Goal: Information Seeking & Learning: Learn about a topic

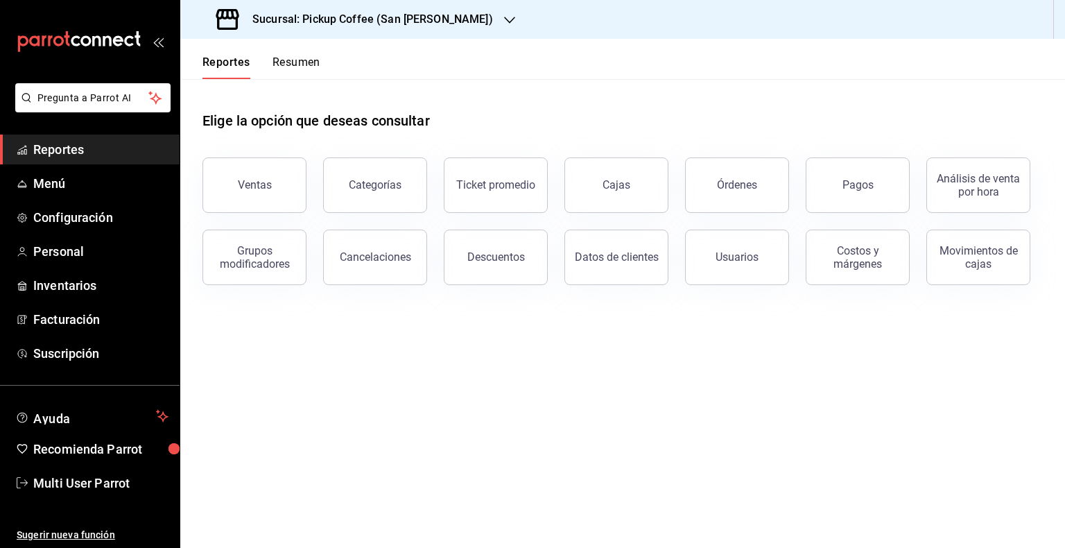
click at [423, 19] on h3 "Sucursal: Pickup Coffee (San [PERSON_NAME])" at bounding box center [367, 19] width 252 height 17
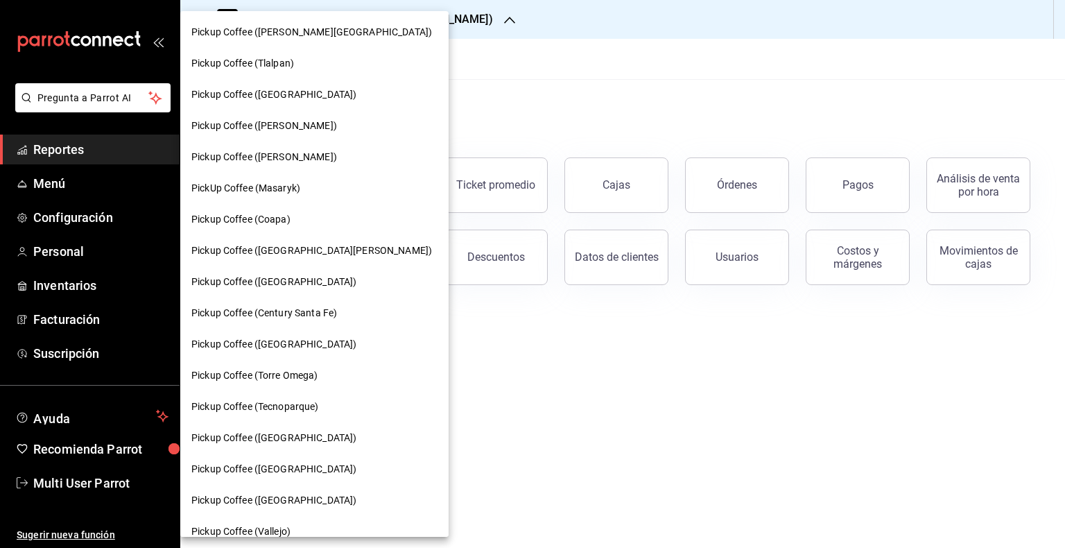
click at [523, 79] on div at bounding box center [532, 274] width 1065 height 548
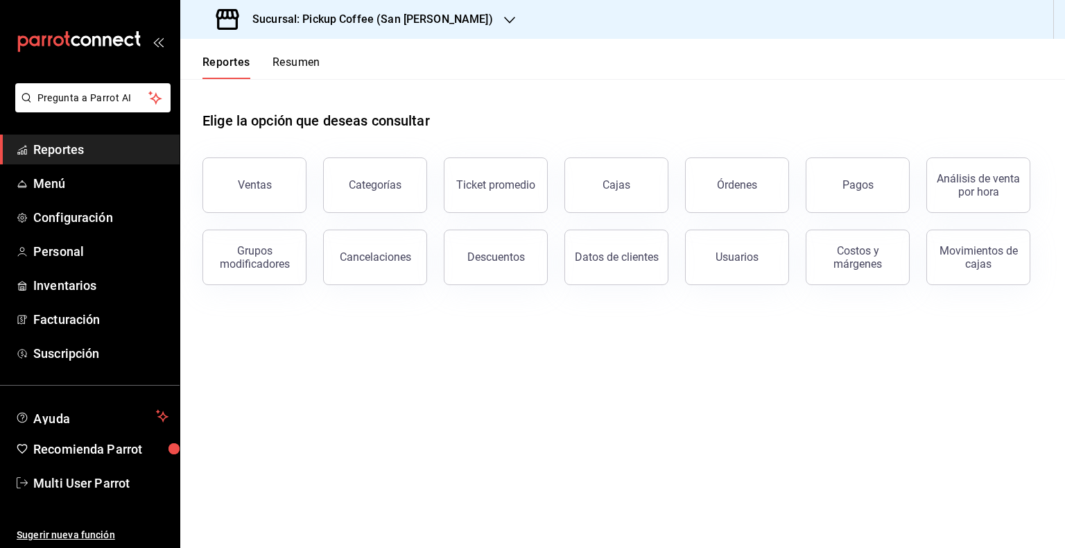
click at [277, 59] on button "Resumen" at bounding box center [297, 67] width 48 height 24
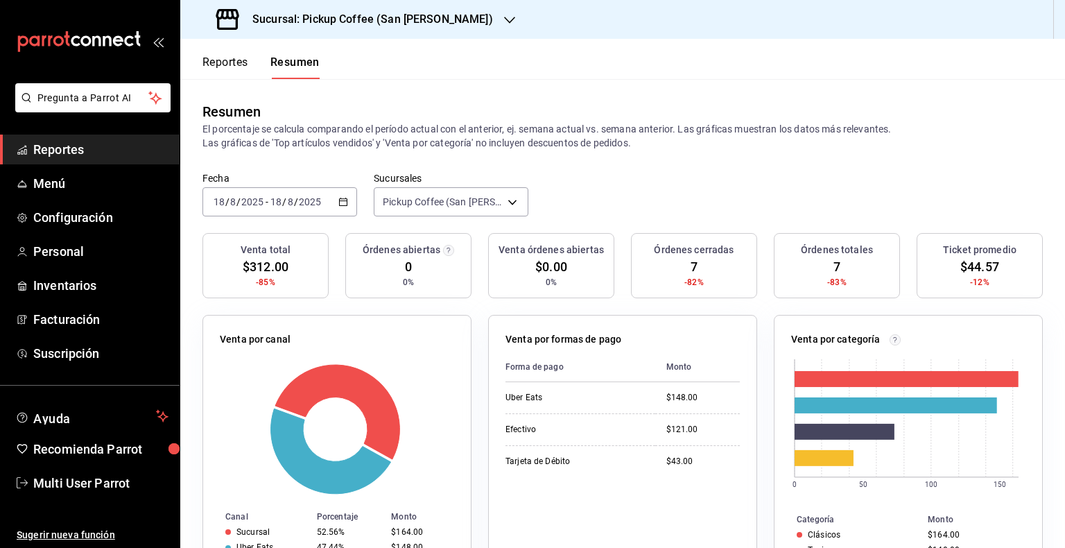
click at [339, 200] on \(Stroke\) "button" at bounding box center [343, 202] width 8 height 8
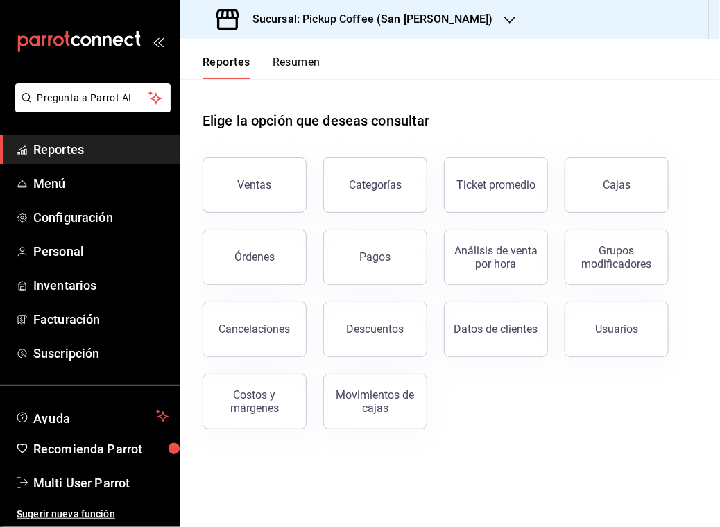
click at [295, 62] on button "Resumen" at bounding box center [297, 67] width 48 height 24
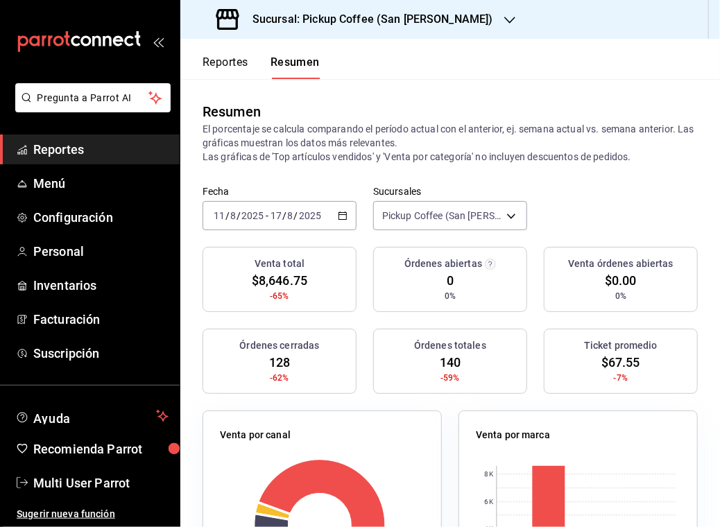
click at [415, 24] on h3 "Sucursal: Pickup Coffee (San [PERSON_NAME])" at bounding box center [367, 19] width 252 height 17
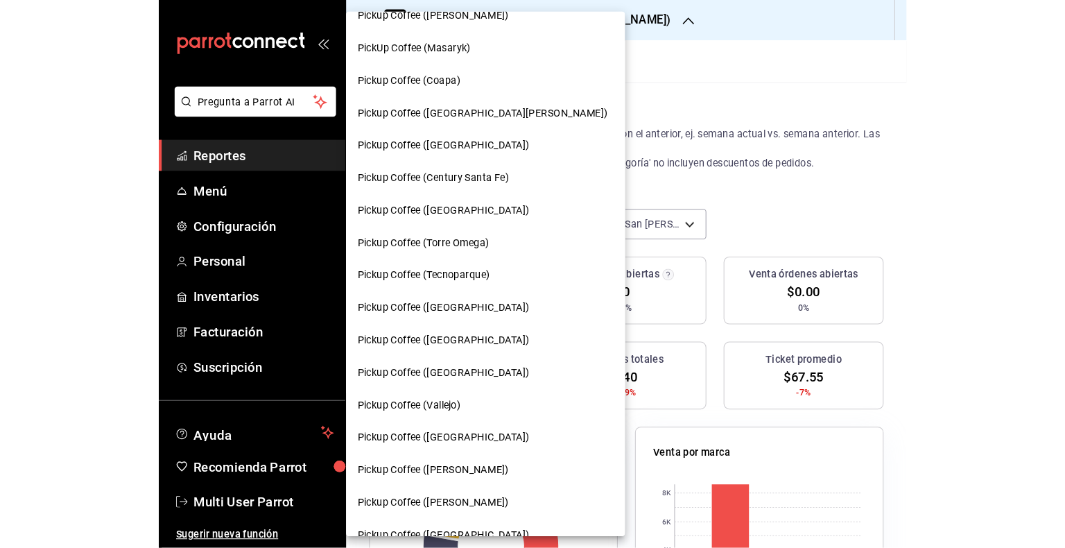
scroll to position [140, 0]
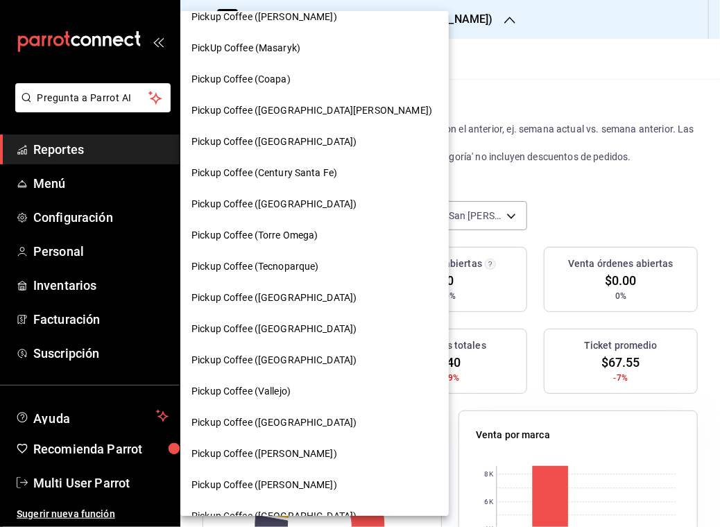
click at [278, 141] on span "Pickup Coffee ([GEOGRAPHIC_DATA])" at bounding box center [273, 142] width 165 height 15
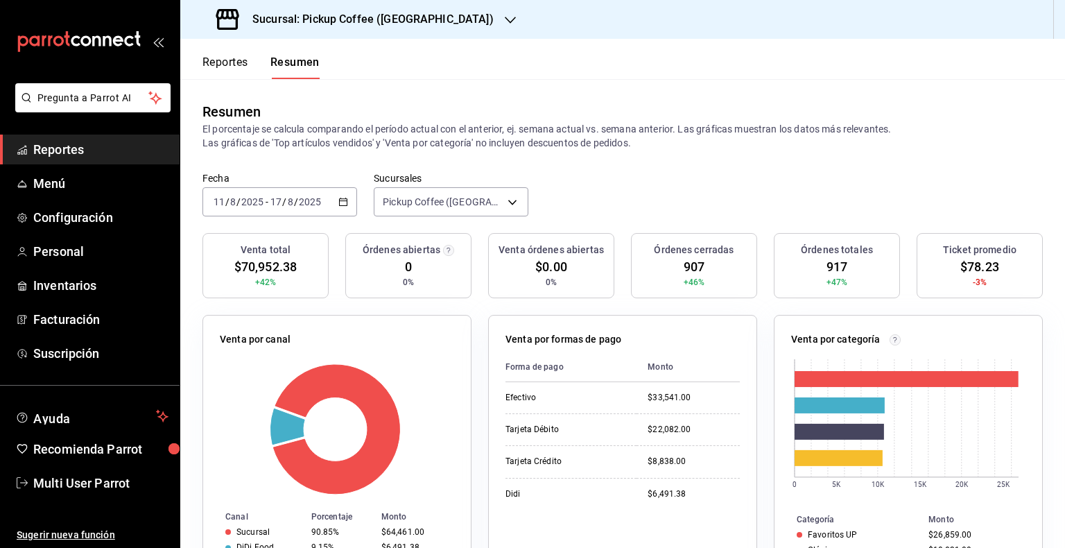
click at [341, 198] on icon "button" at bounding box center [343, 202] width 10 height 10
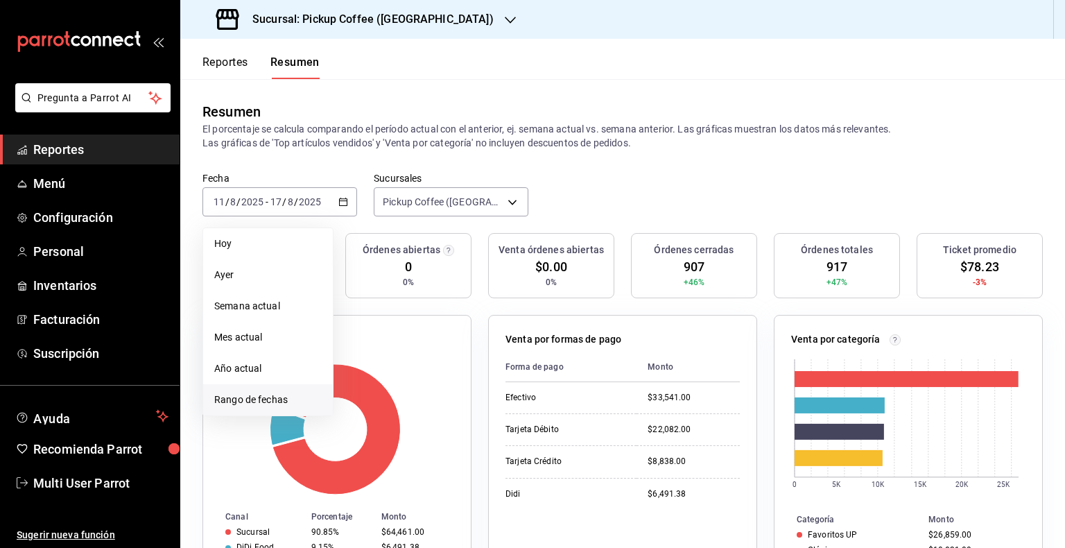
click at [273, 406] on span "Rango de fechas" at bounding box center [267, 399] width 107 height 15
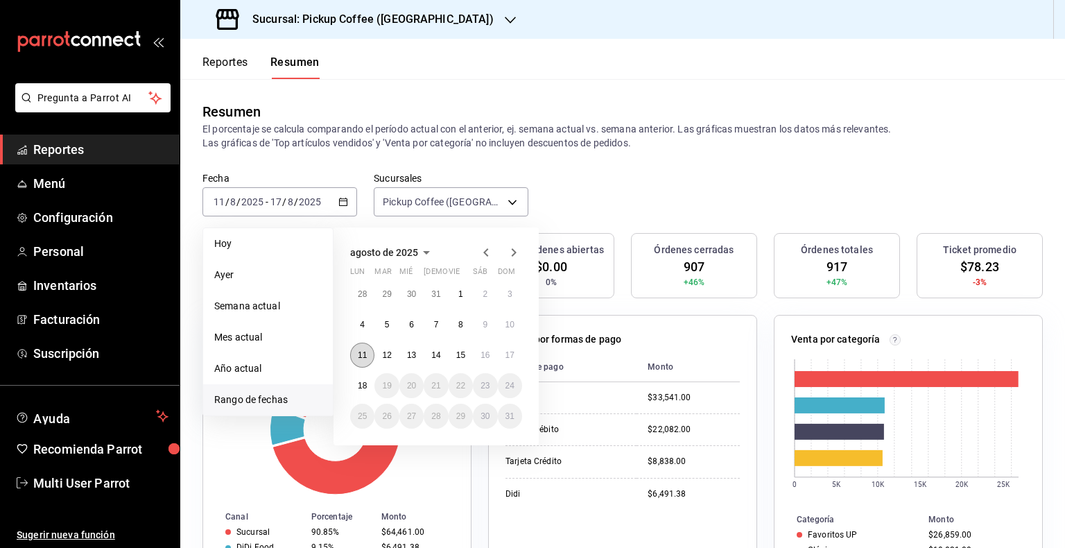
click at [358, 357] on abbr "11" at bounding box center [362, 355] width 9 height 10
click at [508, 353] on abbr "17" at bounding box center [509, 355] width 9 height 10
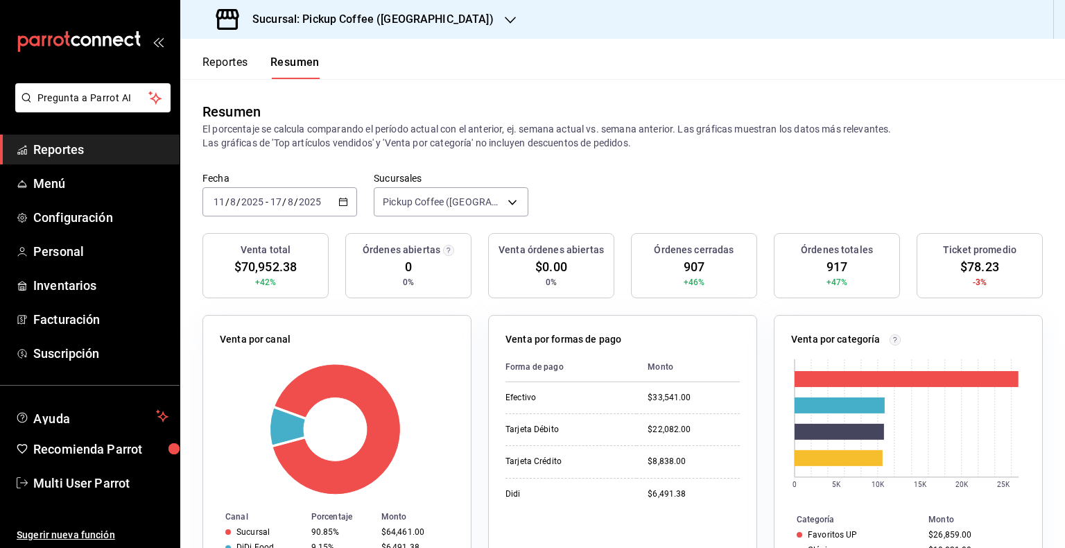
click at [251, 60] on div "Reportes Resumen" at bounding box center [260, 67] width 117 height 24
click at [245, 61] on button "Reportes" at bounding box center [225, 67] width 46 height 24
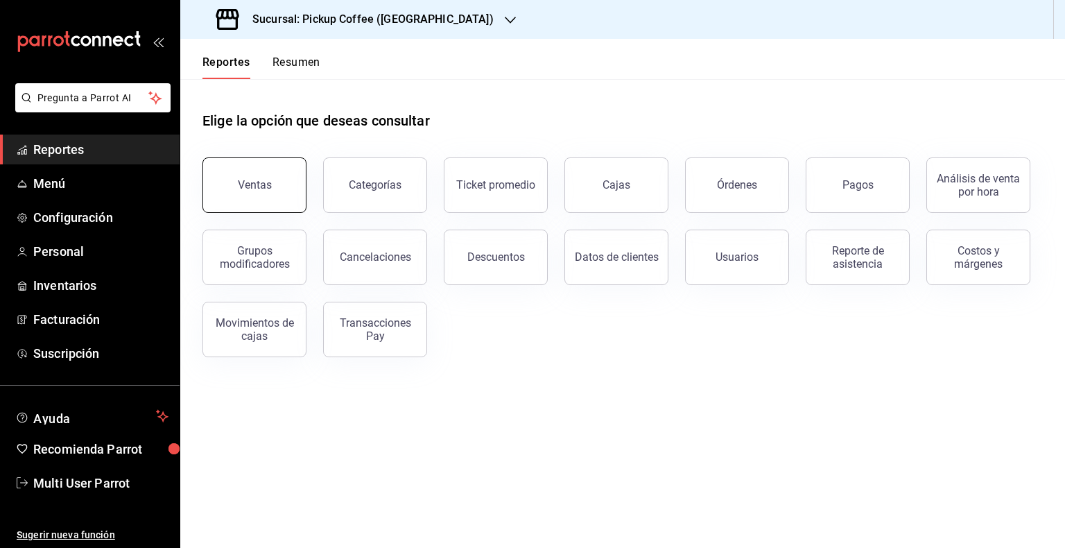
click at [258, 186] on div "Ventas" at bounding box center [255, 184] width 34 height 13
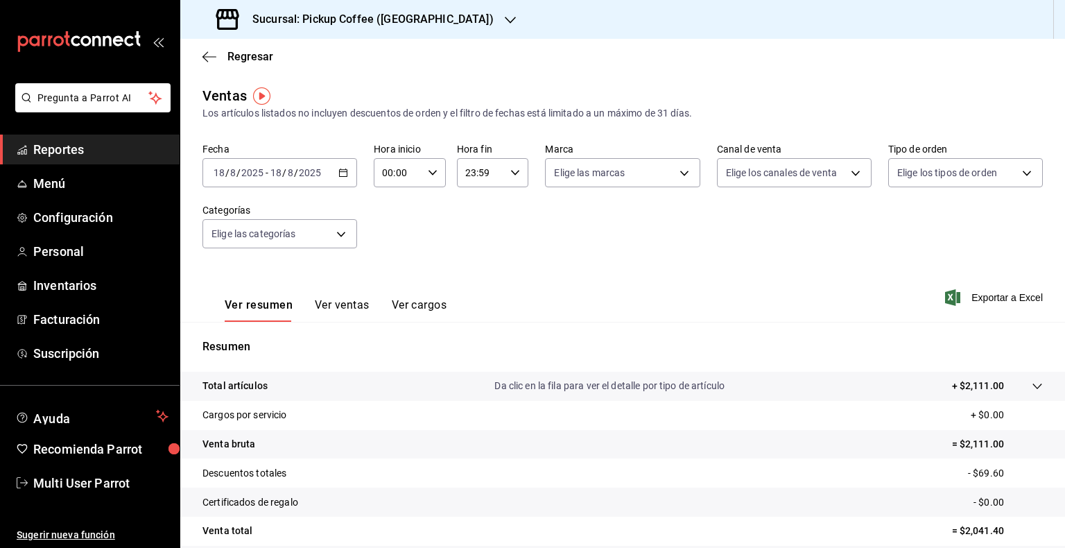
click at [352, 175] on div "2025-08-18 18 / 8 / 2025 - 2025-08-18 18 / 8 / 2025" at bounding box center [279, 172] width 155 height 29
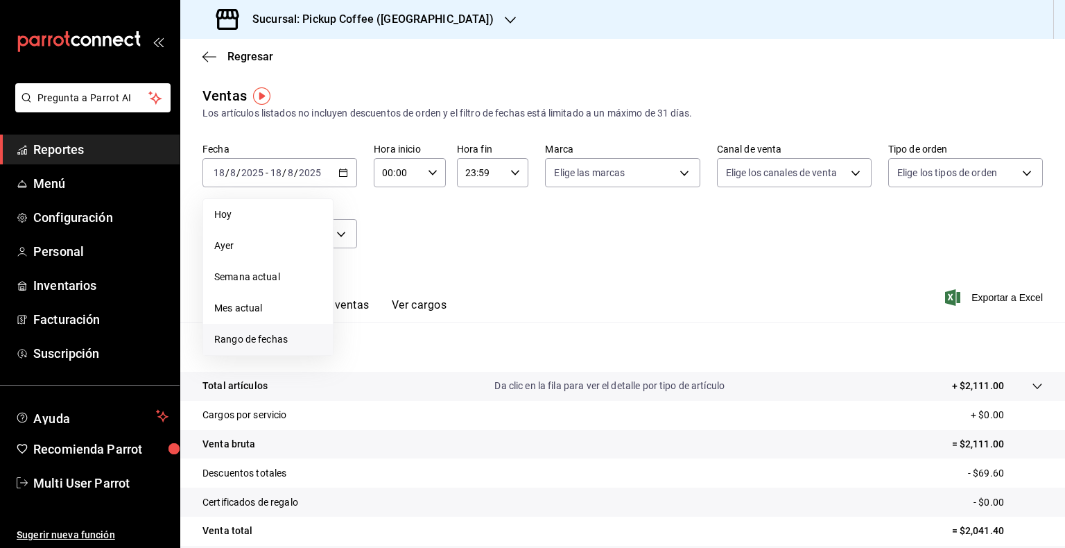
click at [280, 340] on span "Rango de fechas" at bounding box center [267, 339] width 107 height 15
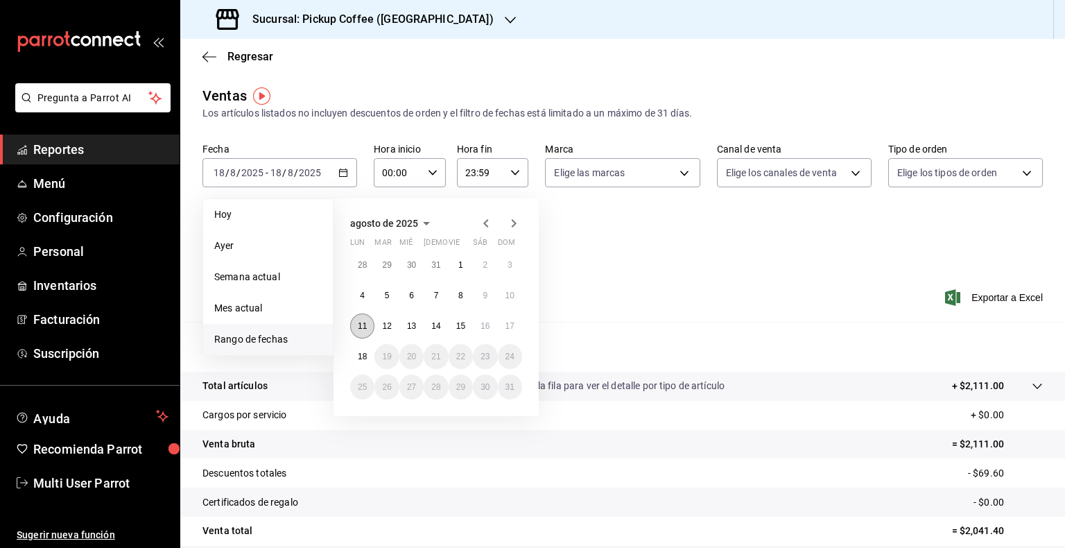
click at [360, 326] on abbr "11" at bounding box center [362, 326] width 9 height 10
click at [512, 323] on abbr "17" at bounding box center [509, 326] width 9 height 10
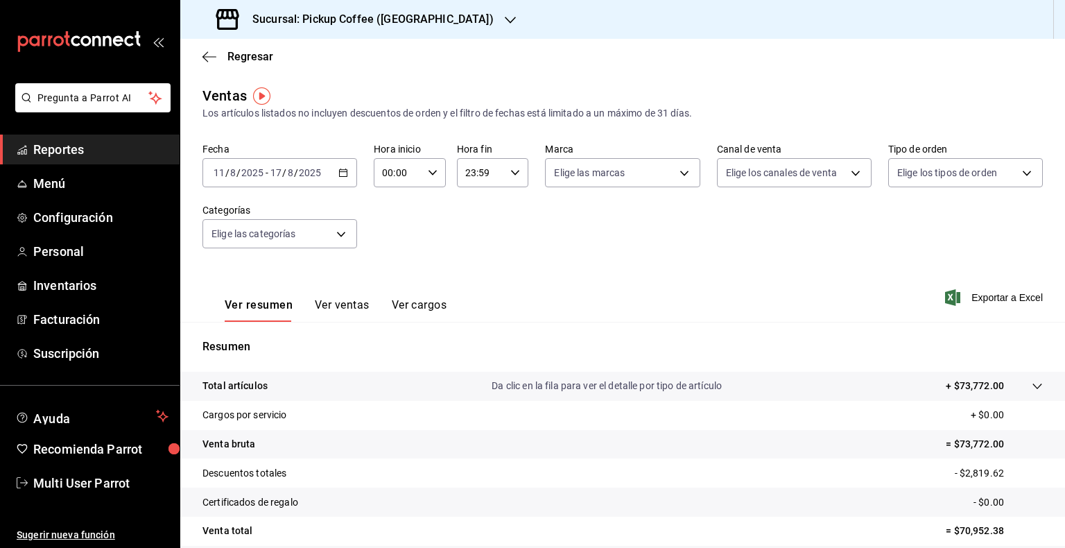
click at [341, 173] on icon "button" at bounding box center [343, 173] width 10 height 10
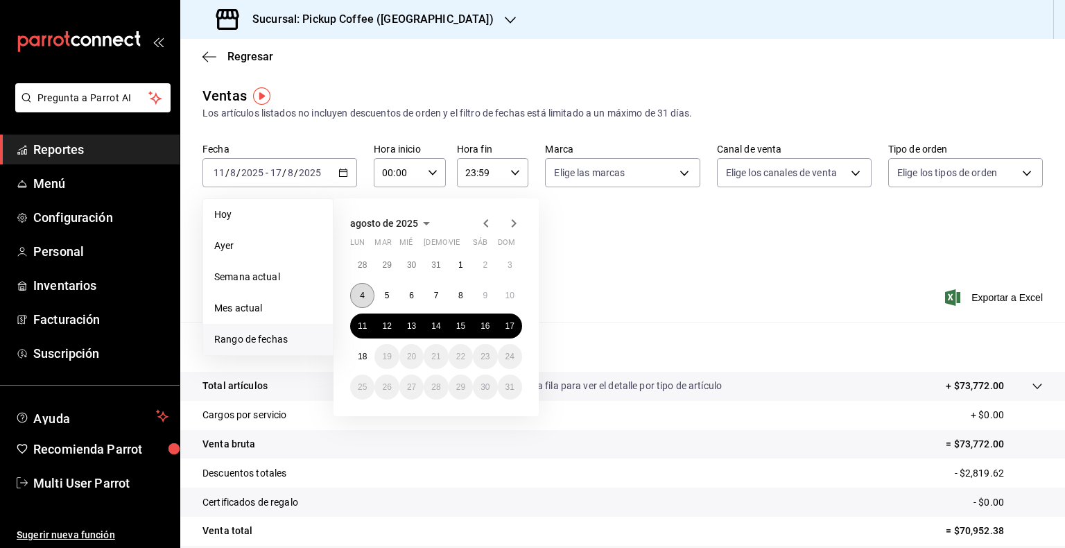
click at [364, 295] on abbr "4" at bounding box center [362, 296] width 5 height 10
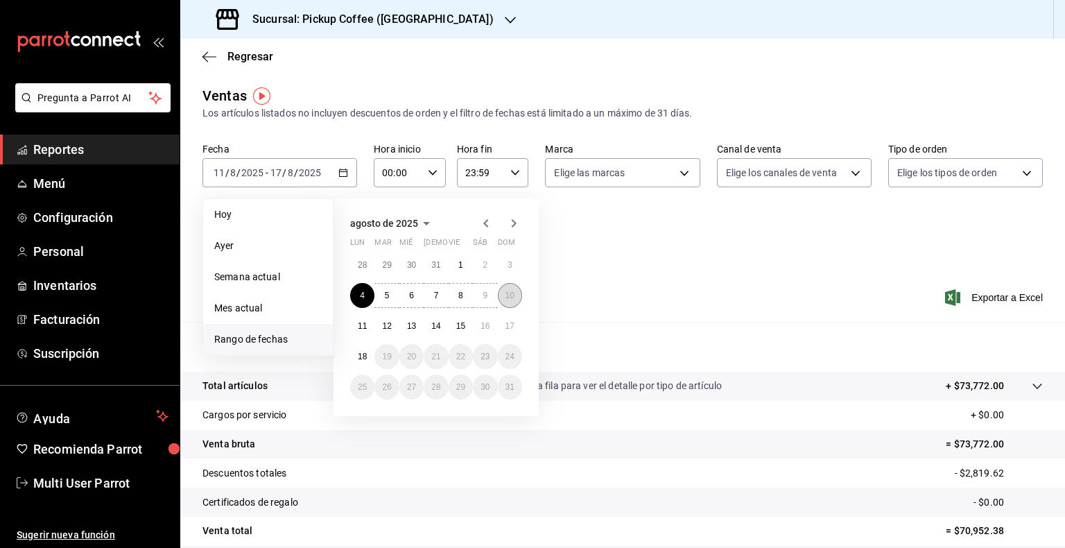
click at [514, 301] on button "10" at bounding box center [510, 295] width 24 height 25
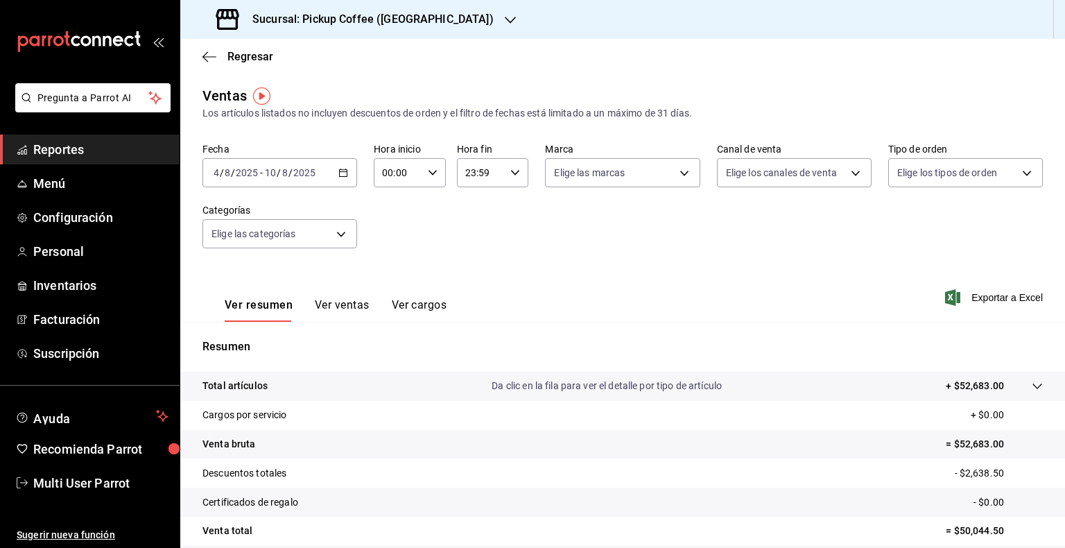
click at [331, 173] on div "2025-08-04 4 / 8 / 2025 - 2025-08-10 10 / 8 / 2025" at bounding box center [279, 172] width 155 height 29
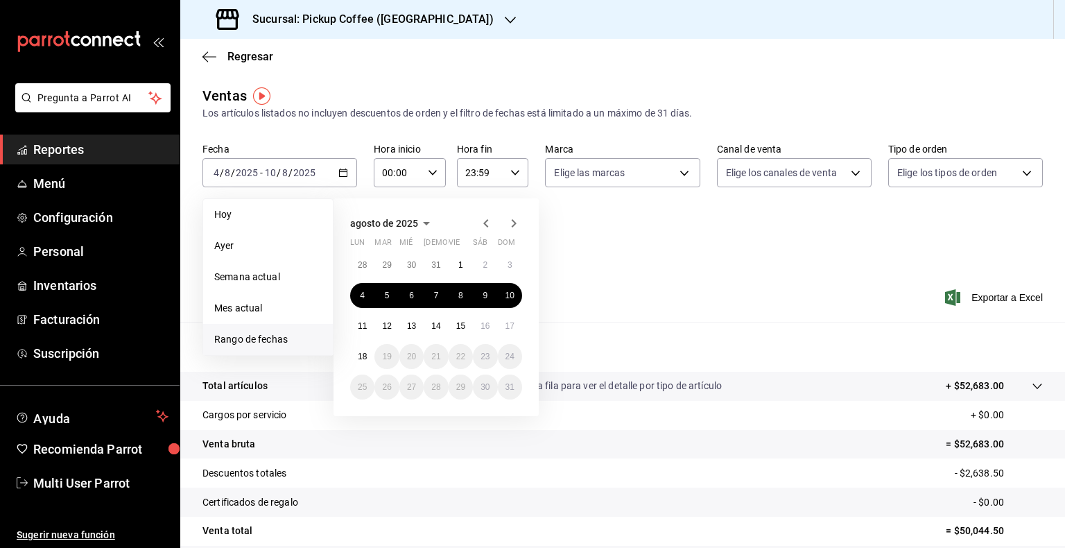
click at [612, 259] on div "Fecha 2025-08-04 4 / 8 / 2025 - 2025-08-10 10 / 8 / 2025 Hoy Ayer Semana actual…" at bounding box center [622, 204] width 840 height 122
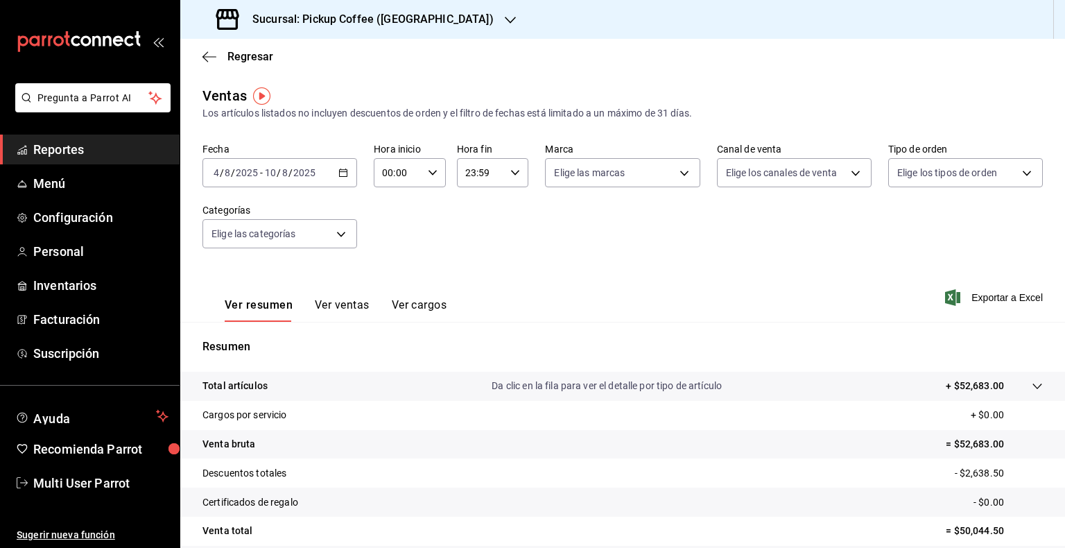
click at [427, 28] on div "Sucursal: Pickup Coffee (UNAM)" at bounding box center [356, 19] width 330 height 39
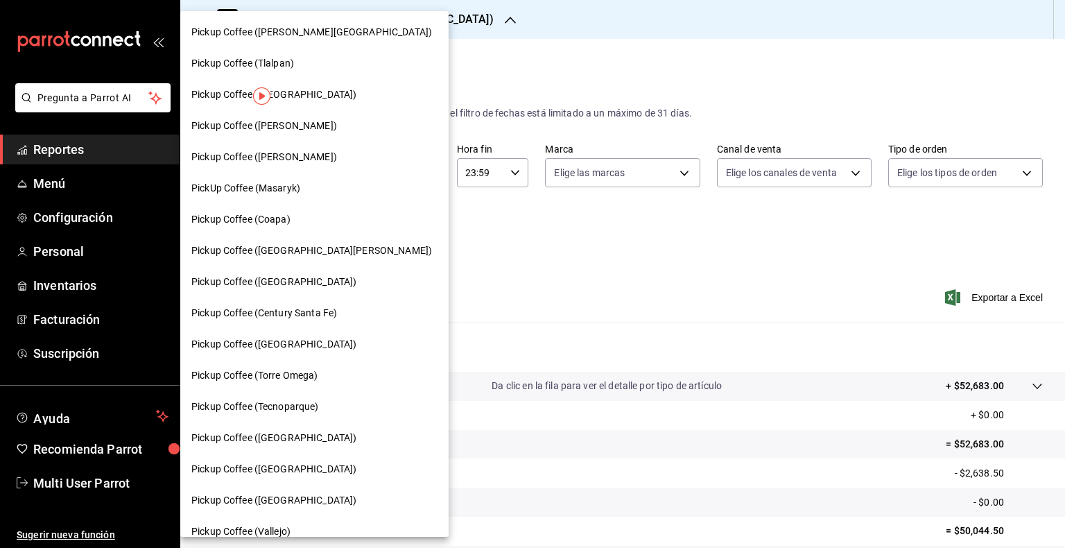
click at [306, 227] on div "Pickup Coffee (Coapa)" at bounding box center [314, 219] width 268 height 31
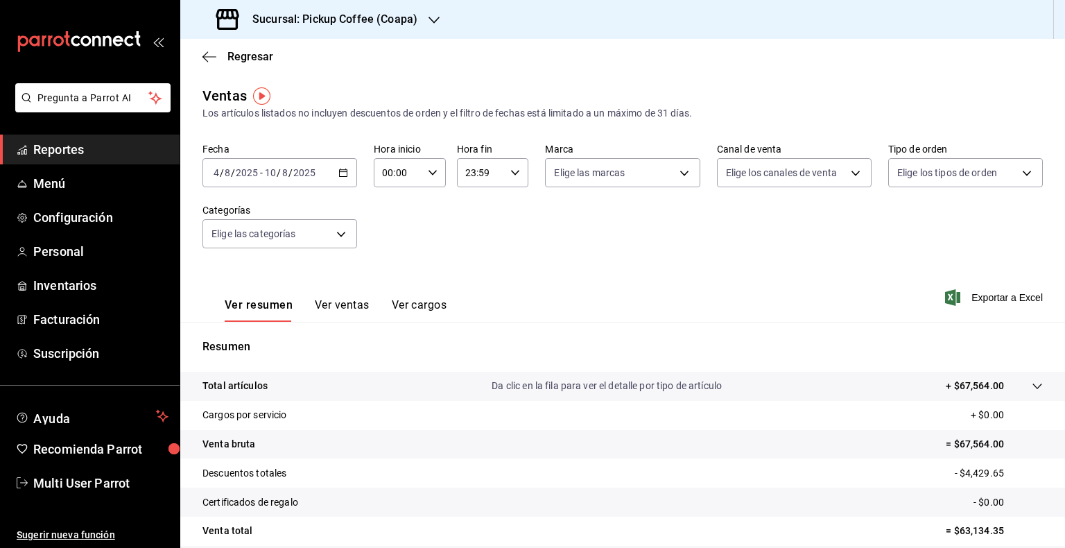
click at [336, 167] on div "2025-08-04 4 / 8 / 2025 - 2025-08-10 10 / 8 / 2025" at bounding box center [279, 172] width 155 height 29
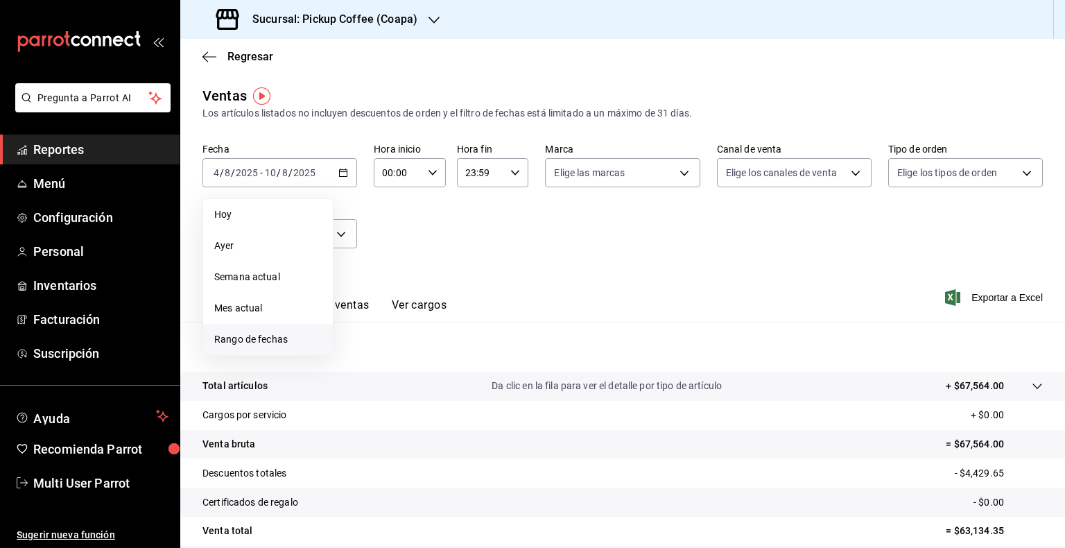
click at [272, 337] on span "Rango de fechas" at bounding box center [267, 339] width 107 height 15
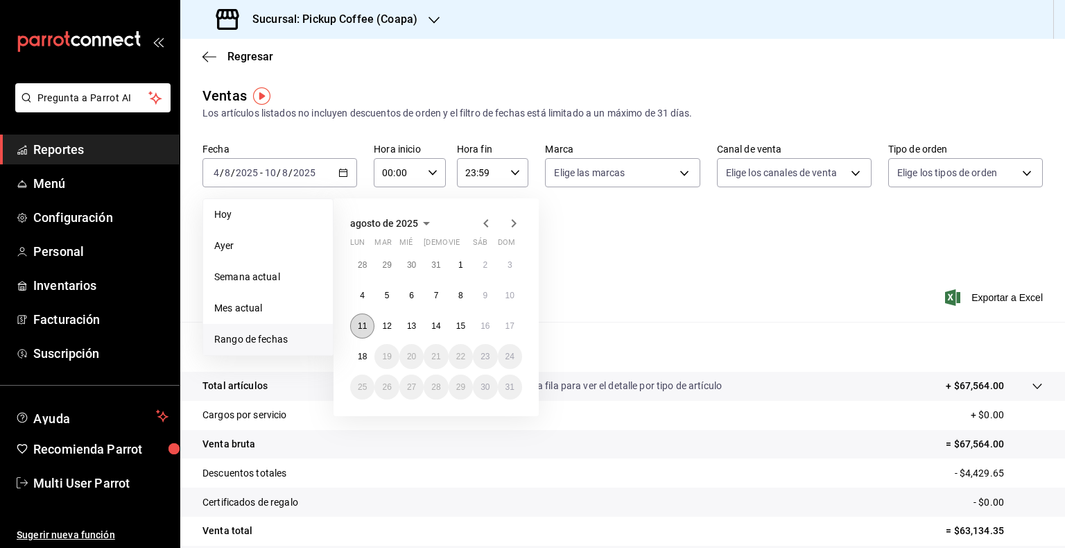
drag, startPoint x: 362, startPoint y: 327, endPoint x: 362, endPoint y: 337, distance: 9.7
click at [361, 338] on div "28 29 30 31 1 2 3 4 5 6 7 8 9 10 11 12 13 14 15 16 17 18 19 20 21 22 23 24 25 2…" at bounding box center [436, 325] width 172 height 147
click at [365, 325] on abbr "11" at bounding box center [362, 326] width 9 height 10
click at [510, 321] on abbr "17" at bounding box center [509, 326] width 9 height 10
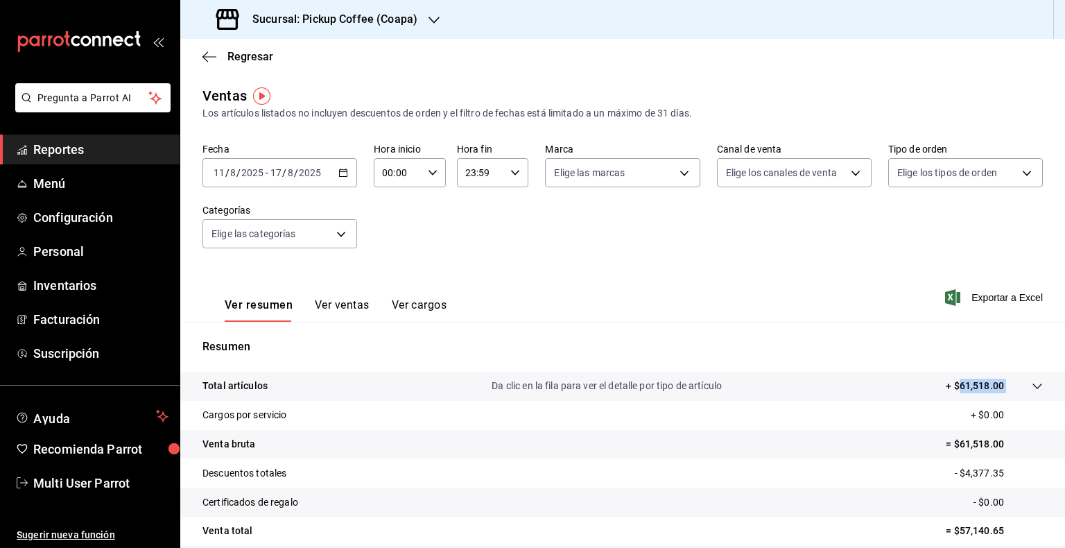
drag, startPoint x: 996, startPoint y: 385, endPoint x: 951, endPoint y: 393, distance: 45.2
click at [719, 393] on tr "Total artículos Da clic en la fila para ver el detalle por tipo de artículo + $…" at bounding box center [622, 386] width 885 height 29
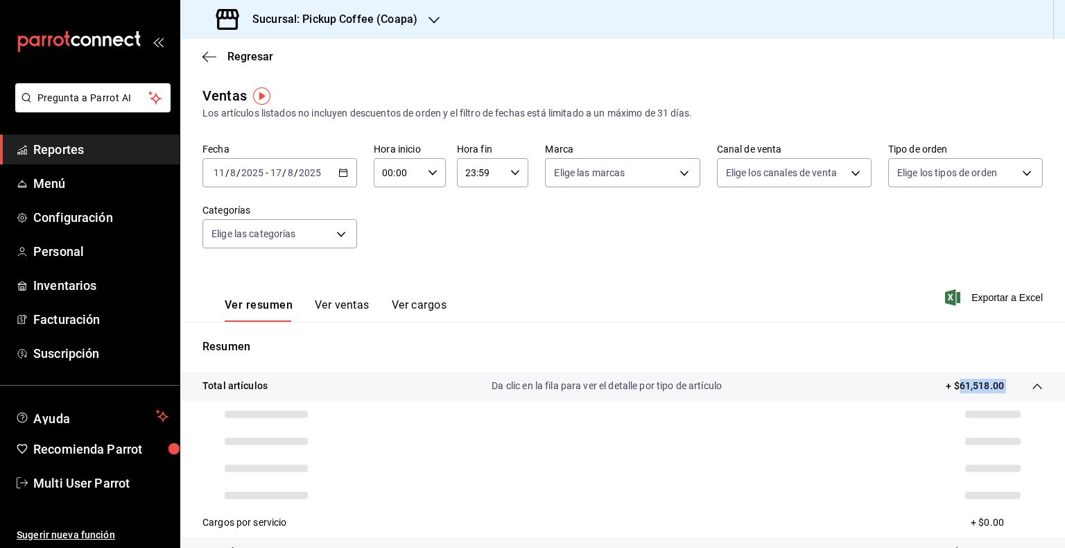
copy tbody "61,518.00"
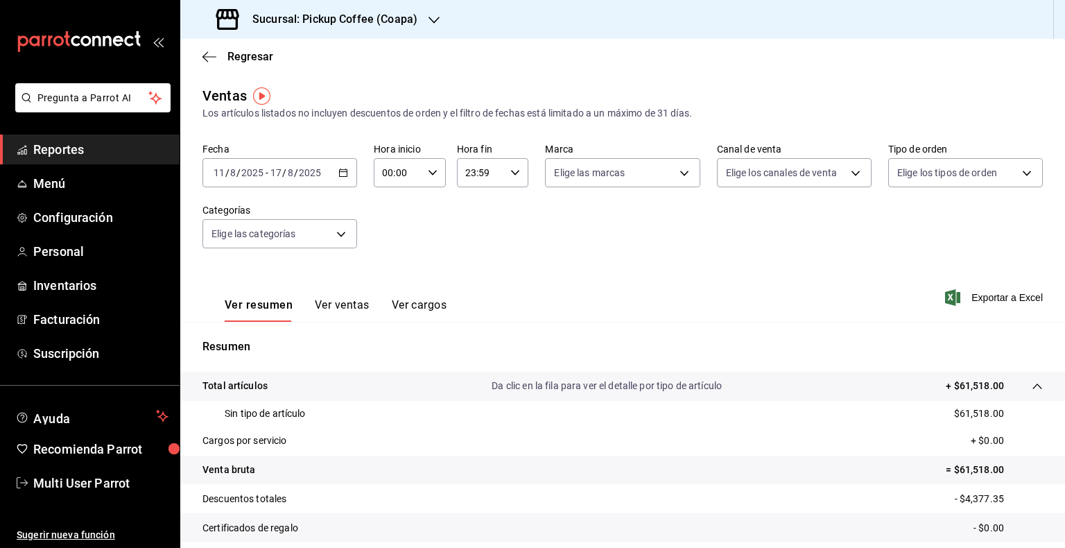
click at [202, 44] on div "Regresar" at bounding box center [622, 56] width 885 height 35
click at [205, 53] on icon "button" at bounding box center [209, 57] width 14 height 12
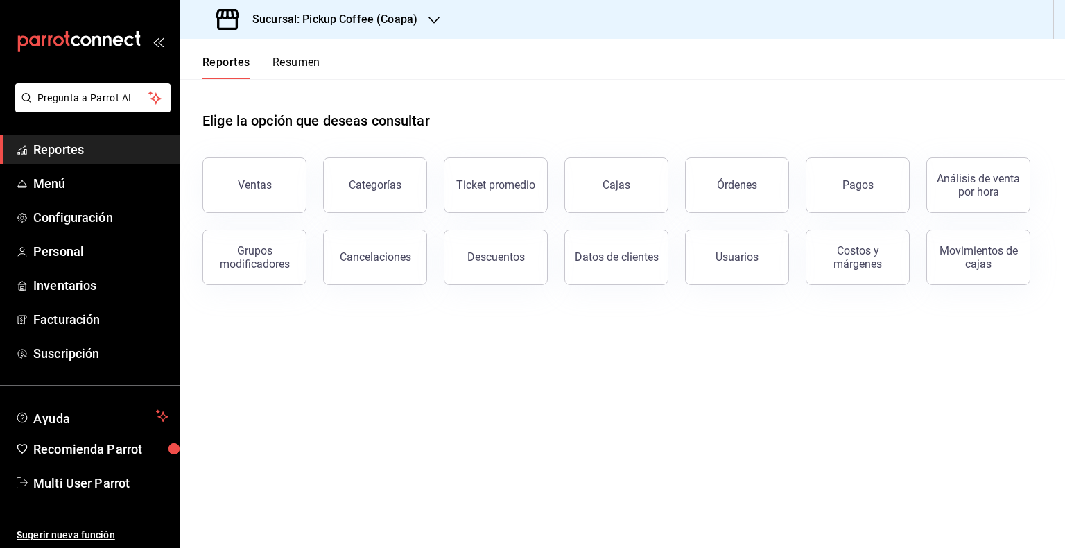
click at [301, 74] on button "Resumen" at bounding box center [297, 67] width 48 height 24
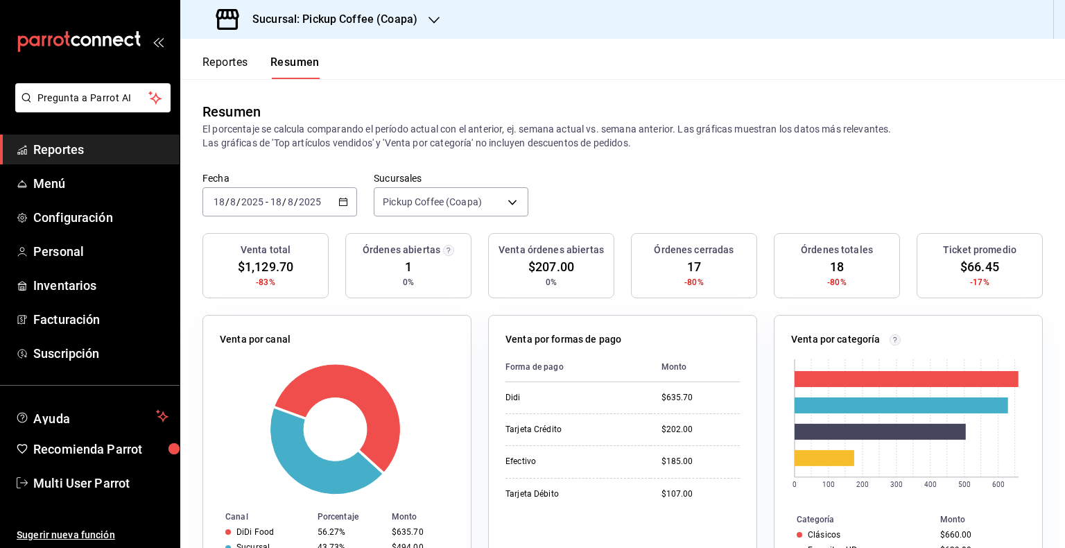
click at [345, 202] on \(Stroke\) "button" at bounding box center [343, 202] width 8 height 8
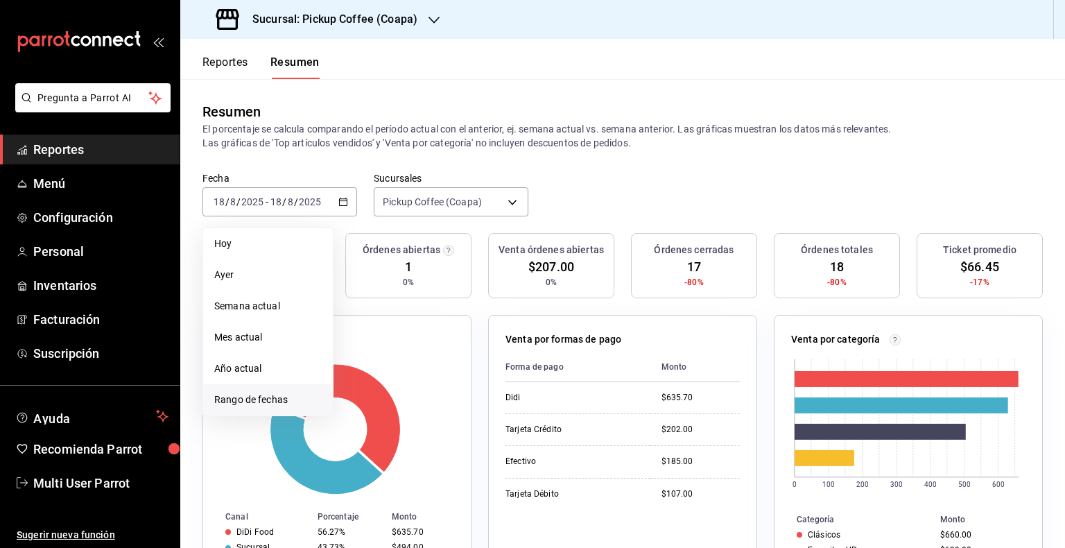
click at [254, 400] on span "Rango de fechas" at bounding box center [267, 399] width 107 height 15
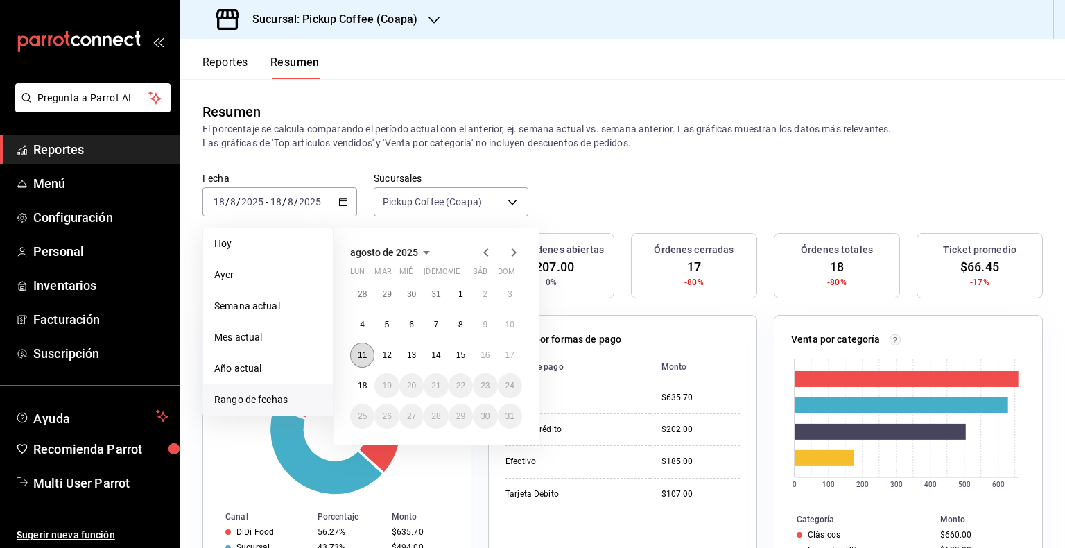
click at [366, 358] on abbr "11" at bounding box center [362, 355] width 9 height 10
click at [499, 354] on button "17" at bounding box center [510, 355] width 24 height 25
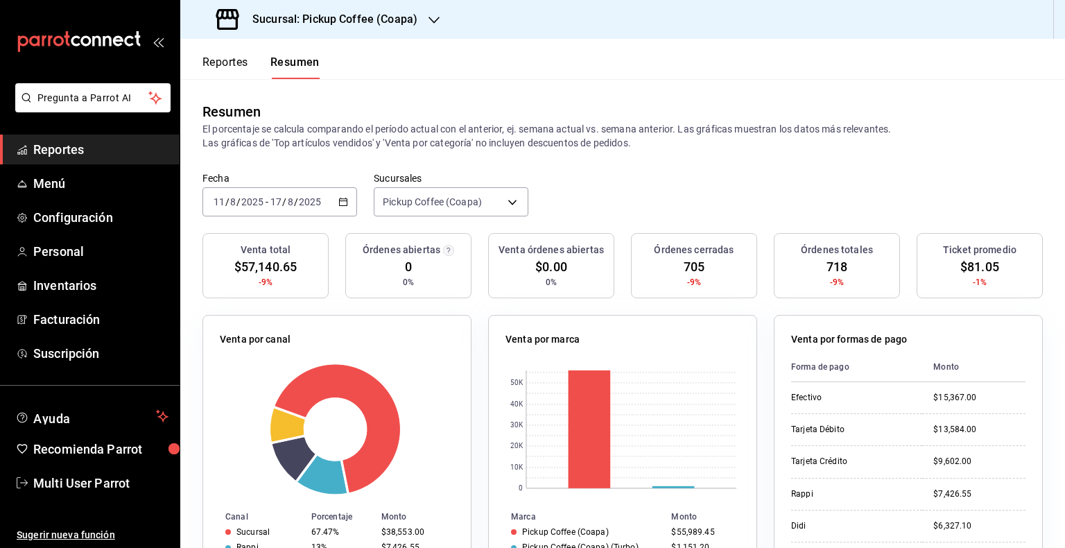
click at [245, 60] on button "Reportes" at bounding box center [225, 67] width 46 height 24
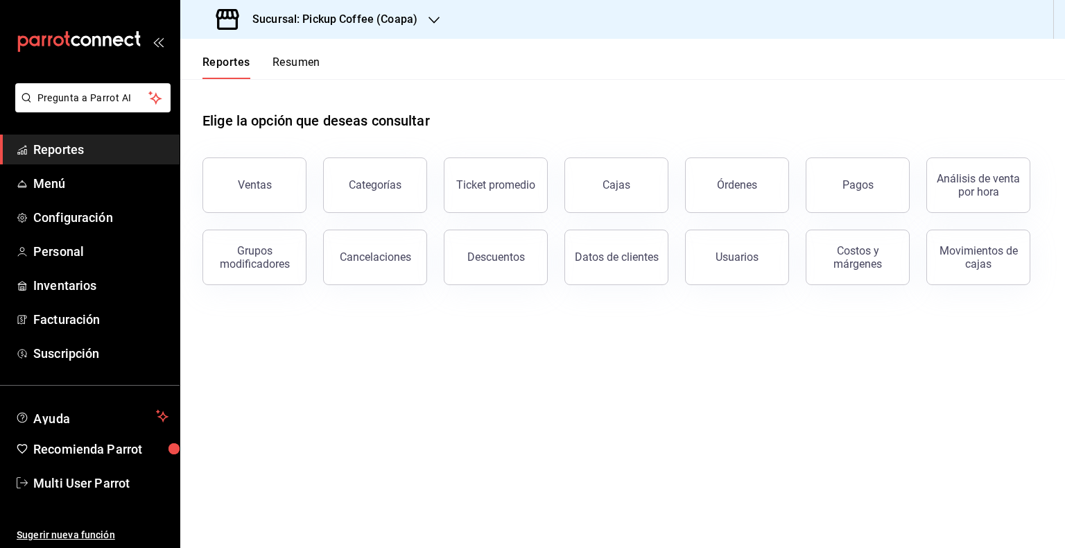
drag, startPoint x: 392, startPoint y: 253, endPoint x: 392, endPoint y: 241, distance: 12.5
click at [392, 251] on button "Cancelaciones" at bounding box center [375, 257] width 104 height 55
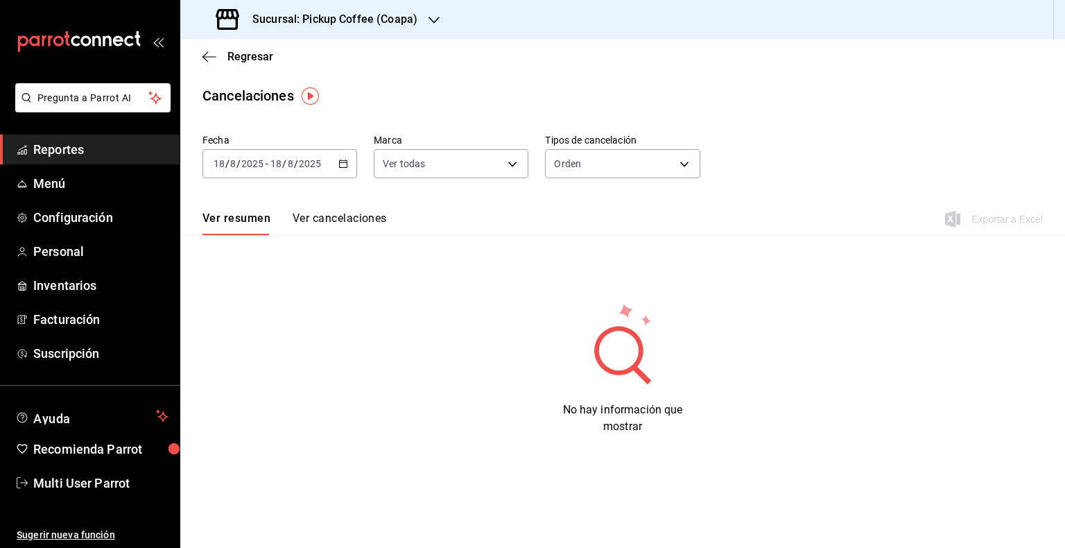
click at [340, 179] on div "Fecha 2025-08-18 18 / 8 / 2025 - 2025-08-18 18 / 8 / 2025 Marca Ver todas [obje…" at bounding box center [622, 161] width 840 height 67
click at [341, 171] on div "2025-08-18 18 / 8 / 2025 - 2025-08-18 18 / 8 / 2025" at bounding box center [279, 163] width 155 height 29
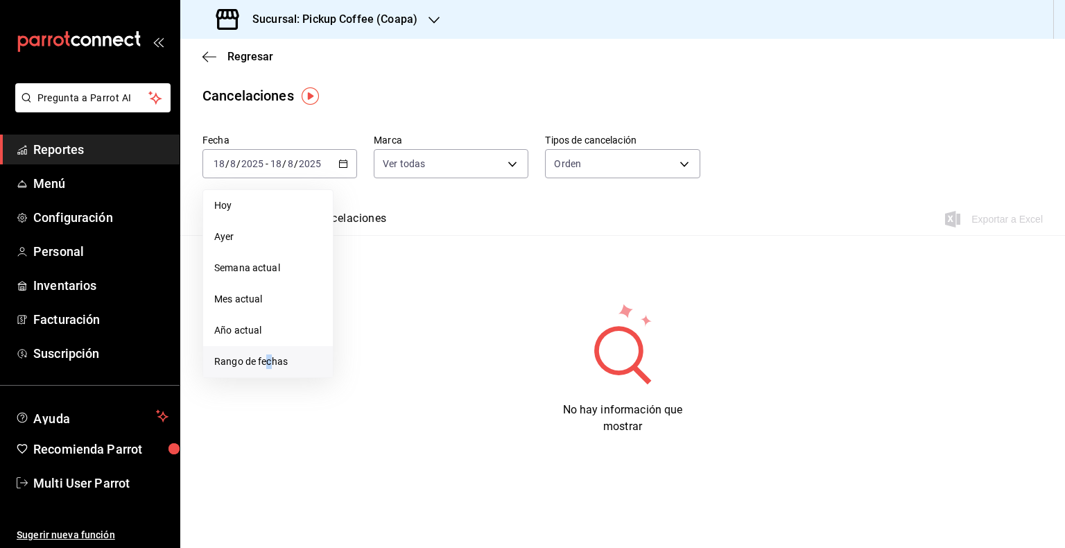
click at [266, 358] on li "Rango de fechas" at bounding box center [268, 361] width 130 height 31
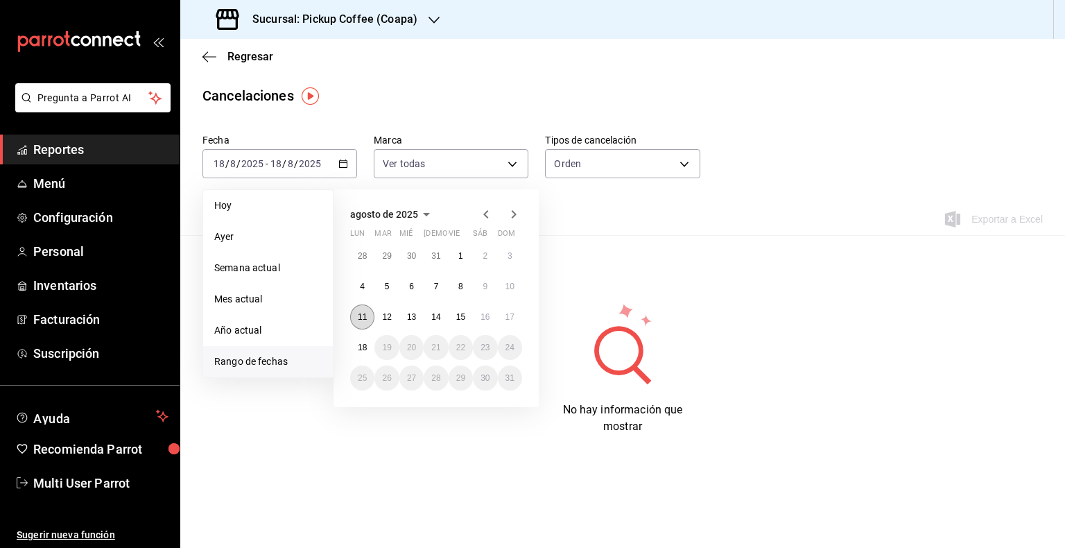
click at [371, 311] on div "28 29 30 31 1 2 3 4 5 6 7 8 9 10 11 12 13 14 15 16 17 18 19 20 21 22 23 24 25 2…" at bounding box center [436, 316] width 172 height 147
click at [369, 316] on button "11" at bounding box center [362, 316] width 24 height 25
click at [510, 320] on abbr "17" at bounding box center [509, 317] width 9 height 10
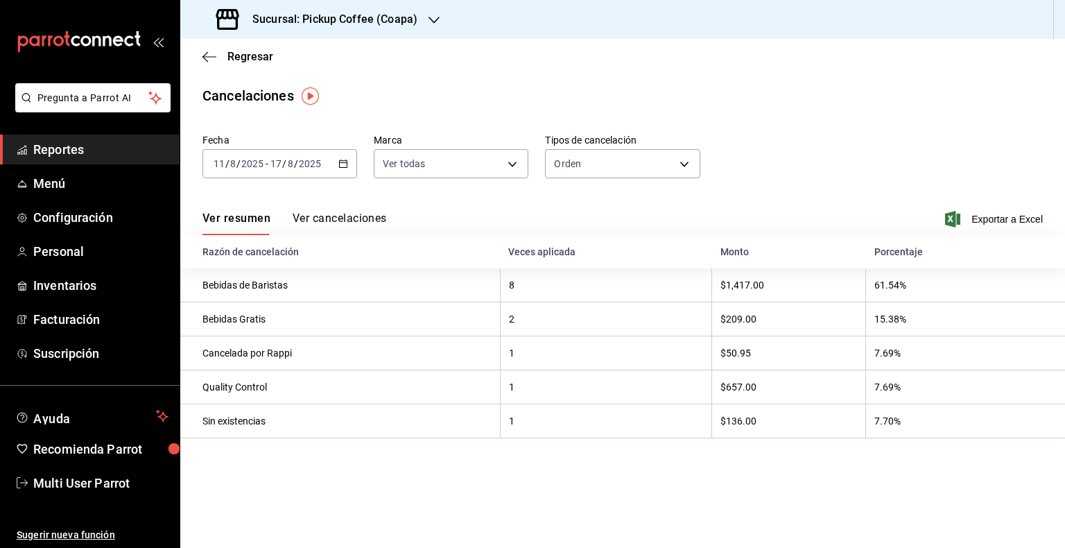
click at [421, 24] on div "Sucursal: Pickup Coffee (Coapa)" at bounding box center [318, 19] width 254 height 39
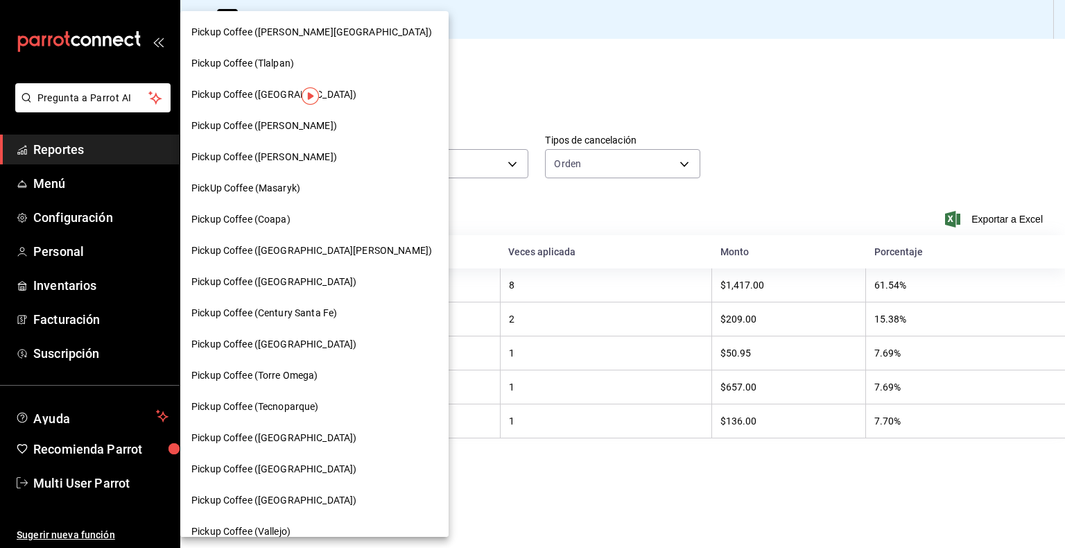
click at [519, 83] on div at bounding box center [532, 274] width 1065 height 548
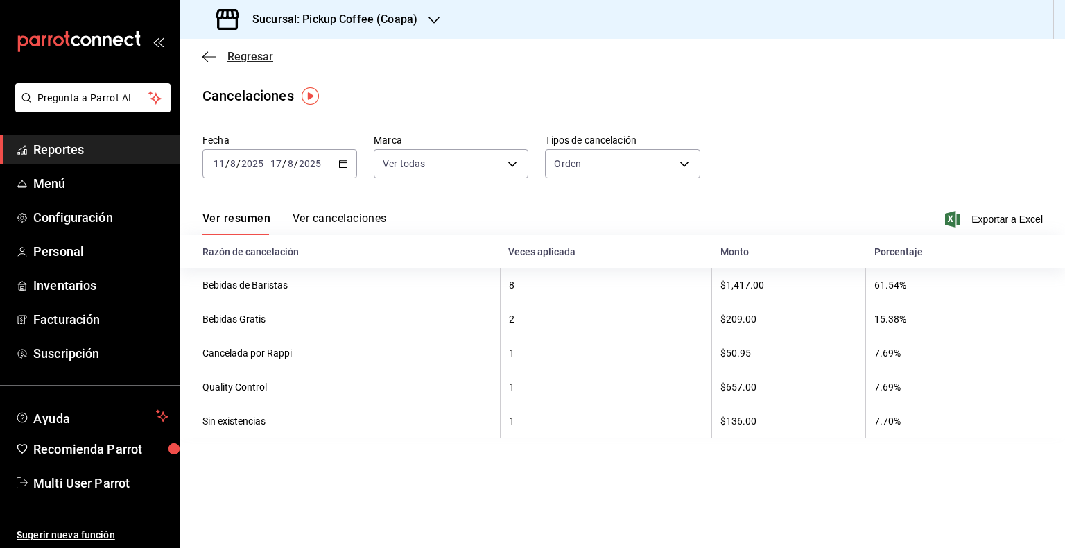
click at [241, 62] on span "Regresar" at bounding box center [250, 56] width 46 height 13
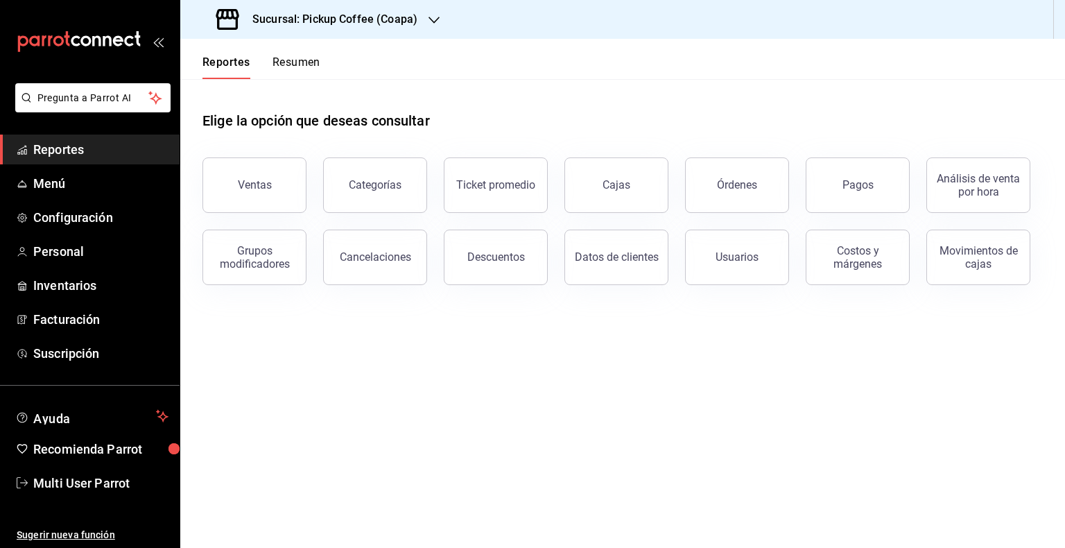
drag, startPoint x: 472, startPoint y: 262, endPoint x: 485, endPoint y: 252, distance: 16.8
click at [474, 262] on div "Descuentos" at bounding box center [496, 256] width 58 height 13
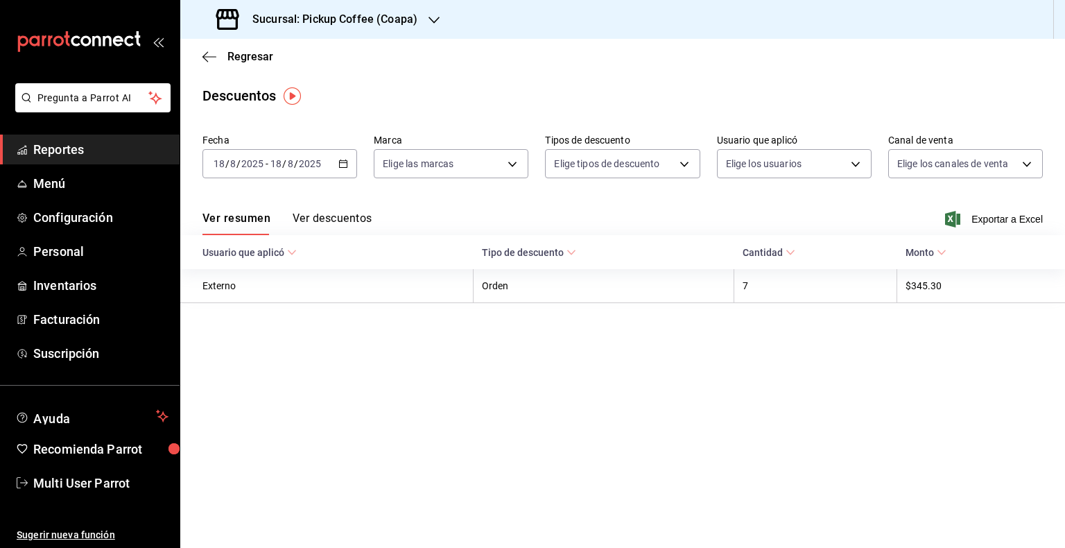
click at [340, 168] on \(Stroke\) "button" at bounding box center [343, 164] width 8 height 8
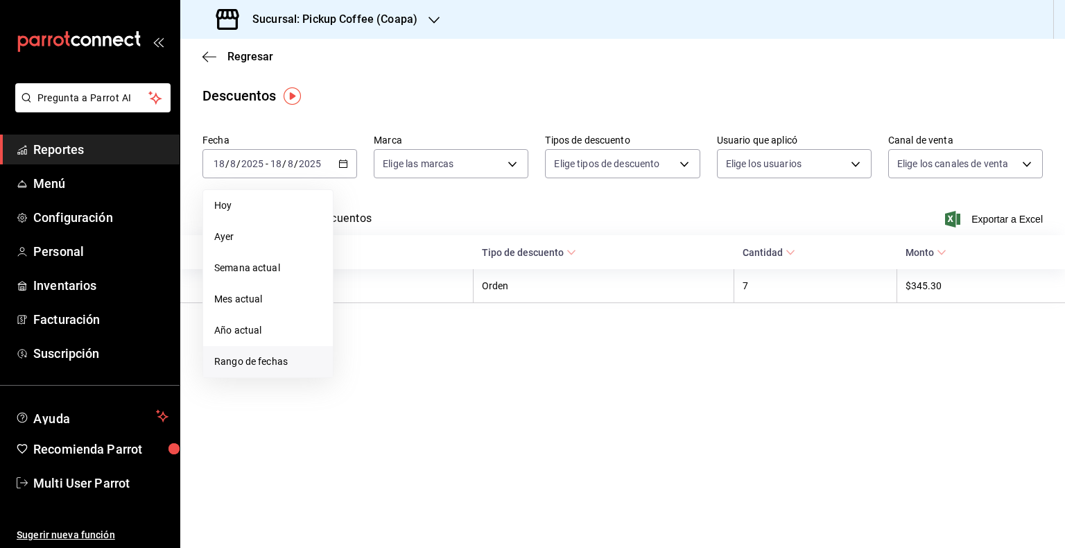
click at [270, 361] on span "Rango de fechas" at bounding box center [267, 361] width 107 height 15
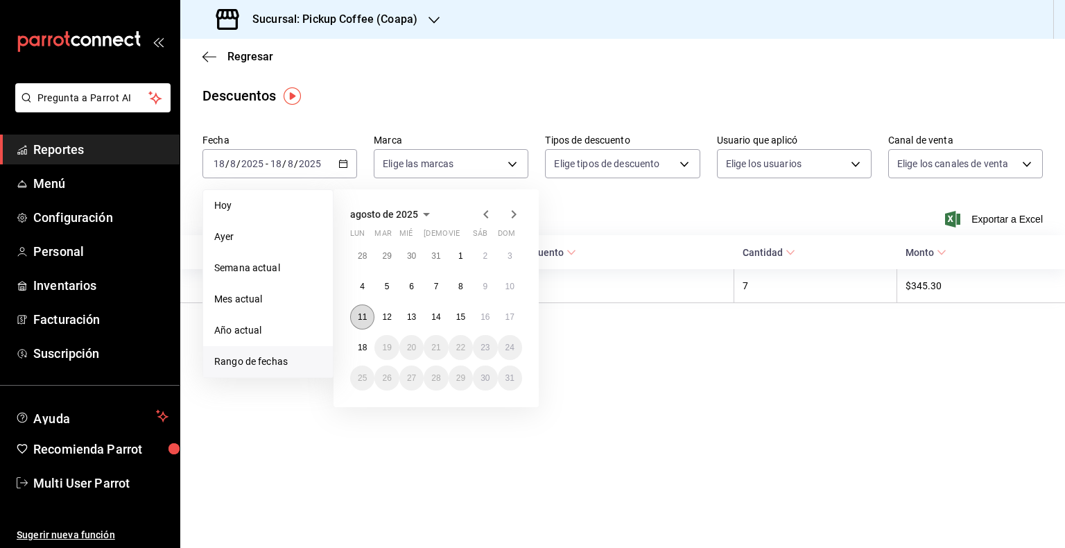
click at [358, 315] on abbr "11" at bounding box center [362, 317] width 9 height 10
click at [507, 315] on abbr "17" at bounding box center [509, 317] width 9 height 10
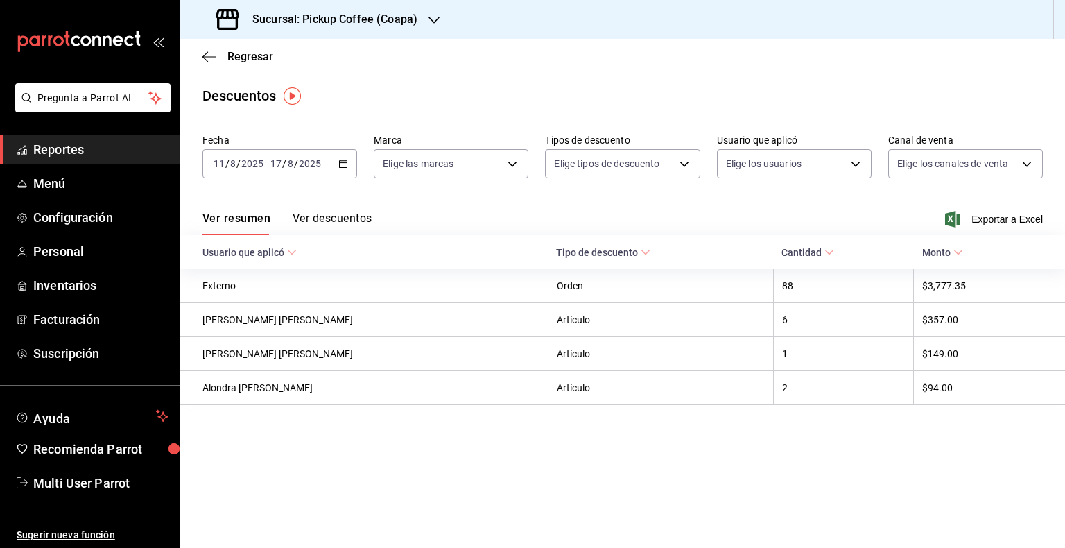
click at [438, 15] on icon "button" at bounding box center [434, 20] width 11 height 11
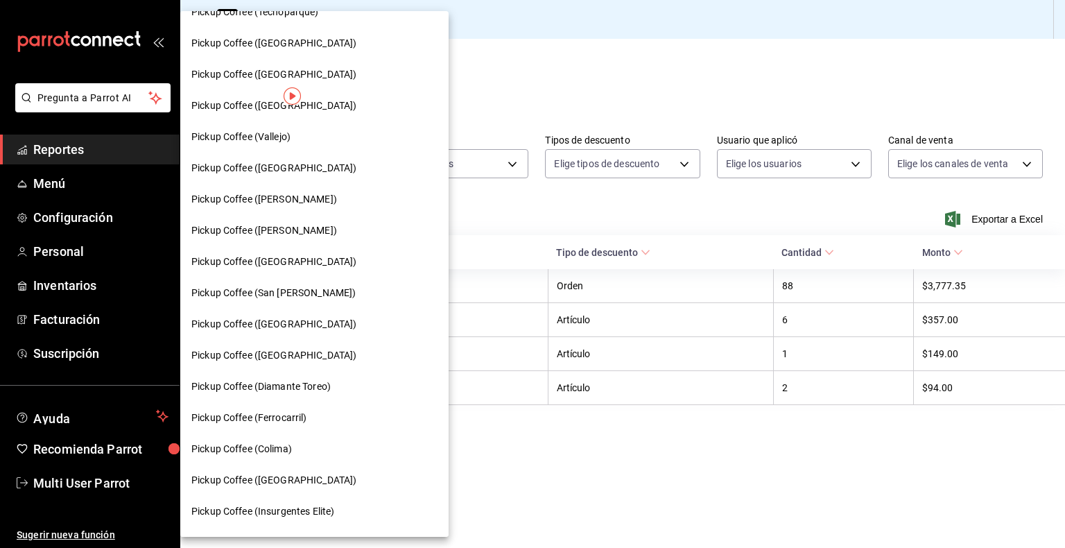
scroll to position [394, 0]
drag, startPoint x: 435, startPoint y: 170, endPoint x: 472, endPoint y: 85, distance: 92.0
click at [472, 85] on div at bounding box center [532, 274] width 1065 height 548
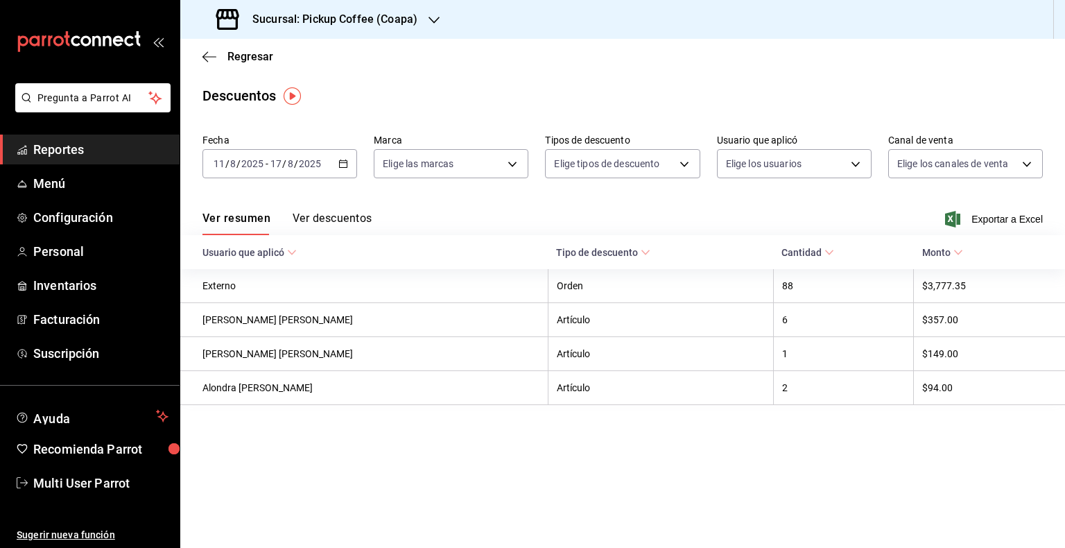
click at [472, 85] on div "Pickup Coffee ([PERSON_NAME][GEOGRAPHIC_DATA]) Pickup Coffee (Tlalpan) Pickup C…" at bounding box center [532, 274] width 1065 height 548
click at [417, 13] on div "Sucursal: Pickup Coffee (Coapa)" at bounding box center [318, 19] width 254 height 39
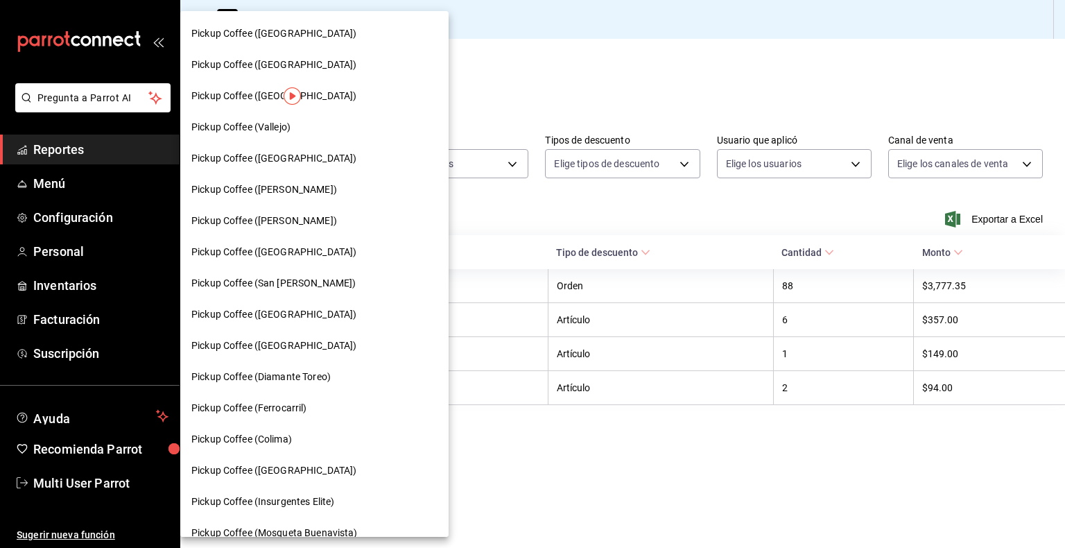
scroll to position [408, 0]
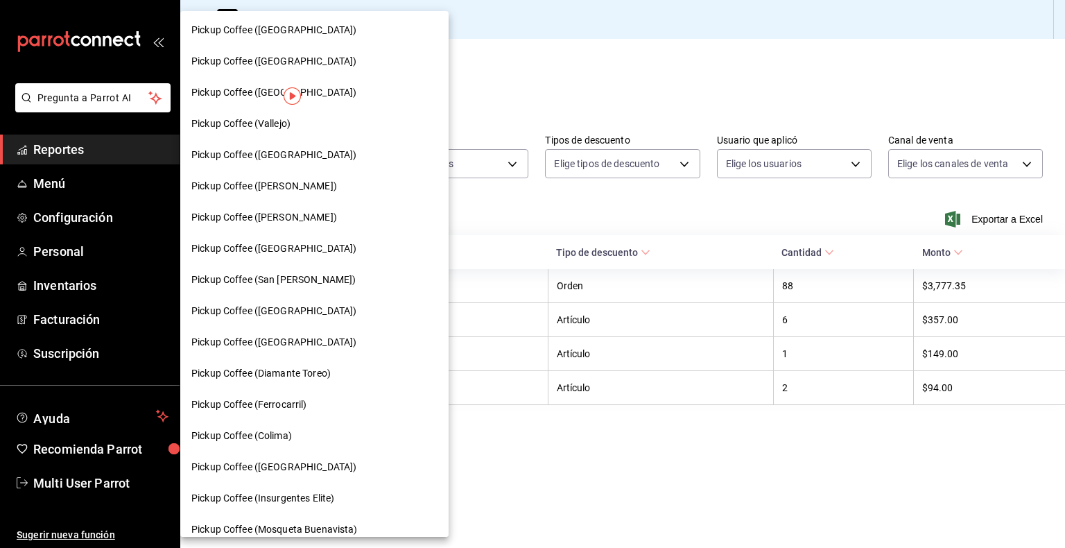
click at [340, 280] on div "Pickup Coffee (San [PERSON_NAME])" at bounding box center [314, 280] width 246 height 15
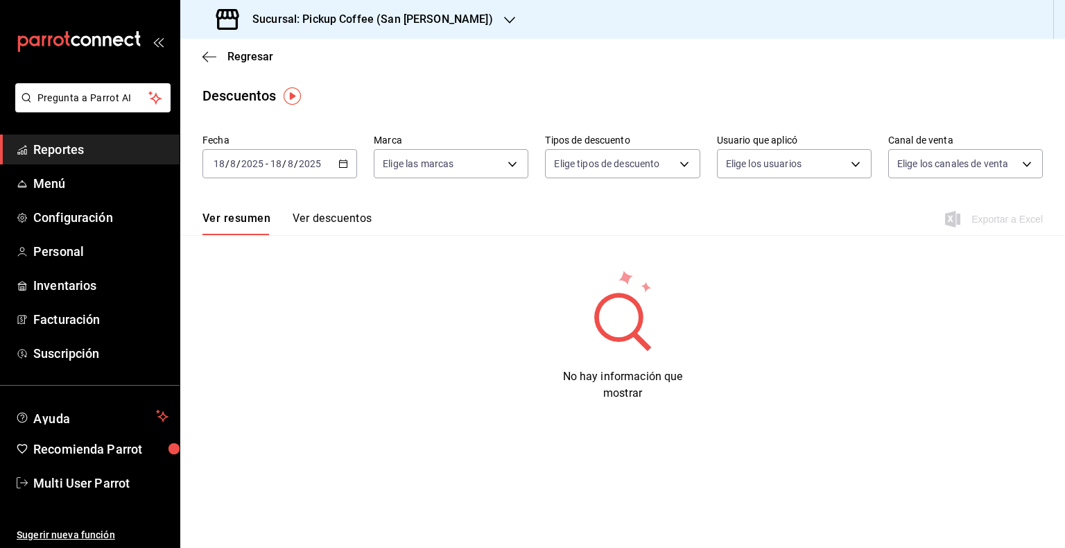
click at [385, 300] on div "No hay información que mostrar" at bounding box center [622, 334] width 885 height 133
click at [316, 154] on div "[DATE] [DATE] - [DATE] [DATE]" at bounding box center [279, 163] width 155 height 29
click at [405, 336] on div "No hay información que mostrar" at bounding box center [622, 334] width 885 height 133
click at [345, 159] on icon "button" at bounding box center [343, 164] width 10 height 10
click at [241, 59] on span "Regresar" at bounding box center [250, 56] width 46 height 13
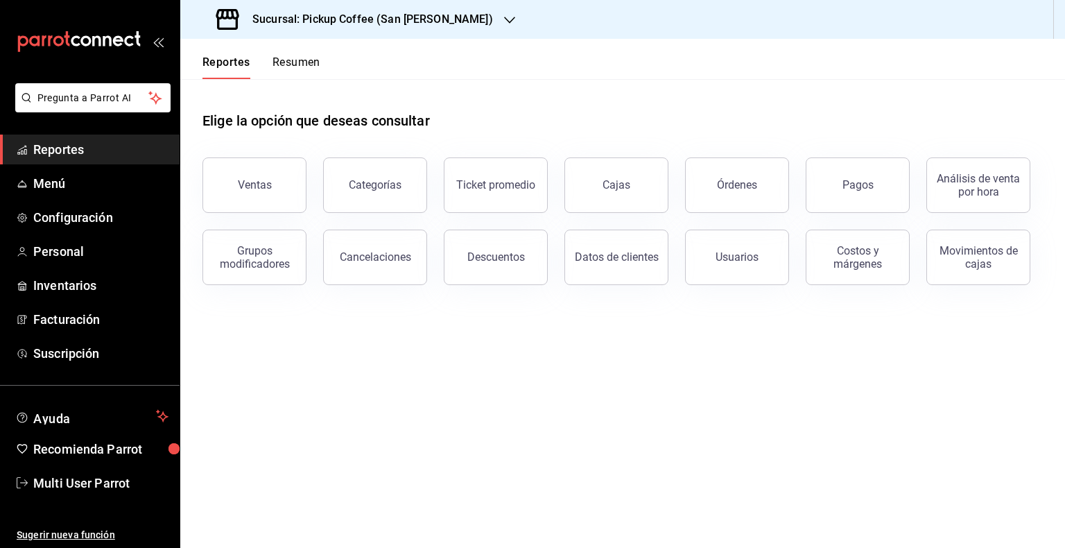
click at [206, 56] on button "Reportes" at bounding box center [226, 67] width 48 height 24
click at [504, 16] on icon "button" at bounding box center [509, 20] width 11 height 11
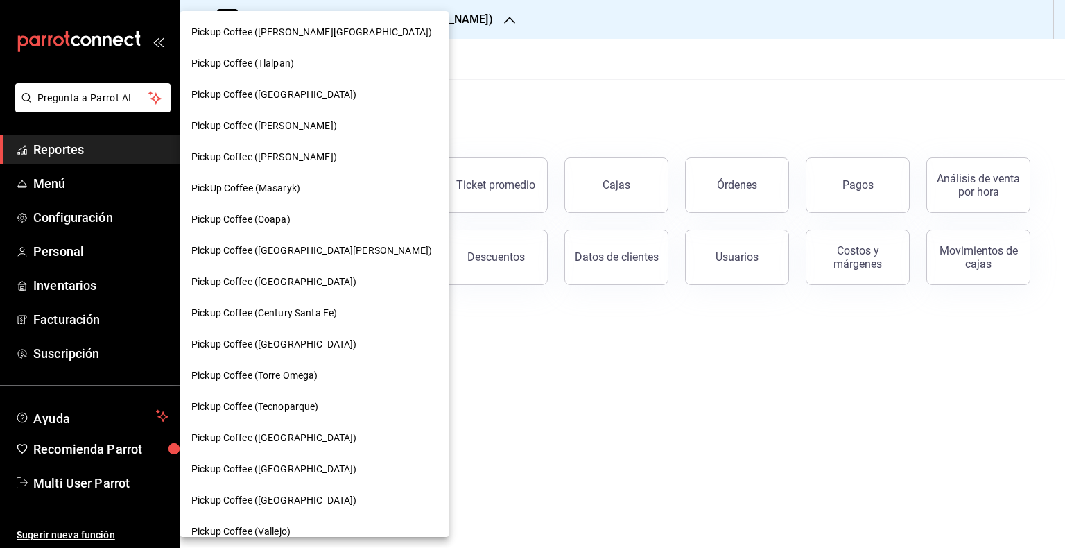
click at [580, 49] on div at bounding box center [532, 274] width 1065 height 548
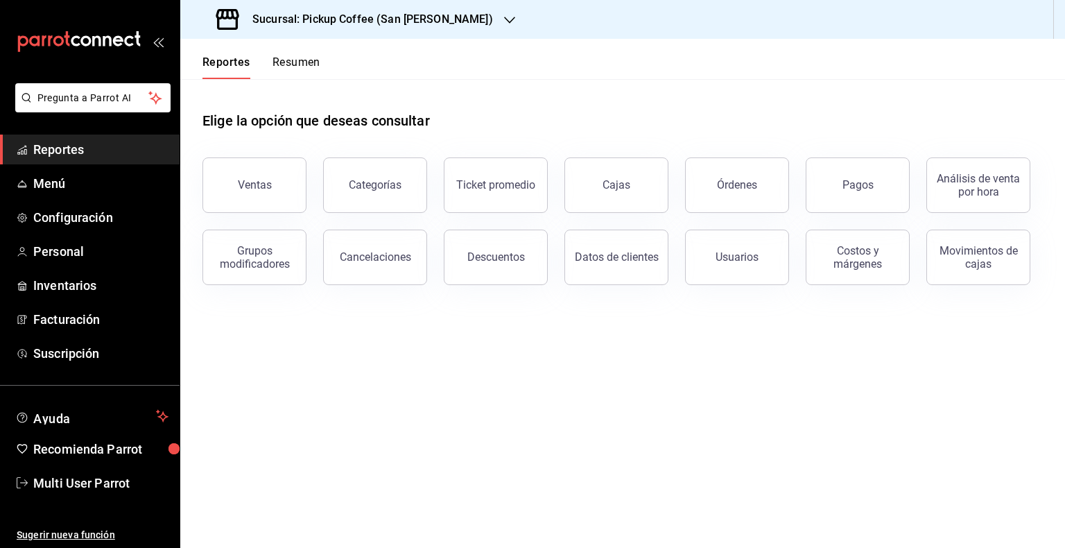
click at [420, 16] on h3 "Sucursal: Pickup Coffee (San [PERSON_NAME])" at bounding box center [367, 19] width 252 height 17
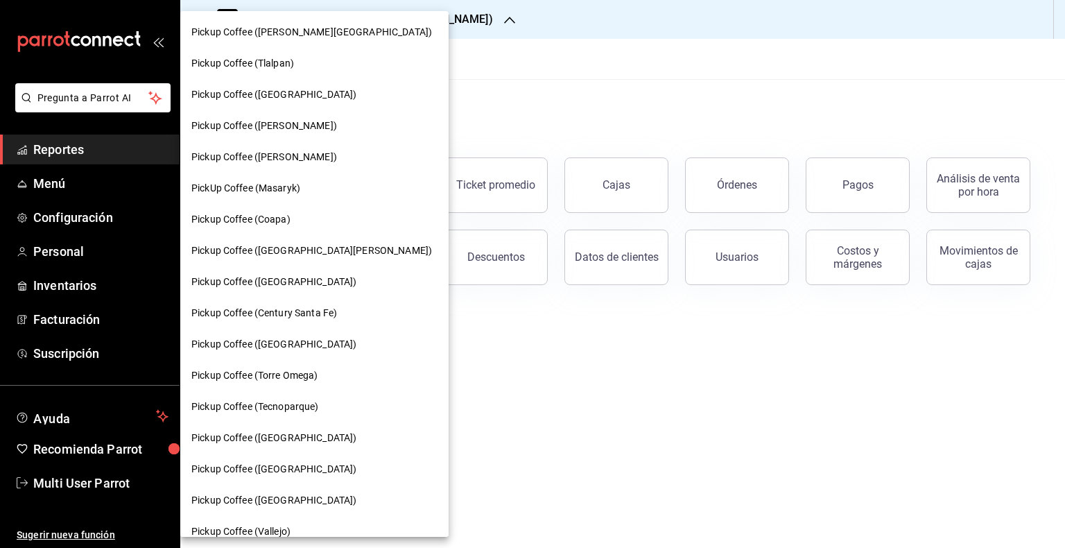
click at [558, 69] on div at bounding box center [532, 274] width 1065 height 548
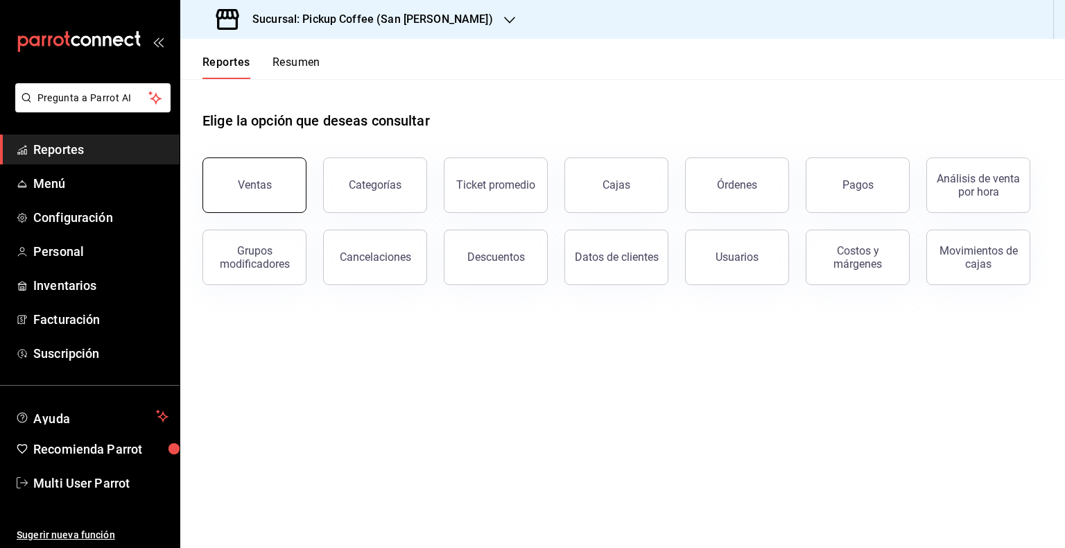
click at [271, 173] on button "Ventas" at bounding box center [254, 184] width 104 height 55
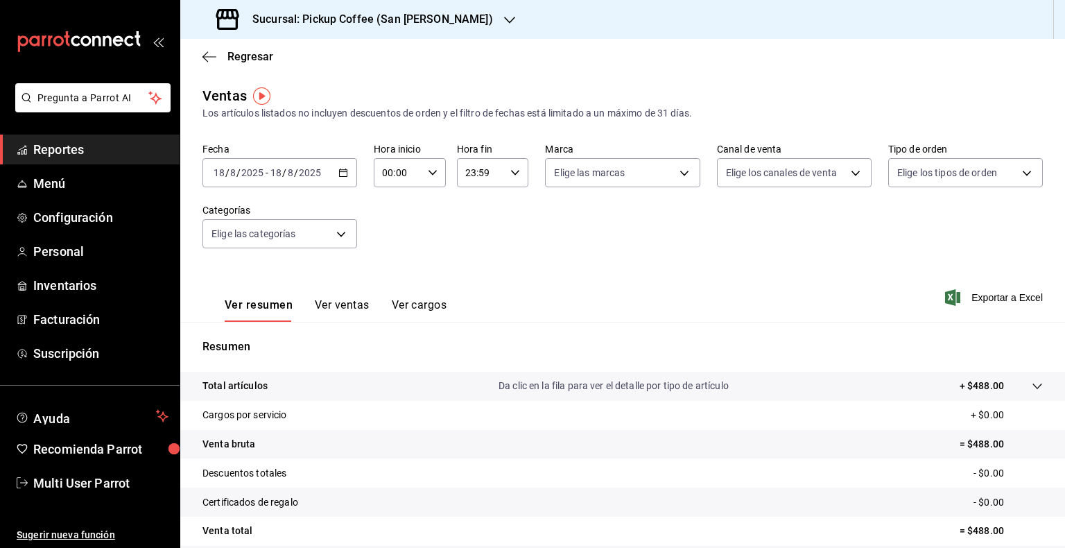
click at [330, 172] on div "2025-08-18 18 / 8 / 2025 - 2025-08-18 18 / 8 / 2025" at bounding box center [279, 172] width 155 height 29
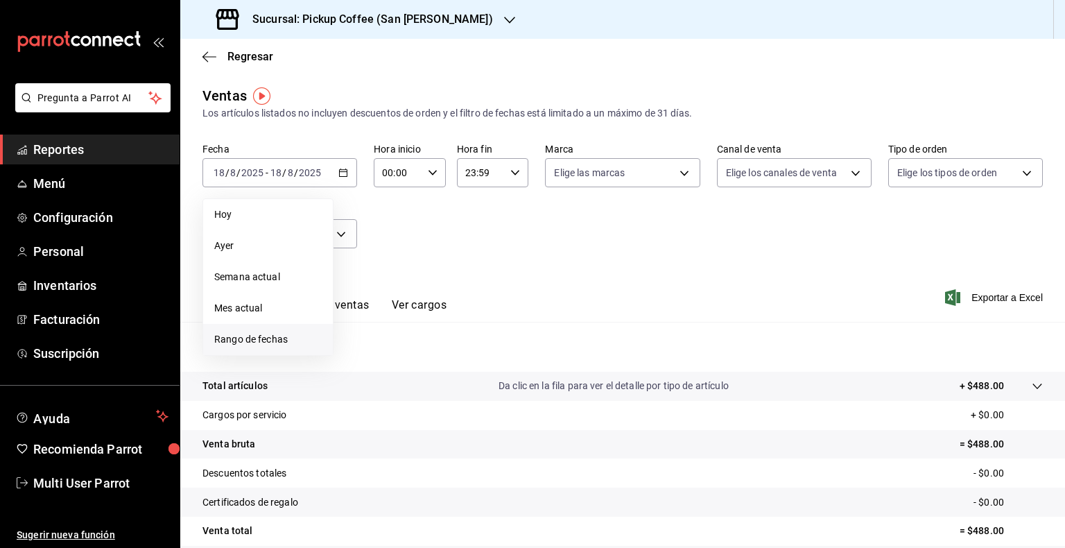
click at [272, 331] on li "Rango de fechas" at bounding box center [268, 339] width 130 height 31
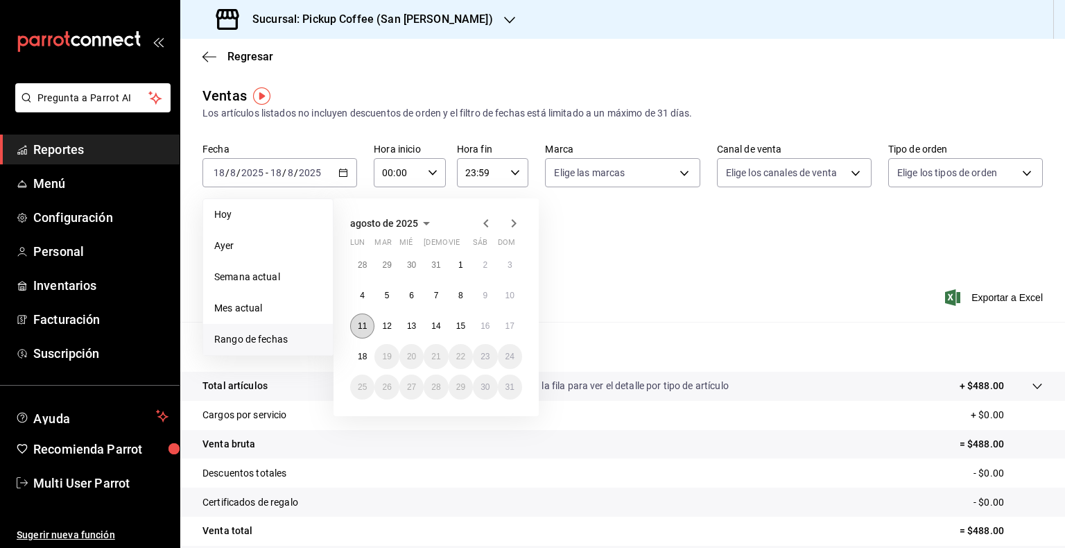
click at [368, 323] on button "11" at bounding box center [362, 325] width 24 height 25
drag, startPoint x: 496, startPoint y: 326, endPoint x: 511, endPoint y: 326, distance: 15.3
click at [511, 326] on div "28 29 30 31 1 2 3 4 5 6 7 8 9 10 11 12 13 14 15 16 17 18 19 20 21 22 23 24 25 2…" at bounding box center [436, 325] width 172 height 147
click at [511, 326] on abbr "17" at bounding box center [509, 326] width 9 height 10
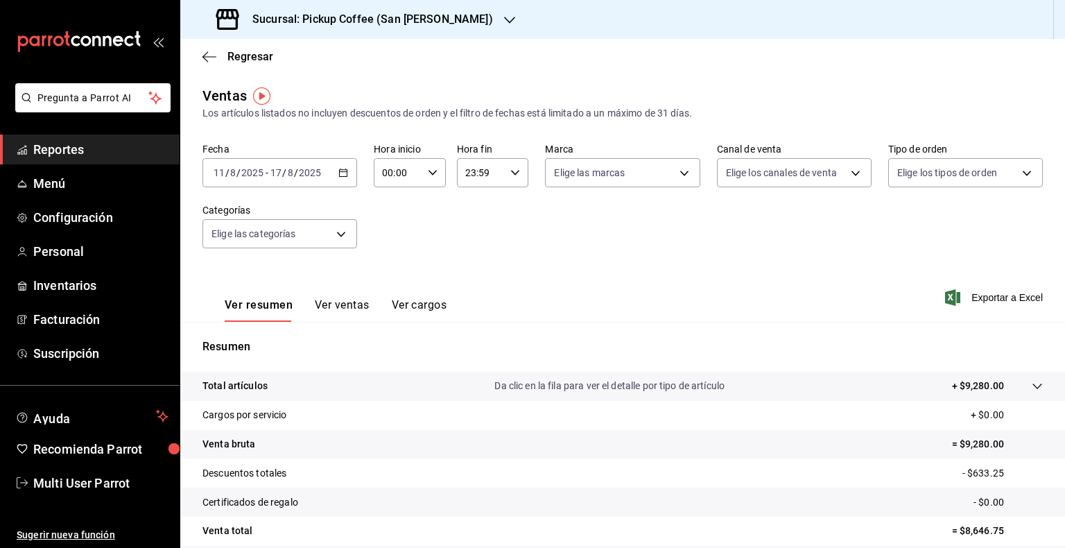
click at [504, 19] on icon "button" at bounding box center [509, 20] width 11 height 11
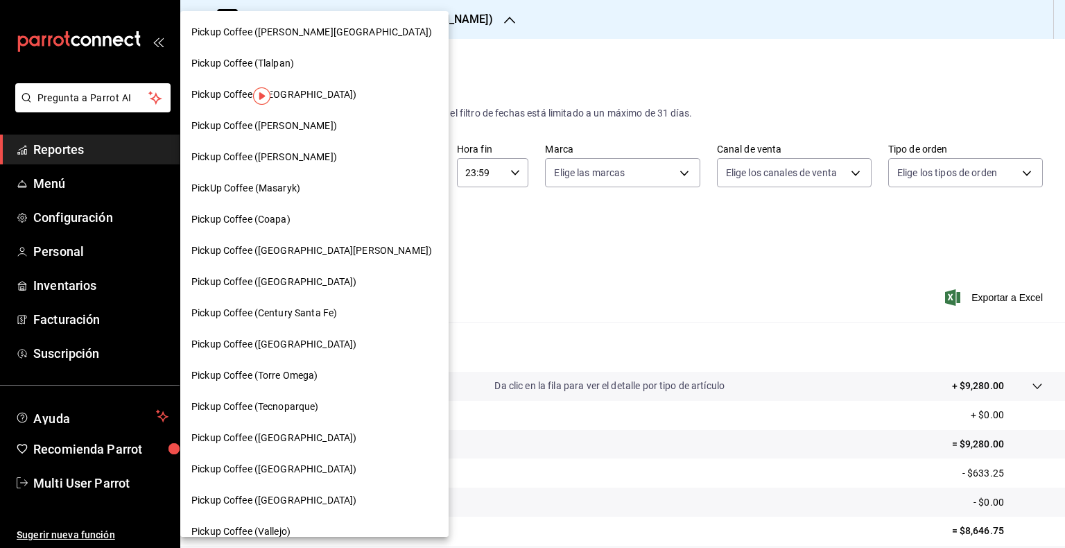
click at [949, 212] on div at bounding box center [532, 274] width 1065 height 548
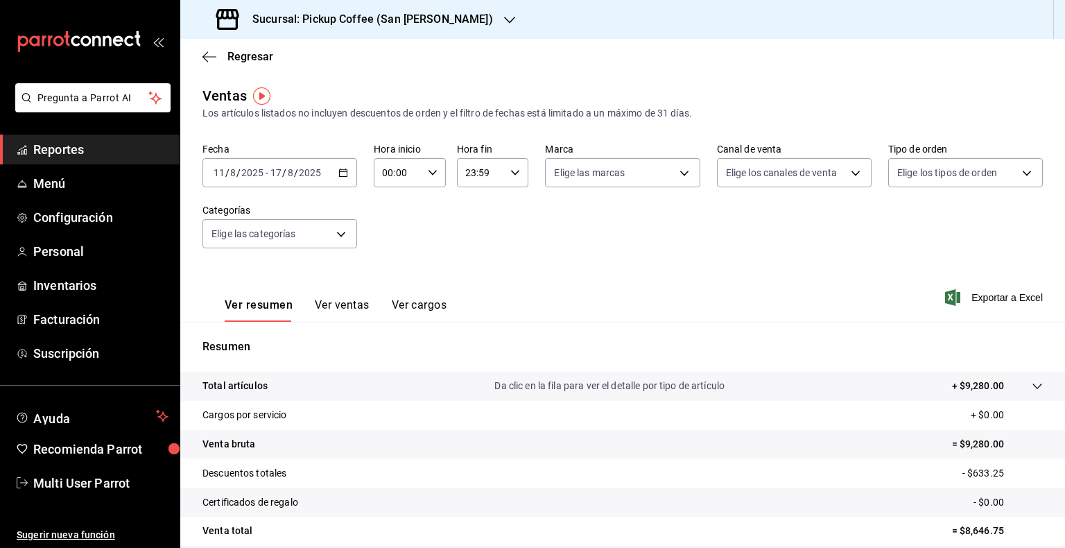
click at [344, 175] on icon "button" at bounding box center [343, 173] width 10 height 10
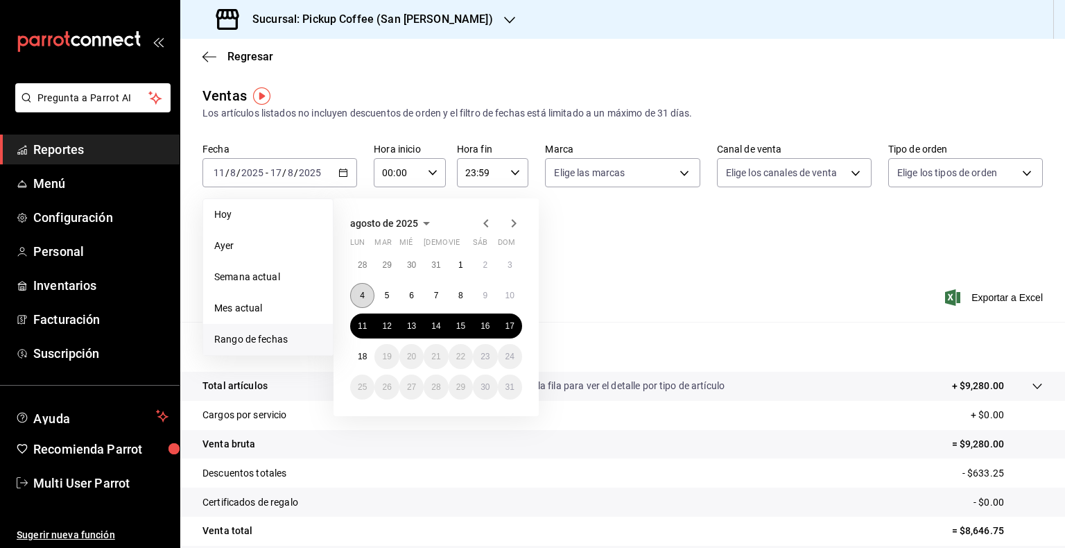
click at [363, 293] on abbr "4" at bounding box center [362, 296] width 5 height 10
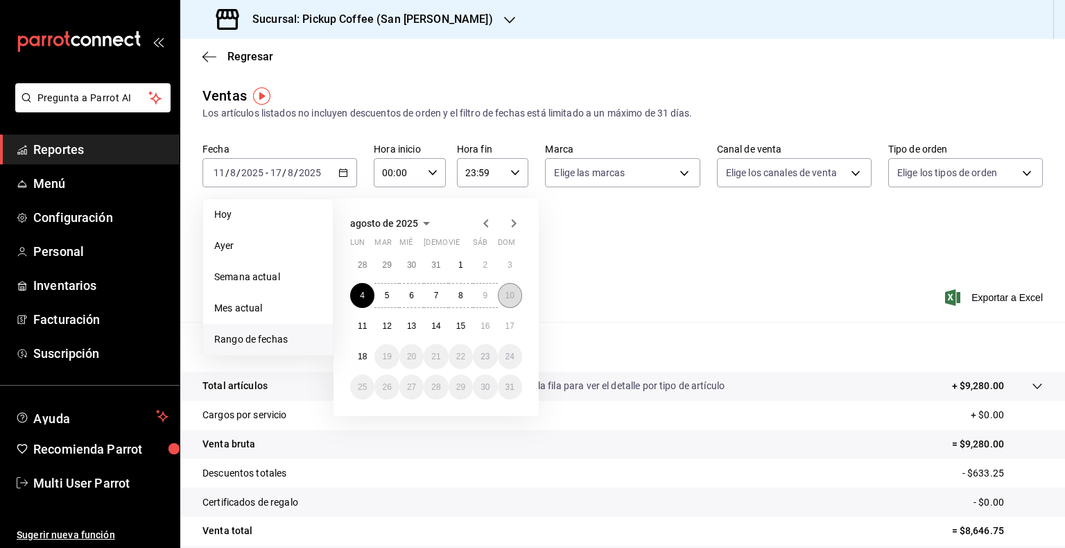
click at [508, 299] on abbr "10" at bounding box center [509, 296] width 9 height 10
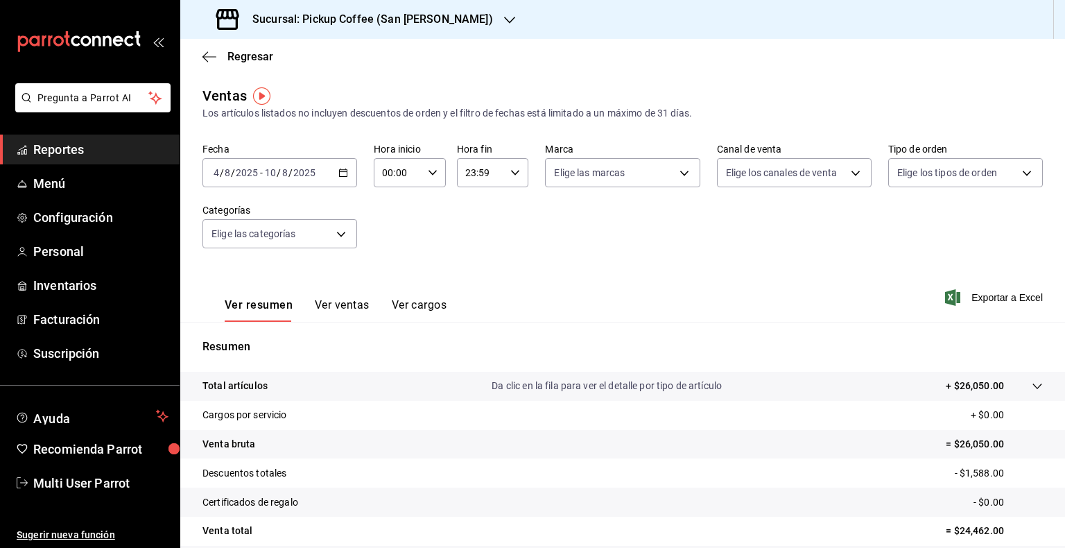
click at [335, 173] on div "2025-08-04 4 / 8 / 2025 - 2025-08-10 10 / 8 / 2025" at bounding box center [279, 172] width 155 height 29
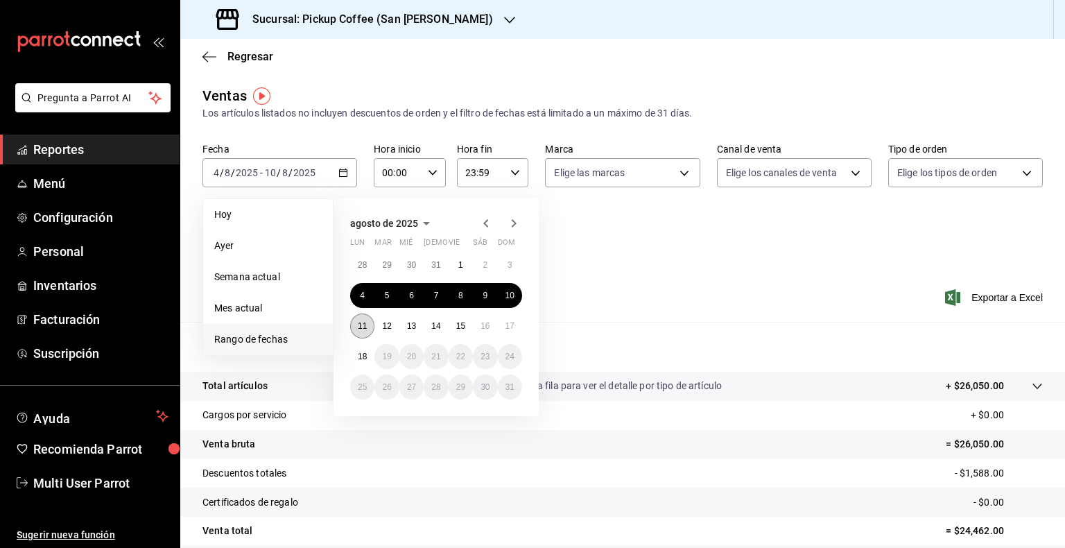
click at [358, 322] on button "11" at bounding box center [362, 325] width 24 height 25
click at [513, 325] on abbr "17" at bounding box center [509, 326] width 9 height 10
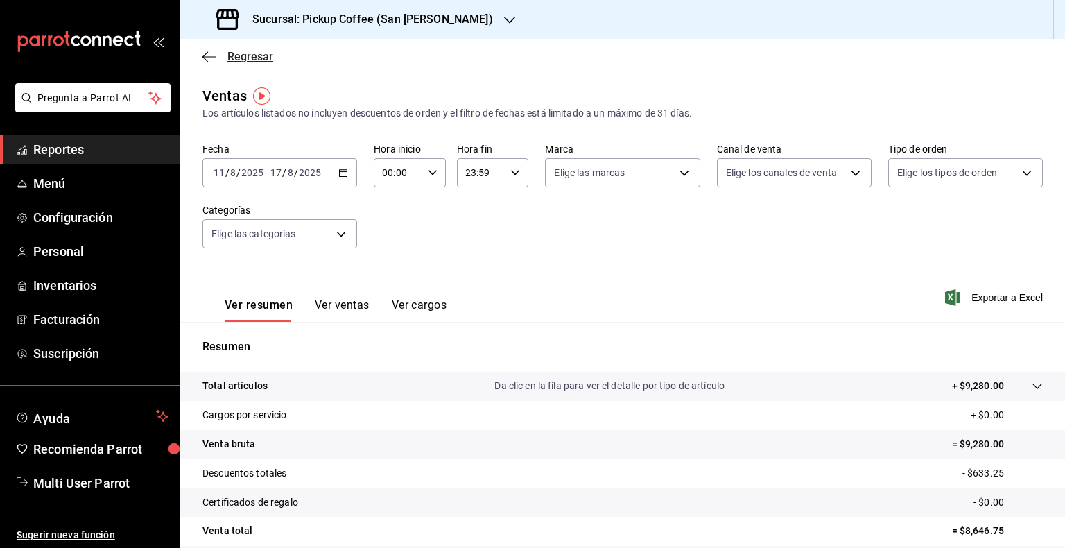
click at [208, 51] on icon "button" at bounding box center [209, 57] width 14 height 12
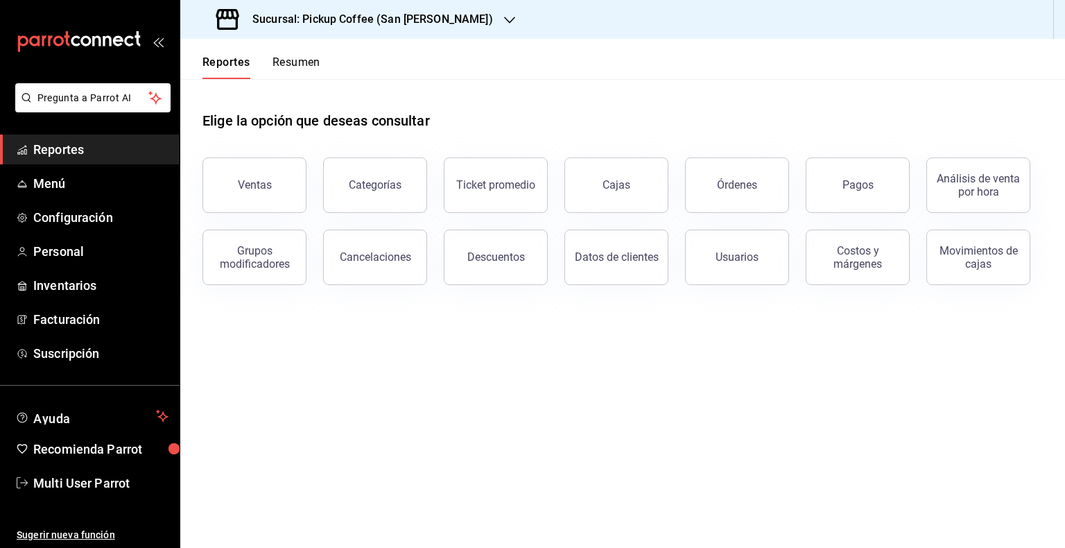
click at [286, 58] on button "Resumen" at bounding box center [297, 67] width 48 height 24
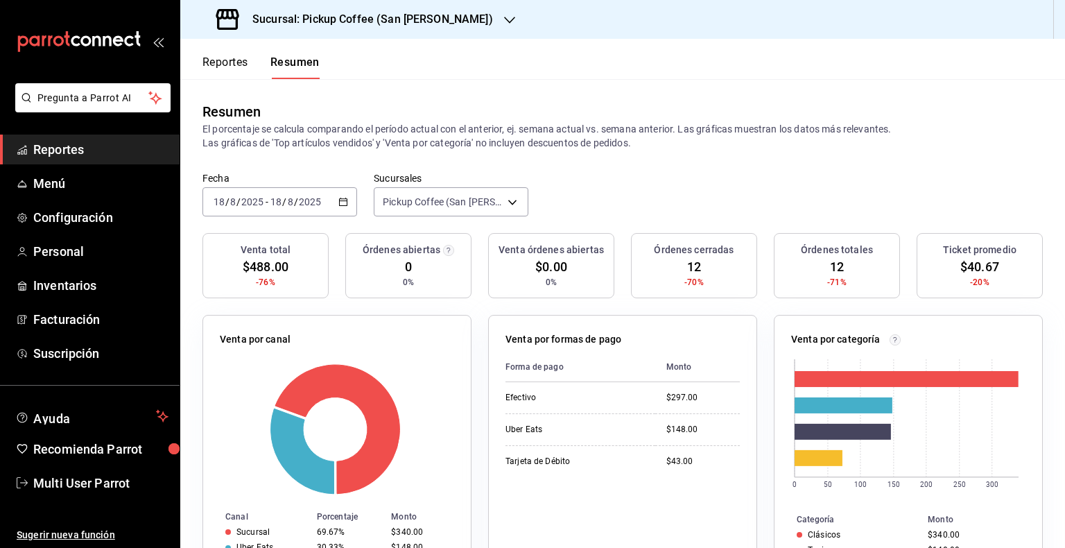
click at [344, 200] on icon "button" at bounding box center [343, 202] width 10 height 10
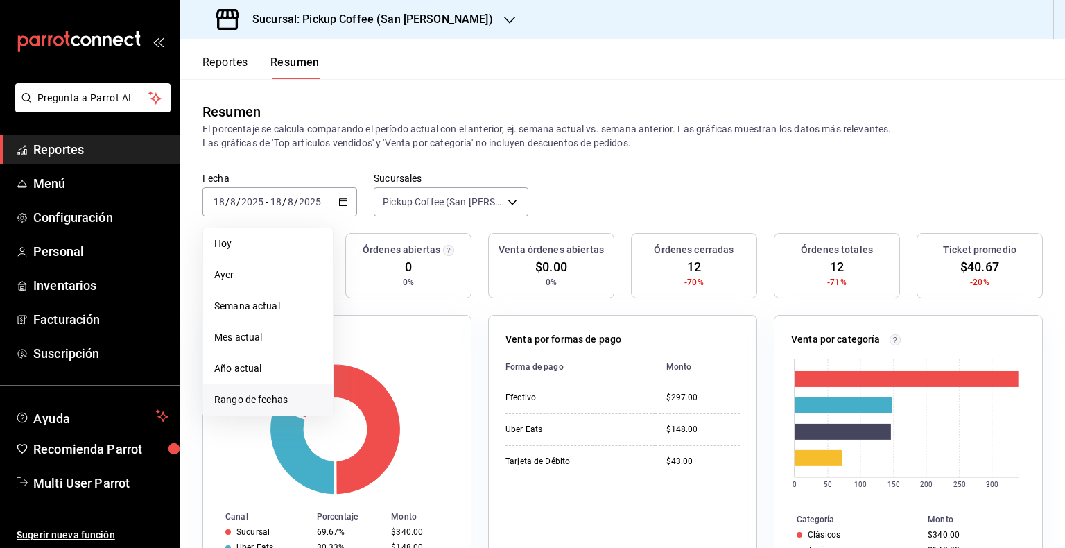
click at [272, 406] on span "Rango de fechas" at bounding box center [267, 399] width 107 height 15
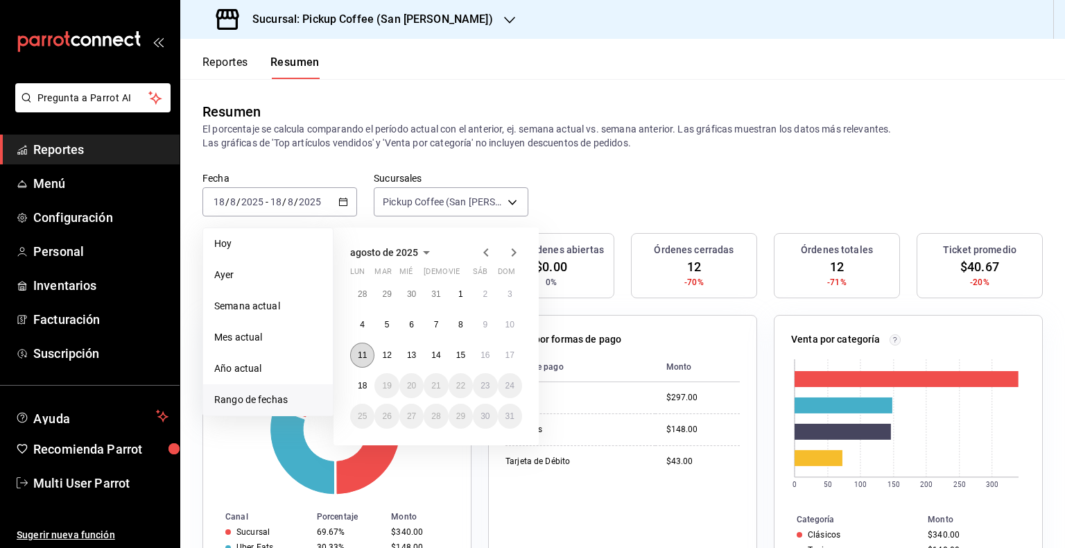
click at [372, 358] on button "11" at bounding box center [362, 355] width 24 height 25
click at [508, 356] on abbr "17" at bounding box center [509, 355] width 9 height 10
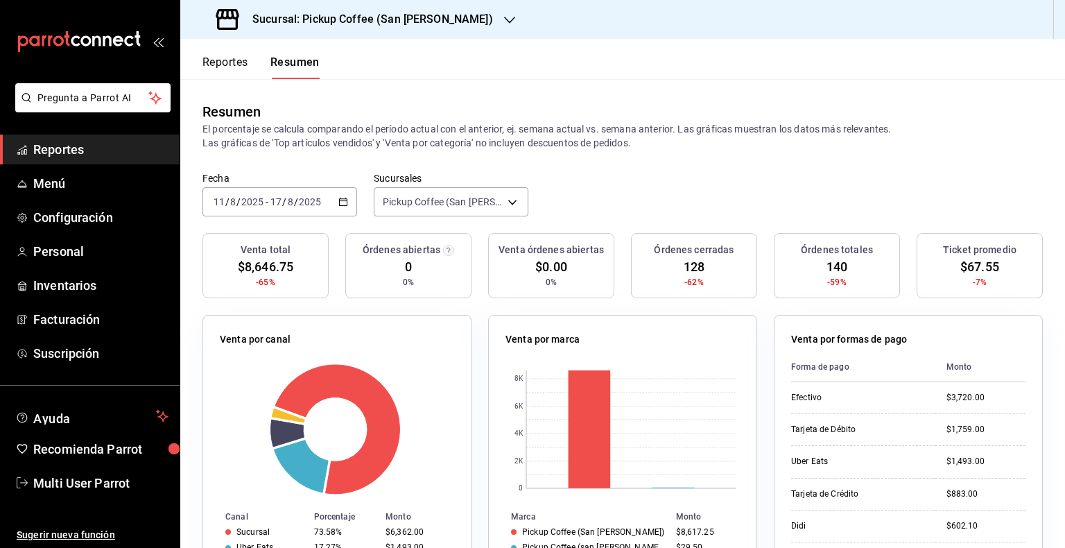
click at [255, 64] on div "Reportes Resumen" at bounding box center [260, 67] width 117 height 24
click at [236, 63] on button "Reportes" at bounding box center [225, 67] width 46 height 24
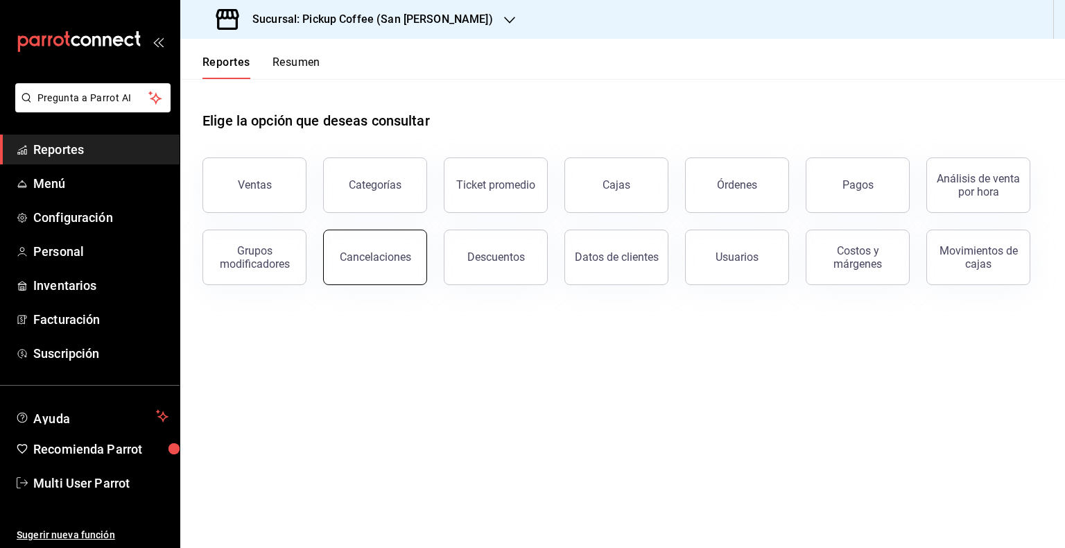
click at [372, 261] on div "Cancelaciones" at bounding box center [375, 256] width 71 height 13
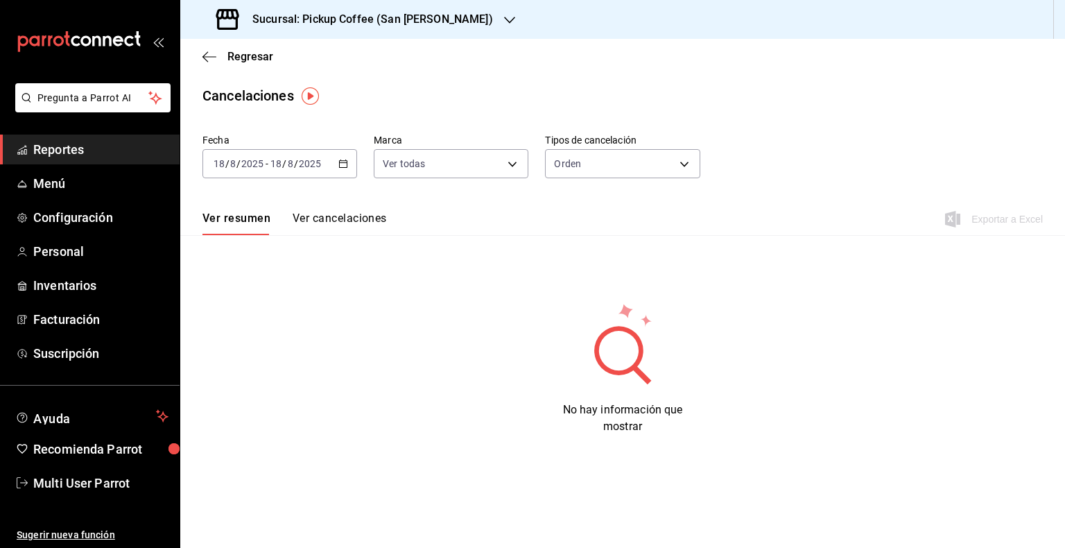
click at [334, 156] on div "[DATE] [DATE] - [DATE] [DATE]" at bounding box center [279, 163] width 155 height 29
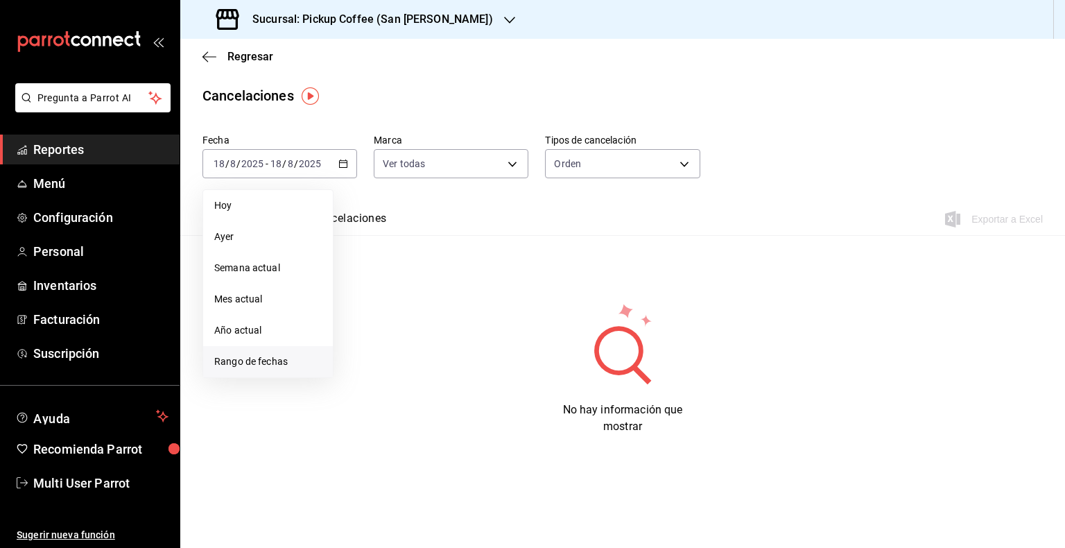
click at [282, 361] on span "Rango de fechas" at bounding box center [267, 361] width 107 height 15
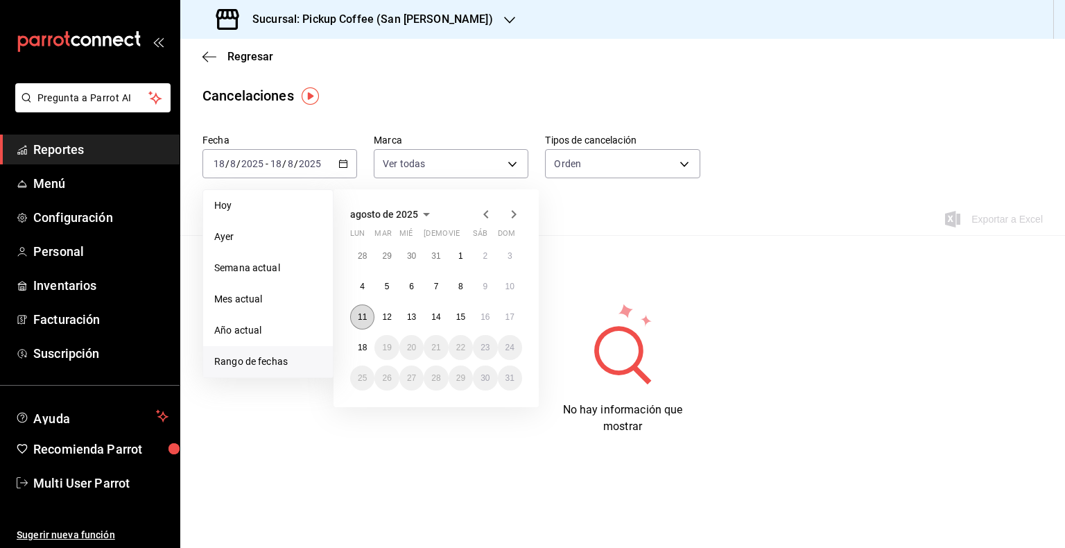
click at [368, 313] on button "11" at bounding box center [362, 316] width 24 height 25
click at [519, 313] on button "17" at bounding box center [510, 316] width 24 height 25
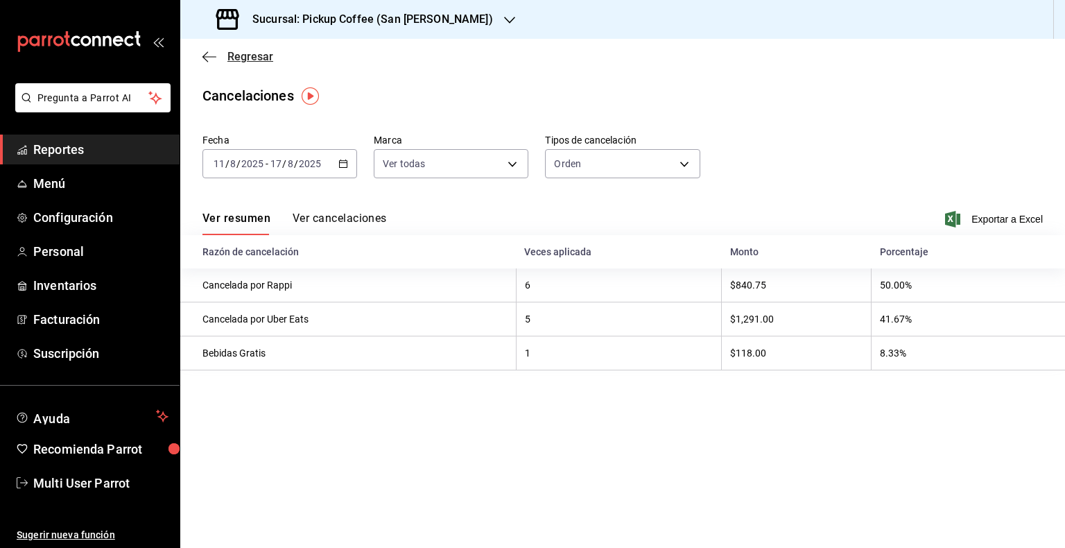
click at [211, 51] on icon "button" at bounding box center [209, 57] width 14 height 12
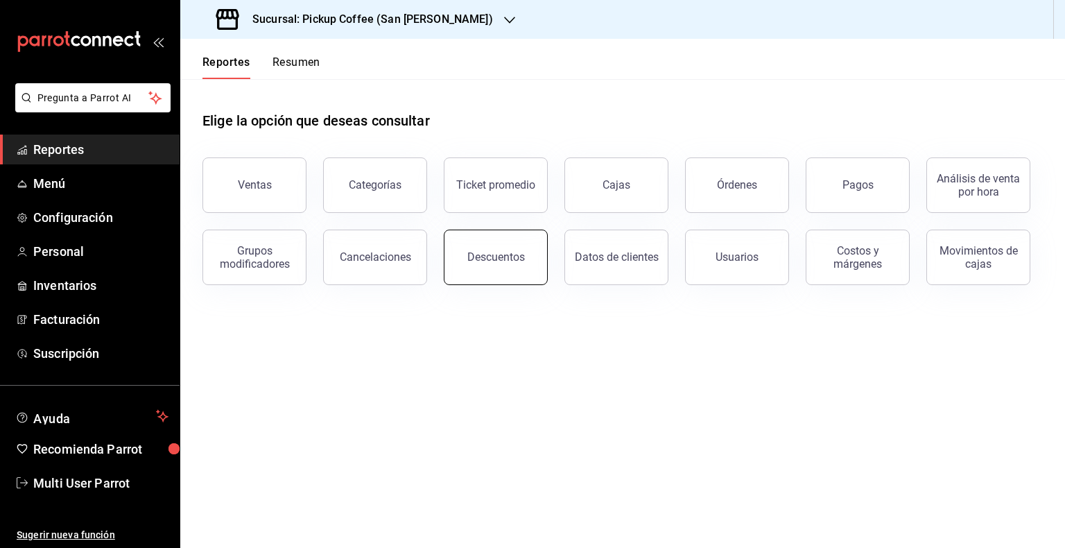
click at [476, 266] on button "Descuentos" at bounding box center [496, 257] width 104 height 55
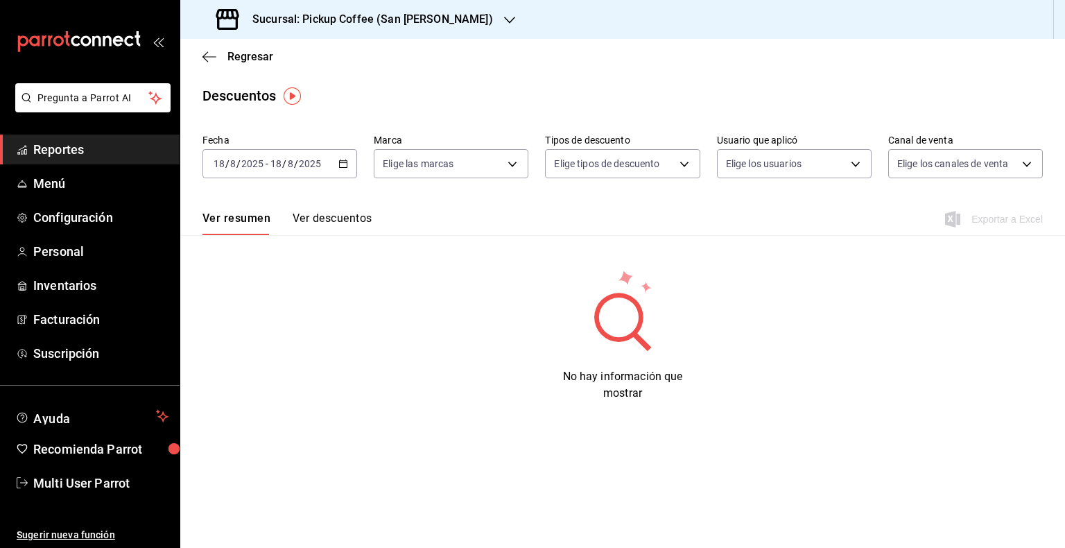
click at [356, 221] on button "Ver descuentos" at bounding box center [332, 223] width 79 height 24
click at [254, 223] on button "Ver resumen" at bounding box center [234, 223] width 64 height 24
click at [347, 173] on div "[DATE] [DATE] - [DATE] [DATE]" at bounding box center [279, 163] width 155 height 29
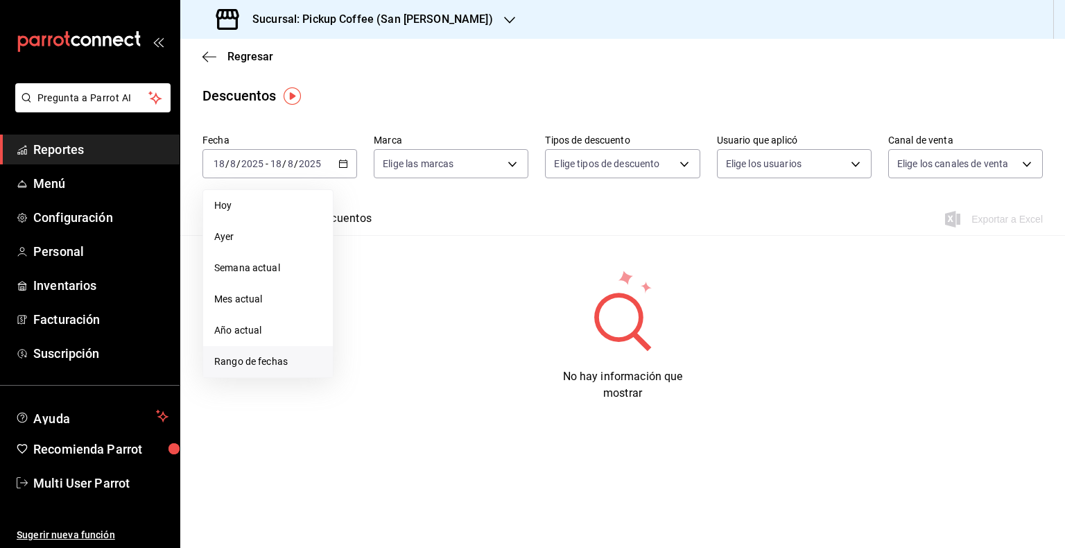
click at [248, 368] on span "Rango de fechas" at bounding box center [267, 361] width 107 height 15
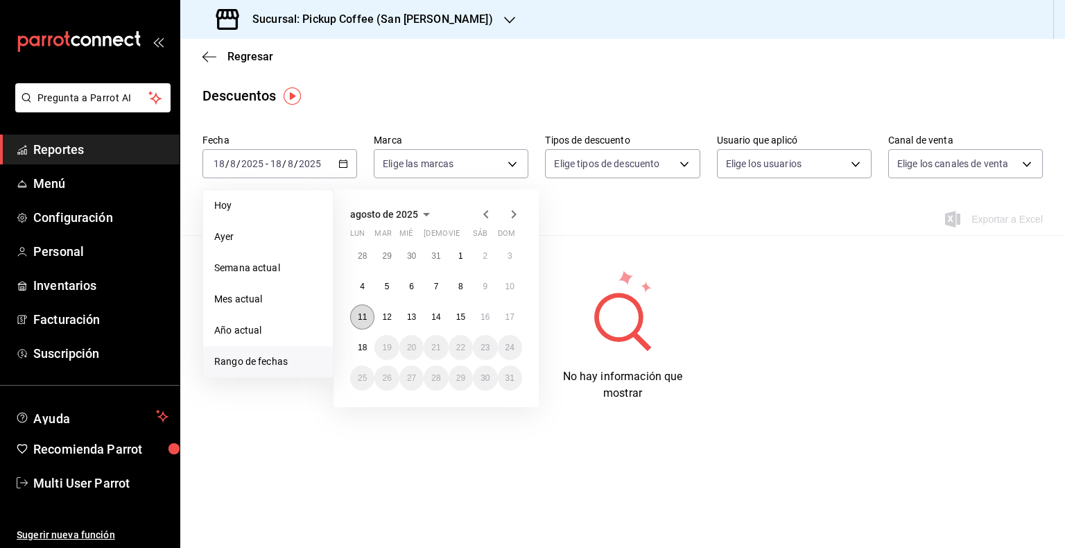
click at [366, 315] on button "11" at bounding box center [362, 316] width 24 height 25
click at [501, 318] on button "17" at bounding box center [510, 316] width 24 height 25
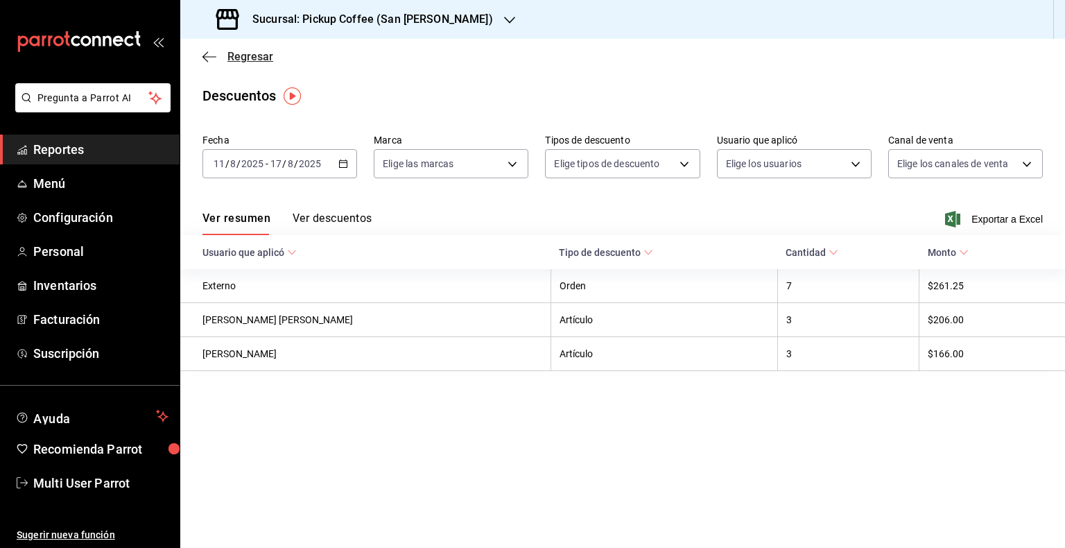
click at [233, 55] on span "Regresar" at bounding box center [250, 56] width 46 height 13
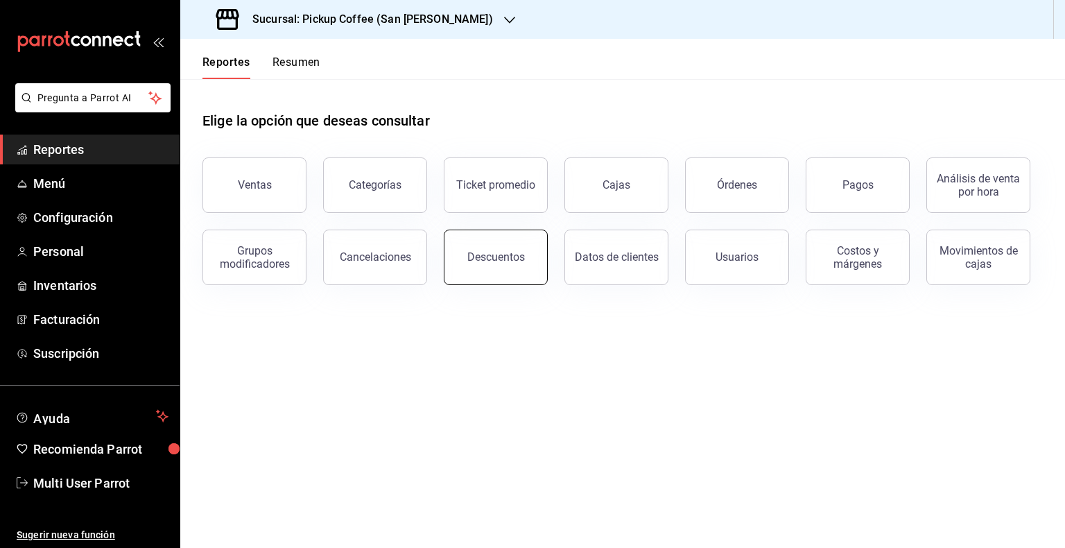
click at [523, 257] on button "Descuentos" at bounding box center [496, 257] width 104 height 55
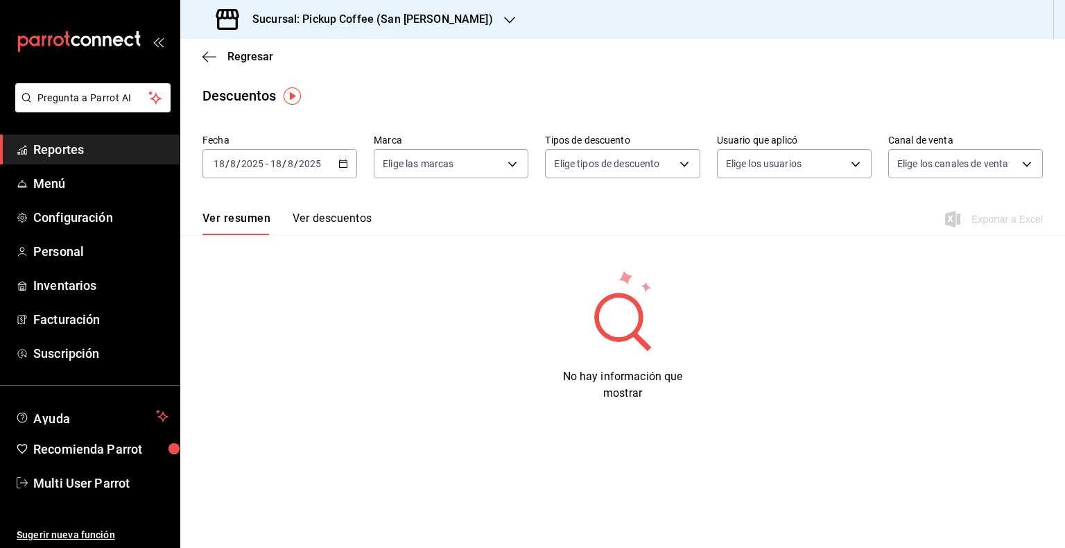
click at [330, 170] on div "[DATE] [DATE] - [DATE] [DATE]" at bounding box center [279, 163] width 155 height 29
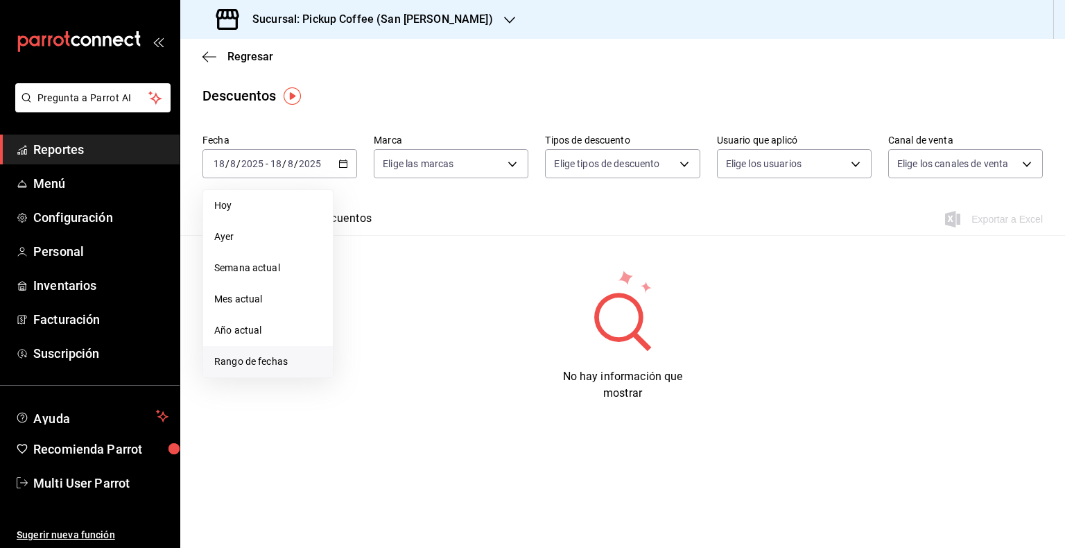
click at [286, 368] on li "Rango de fechas" at bounding box center [268, 361] width 130 height 31
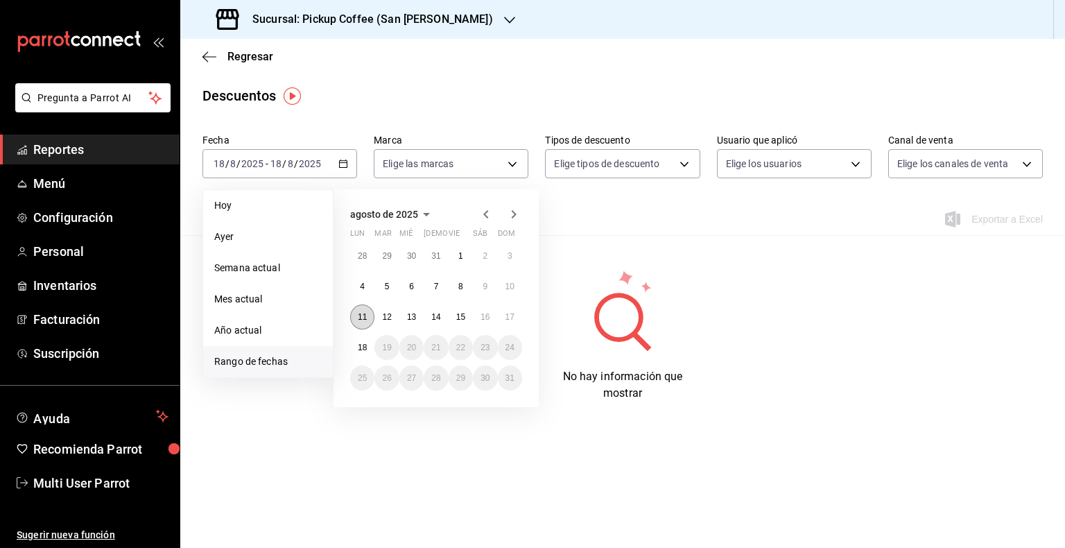
drag, startPoint x: 352, startPoint y: 318, endPoint x: 368, endPoint y: 317, distance: 16.0
click at [352, 318] on button "11" at bounding box center [362, 316] width 24 height 25
click at [521, 313] on button "17" at bounding box center [510, 316] width 24 height 25
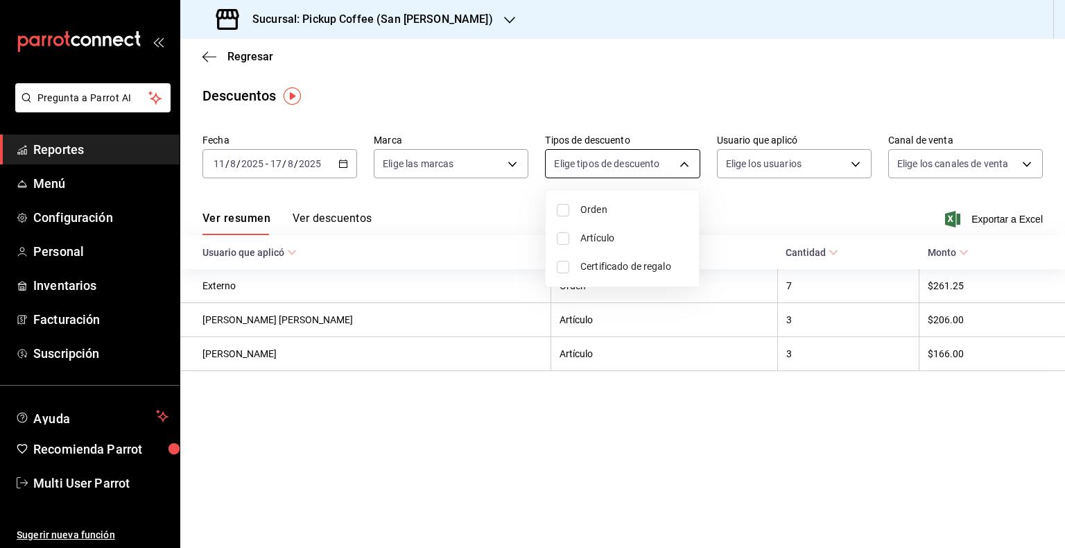
click at [680, 162] on body "Pregunta a Parrot AI Reportes Menú Configuración Personal Inventarios Facturaci…" at bounding box center [532, 274] width 1065 height 548
drag, startPoint x: 555, startPoint y: 397, endPoint x: 524, endPoint y: 306, distance: 95.2
click at [553, 399] on div at bounding box center [532, 274] width 1065 height 548
click at [214, 54] on icon "button" at bounding box center [209, 57] width 14 height 12
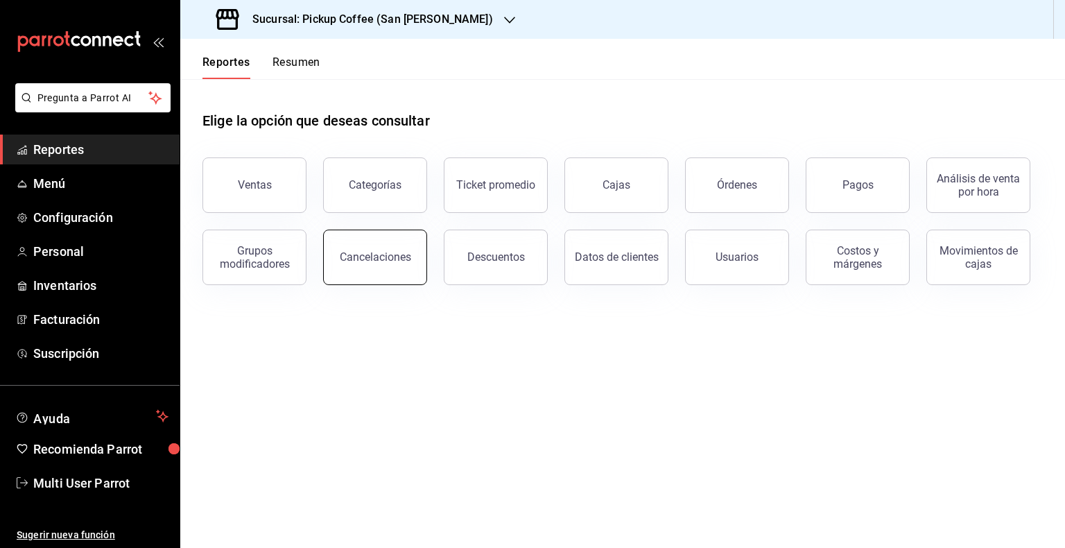
click at [395, 254] on div "Cancelaciones" at bounding box center [375, 256] width 71 height 13
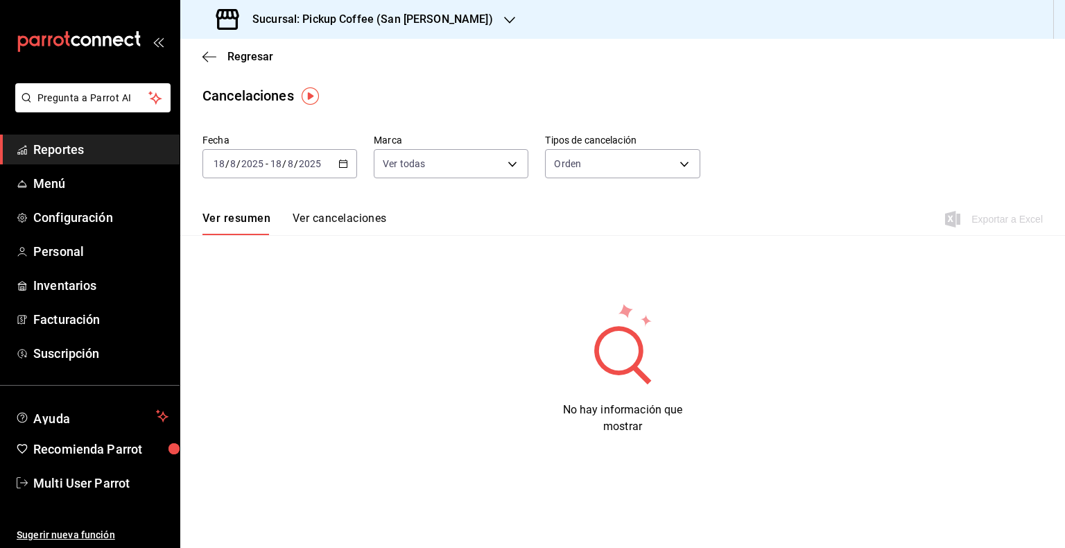
click at [343, 166] on icon "button" at bounding box center [343, 164] width 10 height 10
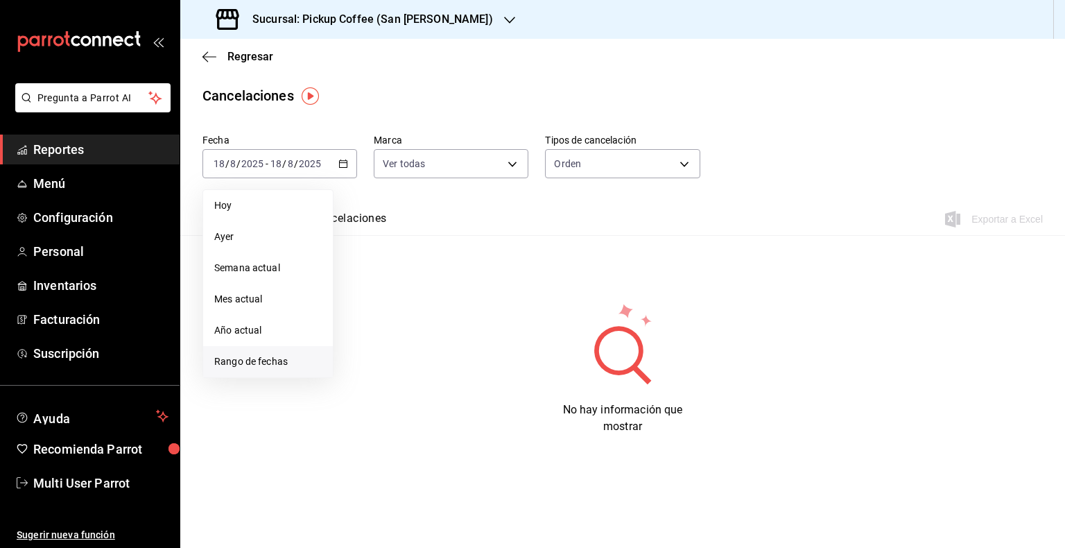
click at [278, 356] on span "Rango de fechas" at bounding box center [267, 361] width 107 height 15
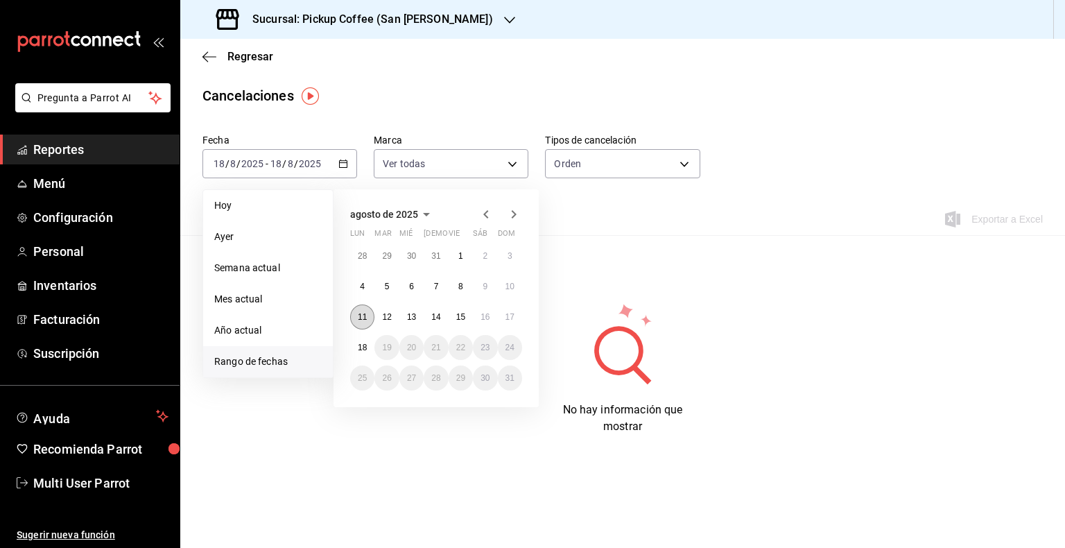
click at [369, 319] on button "11" at bounding box center [362, 316] width 24 height 25
click at [510, 308] on button "17" at bounding box center [510, 316] width 24 height 25
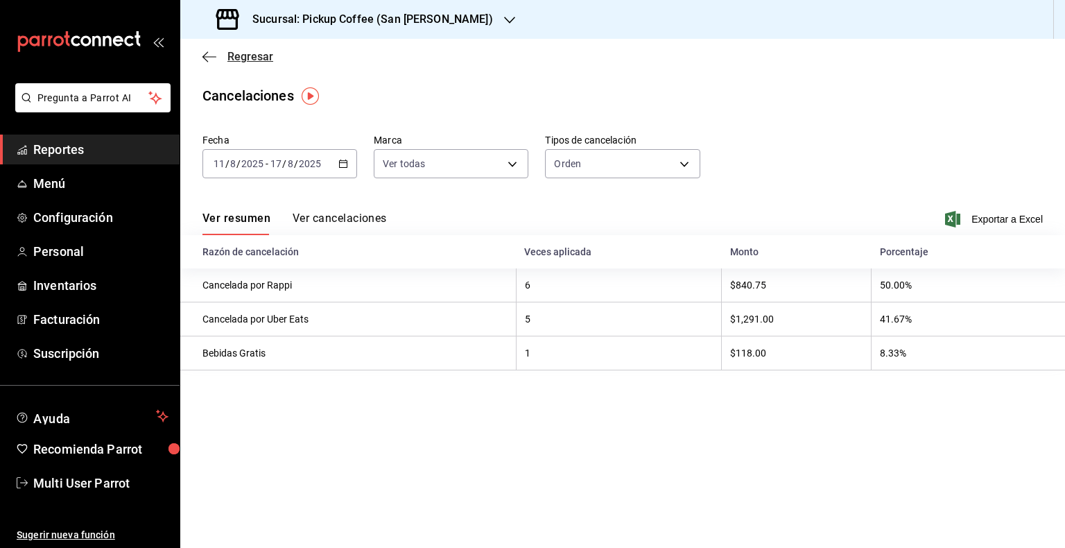
click at [207, 60] on icon "button" at bounding box center [209, 57] width 14 height 12
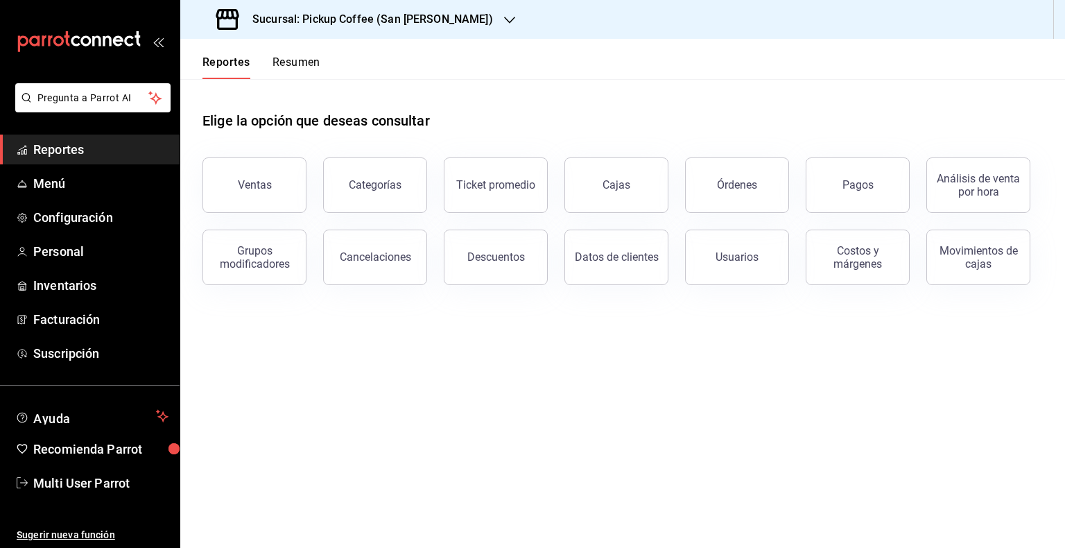
click at [504, 19] on icon "button" at bounding box center [509, 20] width 11 height 7
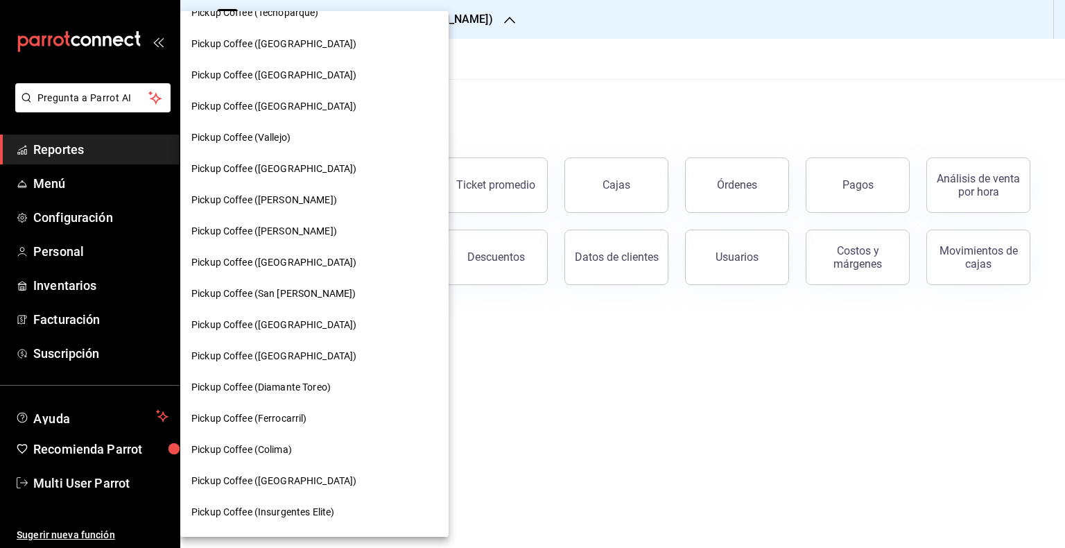
click at [638, 445] on div at bounding box center [532, 274] width 1065 height 548
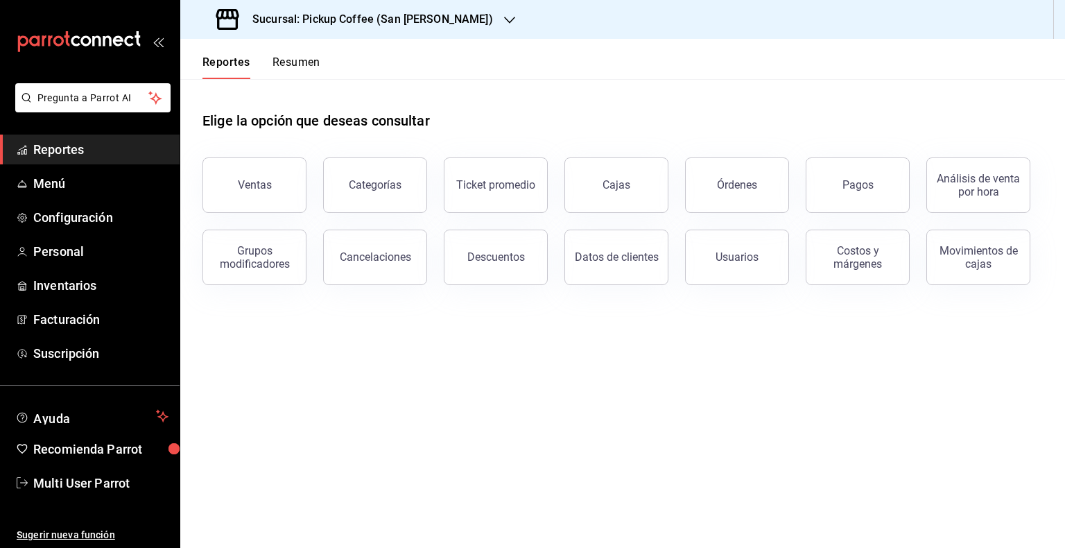
scroll to position [413, 0]
click at [276, 166] on button "Ventas" at bounding box center [254, 184] width 104 height 55
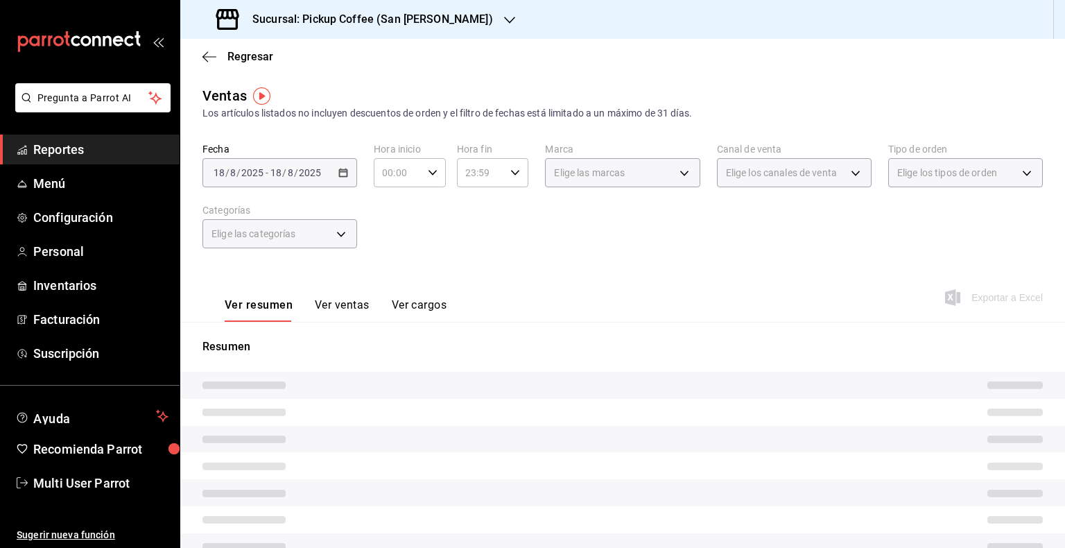
click at [504, 12] on div at bounding box center [509, 19] width 11 height 15
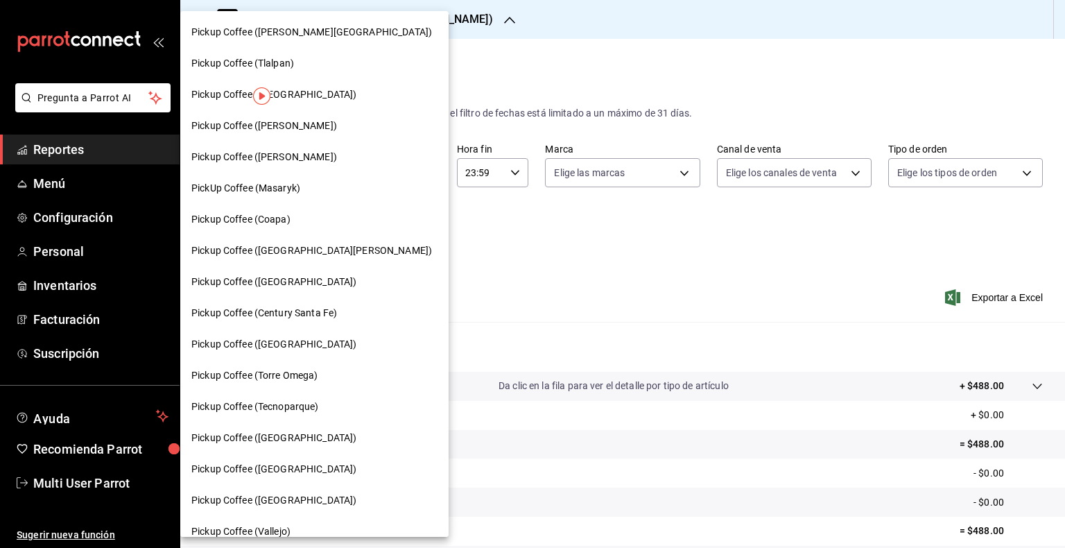
click at [319, 278] on div "Pickup Coffee ([GEOGRAPHIC_DATA])" at bounding box center [314, 282] width 246 height 15
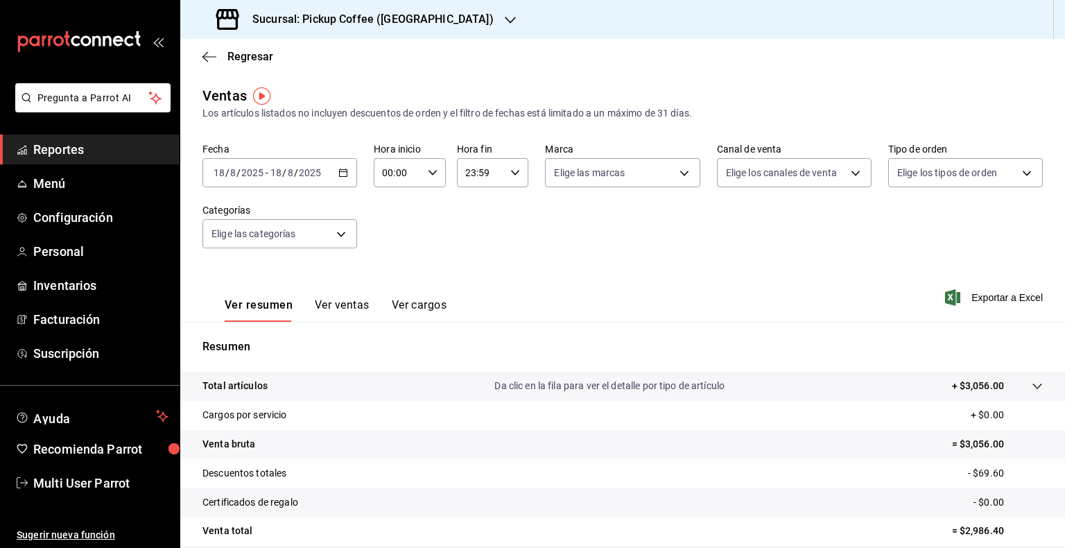
click at [342, 171] on \(Stroke\) "button" at bounding box center [344, 171] width 8 height 1
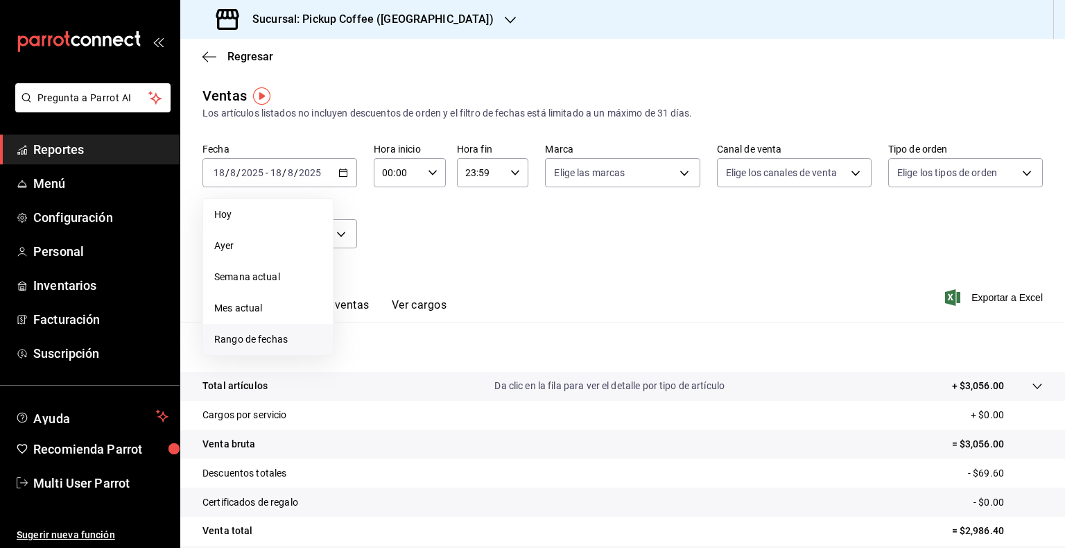
click at [261, 342] on span "Rango de fechas" at bounding box center [267, 339] width 107 height 15
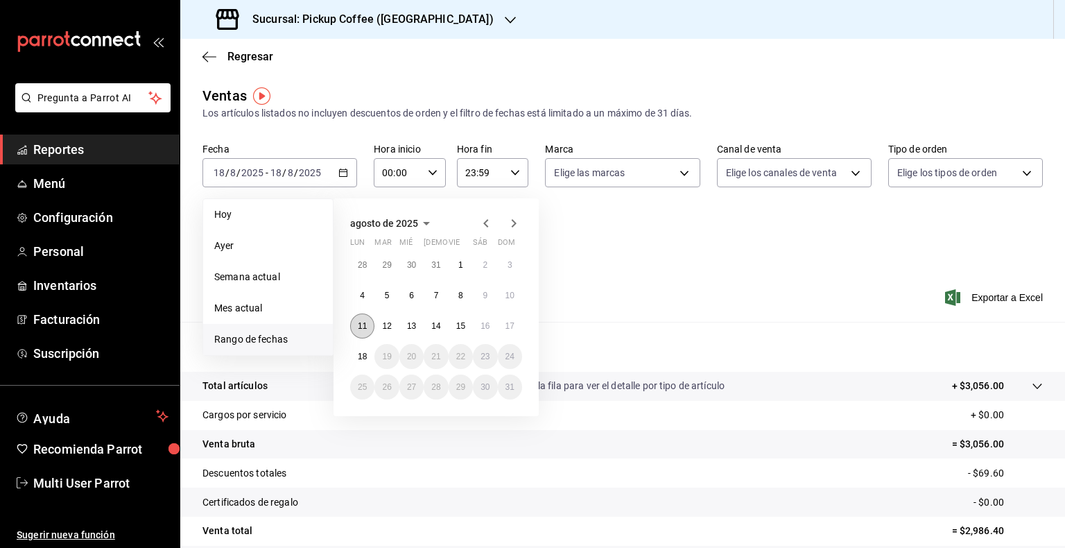
click at [355, 324] on button "11" at bounding box center [362, 325] width 24 height 25
click at [516, 325] on button "17" at bounding box center [510, 325] width 24 height 25
click at [363, 326] on abbr "11" at bounding box center [362, 326] width 9 height 10
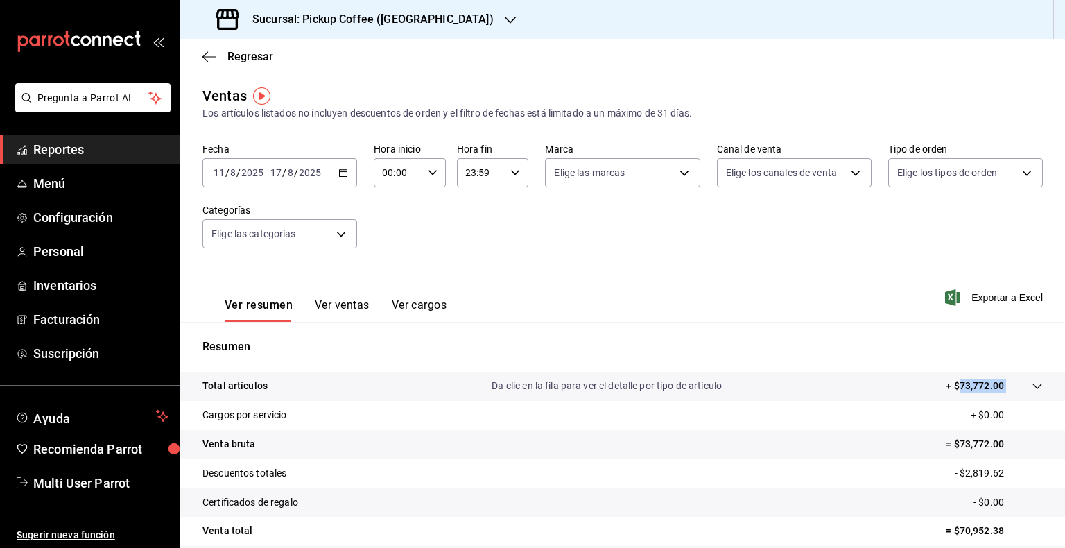
drag, startPoint x: 996, startPoint y: 388, endPoint x: 949, endPoint y: 392, distance: 47.3
click at [949, 392] on tr "Total artículos Da clic en la fila para ver el detalle por tipo de artículo + $…" at bounding box center [622, 386] width 885 height 29
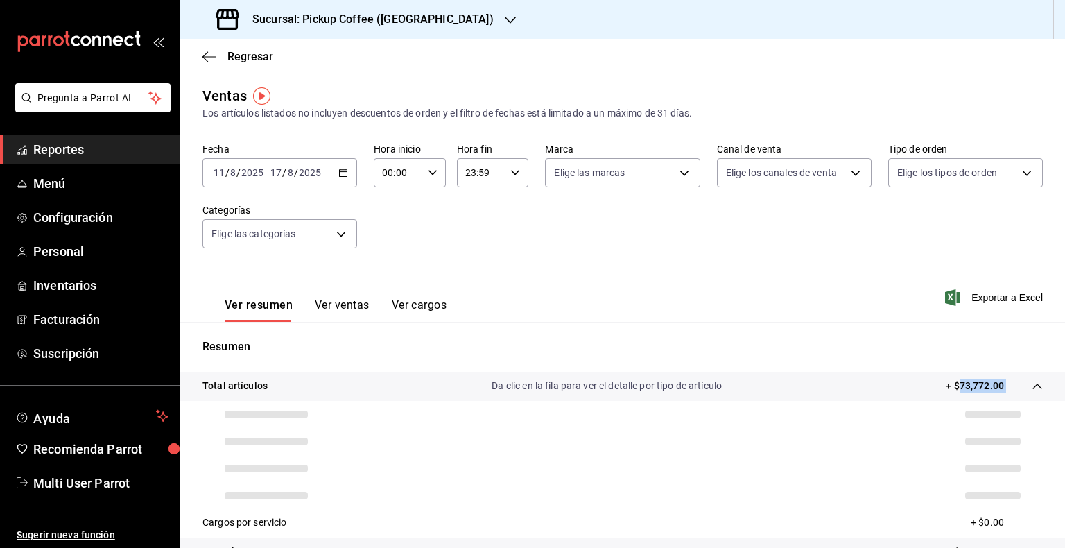
copy tbody "73,772.00"
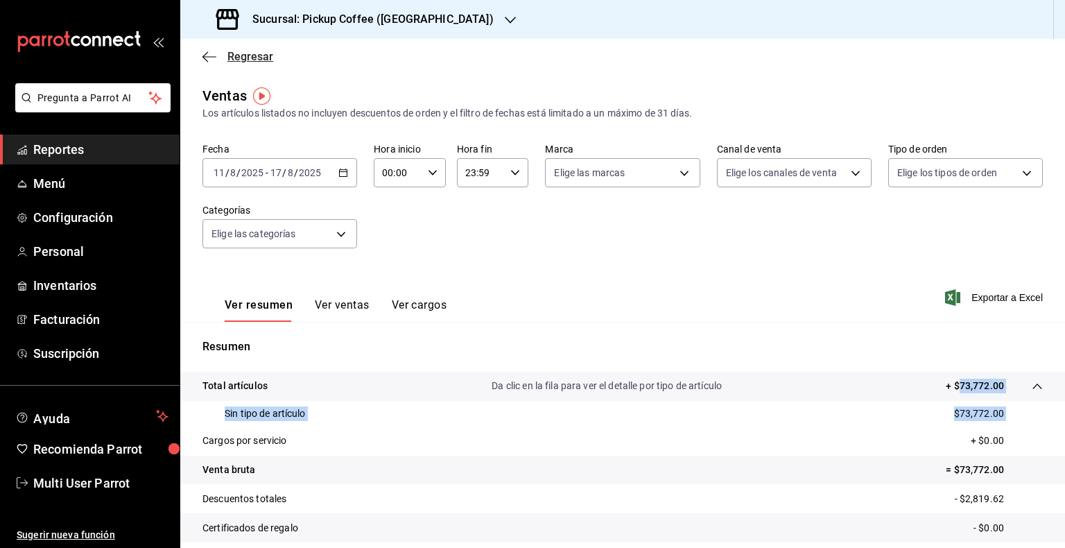
click at [231, 57] on span "Regresar" at bounding box center [250, 56] width 46 height 13
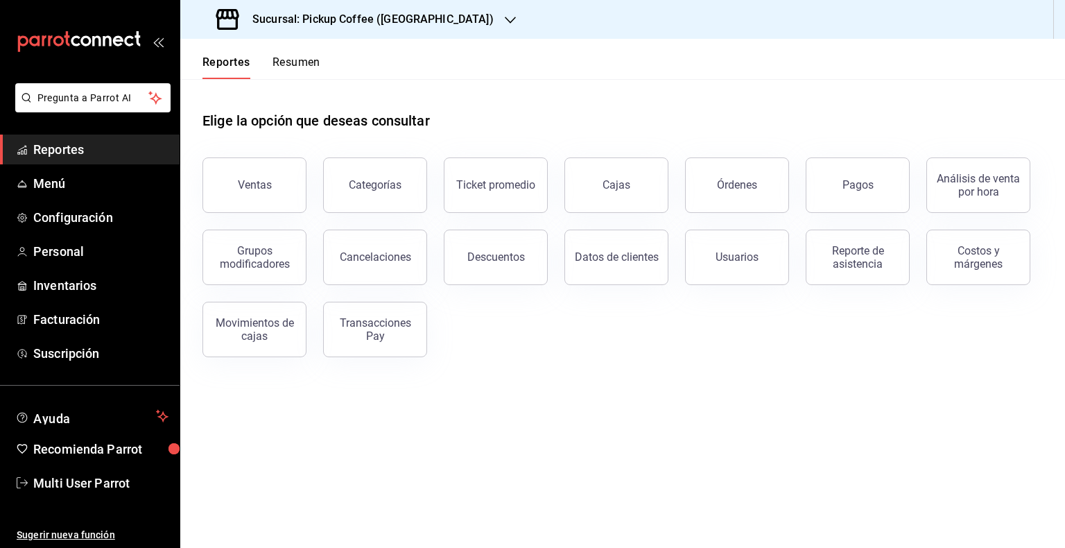
click at [199, 54] on div "Reportes Resumen" at bounding box center [250, 59] width 140 height 40
click at [205, 57] on button "Reportes" at bounding box center [226, 67] width 48 height 24
click at [209, 55] on button "Reportes" at bounding box center [226, 67] width 48 height 24
click at [207, 52] on div "Reportes Resumen" at bounding box center [250, 59] width 140 height 40
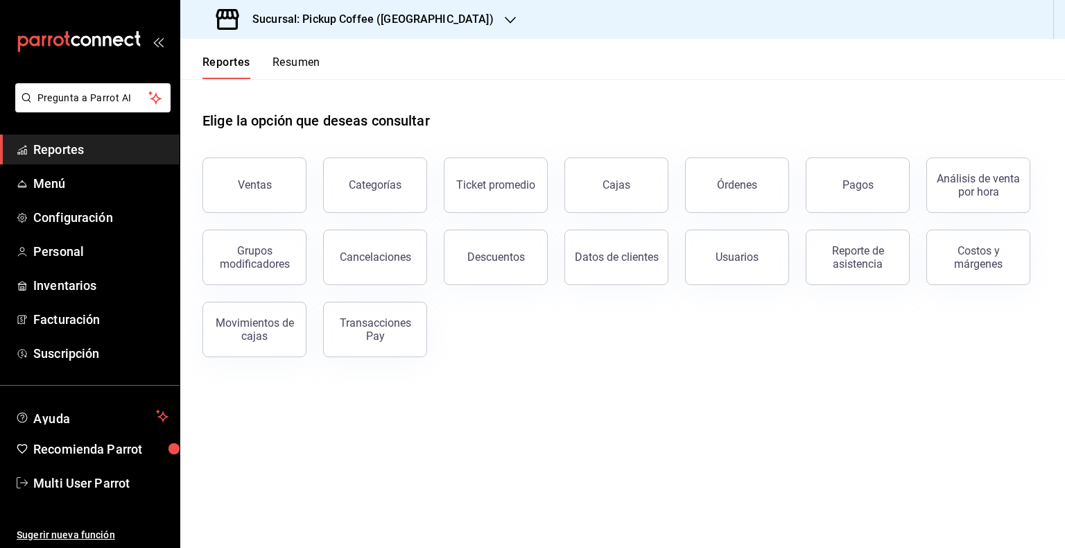
click at [279, 61] on button "Resumen" at bounding box center [297, 67] width 48 height 24
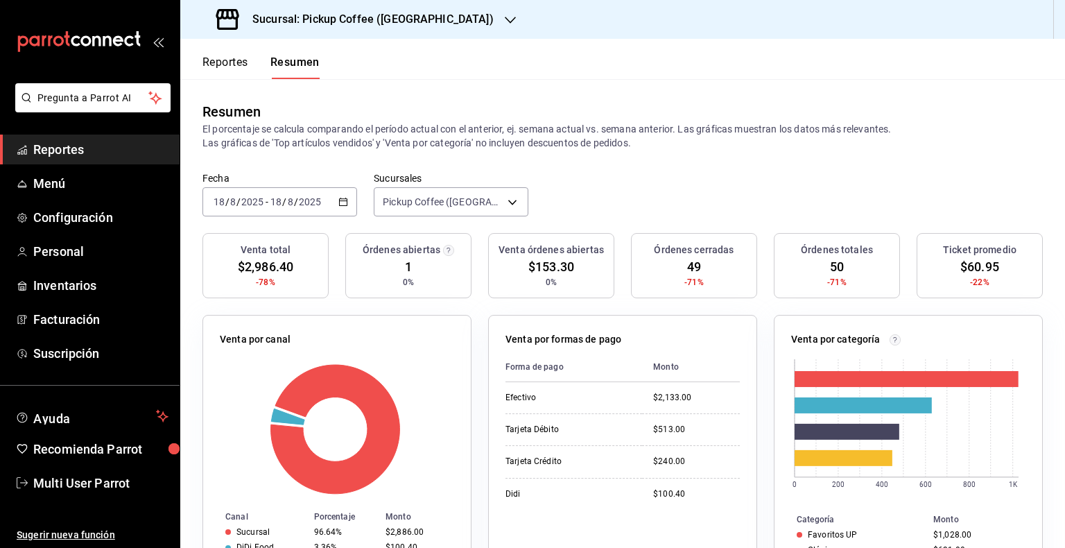
click at [338, 198] on icon "button" at bounding box center [343, 202] width 10 height 10
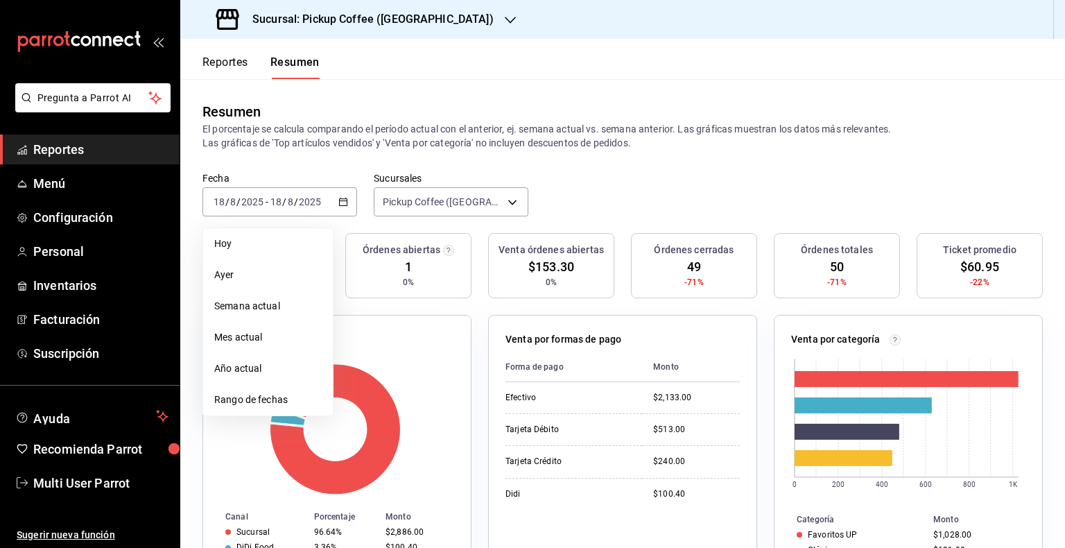
click at [556, 158] on div "Resumen El porcentaje se calcula comparando el período actual con el anterior, …" at bounding box center [622, 125] width 885 height 93
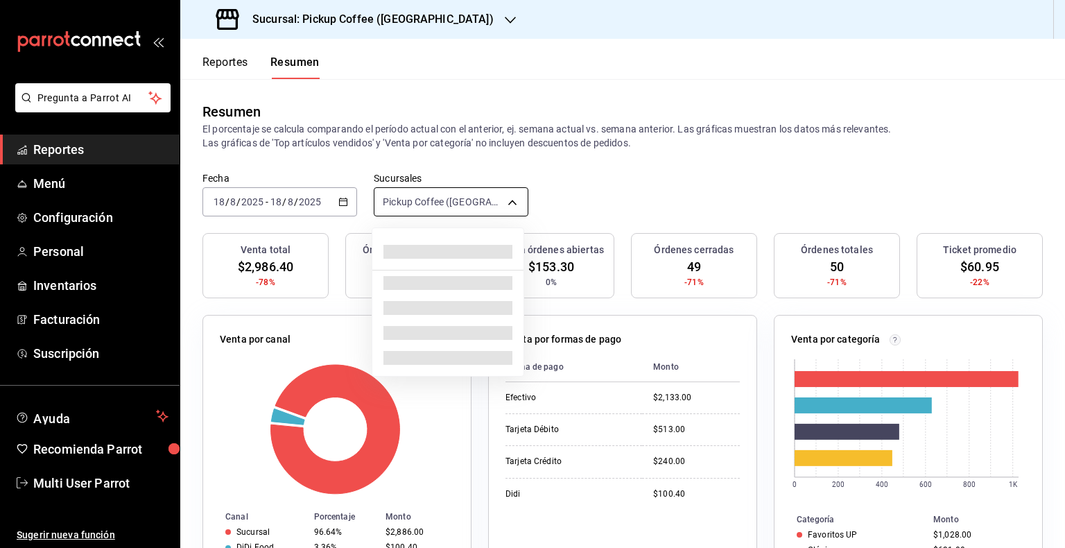
click at [492, 201] on body "Pregunta a Parrot AI Reportes Menú Configuración Personal Inventarios Facturaci…" at bounding box center [532, 274] width 1065 height 548
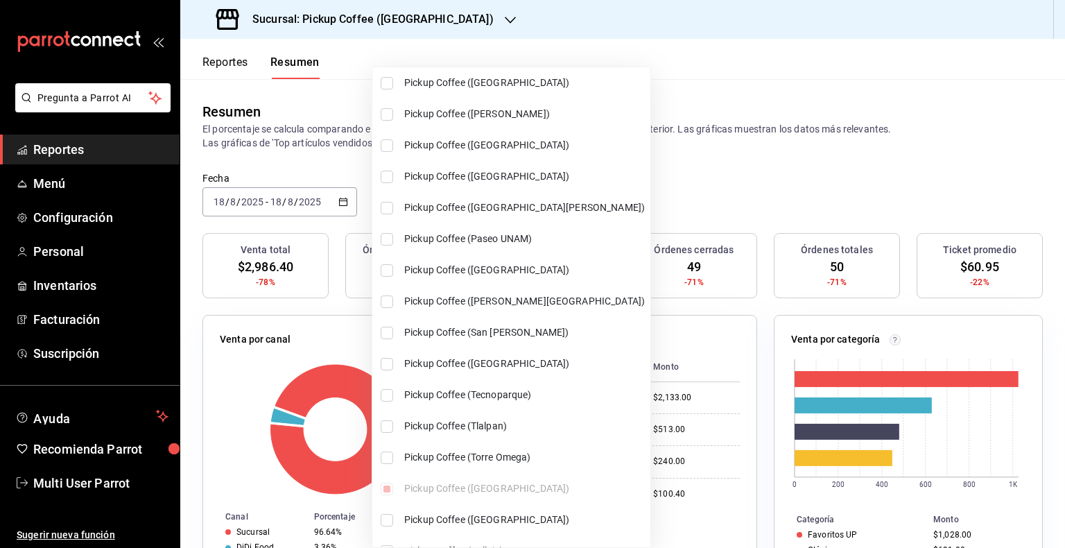
scroll to position [765, 0]
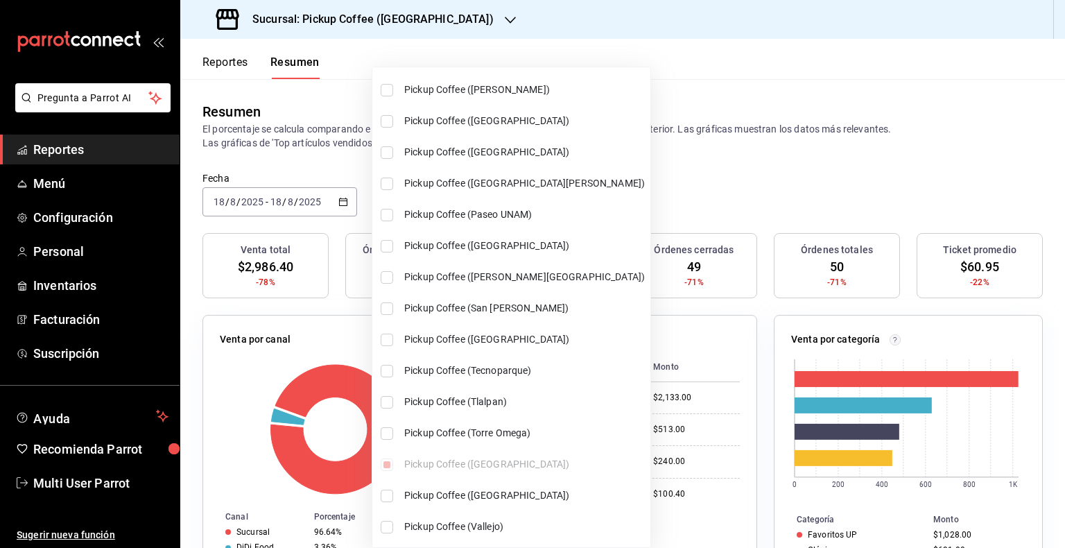
drag, startPoint x: 664, startPoint y: 101, endPoint x: 655, endPoint y: 99, distance: 9.3
click at [663, 100] on div at bounding box center [532, 274] width 1065 height 548
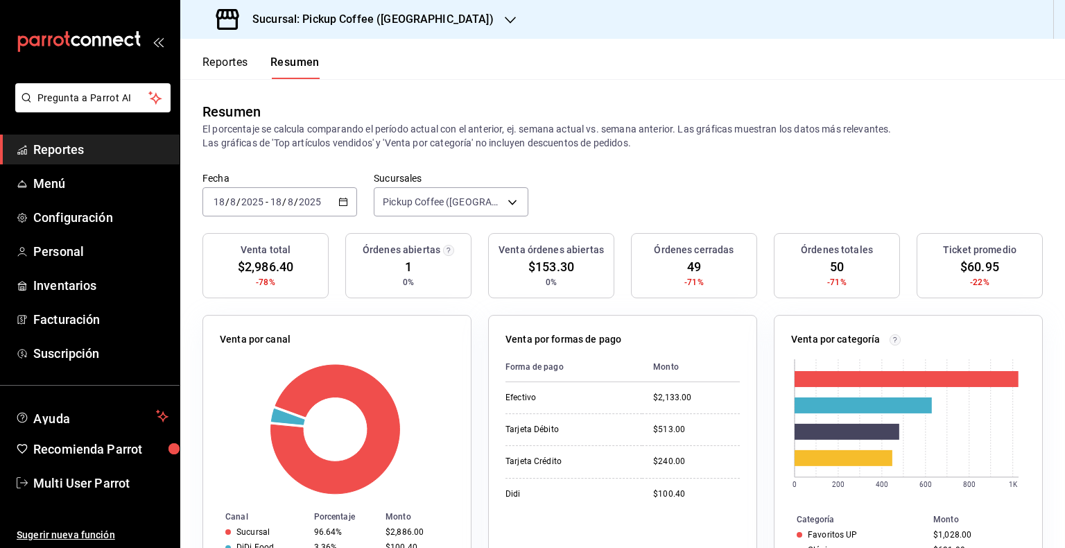
click at [340, 200] on \(Stroke\) "button" at bounding box center [344, 200] width 8 height 1
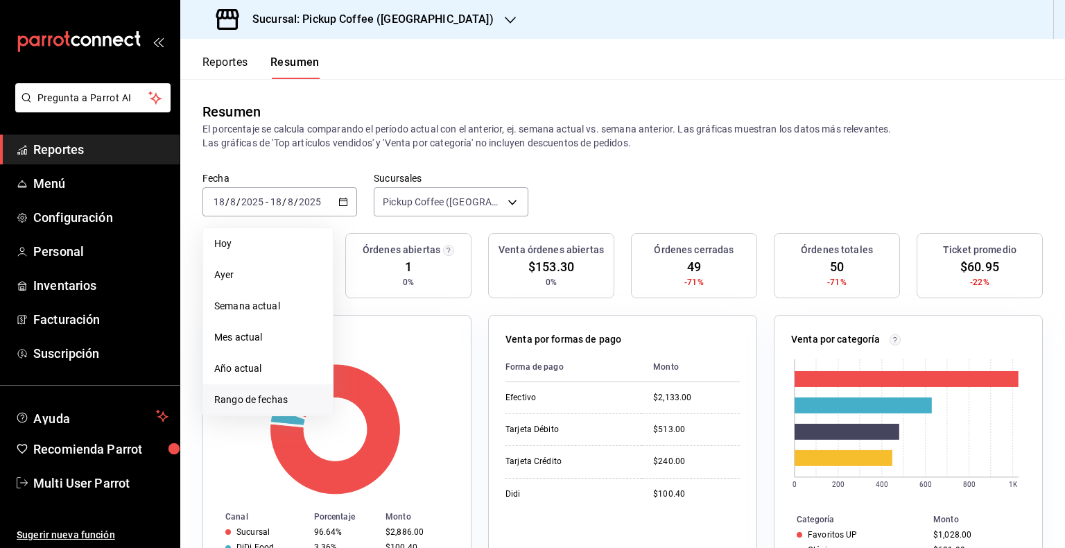
click at [284, 402] on span "Rango de fechas" at bounding box center [267, 399] width 107 height 15
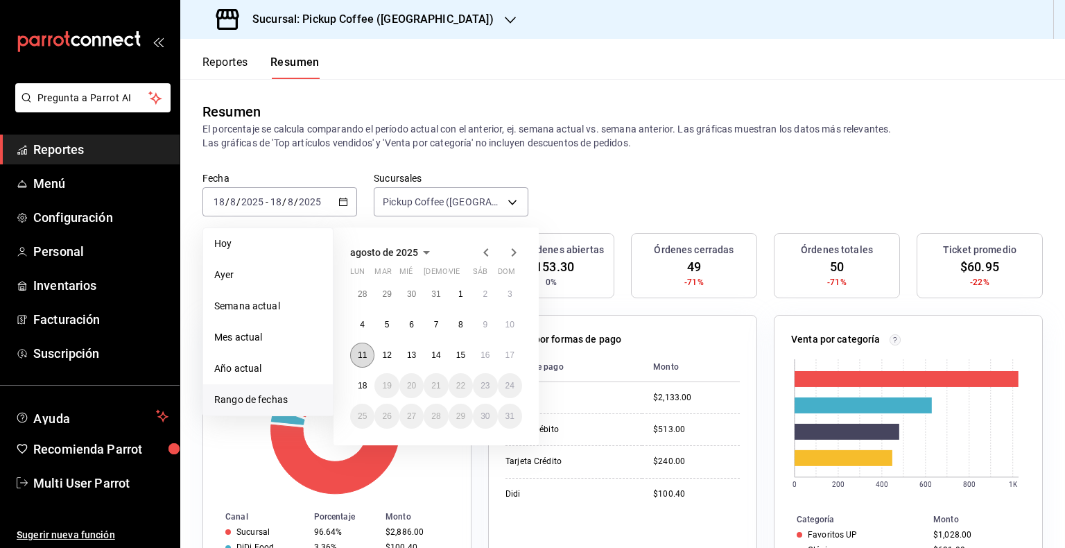
click at [372, 349] on button "11" at bounding box center [362, 355] width 24 height 25
click at [508, 354] on abbr "17" at bounding box center [509, 355] width 9 height 10
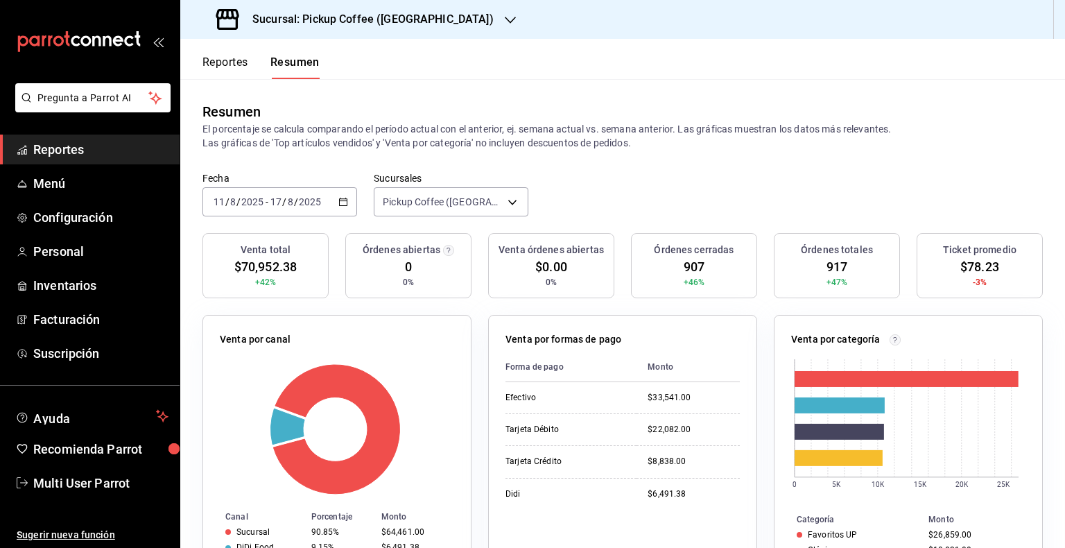
click at [225, 49] on div "Reportes Resumen" at bounding box center [249, 59] width 139 height 40
click at [230, 63] on button "Reportes" at bounding box center [225, 67] width 46 height 24
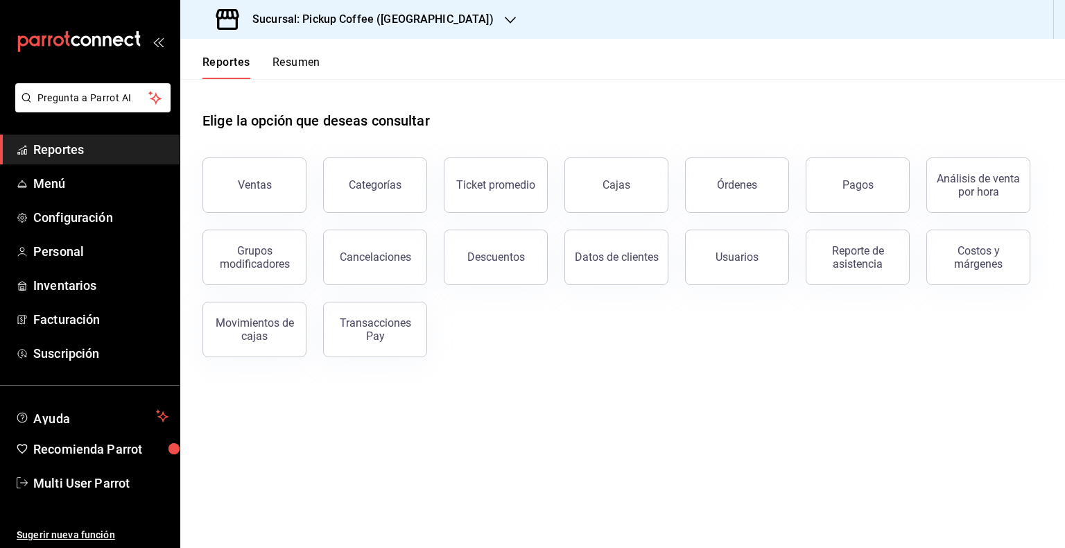
click at [244, 69] on button "Reportes" at bounding box center [226, 67] width 48 height 24
click at [242, 62] on button "Reportes" at bounding box center [226, 67] width 48 height 24
drag, startPoint x: 284, startPoint y: 65, endPoint x: 301, endPoint y: 96, distance: 34.8
click at [301, 96] on div "Reportes Resumen Elige la opción que deseas consultar Ventas Categorías Ticket …" at bounding box center [622, 293] width 885 height 509
click at [392, 263] on button "Cancelaciones" at bounding box center [375, 257] width 104 height 55
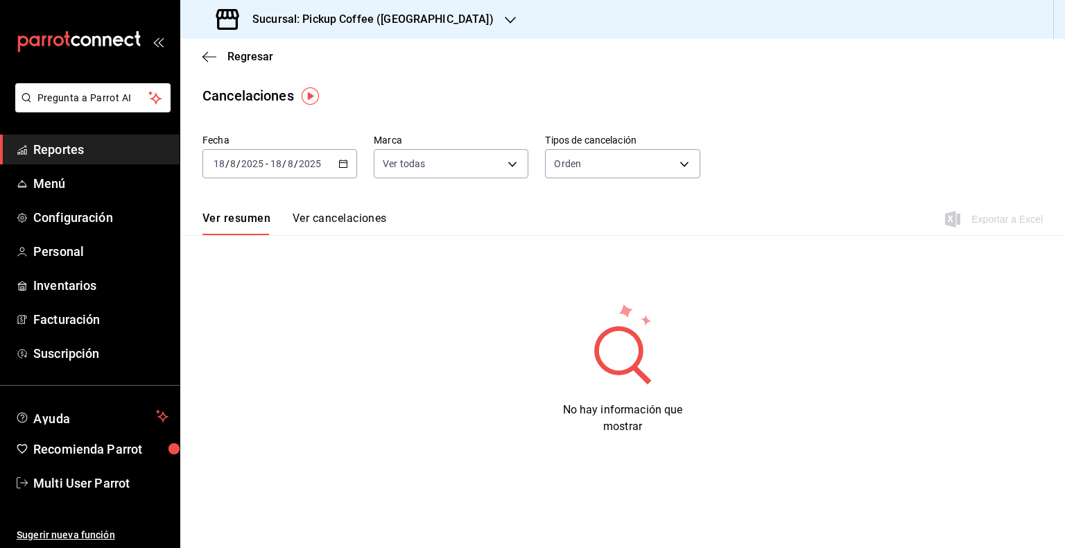
click at [318, 171] on div "2025-08-18 18 / 8 / 2025 - 2025-08-18 18 / 8 / 2025" at bounding box center [279, 163] width 155 height 29
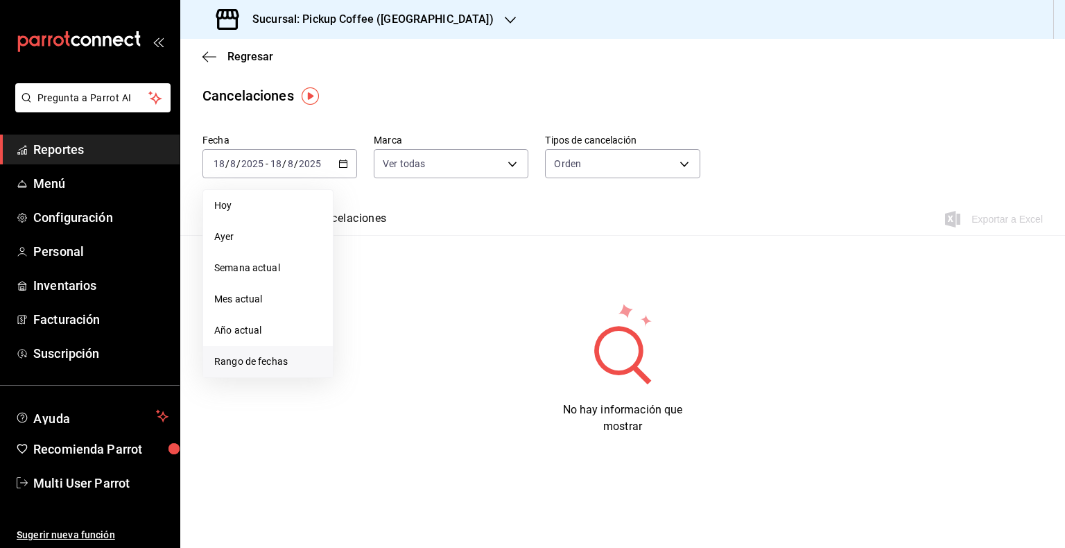
click at [241, 361] on span "Rango de fechas" at bounding box center [267, 361] width 107 height 15
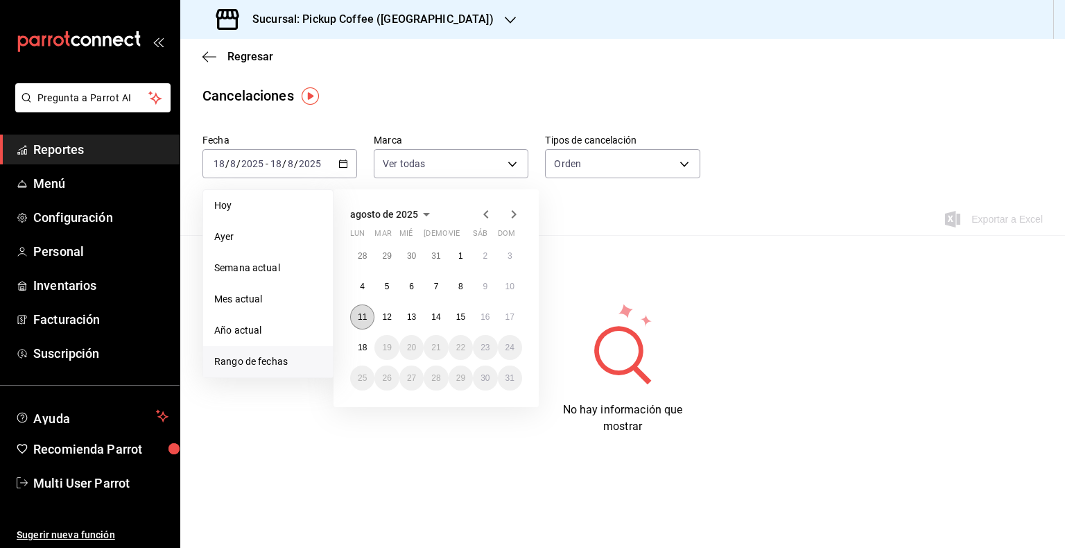
click at [350, 318] on button "11" at bounding box center [362, 316] width 24 height 25
click at [505, 318] on abbr "17" at bounding box center [509, 317] width 9 height 10
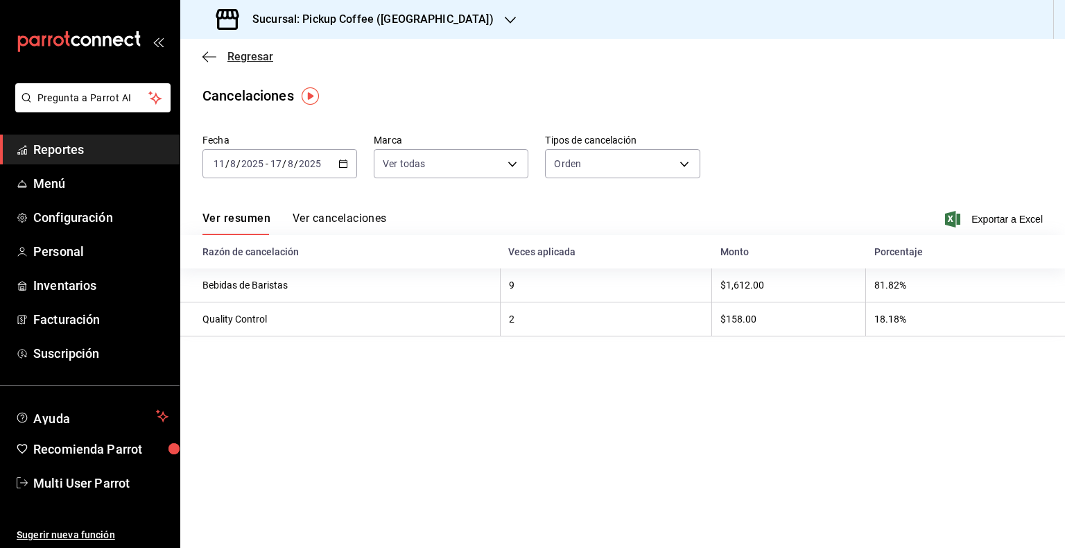
click at [212, 56] on icon "button" at bounding box center [209, 56] width 14 height 1
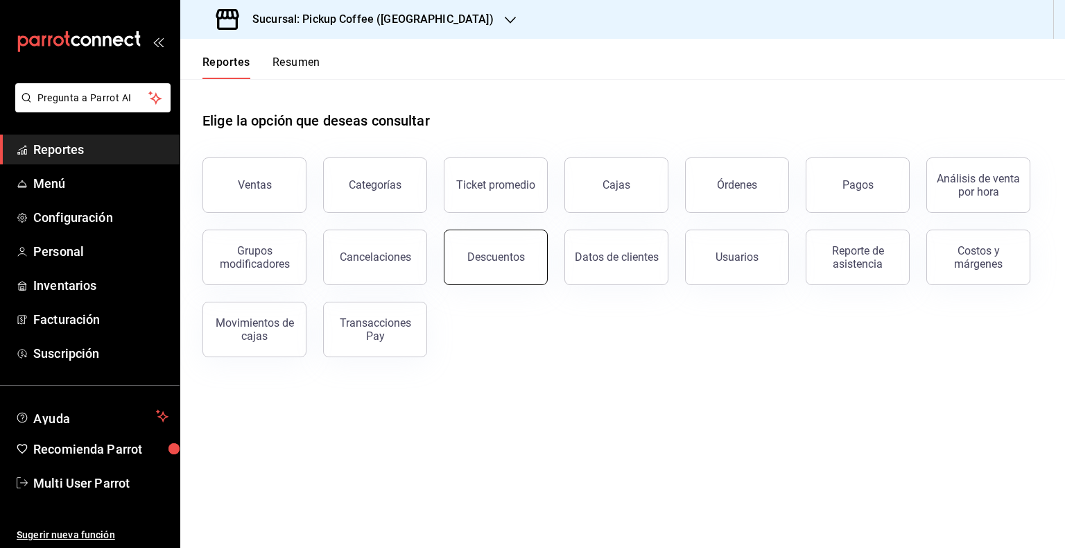
click at [499, 259] on div "Descuentos" at bounding box center [496, 256] width 58 height 13
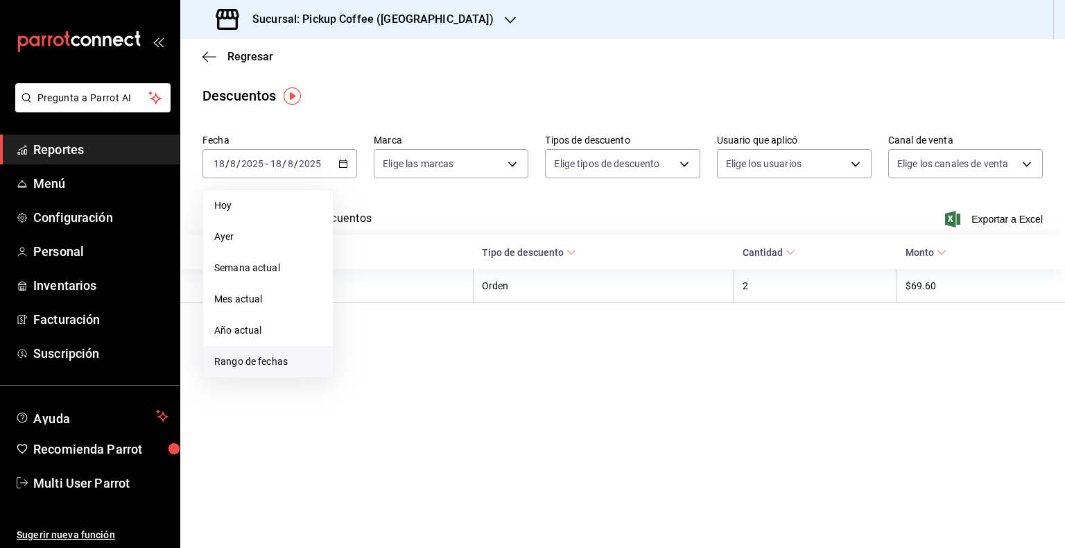
click at [272, 349] on li "Rango de fechas" at bounding box center [268, 361] width 130 height 31
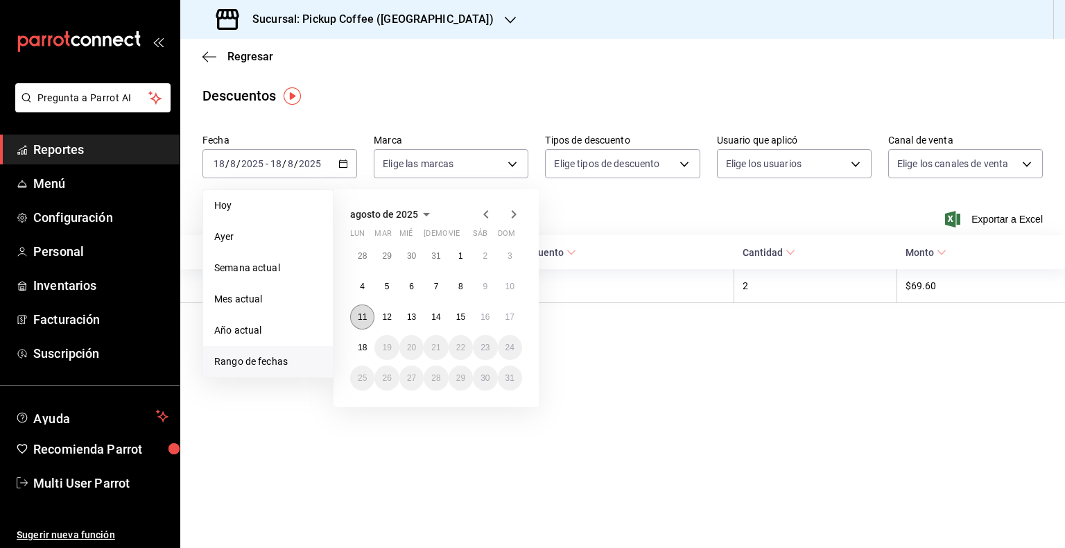
click at [361, 317] on abbr "11" at bounding box center [362, 317] width 9 height 10
click at [507, 317] on abbr "17" at bounding box center [509, 317] width 9 height 10
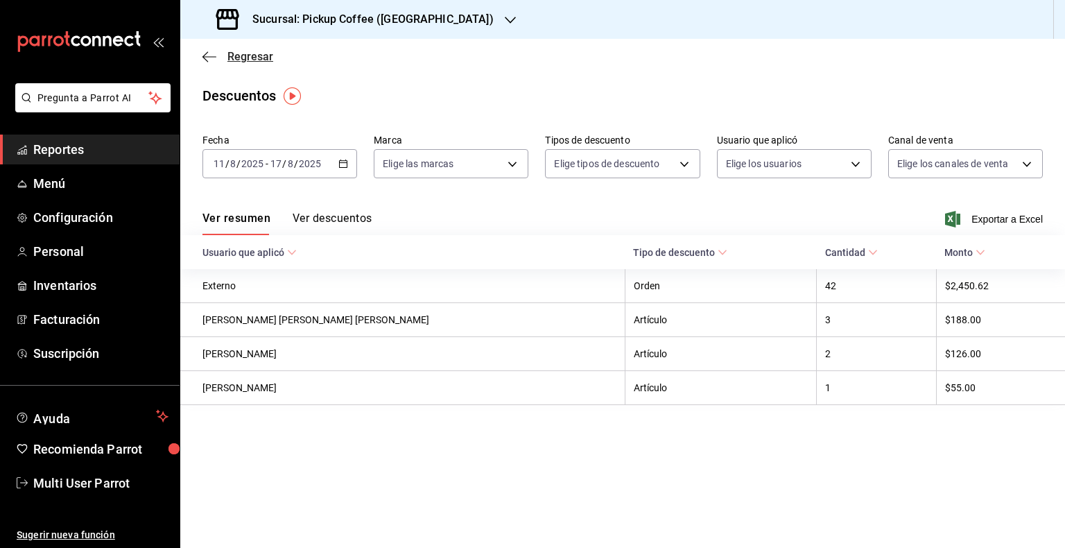
click at [205, 55] on icon "button" at bounding box center [209, 57] width 14 height 12
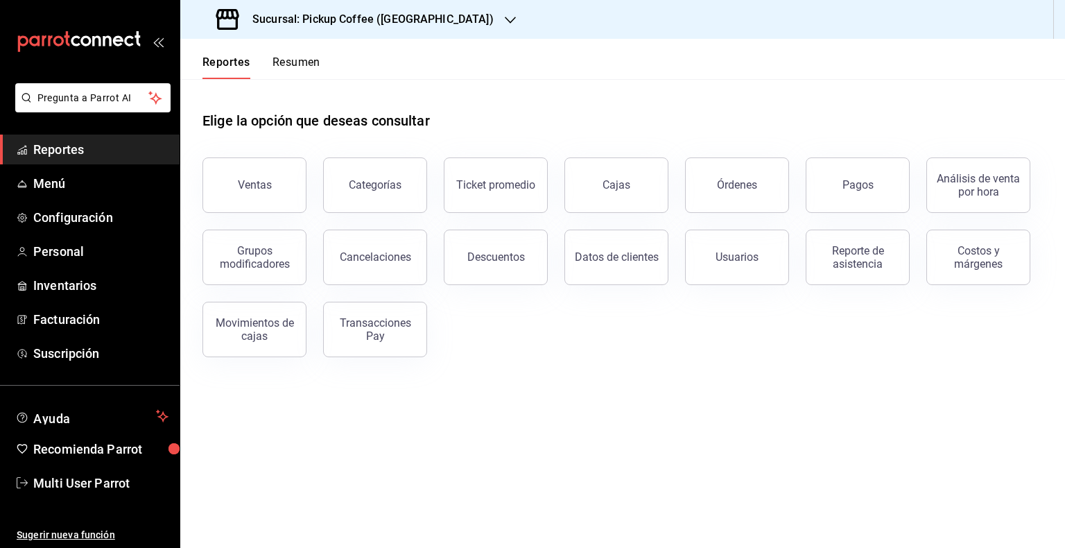
click at [233, 62] on button "Reportes" at bounding box center [226, 67] width 48 height 24
click at [256, 157] on div "Ventas" at bounding box center [246, 177] width 121 height 72
click at [258, 168] on button "Ventas" at bounding box center [254, 184] width 104 height 55
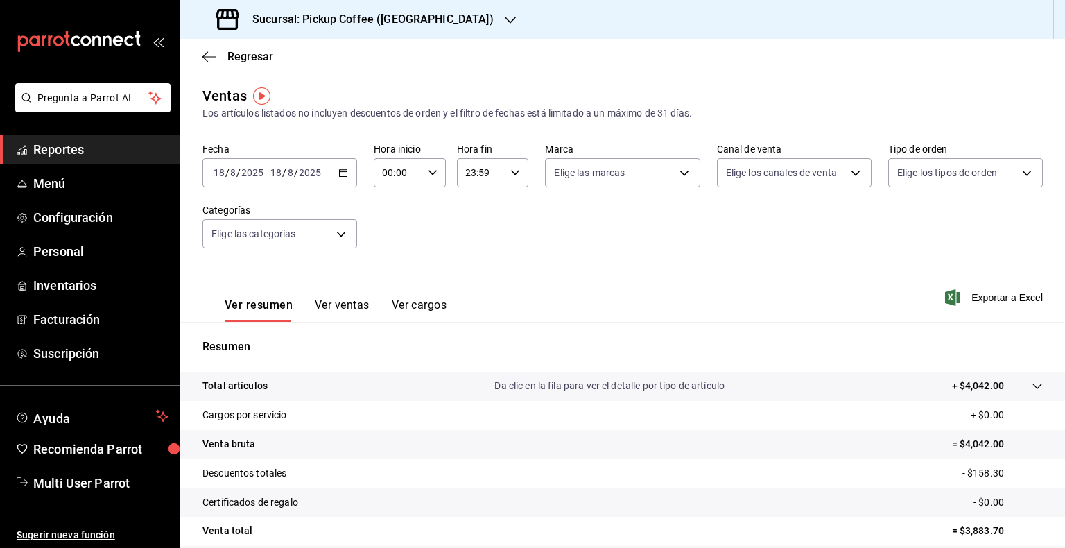
click at [426, 24] on div "Sucursal: Pickup Coffee (UNAM)" at bounding box center [356, 19] width 330 height 39
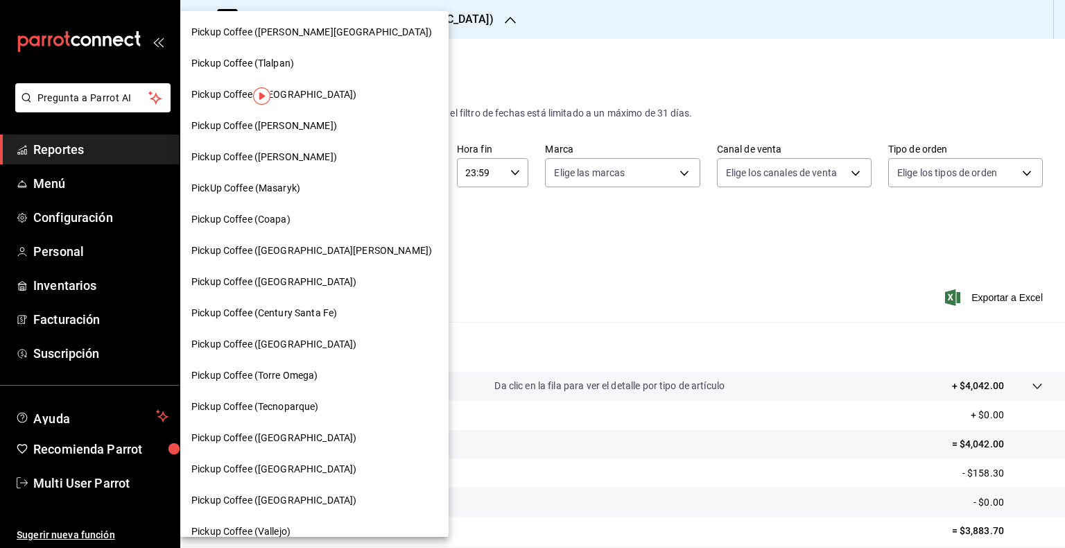
click at [288, 122] on span "Pickup Coffee ([PERSON_NAME])" at bounding box center [264, 126] width 146 height 15
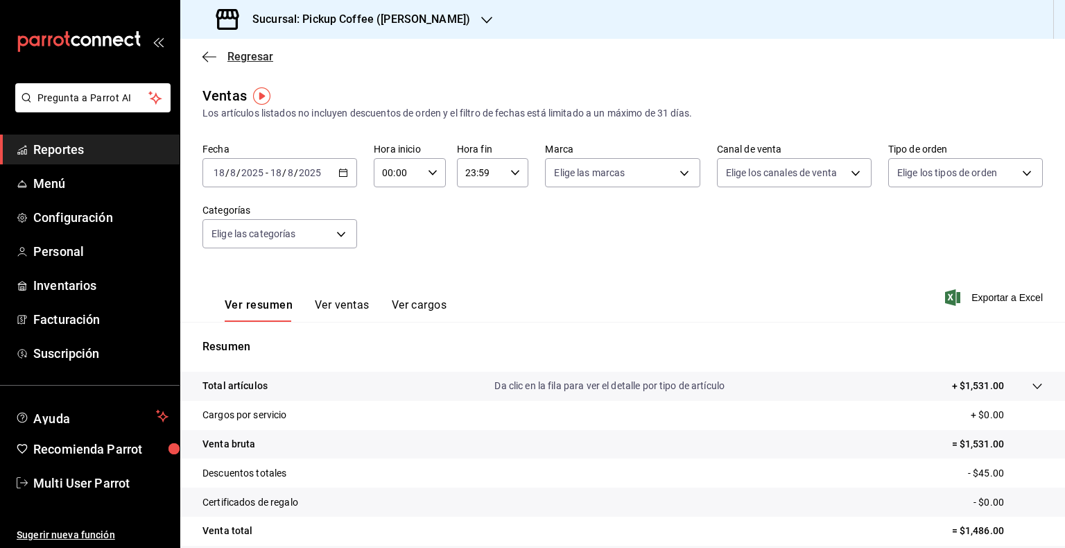
click at [211, 56] on icon "button" at bounding box center [209, 56] width 14 height 1
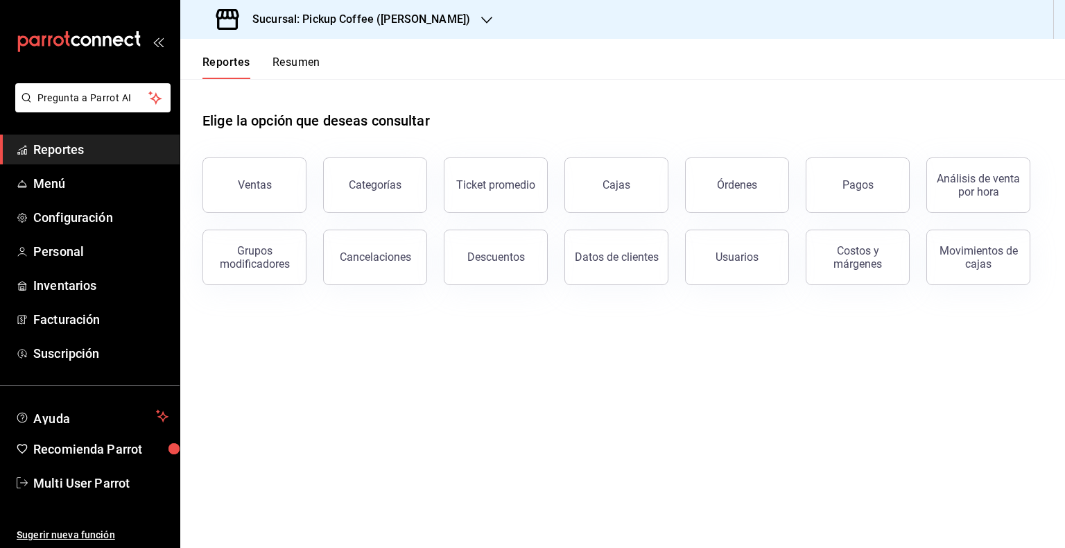
click at [297, 59] on button "Resumen" at bounding box center [297, 67] width 48 height 24
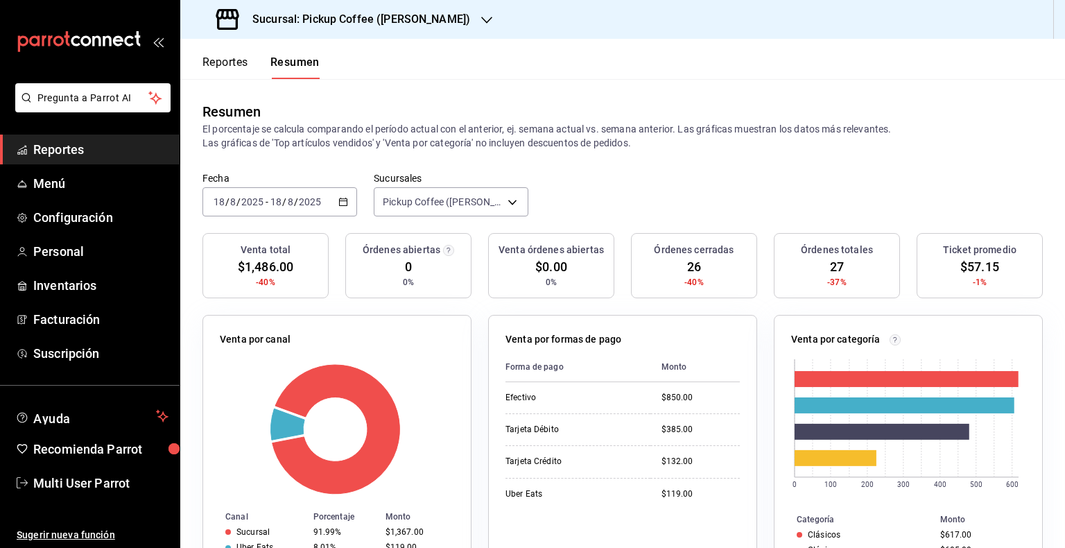
click at [224, 61] on button "Reportes" at bounding box center [225, 67] width 46 height 24
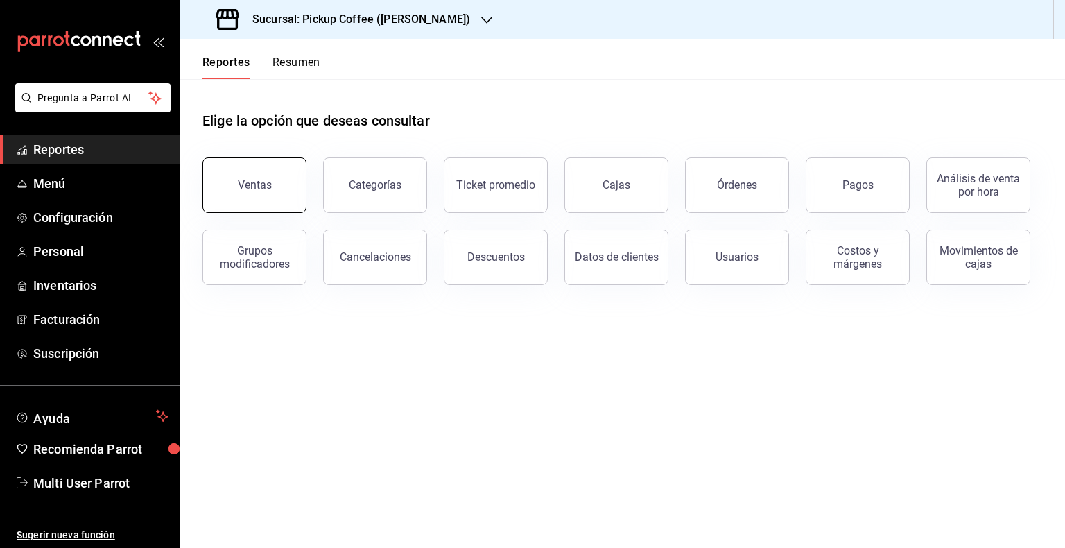
click at [261, 174] on button "Ventas" at bounding box center [254, 184] width 104 height 55
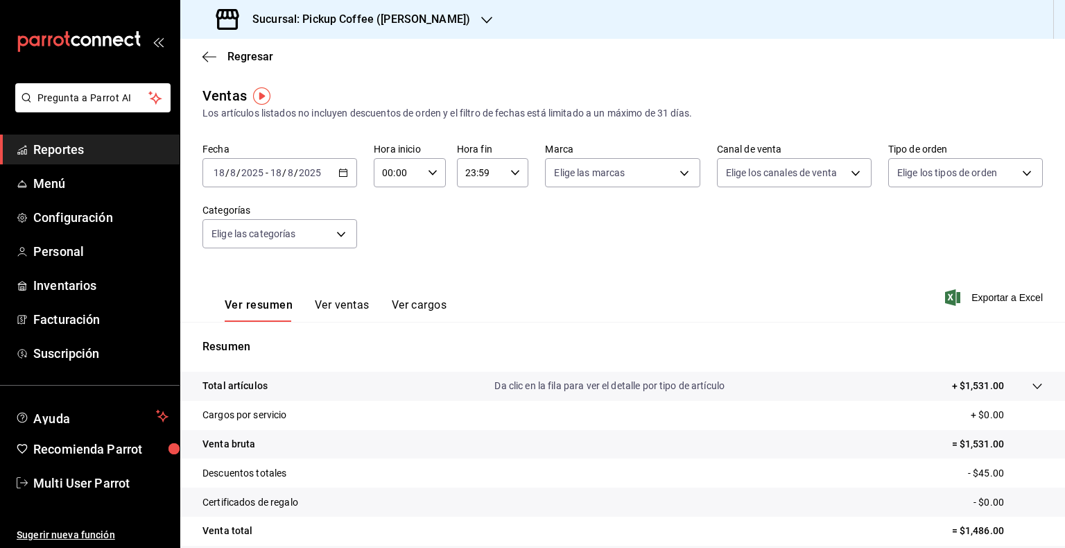
click at [331, 166] on div "2025-08-18 18 / 8 / 2025 - 2025-08-18 18 / 8 / 2025" at bounding box center [279, 172] width 155 height 29
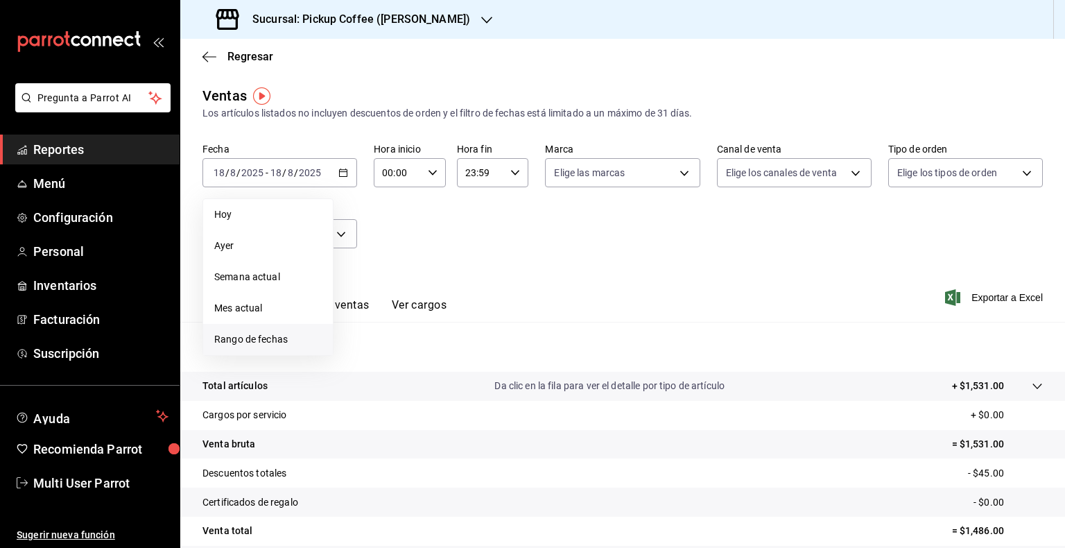
click at [263, 340] on span "Rango de fechas" at bounding box center [267, 339] width 107 height 15
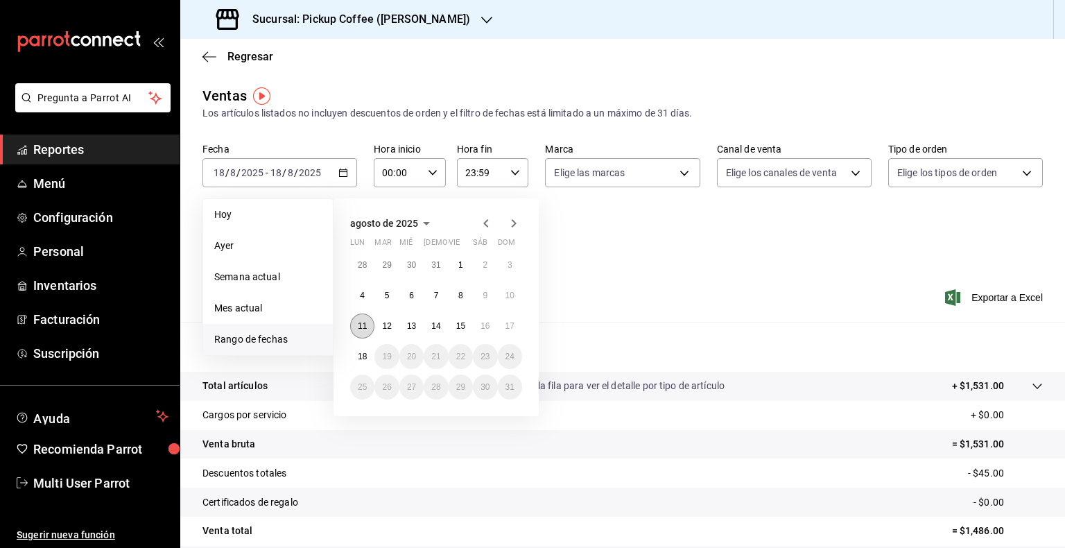
click at [361, 329] on abbr "11" at bounding box center [362, 326] width 9 height 10
click at [510, 327] on abbr "17" at bounding box center [509, 326] width 9 height 10
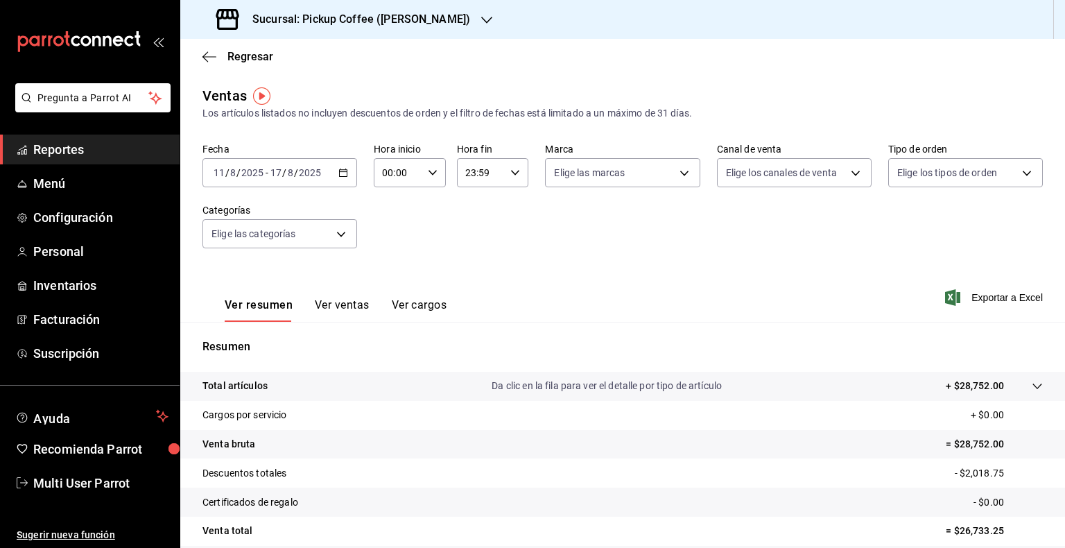
click at [339, 171] on icon "button" at bounding box center [343, 173] width 10 height 10
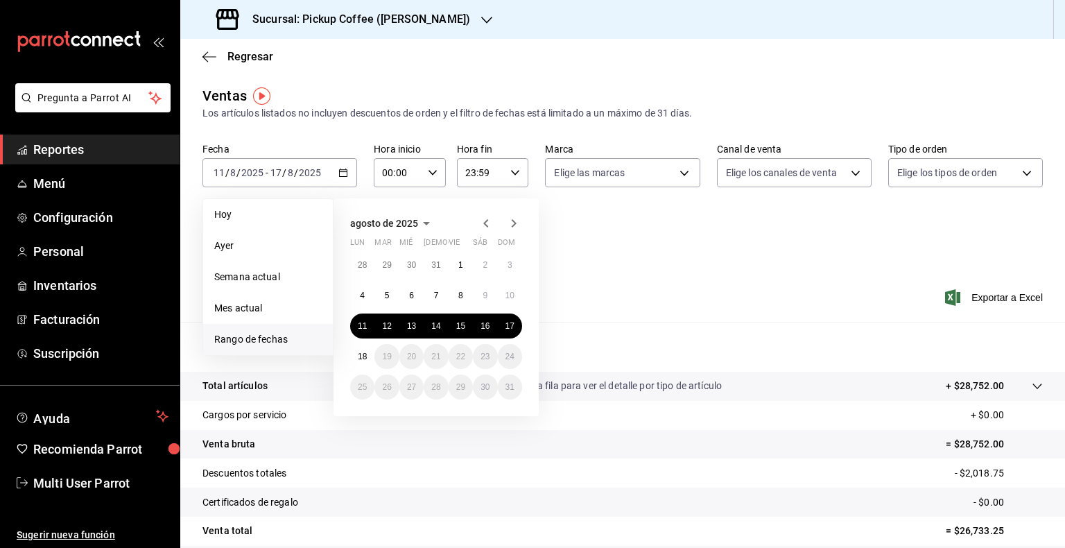
click at [681, 297] on div "Ver resumen Ver ventas Ver cargos Exportar a Excel" at bounding box center [622, 293] width 885 height 57
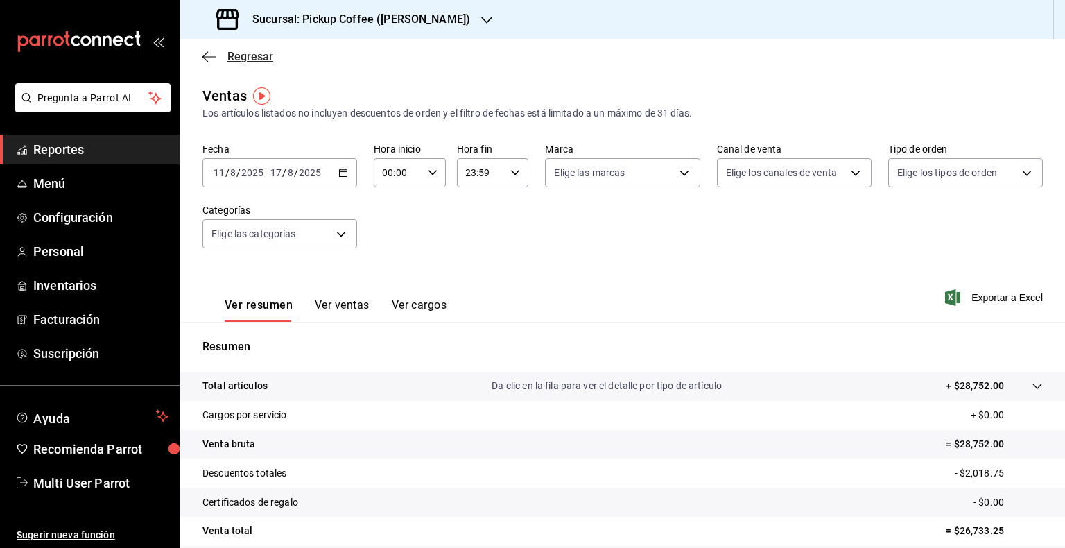
click at [215, 54] on icon "button" at bounding box center [209, 57] width 14 height 12
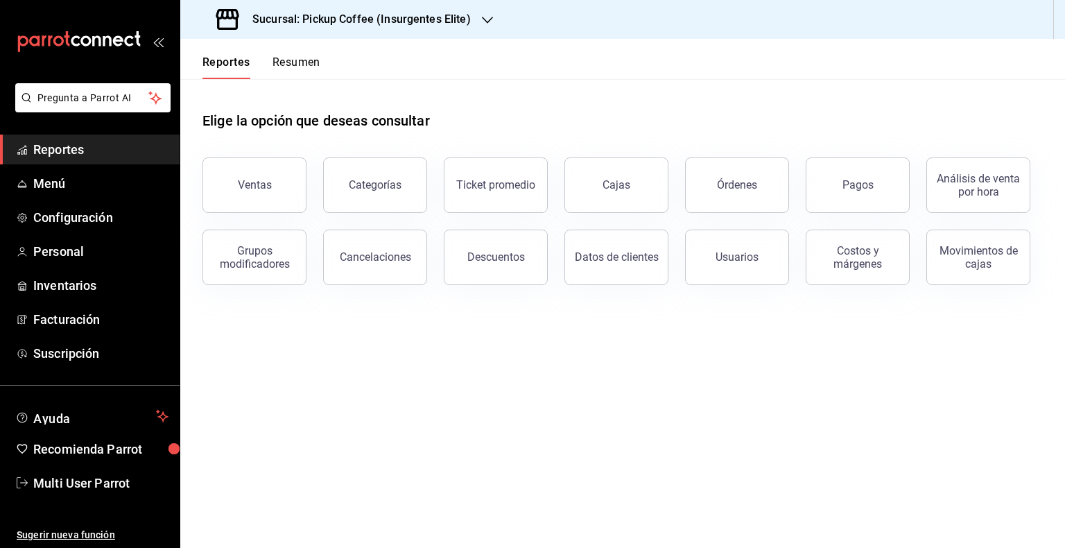
click at [291, 65] on button "Resumen" at bounding box center [297, 67] width 48 height 24
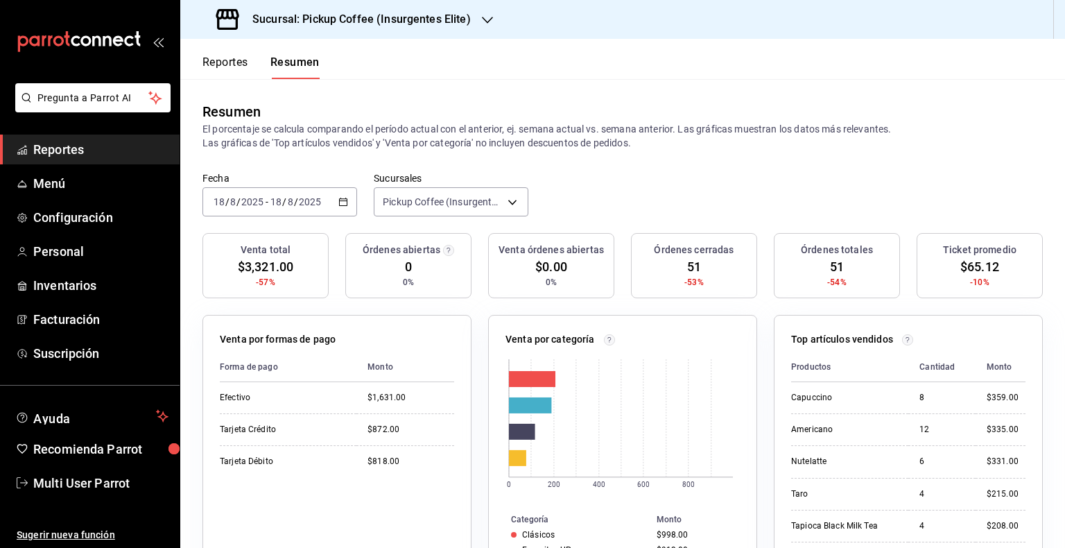
click at [339, 208] on div "2025-08-18 18 / 8 / 2025 - 2025-08-18 18 / 8 / 2025" at bounding box center [279, 201] width 155 height 29
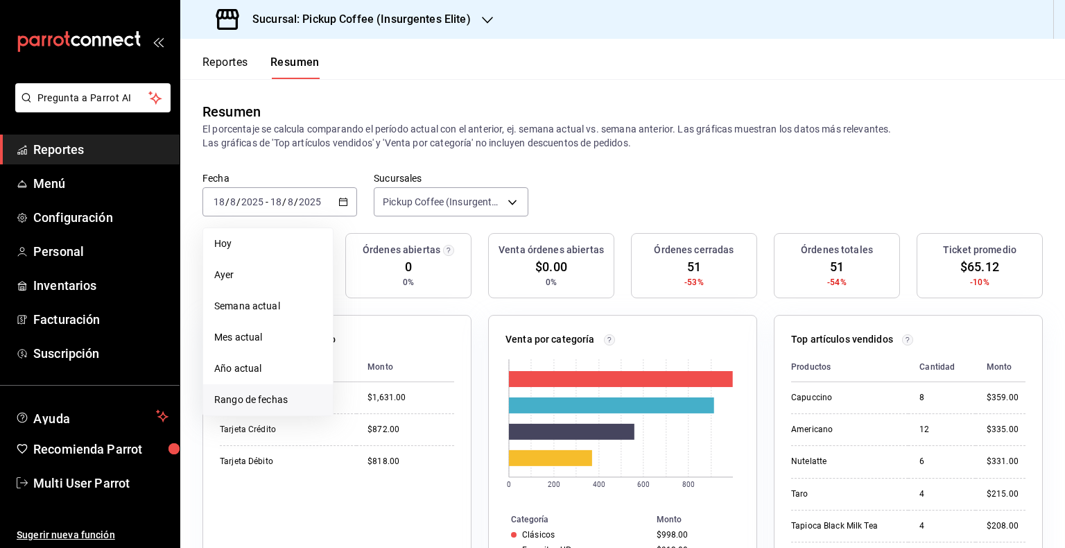
click at [261, 396] on span "Rango de fechas" at bounding box center [267, 399] width 107 height 15
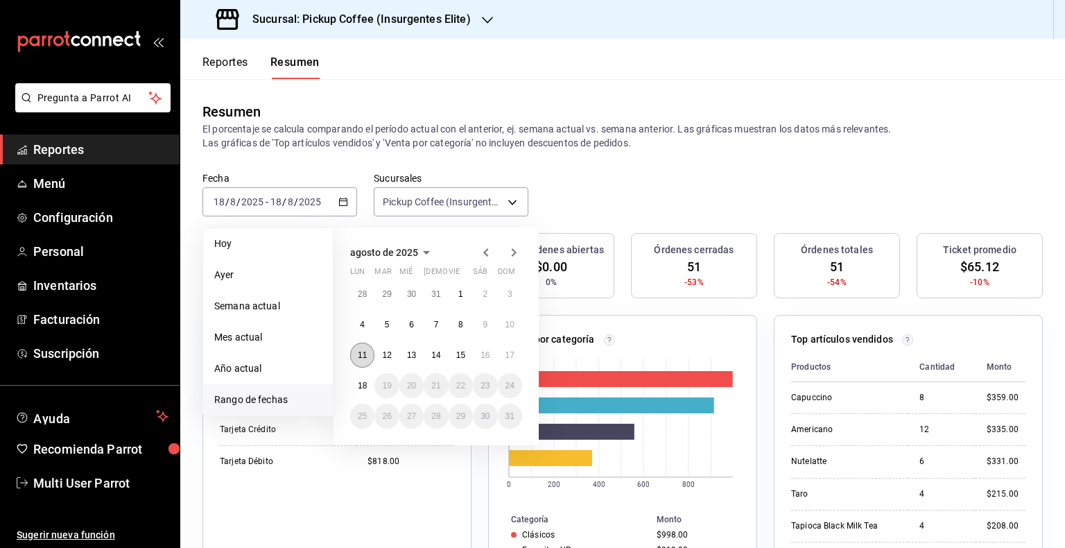
click at [364, 356] on abbr "11" at bounding box center [362, 355] width 9 height 10
drag, startPoint x: 496, startPoint y: 358, endPoint x: 508, endPoint y: 354, distance: 11.6
click at [508, 354] on div "28 29 30 31 1 2 3 4 5 6 7 8 9 10 11 12 13 14 15 16 17 18 19 20 21 22 23 24 25 2…" at bounding box center [436, 355] width 172 height 147
click at [508, 354] on abbr "17" at bounding box center [509, 355] width 9 height 10
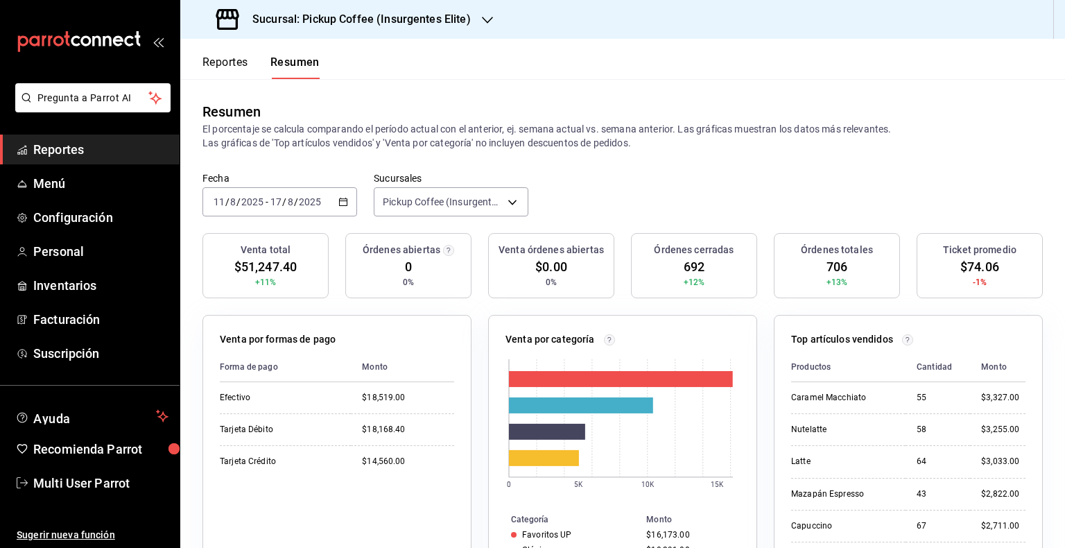
click at [344, 205] on \(Stroke\) "button" at bounding box center [343, 202] width 8 height 8
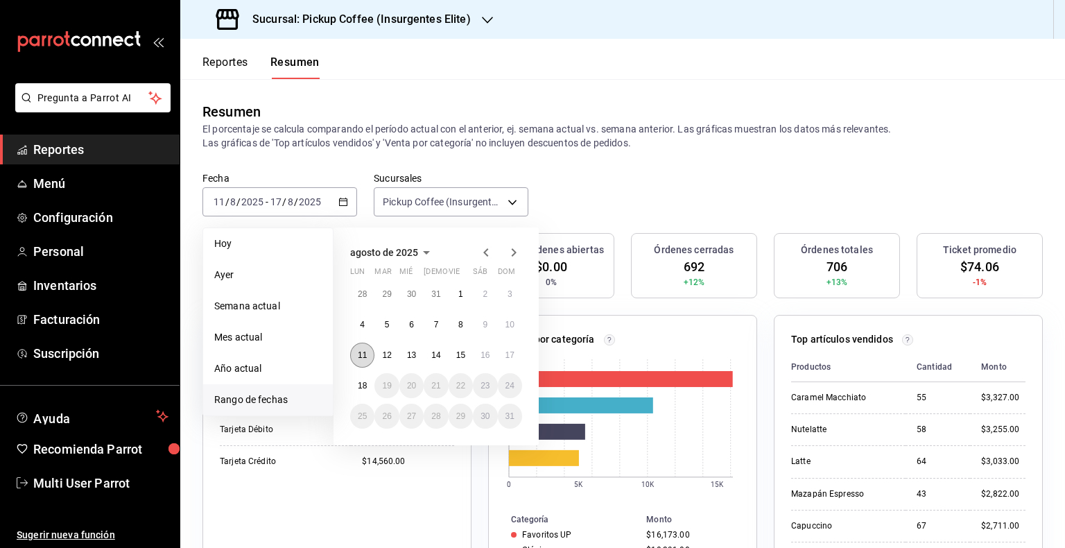
click at [364, 352] on abbr "11" at bounding box center [362, 355] width 9 height 10
click at [505, 353] on abbr "17" at bounding box center [509, 355] width 9 height 10
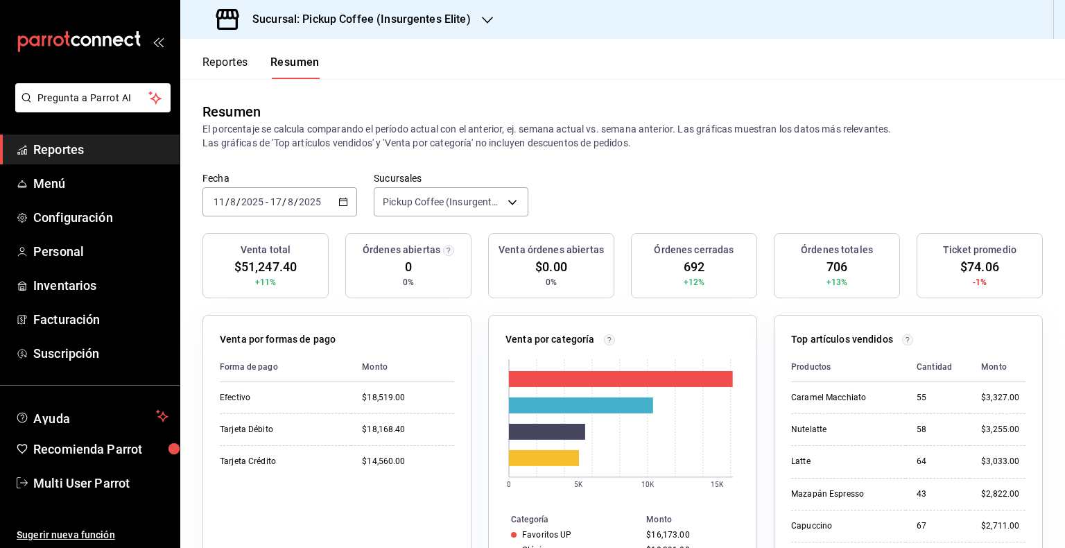
click at [476, 21] on div "Sucursal: Pickup Coffee (Insurgentes Elite)" at bounding box center [344, 19] width 307 height 39
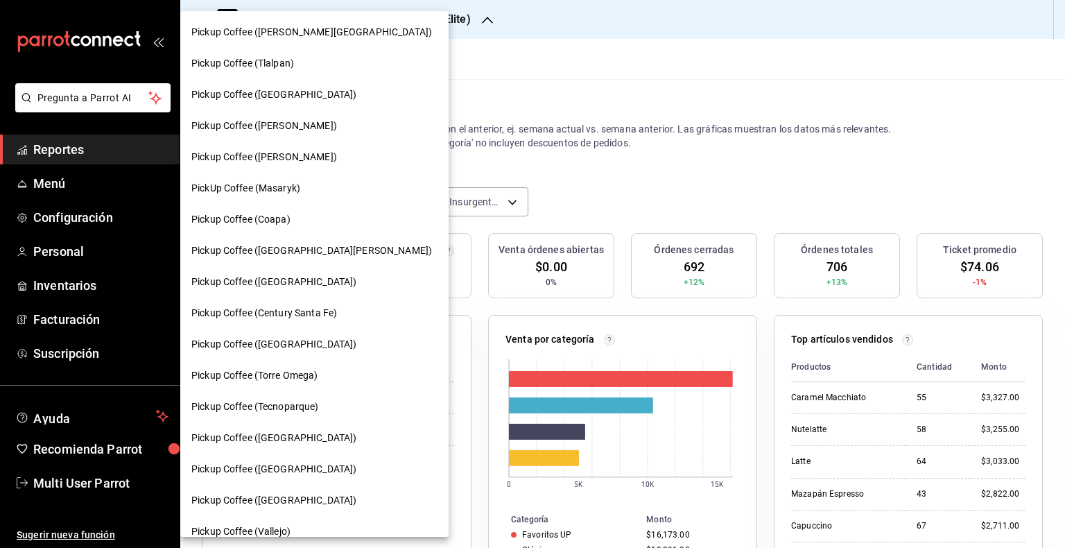
click at [714, 179] on div at bounding box center [532, 274] width 1065 height 548
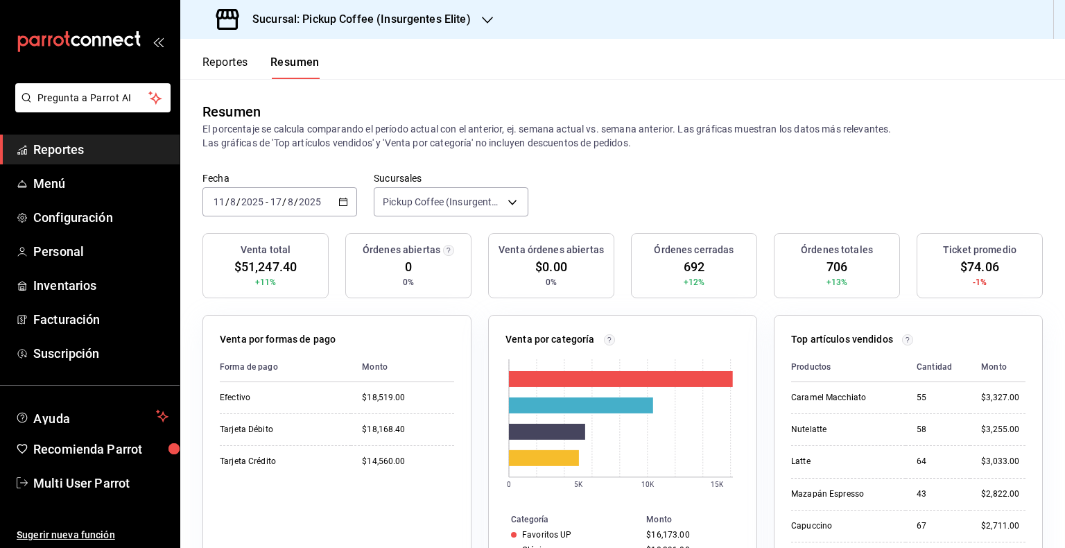
click at [528, 201] on div "Fecha 2025-08-11 11 / 8 / 2025 - 2025-08-17 17 / 8 / 2025 Sucursales Pickup Cof…" at bounding box center [622, 202] width 885 height 61
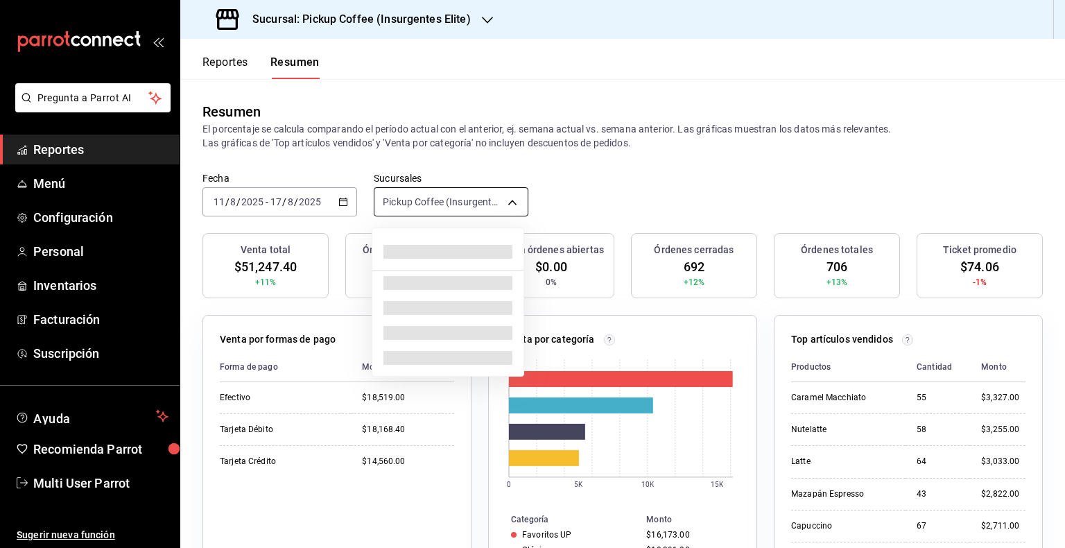
click at [510, 202] on body "Pregunta a Parrot AI Reportes Menú Configuración Personal Inventarios Facturaci…" at bounding box center [532, 274] width 1065 height 548
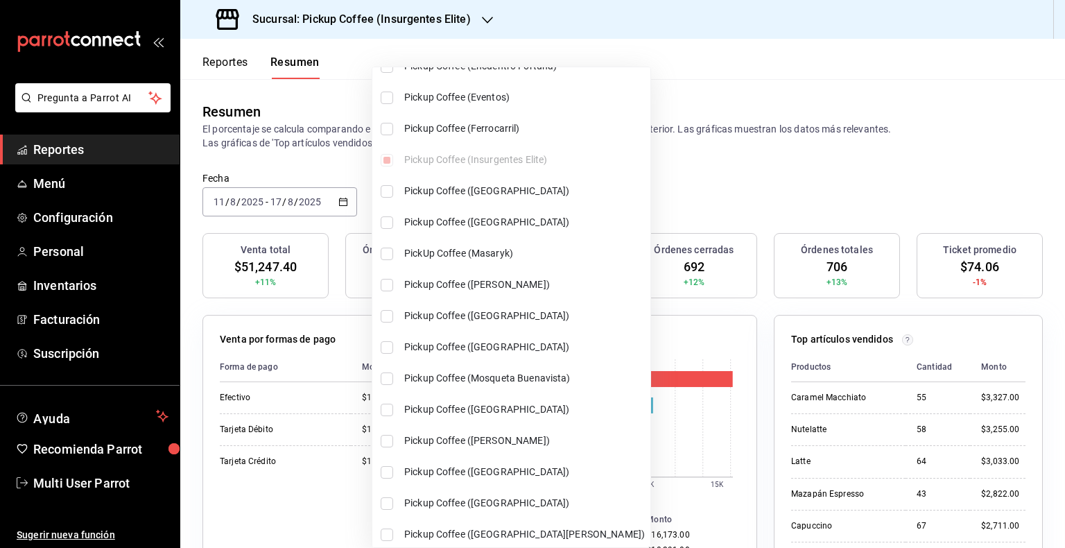
scroll to position [415, 0]
click at [710, 189] on div at bounding box center [532, 274] width 1065 height 548
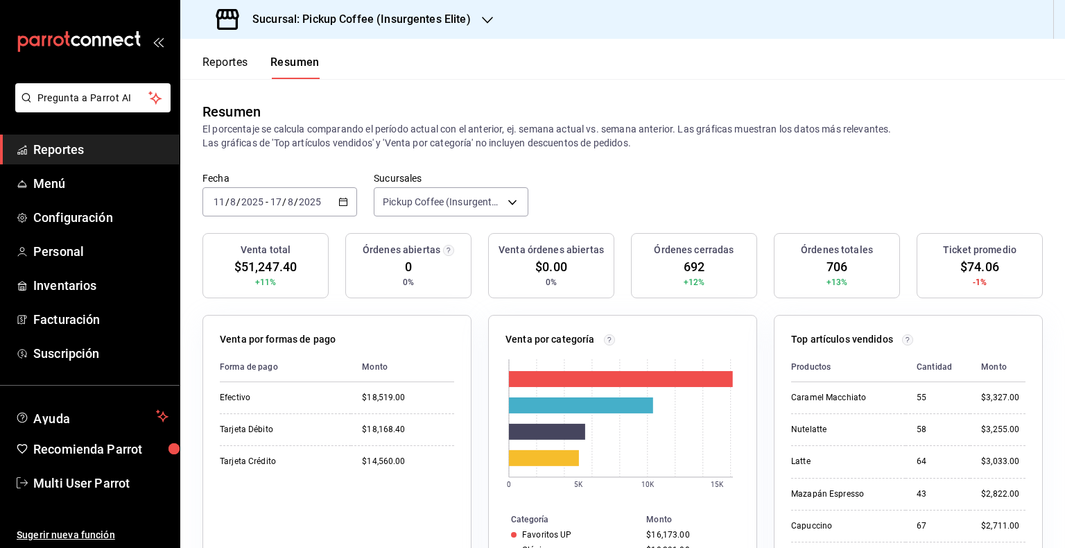
click at [482, 18] on icon "button" at bounding box center [487, 20] width 11 height 11
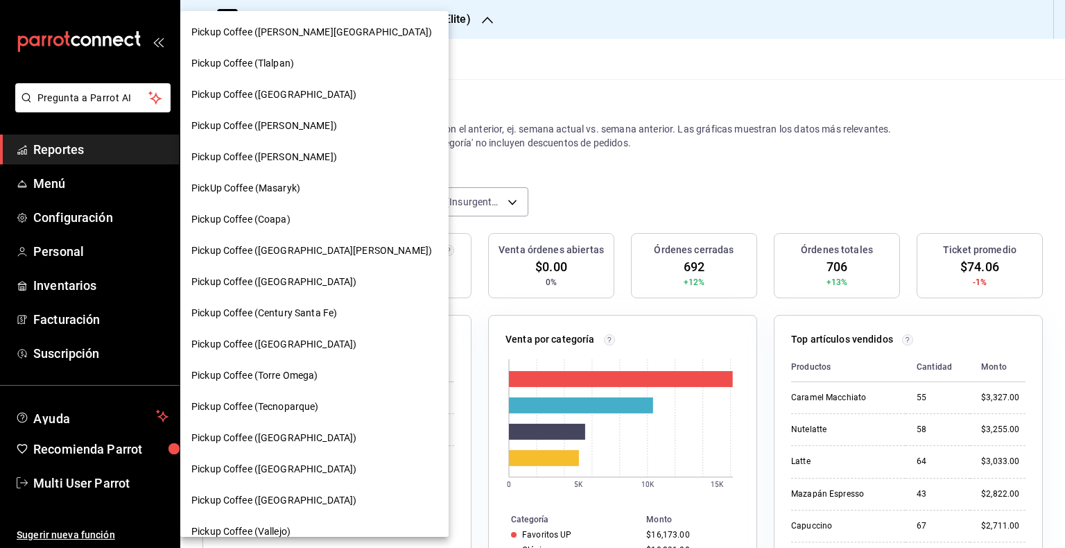
scroll to position [0, 0]
click at [344, 119] on div "Pickup Coffee ([PERSON_NAME])" at bounding box center [314, 126] width 246 height 15
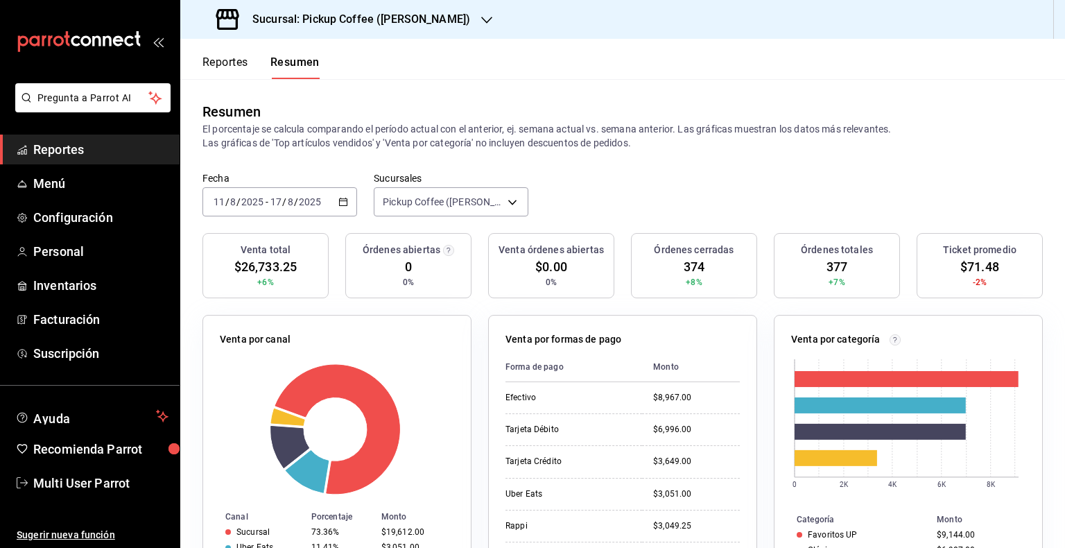
click at [231, 62] on button "Reportes" at bounding box center [225, 67] width 46 height 24
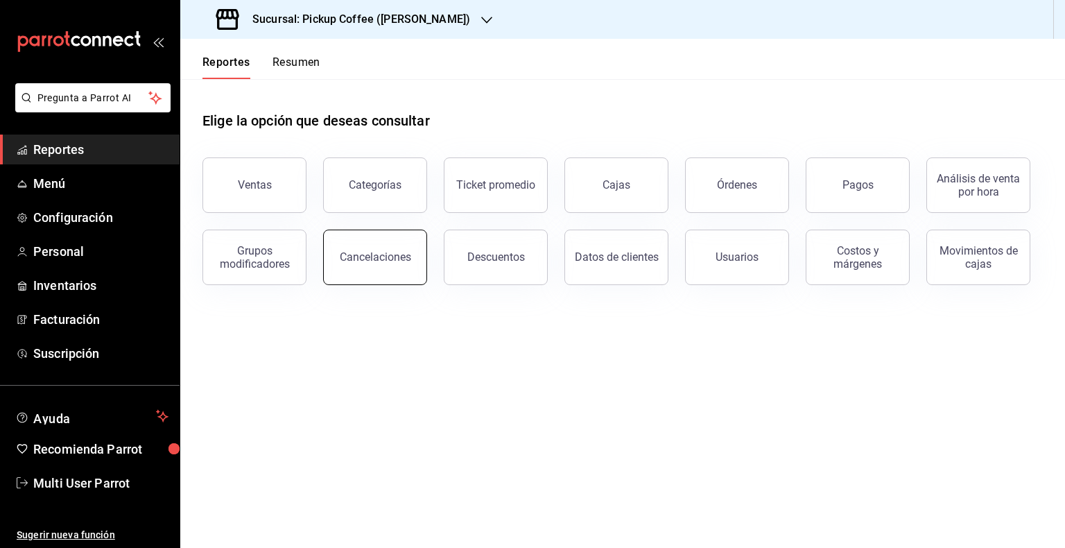
click at [397, 267] on button "Cancelaciones" at bounding box center [375, 257] width 104 height 55
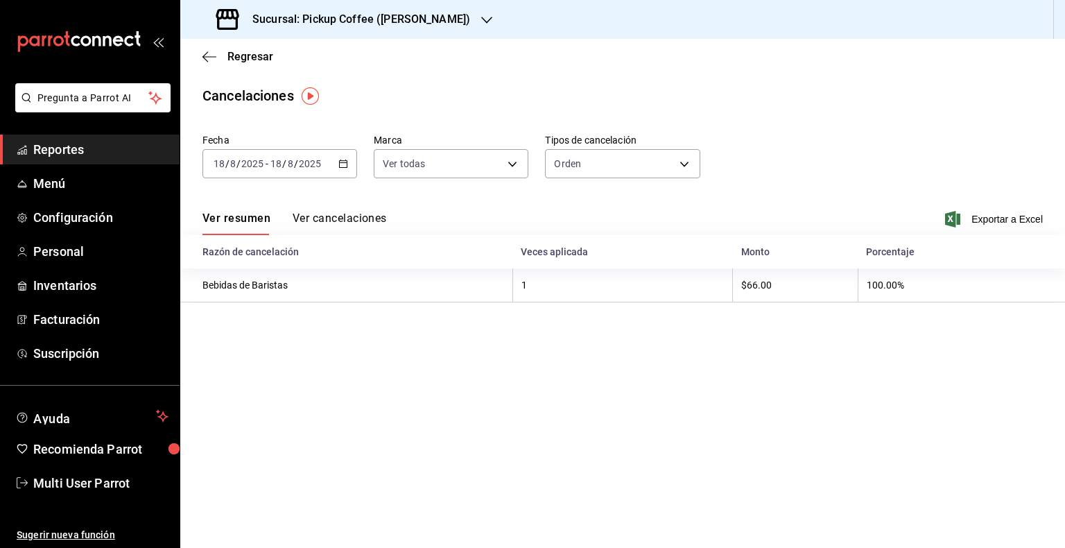
click at [331, 164] on div "2025-08-18 18 / 8 / 2025 - 2025-08-18 18 / 8 / 2025" at bounding box center [279, 163] width 155 height 29
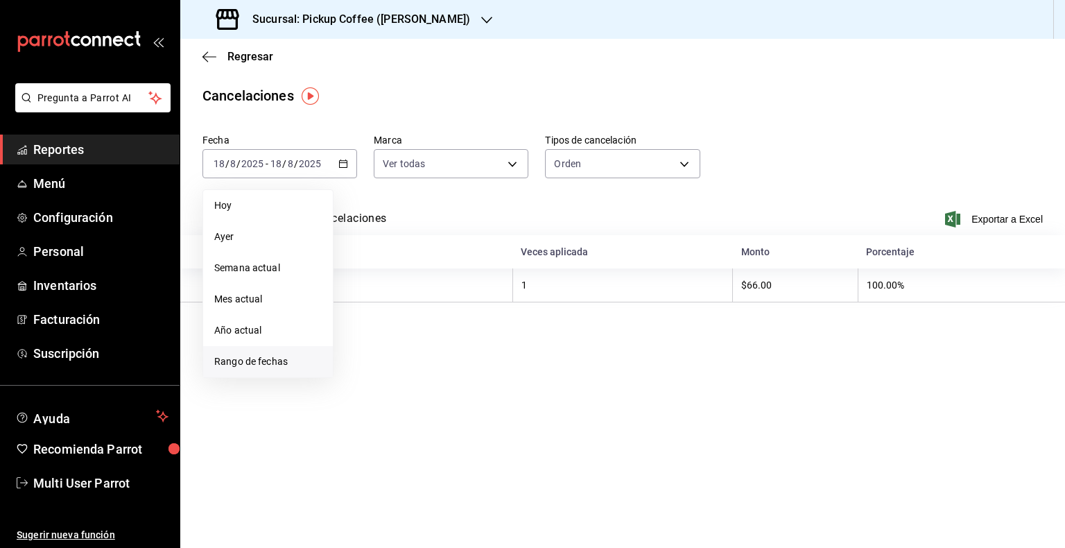
click at [275, 364] on span "Rango de fechas" at bounding box center [267, 361] width 107 height 15
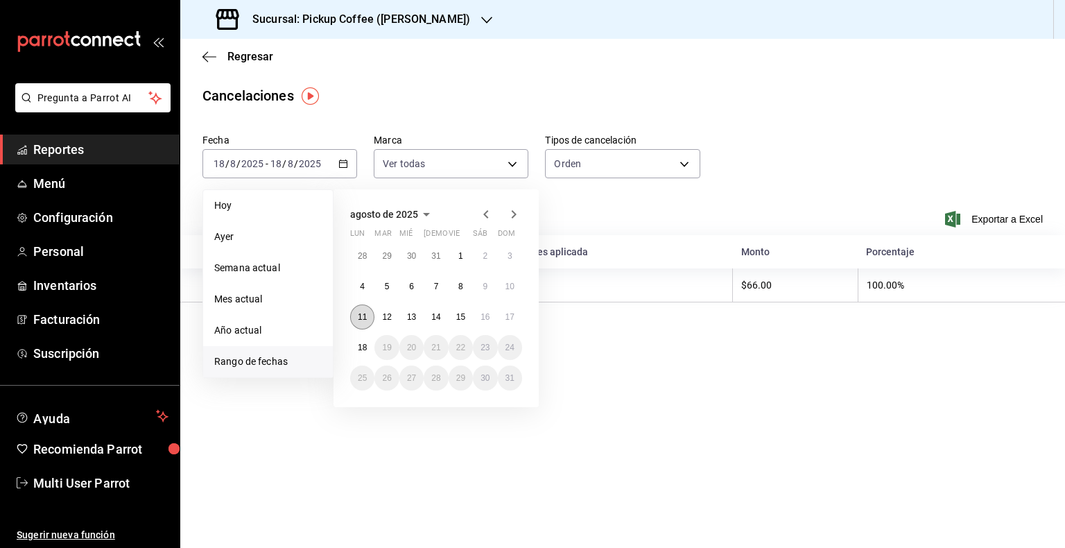
click at [358, 317] on abbr "11" at bounding box center [362, 317] width 9 height 10
click at [520, 318] on button "17" at bounding box center [510, 316] width 24 height 25
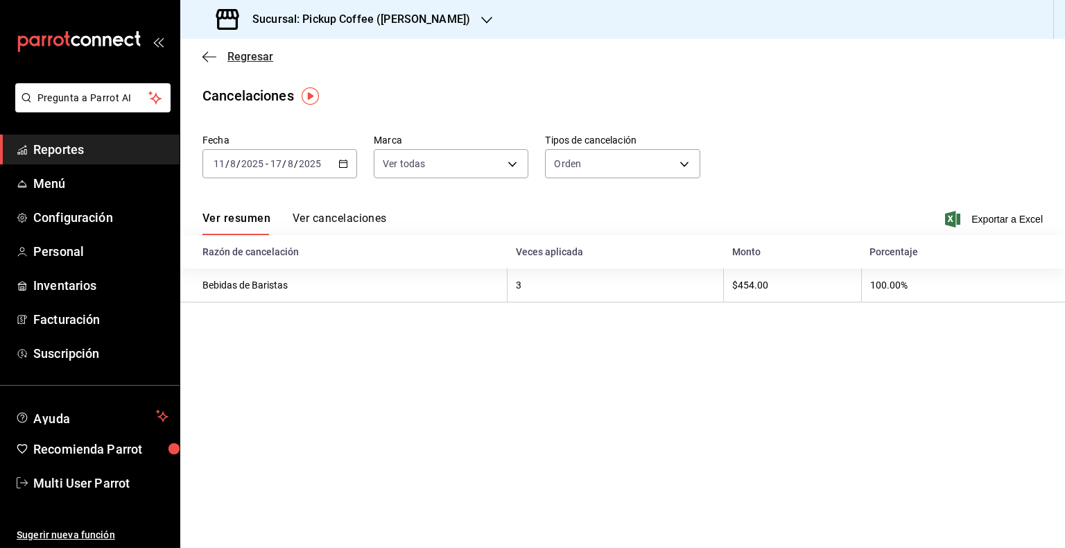
click at [208, 59] on icon "button" at bounding box center [209, 57] width 14 height 12
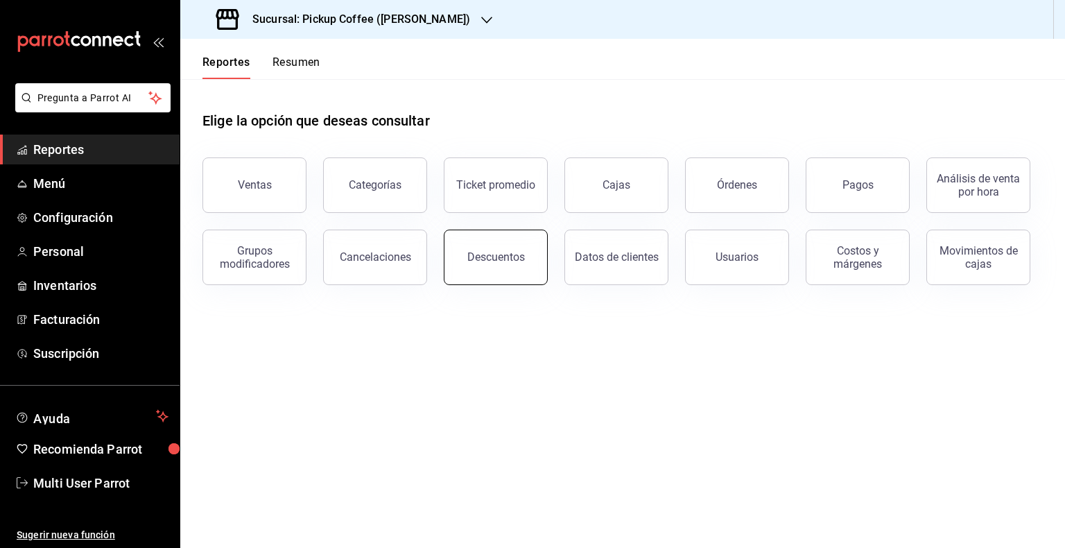
click at [488, 264] on button "Descuentos" at bounding box center [496, 257] width 104 height 55
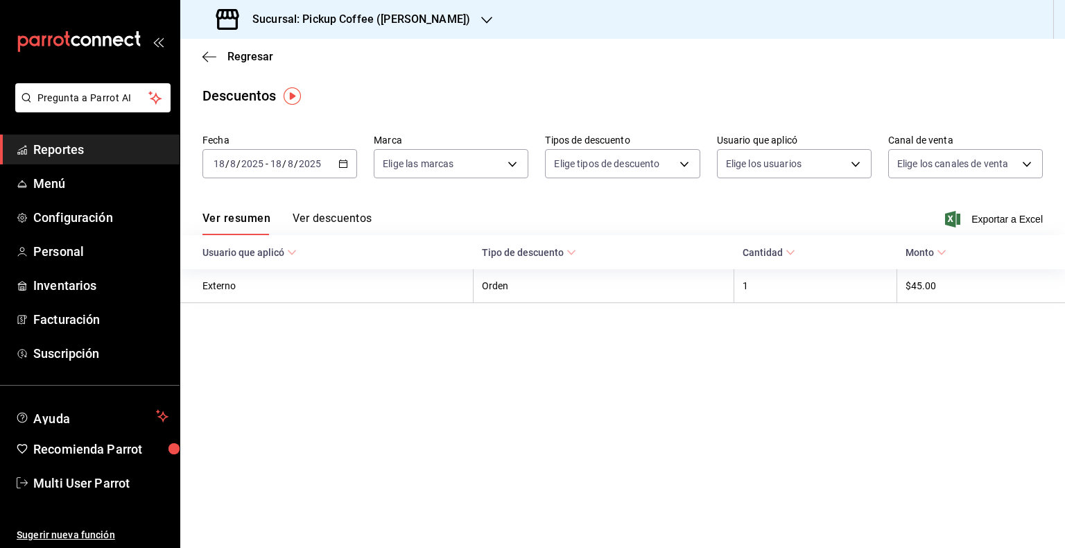
click at [491, 251] on span "Tipo de descuento" at bounding box center [529, 252] width 94 height 11
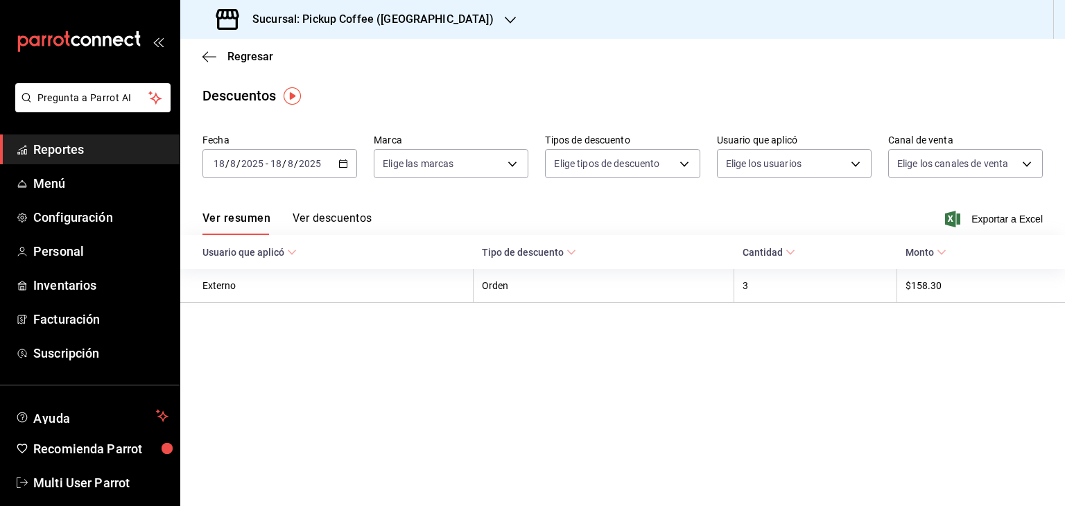
click at [412, 19] on h3 "Sucursal: Pickup Coffee ([GEOGRAPHIC_DATA])" at bounding box center [367, 19] width 252 height 17
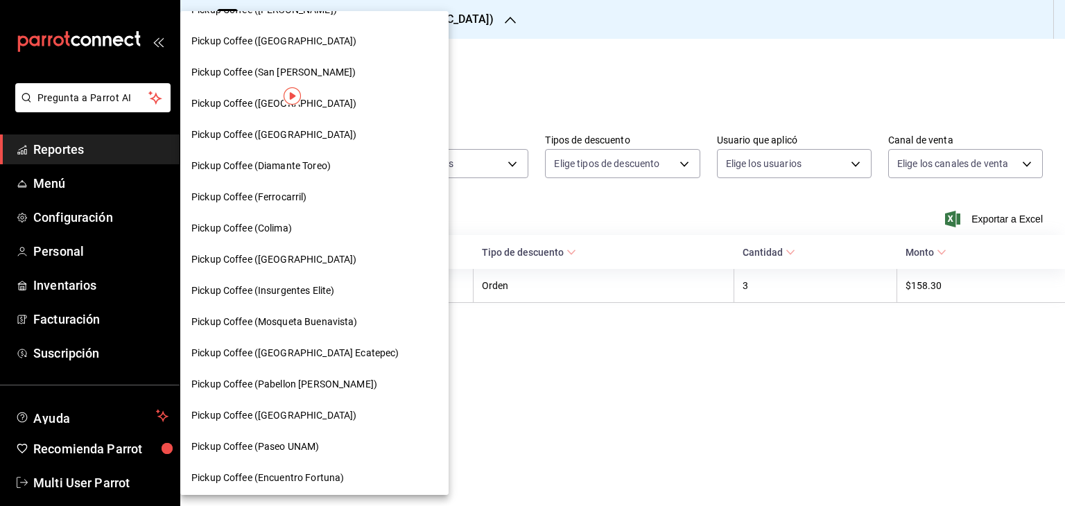
scroll to position [618, 0]
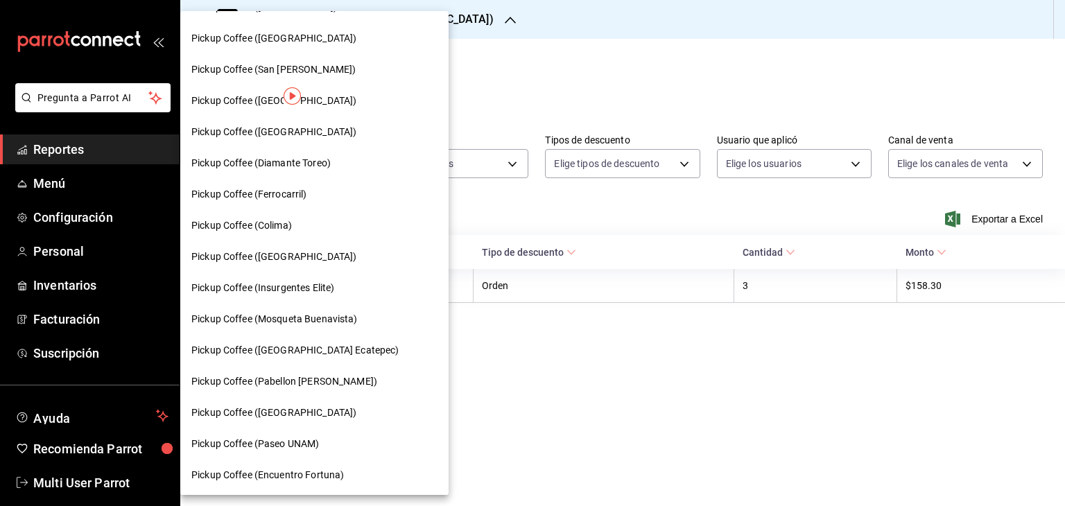
click at [338, 285] on div "Pickup Coffee (Insurgentes Elite)" at bounding box center [314, 288] width 246 height 15
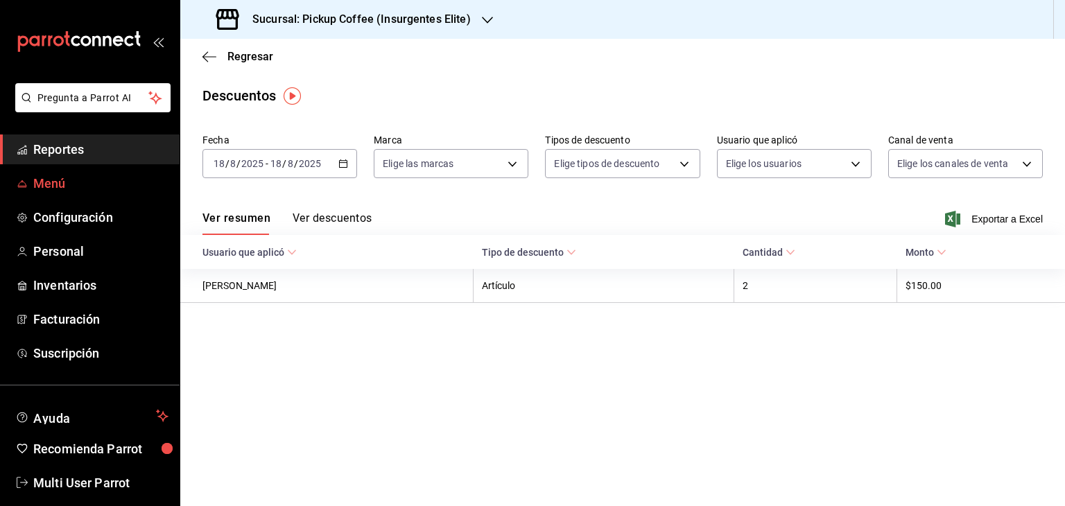
click at [80, 175] on span "Menú" at bounding box center [100, 183] width 135 height 19
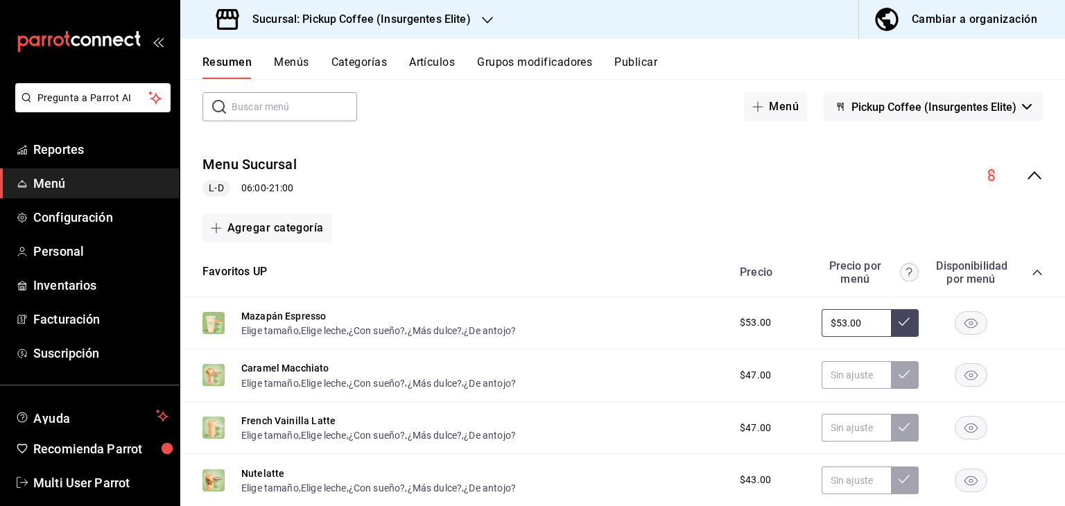
scroll to position [67, 0]
click at [1042, 178] on div "Menu Sucursal L-D 06:00 - 21:00" at bounding box center [622, 176] width 885 height 64
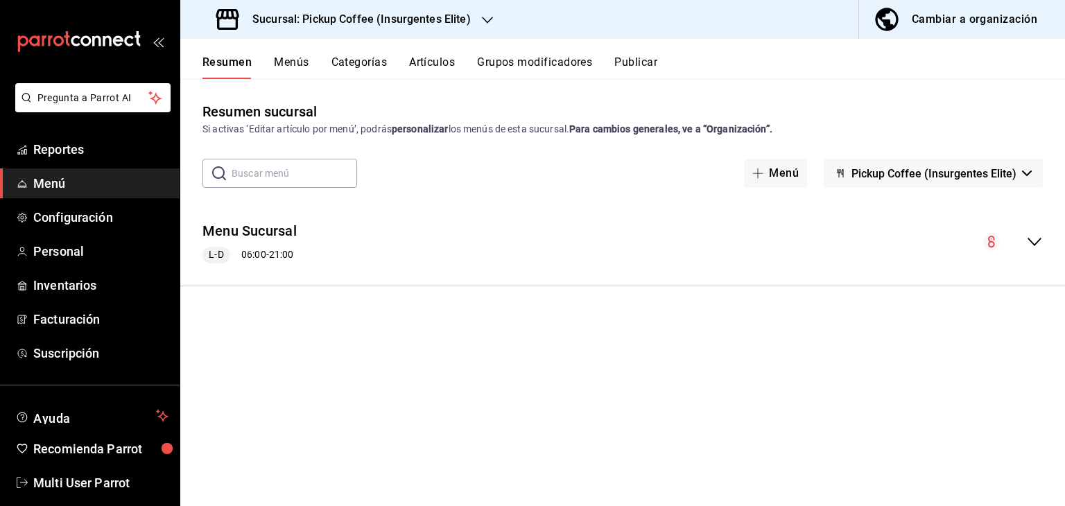
scroll to position [0, 0]
click at [1029, 254] on div "Menu Sucursal L-D 06:00 - 21:00" at bounding box center [622, 242] width 885 height 64
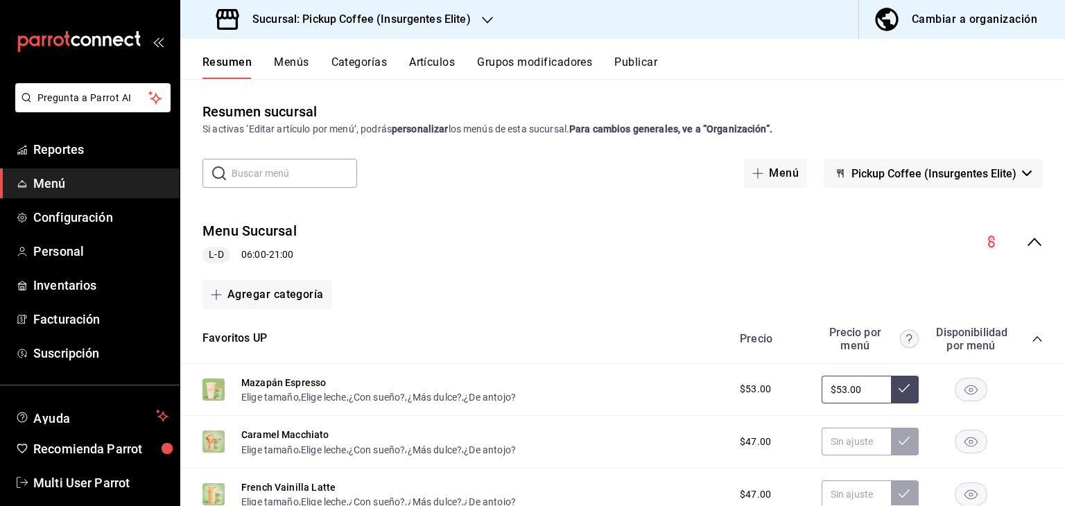
click at [1022, 171] on icon "button" at bounding box center [1027, 174] width 10 height 6
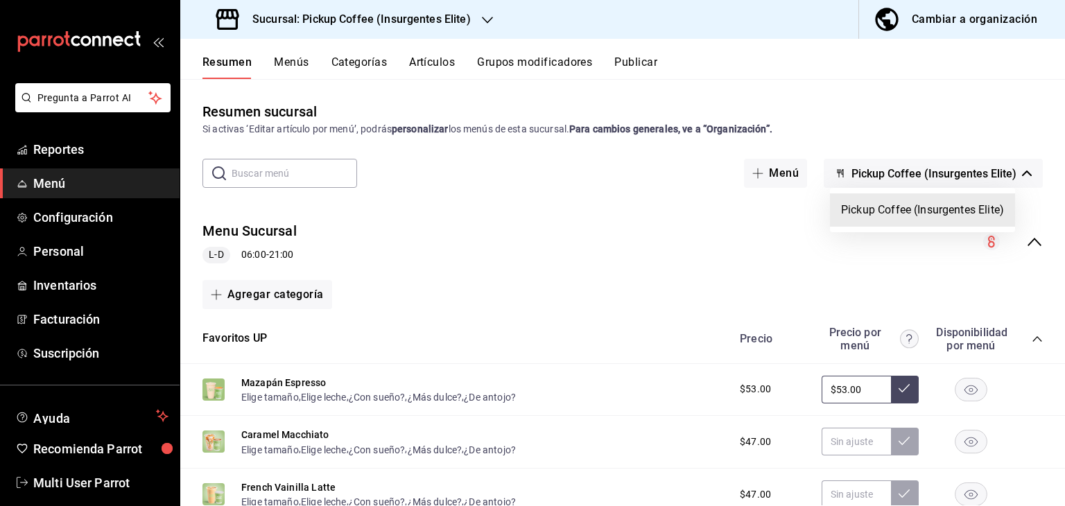
click at [1017, 171] on div at bounding box center [532, 253] width 1065 height 506
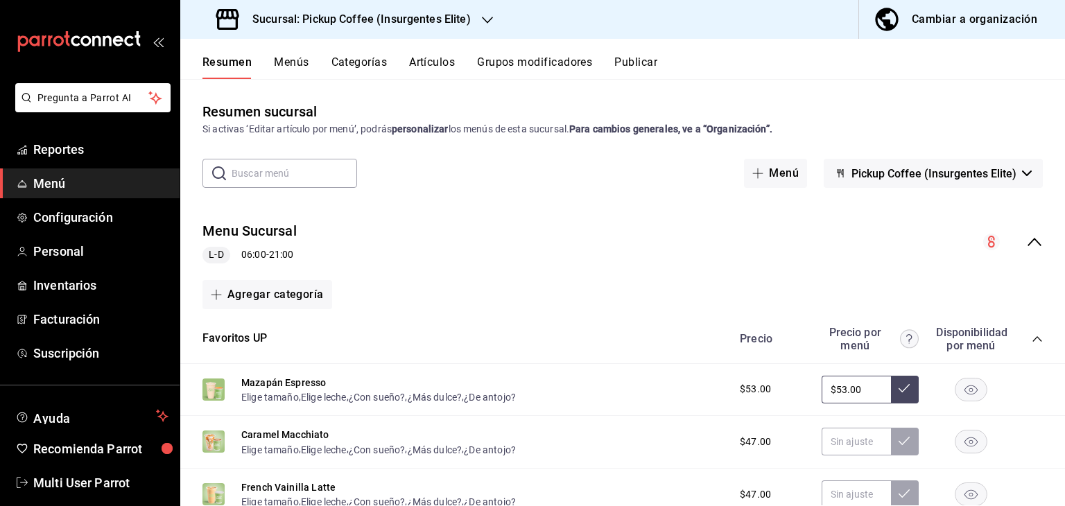
click at [1026, 239] on icon "collapse-menu-row" at bounding box center [1034, 242] width 17 height 17
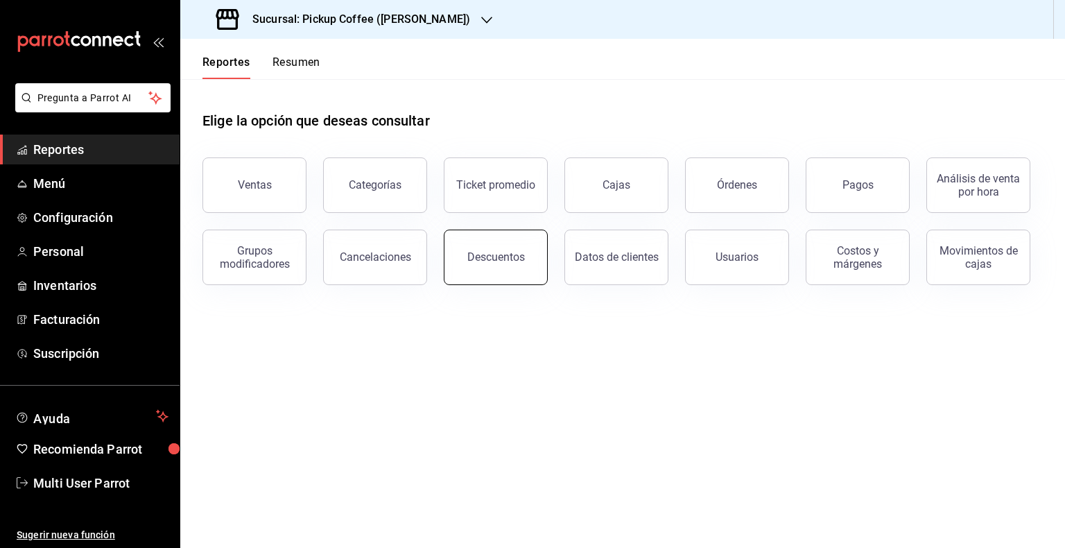
click at [490, 248] on button "Descuentos" at bounding box center [496, 257] width 104 height 55
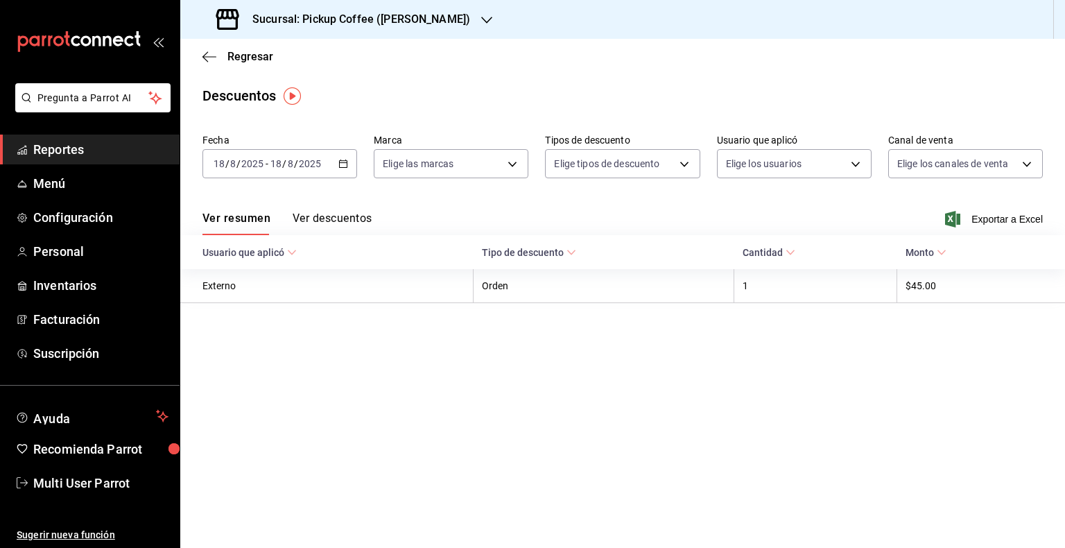
click at [344, 164] on icon "button" at bounding box center [343, 164] width 10 height 10
click at [347, 162] on \(Stroke\) "button" at bounding box center [343, 164] width 8 height 8
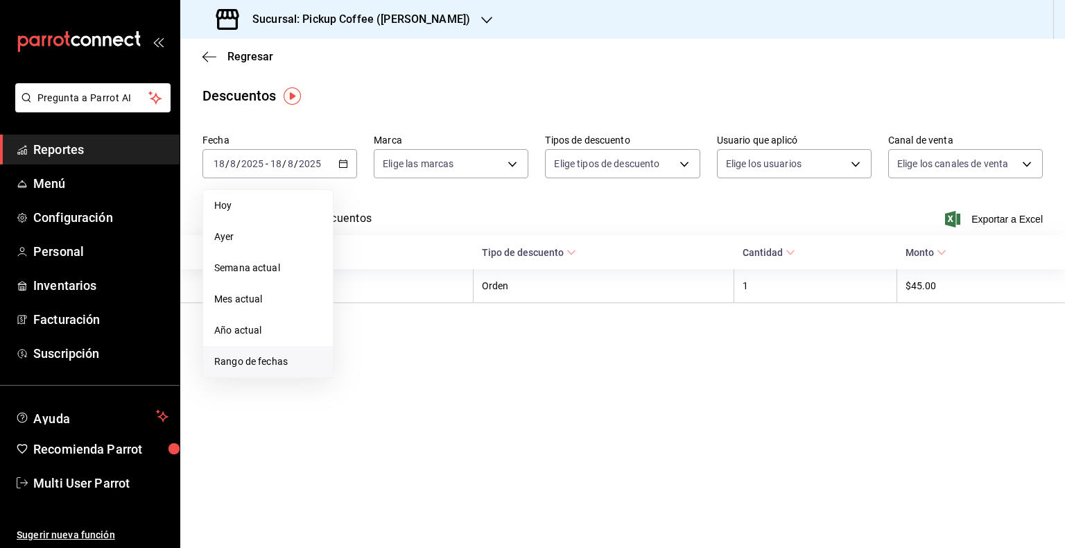
click at [271, 356] on li "Rango de fechas" at bounding box center [268, 361] width 130 height 31
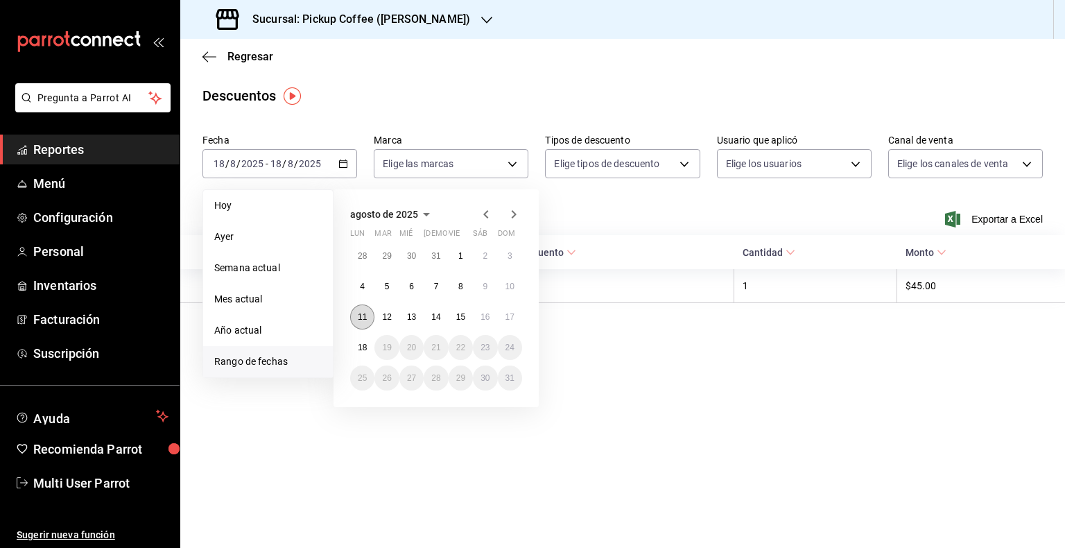
click at [359, 325] on button "11" at bounding box center [362, 316] width 24 height 25
click at [523, 316] on div "[DATE] lun mar mié jue vie sáb dom 28 29 30 31 1 2 3 4 5 6 7 8 9 10 11 12 13 14…" at bounding box center [436, 298] width 205 height 218
click at [514, 317] on abbr "17" at bounding box center [509, 317] width 9 height 10
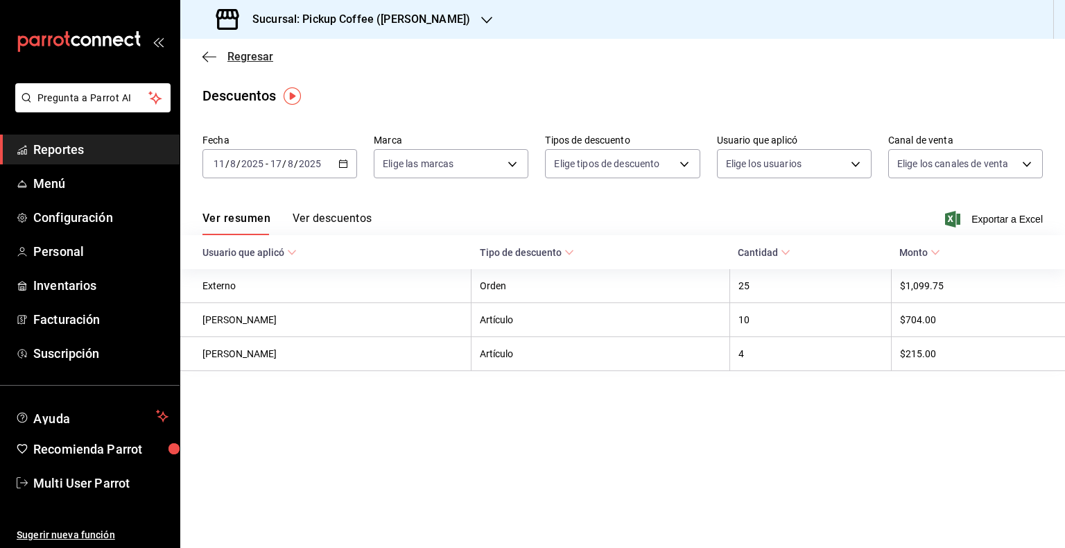
click at [211, 55] on icon "button" at bounding box center [209, 57] width 14 height 12
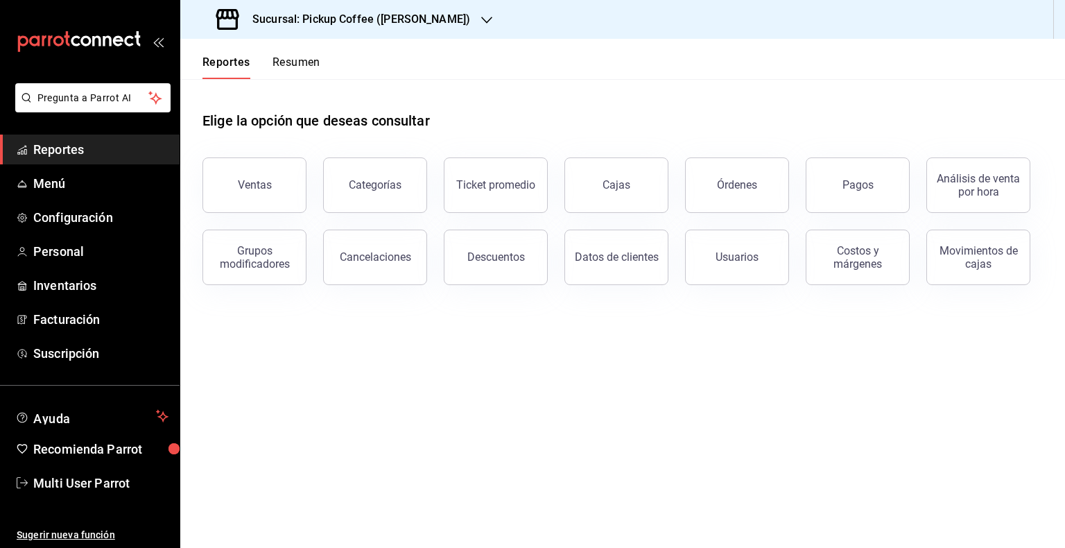
click at [309, 60] on button "Resumen" at bounding box center [297, 67] width 48 height 24
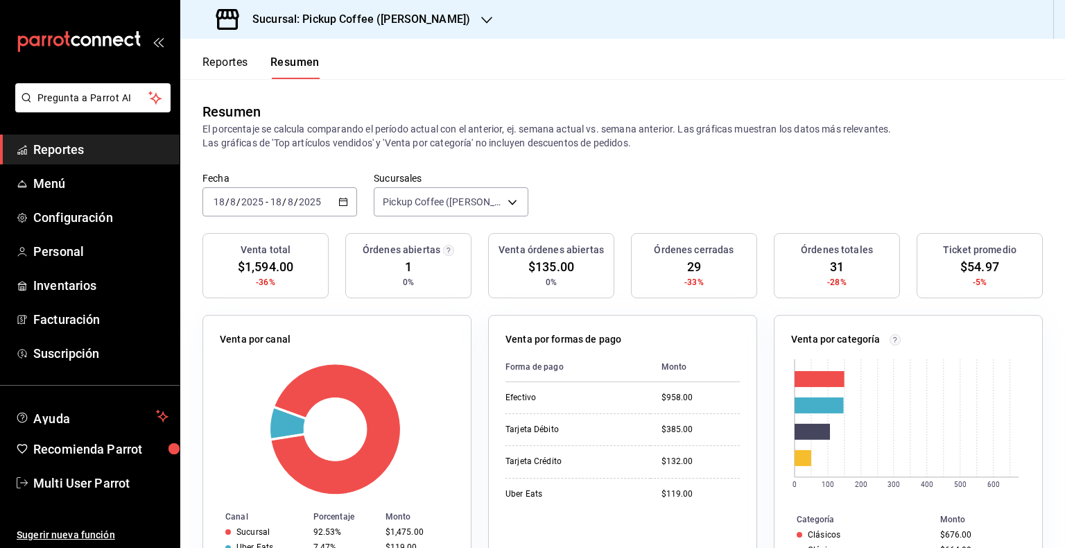
click at [221, 67] on button "Reportes" at bounding box center [225, 67] width 46 height 24
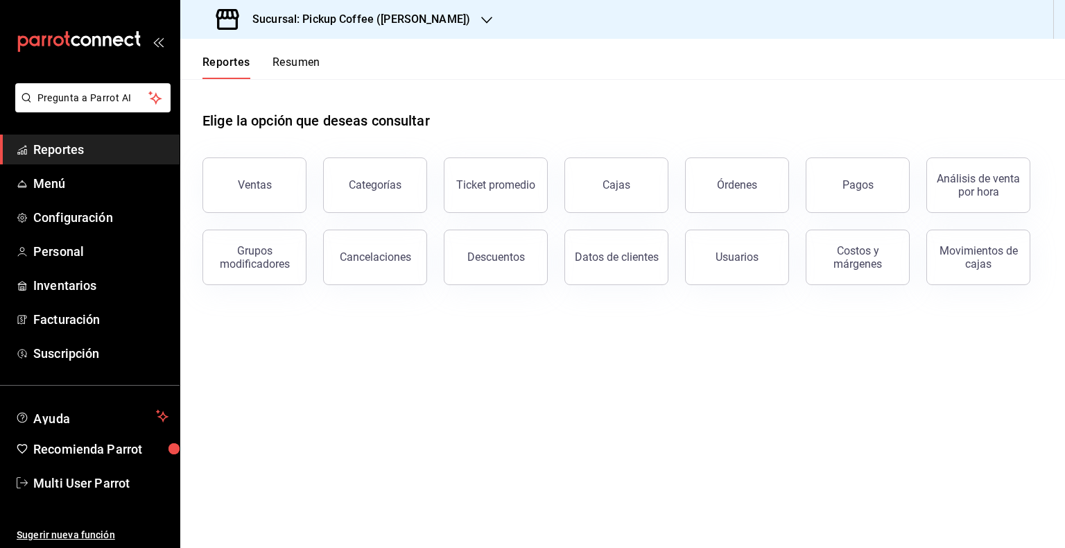
click at [243, 58] on button "Reportes" at bounding box center [226, 67] width 48 height 24
click at [481, 15] on icon "button" at bounding box center [486, 20] width 11 height 11
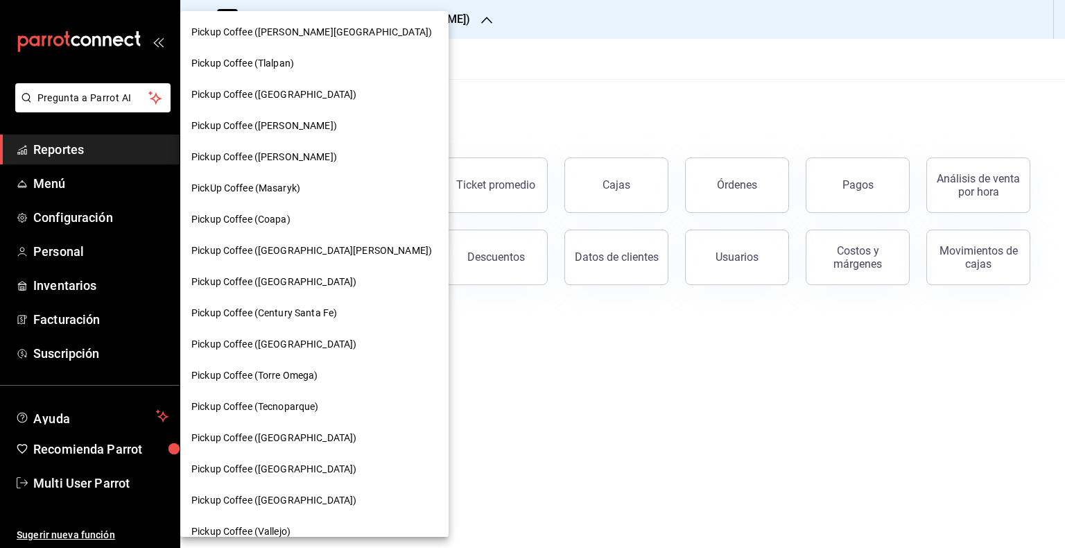
click at [311, 71] on div "Pickup Coffee (Tlalpan)" at bounding box center [314, 63] width 268 height 31
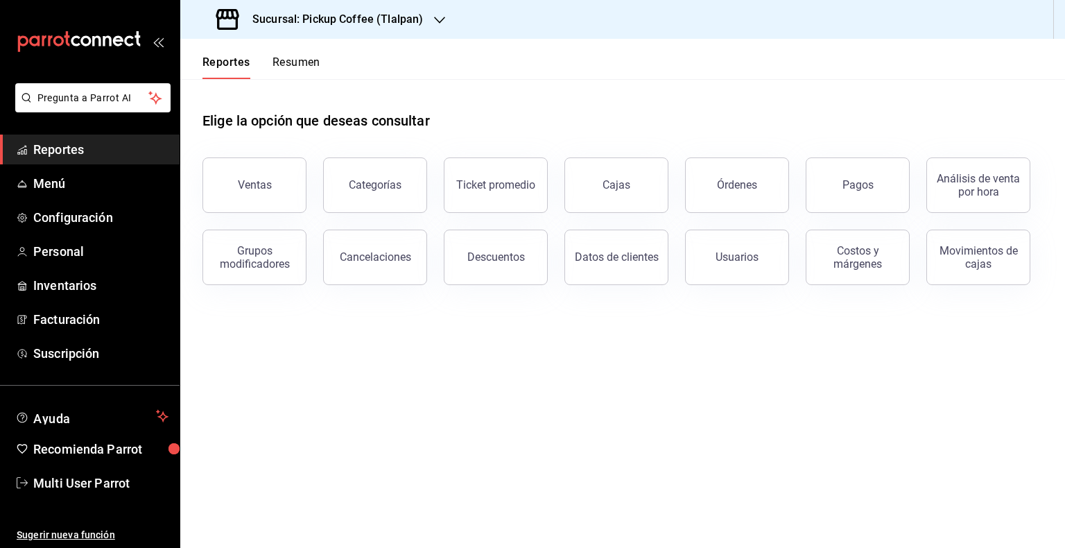
click at [820, 379] on main "Elige la opción que deseas consultar Ventas Categorías Ticket promedio Cajas Ór…" at bounding box center [622, 313] width 885 height 469
click at [303, 71] on button "Resumen" at bounding box center [297, 67] width 48 height 24
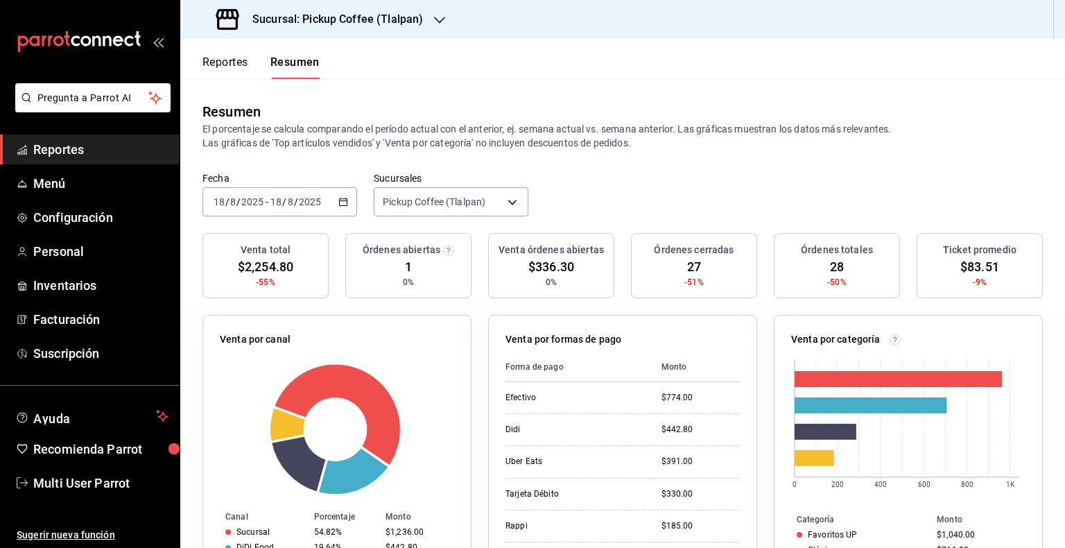
click at [246, 58] on button "Reportes" at bounding box center [225, 67] width 46 height 24
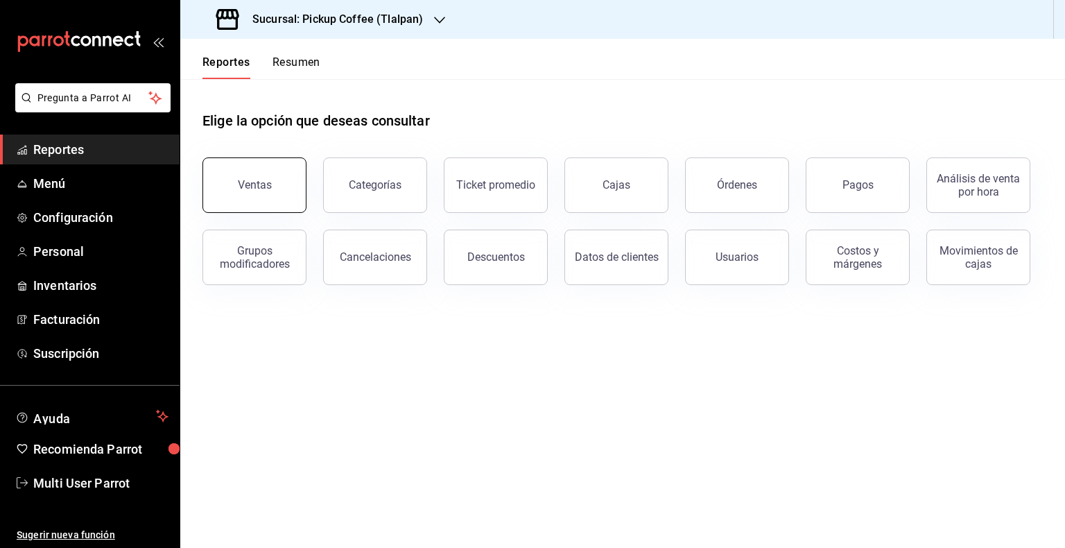
click at [273, 176] on button "Ventas" at bounding box center [254, 184] width 104 height 55
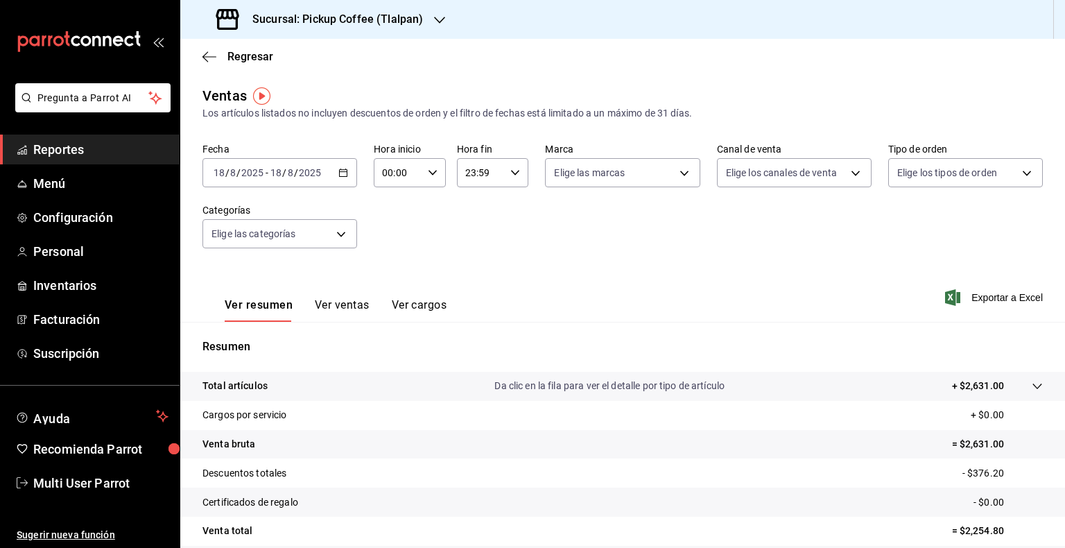
click at [331, 170] on div "[DATE] [DATE] - [DATE] [DATE]" at bounding box center [279, 172] width 155 height 29
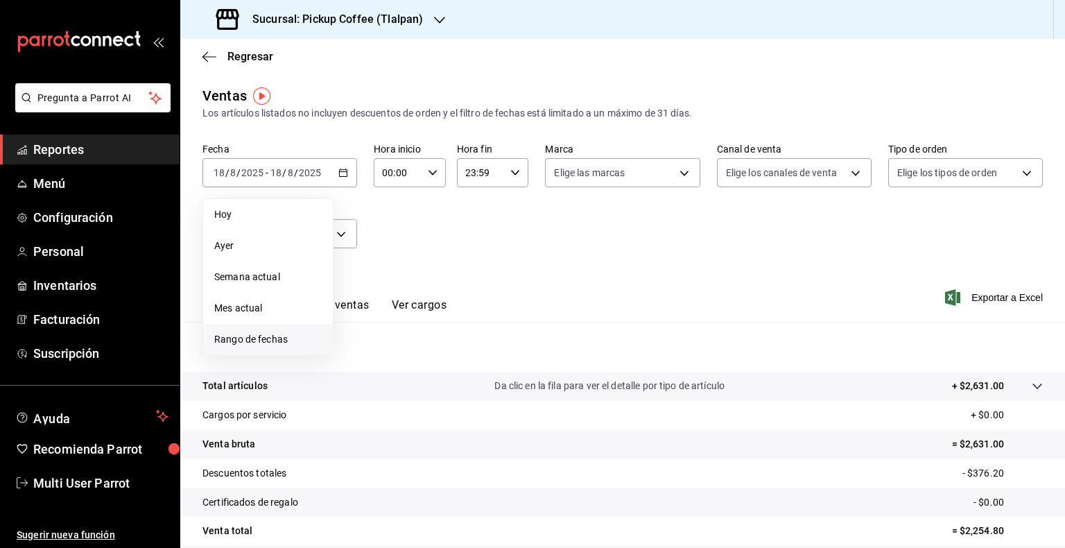
click at [276, 337] on span "Rango de fechas" at bounding box center [267, 339] width 107 height 15
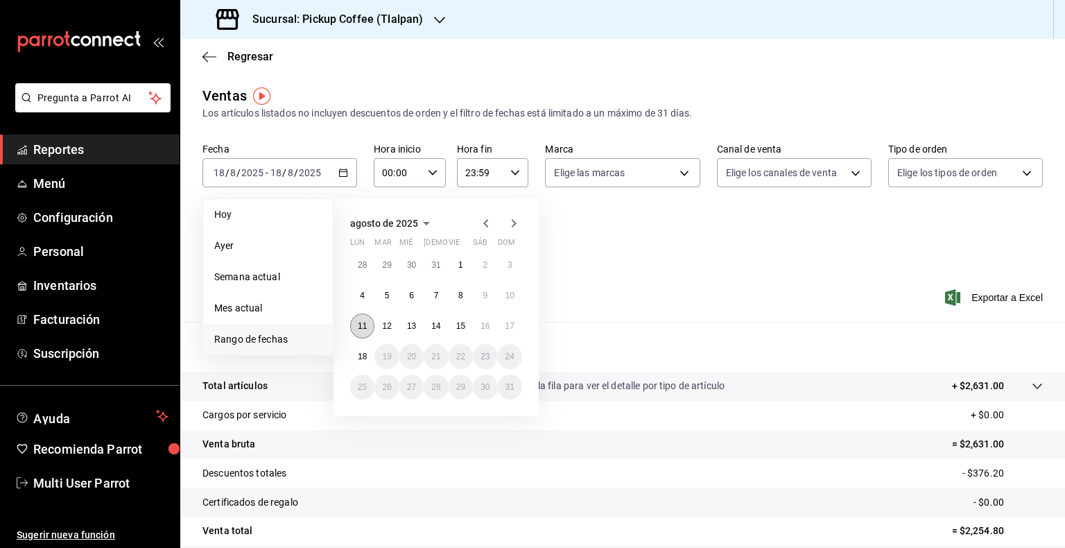
click at [363, 324] on abbr "11" at bounding box center [362, 326] width 9 height 10
click at [508, 327] on abbr "17" at bounding box center [509, 326] width 9 height 10
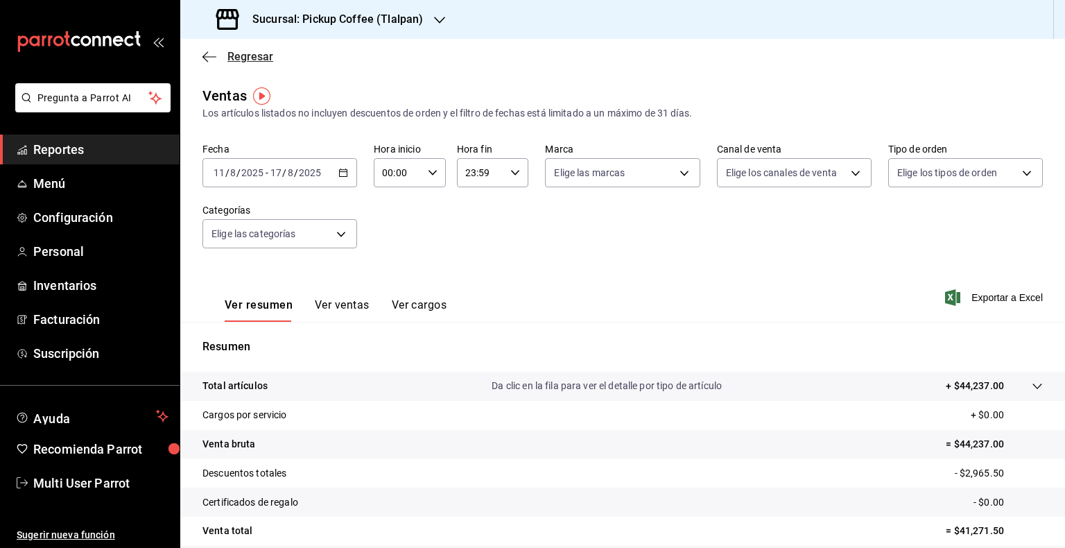
click at [211, 58] on icon "button" at bounding box center [209, 57] width 14 height 12
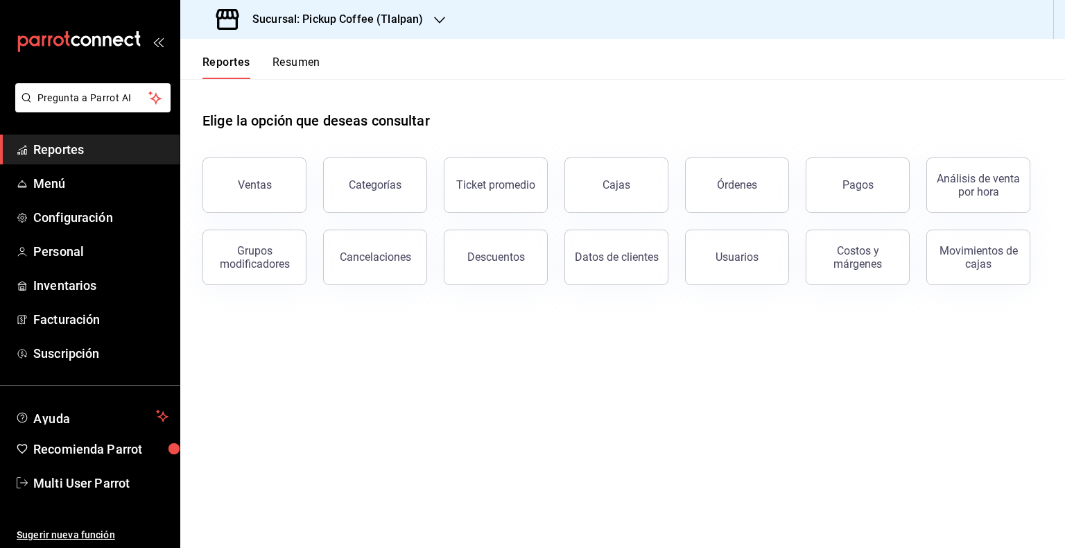
click at [303, 60] on button "Resumen" at bounding box center [297, 67] width 48 height 24
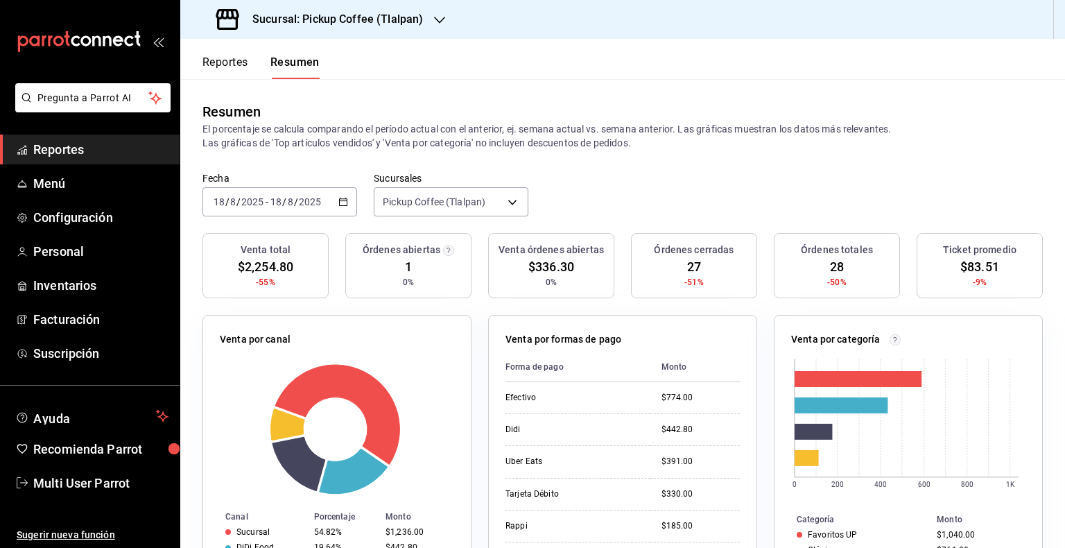
click at [343, 204] on icon "button" at bounding box center [343, 202] width 10 height 10
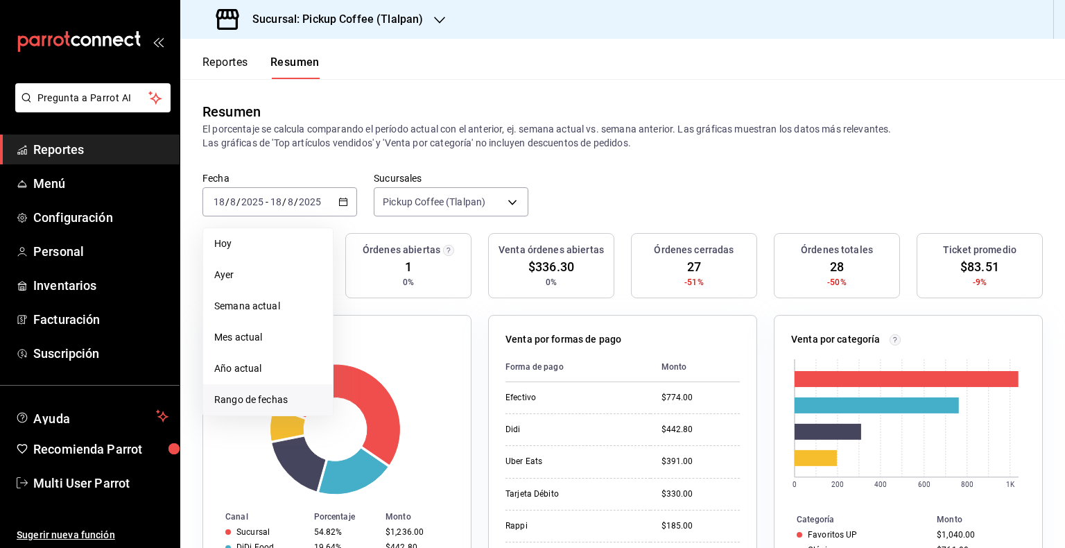
click at [286, 398] on span "Rango de fechas" at bounding box center [267, 399] width 107 height 15
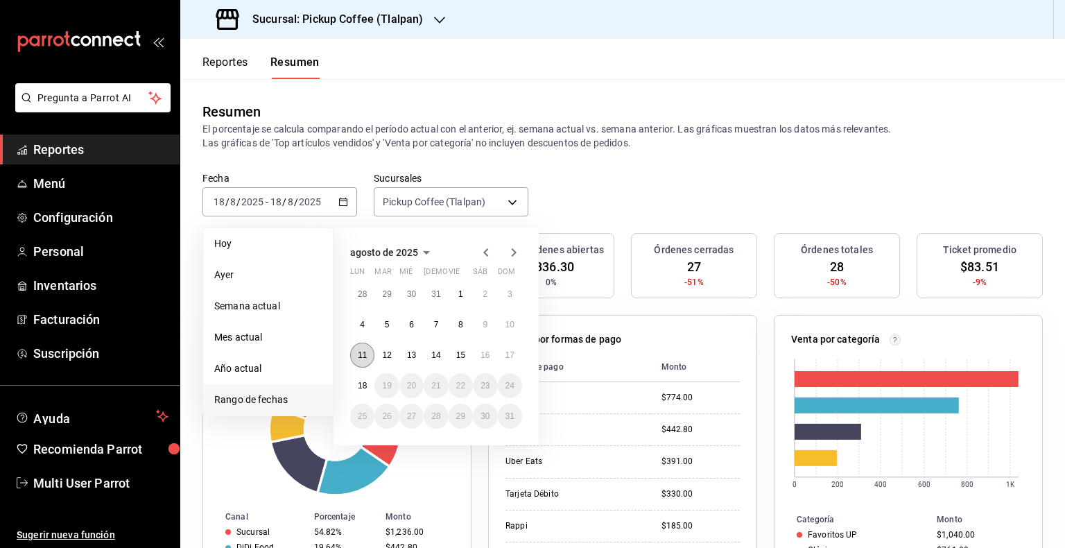
click at [359, 354] on abbr "11" at bounding box center [362, 355] width 9 height 10
click at [514, 361] on button "17" at bounding box center [510, 355] width 24 height 25
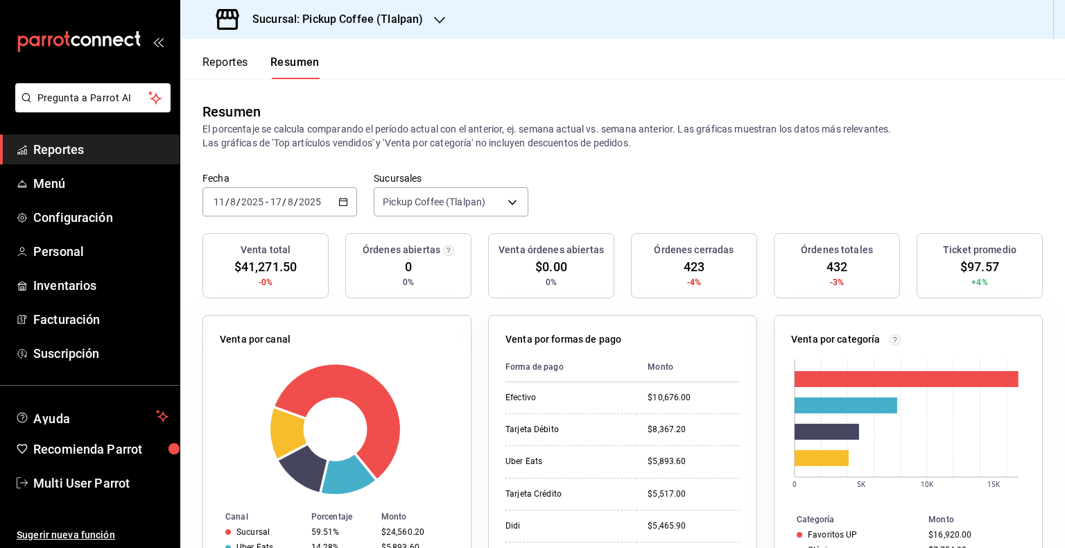
click at [208, 53] on div "Reportes Resumen" at bounding box center [249, 59] width 139 height 40
click at [218, 64] on button "Reportes" at bounding box center [225, 67] width 46 height 24
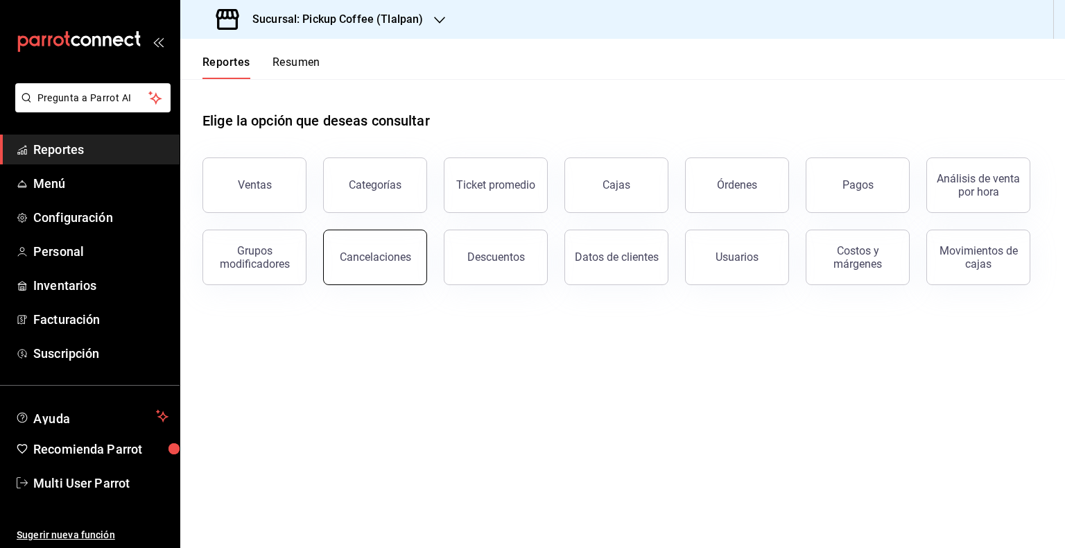
click at [408, 257] on div "Cancelaciones" at bounding box center [375, 256] width 71 height 13
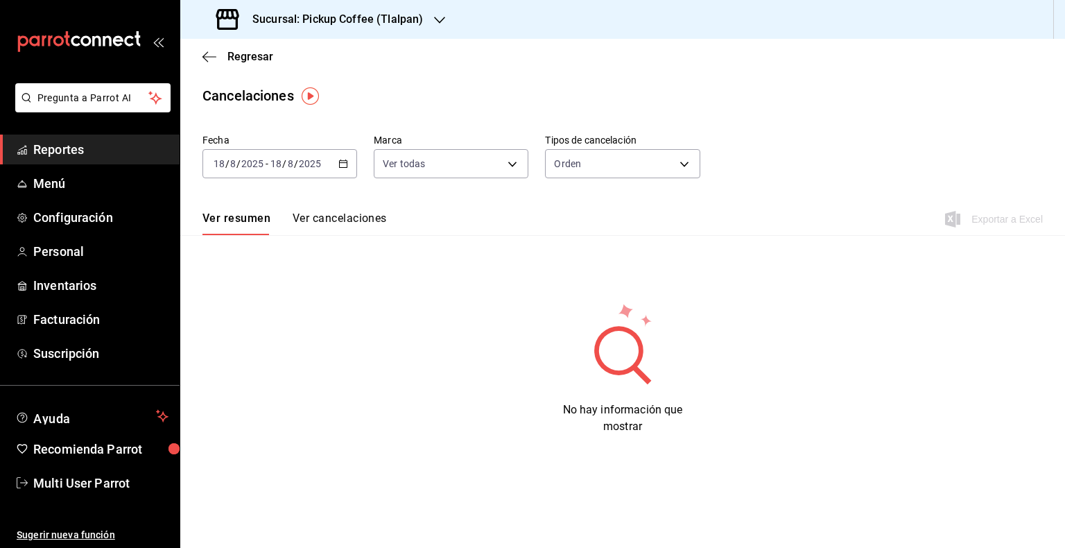
click at [347, 162] on icon "button" at bounding box center [343, 164] width 10 height 10
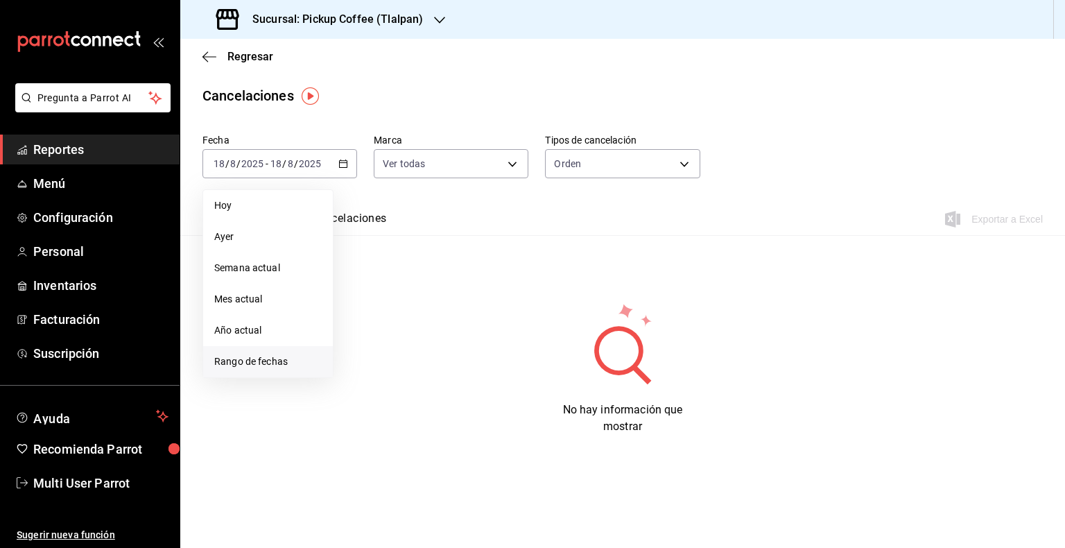
click at [260, 349] on li "Rango de fechas" at bounding box center [268, 361] width 130 height 31
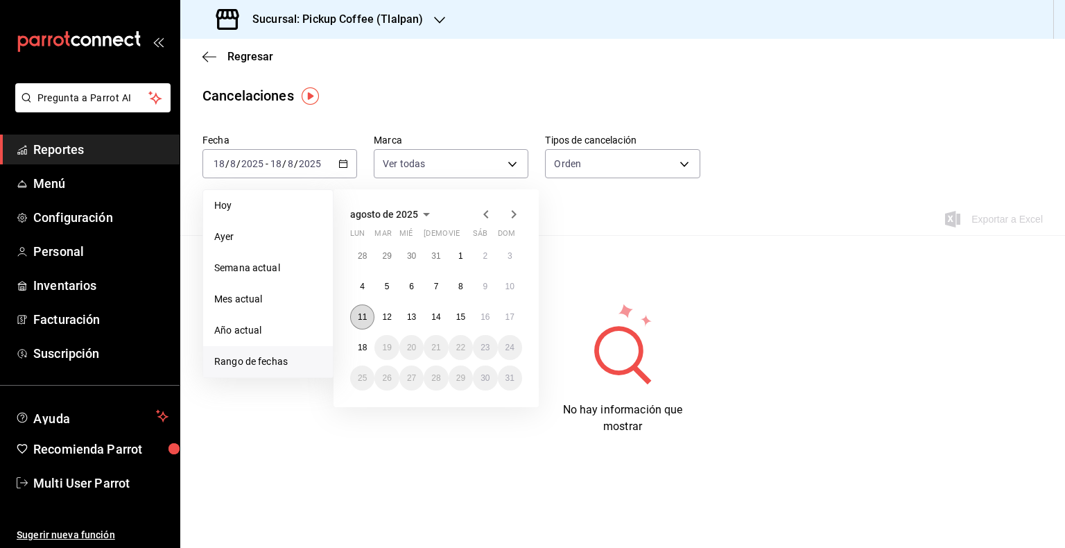
click at [363, 312] on abbr "11" at bounding box center [362, 317] width 9 height 10
click at [515, 312] on button "17" at bounding box center [510, 316] width 24 height 25
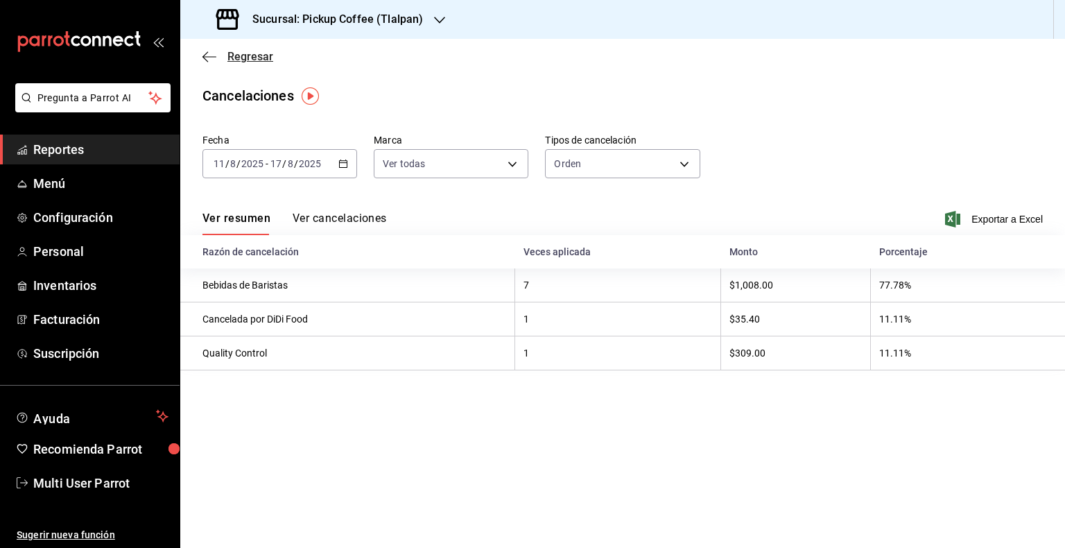
click at [206, 58] on icon "button" at bounding box center [209, 57] width 14 height 12
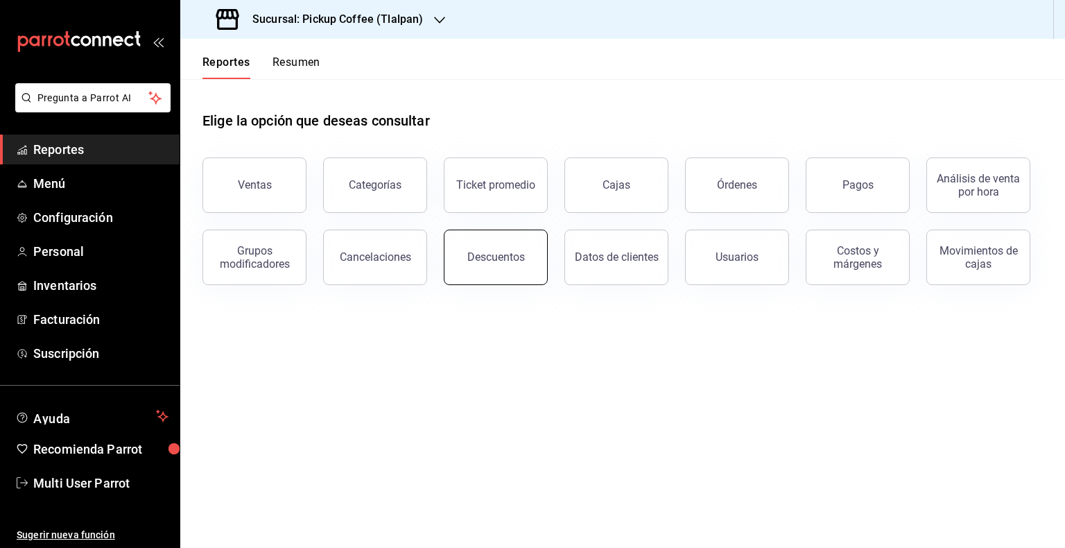
click at [463, 261] on button "Descuentos" at bounding box center [496, 257] width 104 height 55
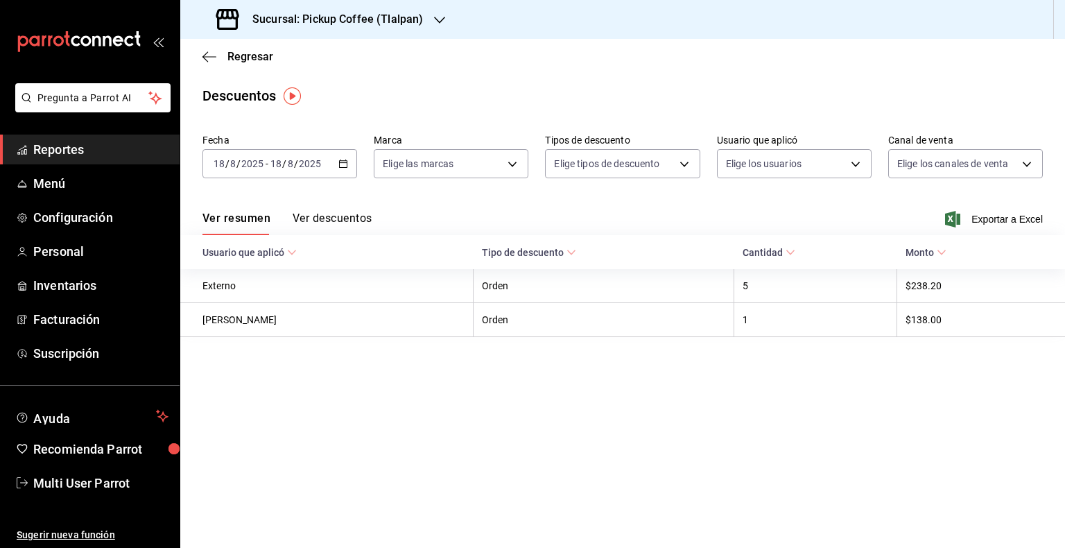
click at [353, 160] on div "[DATE] [DATE] - [DATE] [DATE]" at bounding box center [279, 163] width 155 height 29
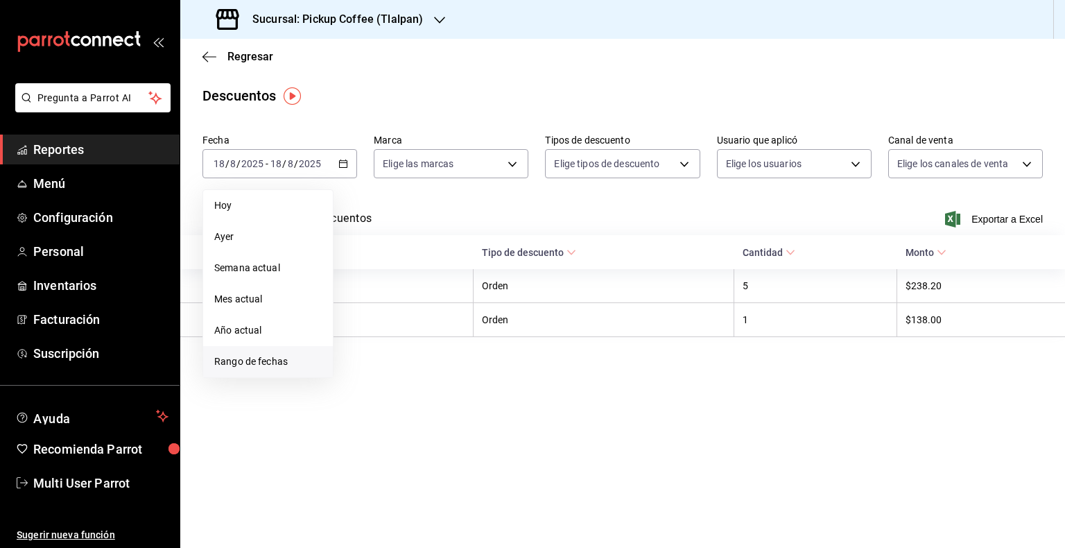
click at [269, 368] on span "Rango de fechas" at bounding box center [267, 361] width 107 height 15
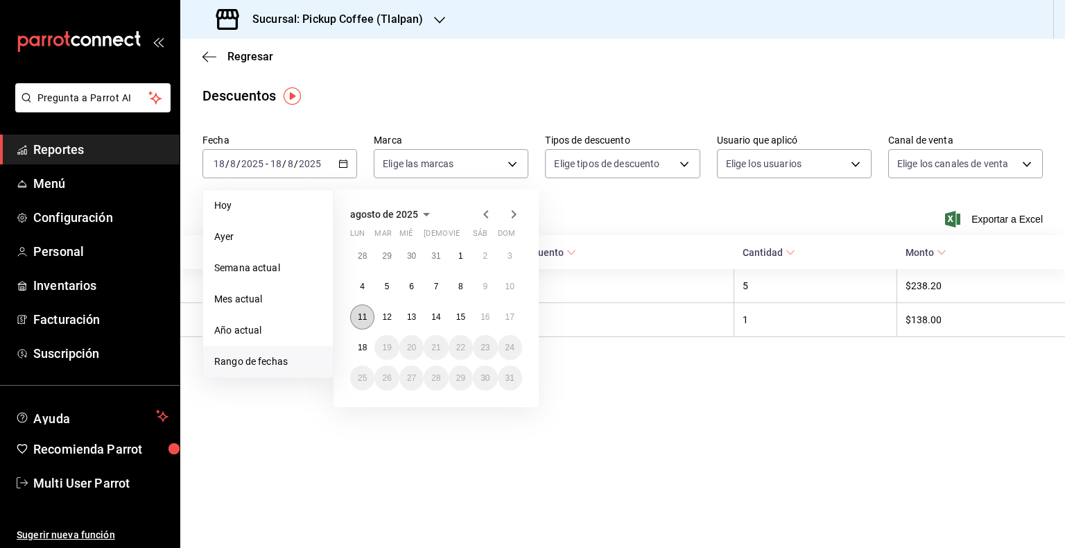
click at [363, 318] on abbr "11" at bounding box center [362, 317] width 9 height 10
click at [514, 318] on abbr "17" at bounding box center [509, 317] width 9 height 10
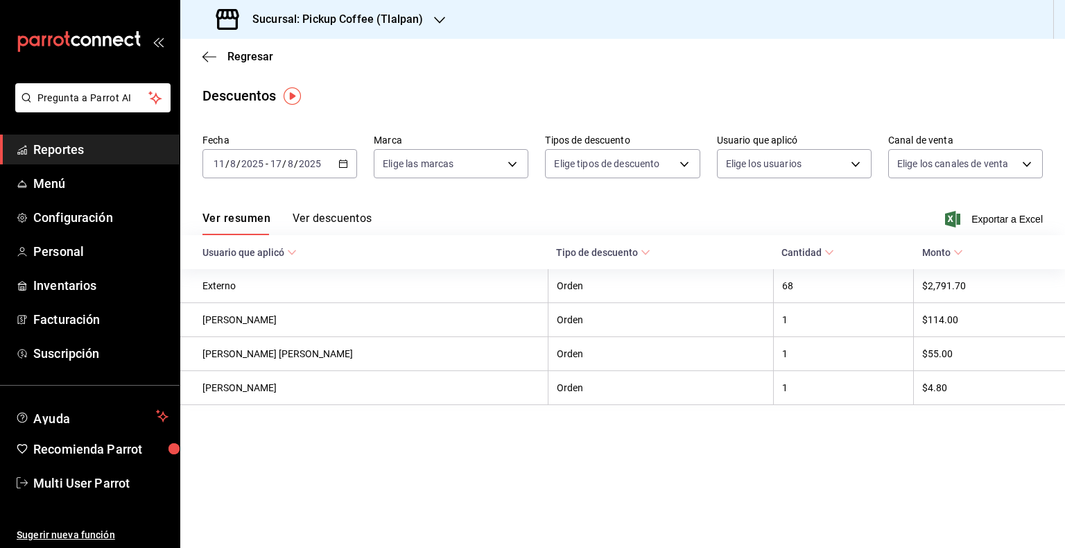
click at [388, 24] on h3 "Sucursal: Pickup Coffee (Tlalpan)" at bounding box center [332, 19] width 182 height 17
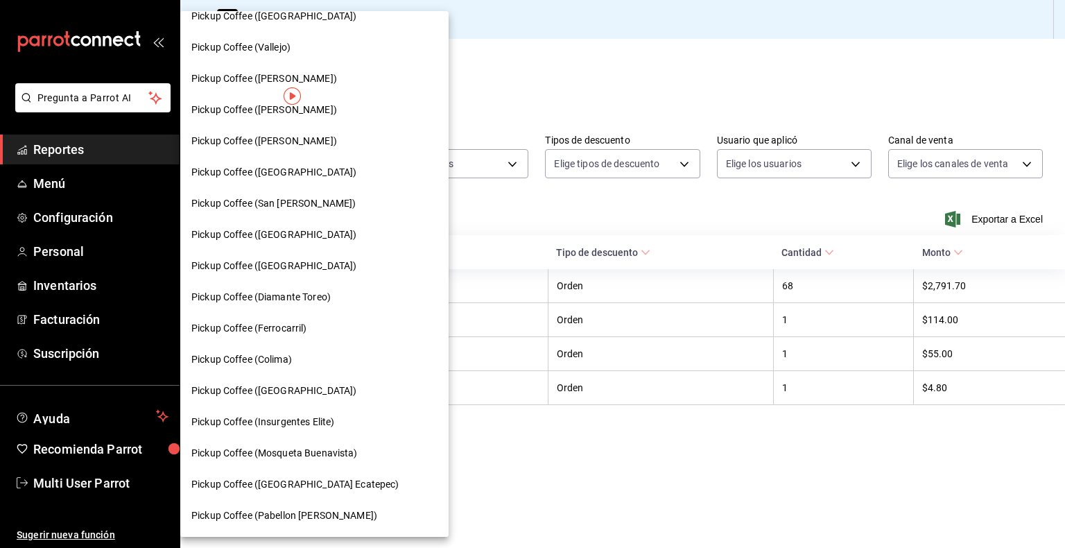
scroll to position [485, 0]
click at [777, 462] on div at bounding box center [532, 274] width 1065 height 548
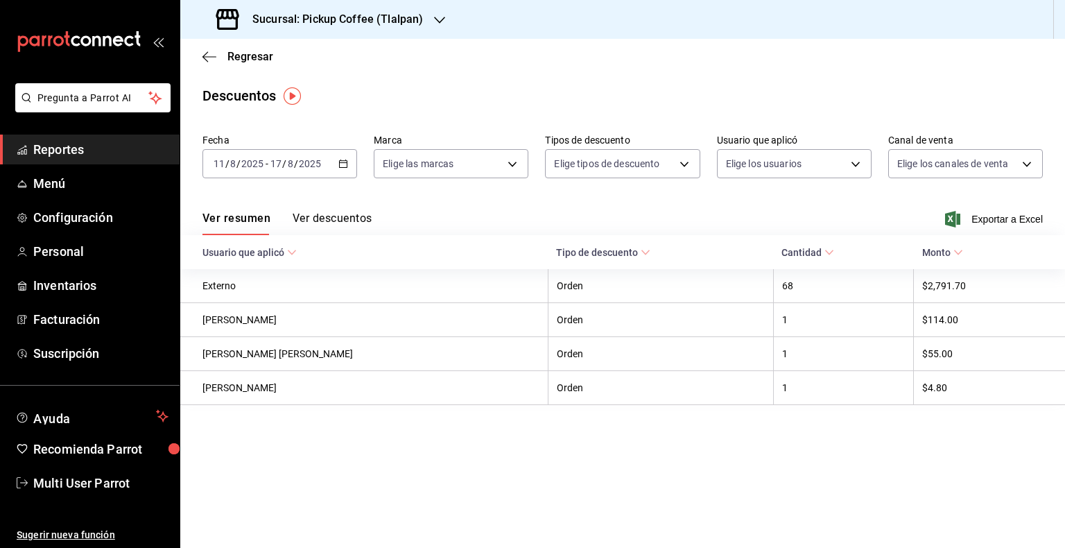
click at [677, 422] on main "Regresar Descuentos Fecha 2025-08-11 11 / 8 / 2025 - 2025-08-17 17 / 8 / 2025 M…" at bounding box center [622, 293] width 885 height 509
drag, startPoint x: 562, startPoint y: 60, endPoint x: 709, endPoint y: 40, distance: 149.2
click at [564, 60] on div "Regresar" at bounding box center [622, 56] width 885 height 35
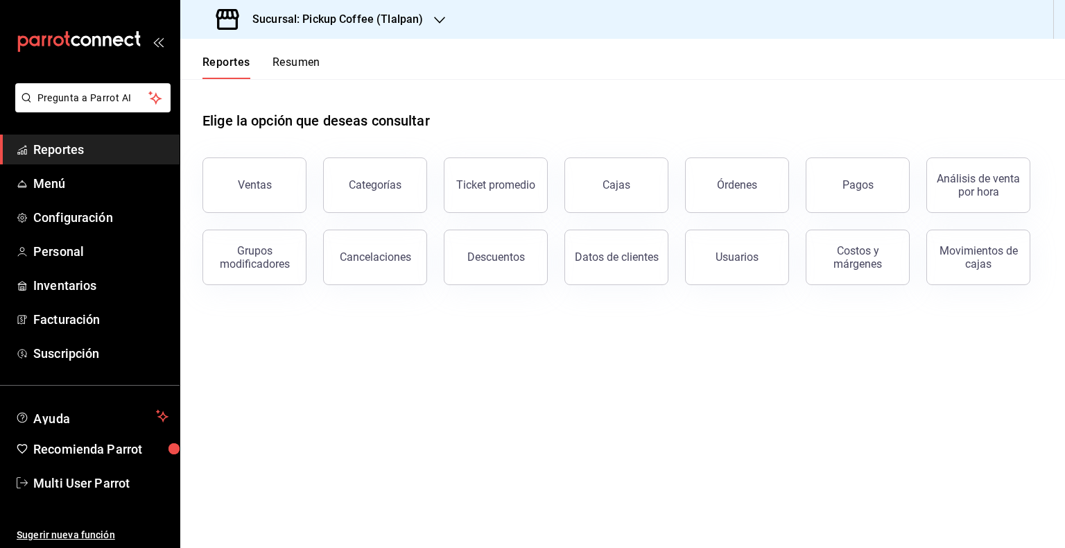
click at [422, 15] on h3 "Sucursal: Pickup Coffee (Tlalpan)" at bounding box center [332, 19] width 182 height 17
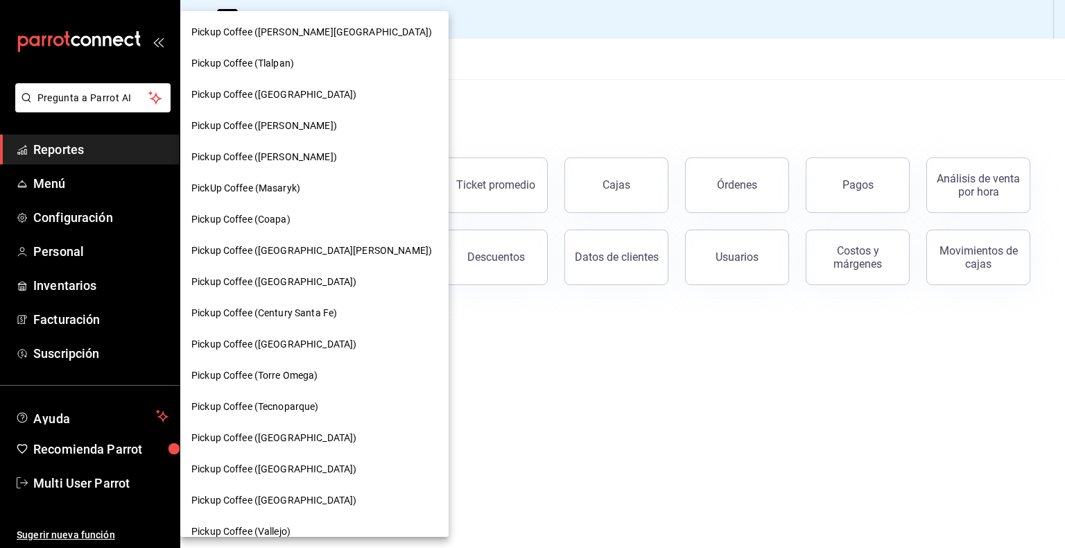
drag, startPoint x: 495, startPoint y: 64, endPoint x: 417, endPoint y: 60, distance: 78.5
click at [485, 65] on div at bounding box center [532, 274] width 1065 height 548
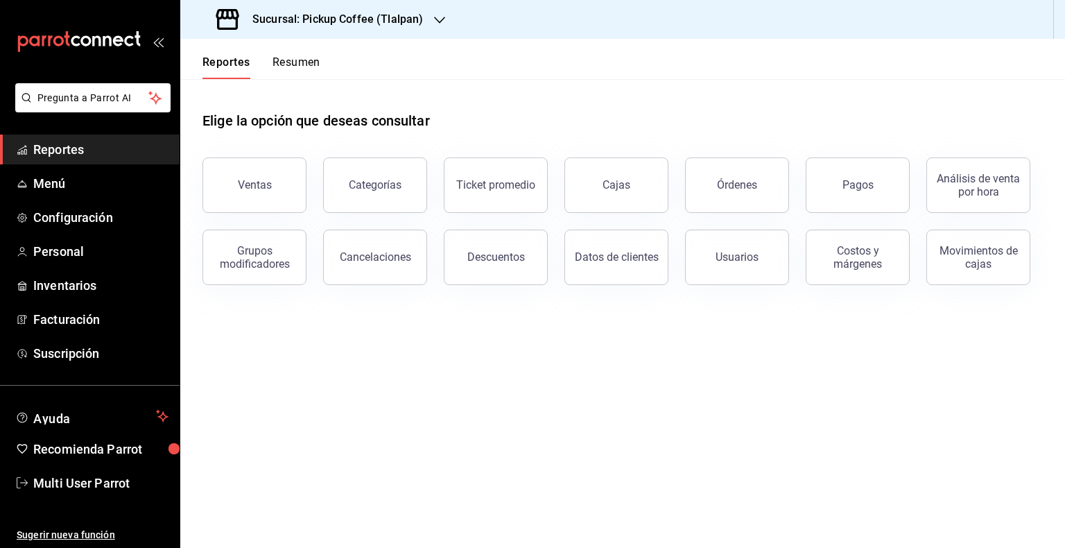
click at [308, 62] on button "Resumen" at bounding box center [297, 67] width 48 height 24
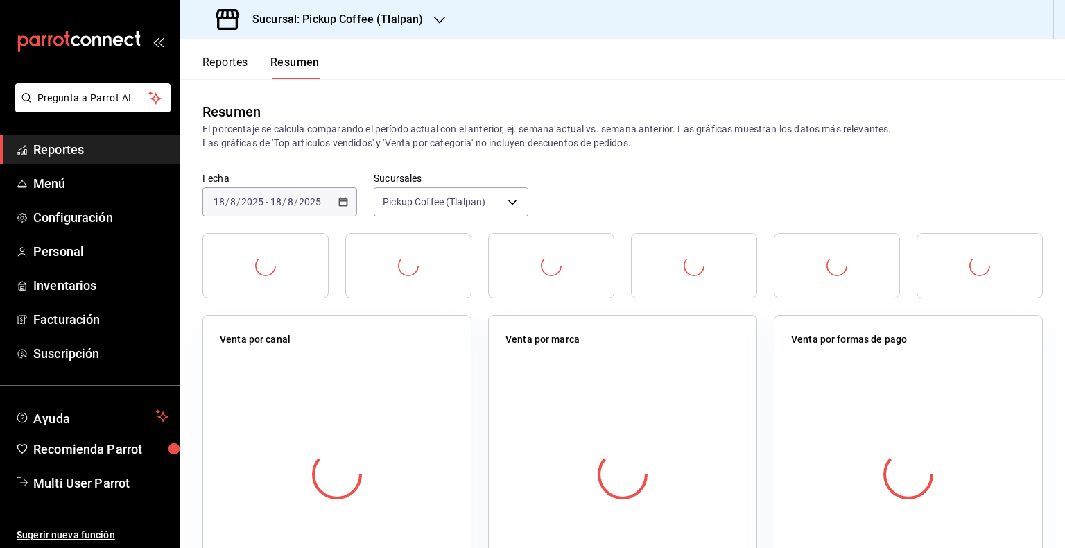
click at [438, 22] on icon "button" at bounding box center [439, 20] width 11 height 7
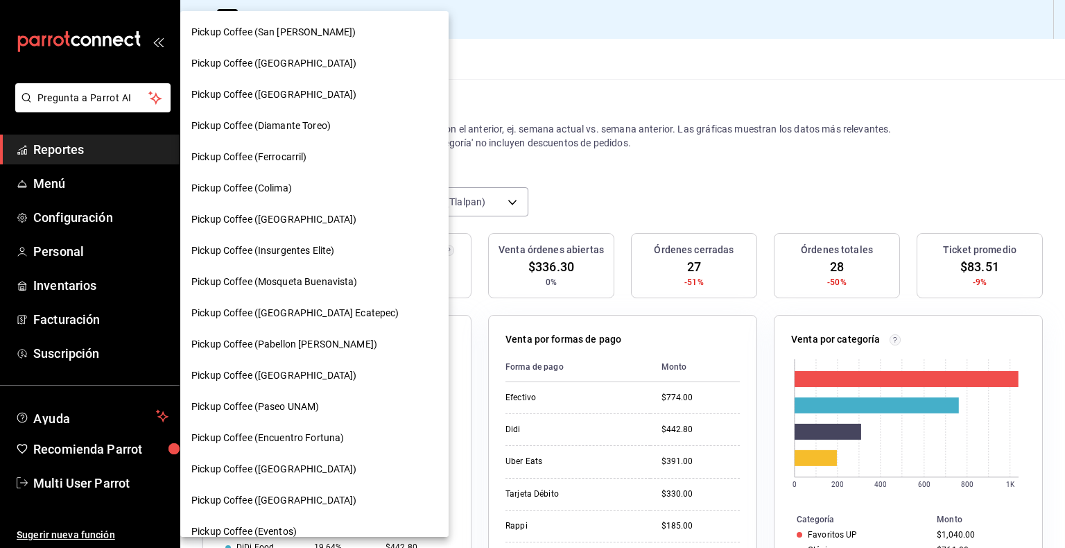
scroll to position [671, 0]
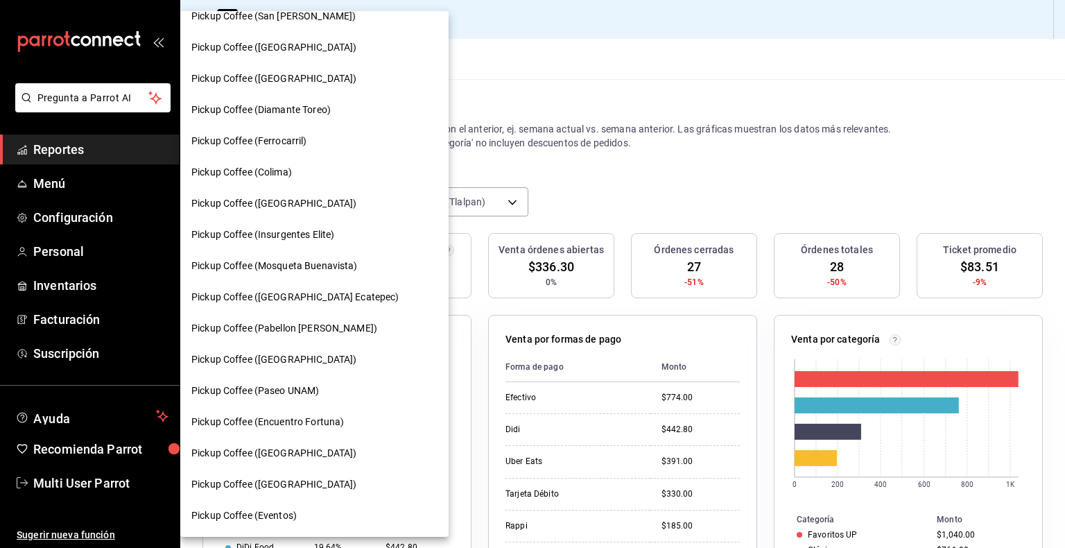
click at [325, 386] on div "Pickup Coffee (Paseo UNAM)" at bounding box center [314, 390] width 246 height 15
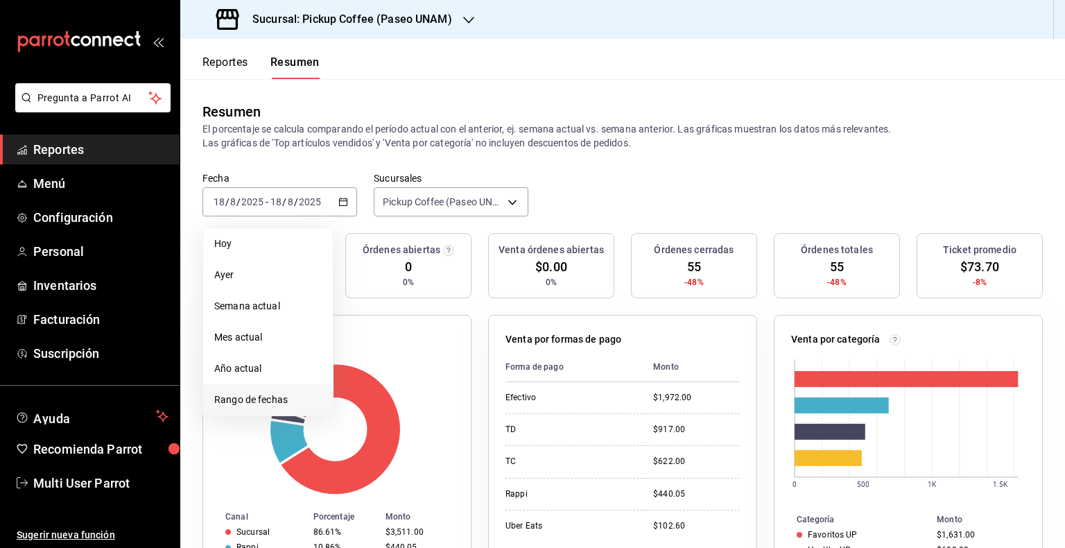
click at [257, 404] on span "Rango de fechas" at bounding box center [267, 399] width 107 height 15
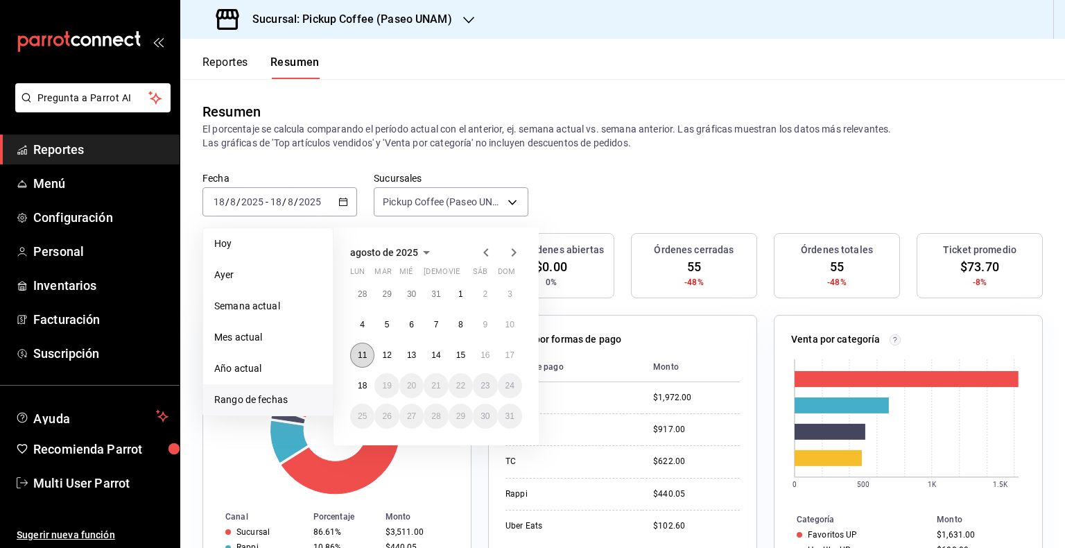
click at [356, 352] on button "11" at bounding box center [362, 355] width 24 height 25
click at [526, 354] on div "[DATE] lun mar mié jue vie sáb dom 28 29 30 31 1 2 3 4 5 6 7 8 9 10 11 12 13 14…" at bounding box center [436, 336] width 205 height 218
click at [512, 354] on abbr "17" at bounding box center [509, 355] width 9 height 10
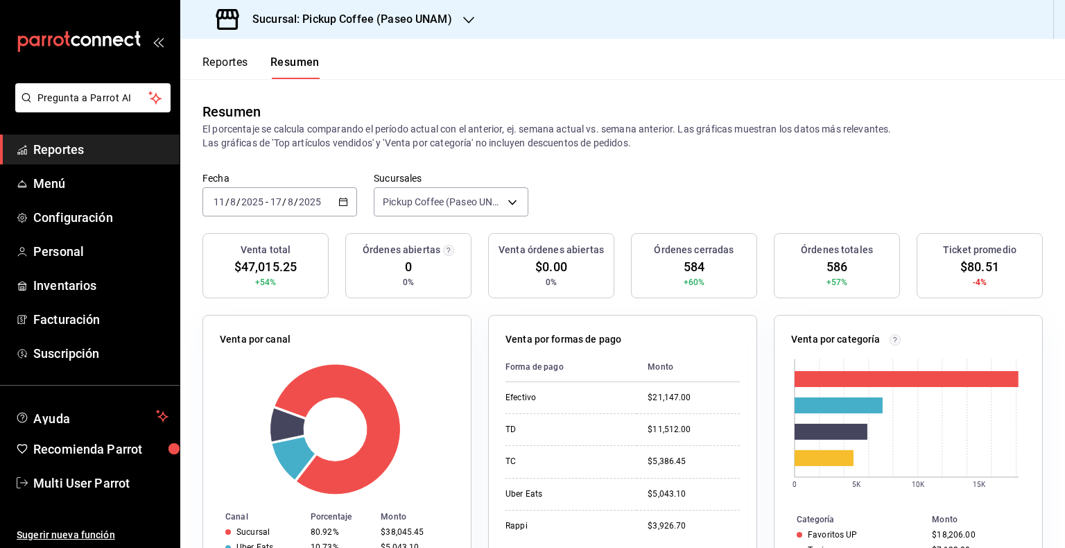
click at [338, 203] on icon "button" at bounding box center [343, 202] width 10 height 10
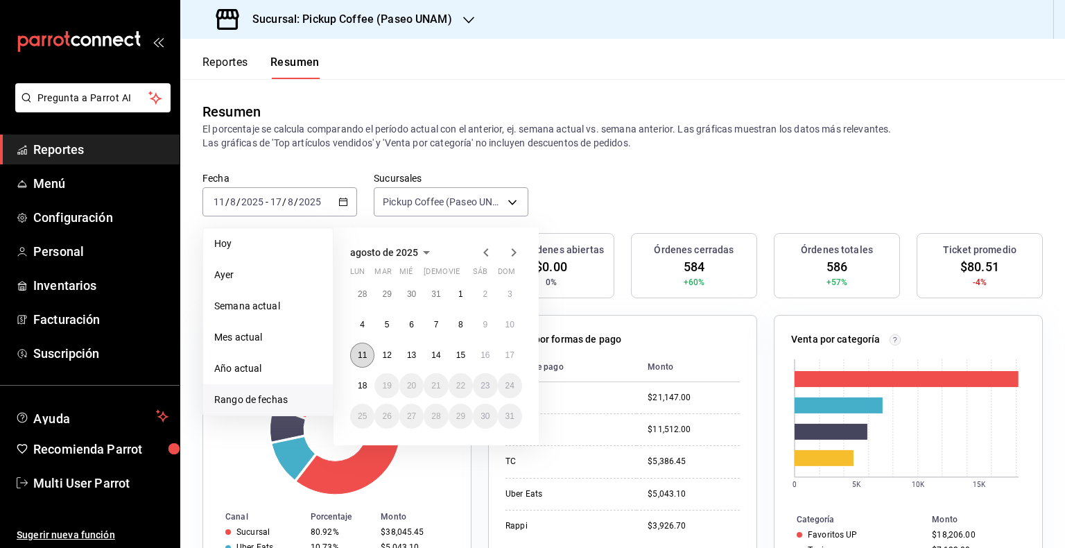
click at [365, 352] on abbr "11" at bounding box center [362, 355] width 9 height 10
click at [517, 356] on button "17" at bounding box center [510, 355] width 24 height 25
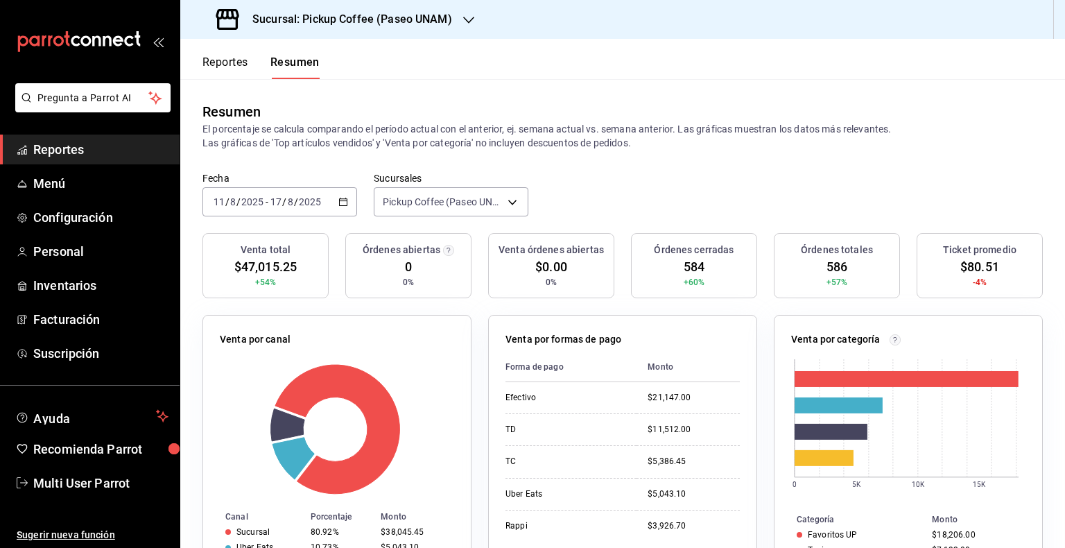
click at [236, 60] on button "Reportes" at bounding box center [225, 67] width 46 height 24
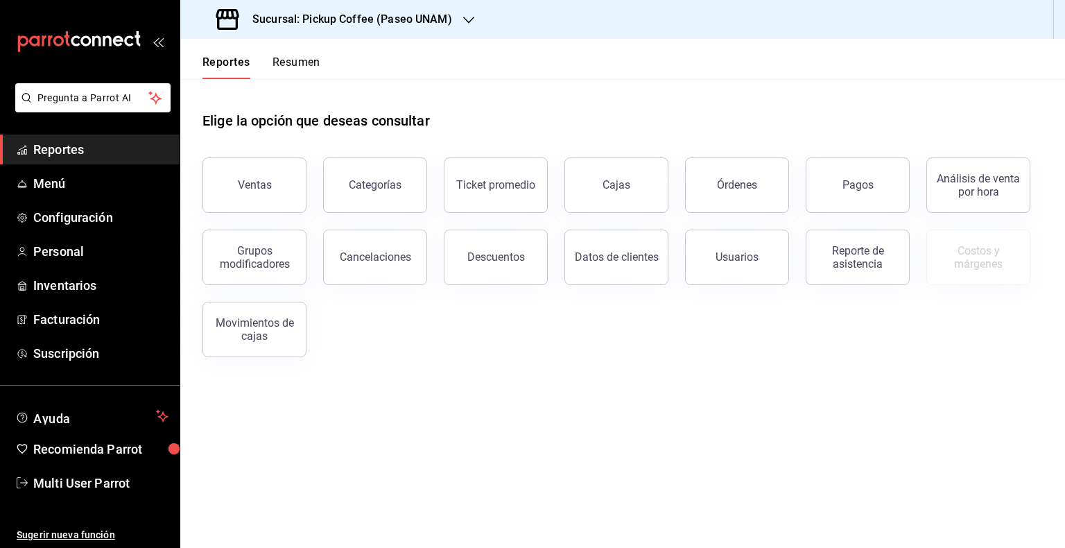
click at [284, 180] on button "Ventas" at bounding box center [254, 184] width 104 height 55
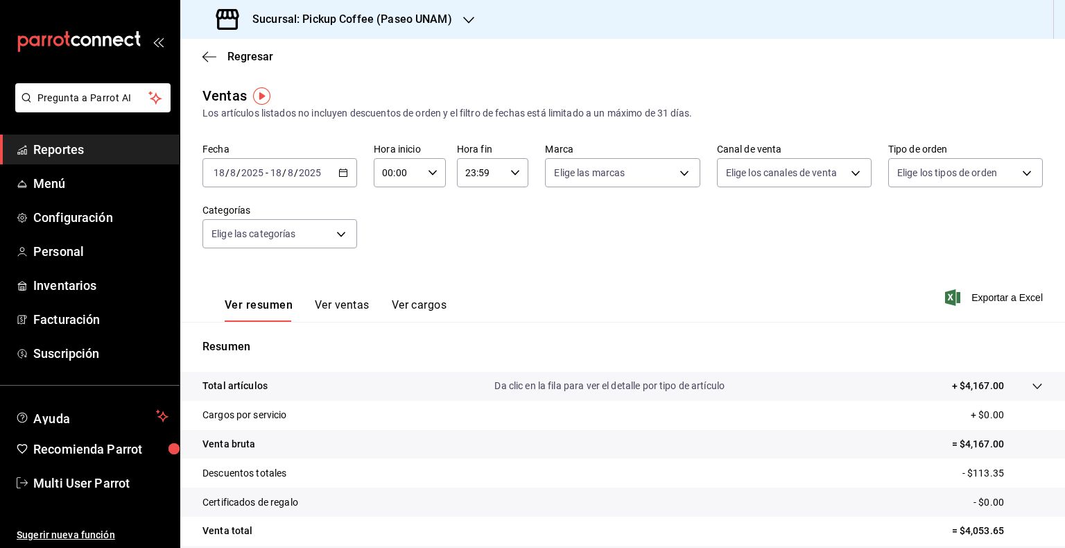
click at [344, 168] on icon "button" at bounding box center [343, 173] width 10 height 10
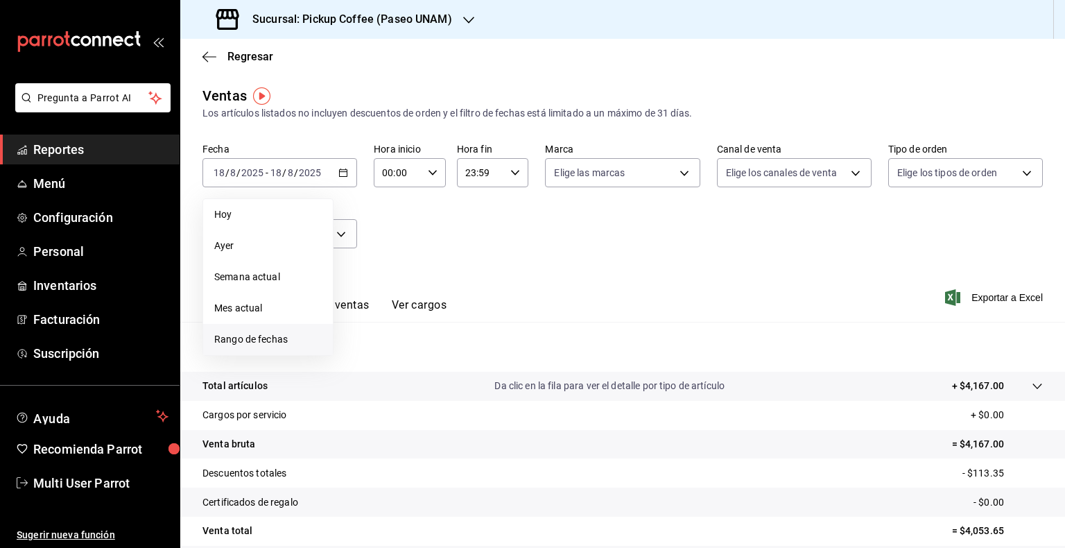
click at [277, 336] on span "Rango de fechas" at bounding box center [267, 339] width 107 height 15
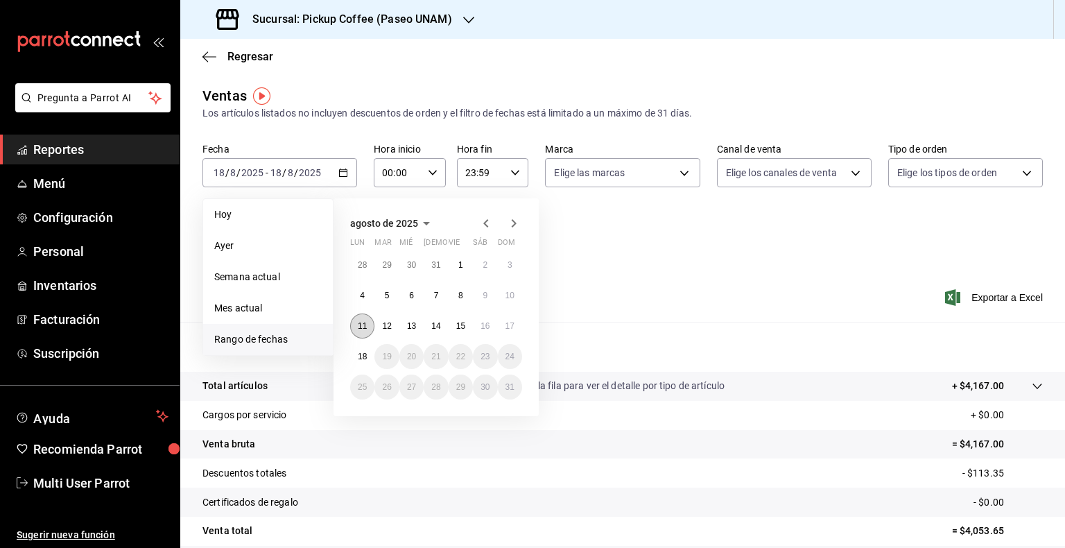
click at [370, 325] on button "11" at bounding box center [362, 325] width 24 height 25
click at [504, 323] on button "17" at bounding box center [510, 325] width 24 height 25
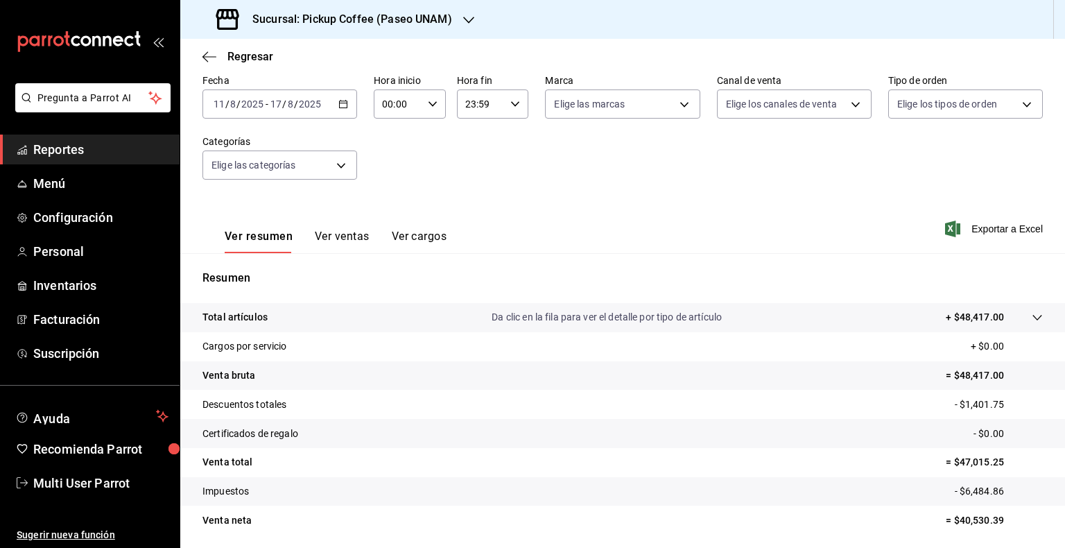
scroll to position [69, 0]
drag, startPoint x: 948, startPoint y: 318, endPoint x: 994, endPoint y: 323, distance: 46.1
click at [994, 323] on tr "Total artículos Da clic en la fila para ver el detalle por tipo de artículo + $…" at bounding box center [622, 316] width 885 height 29
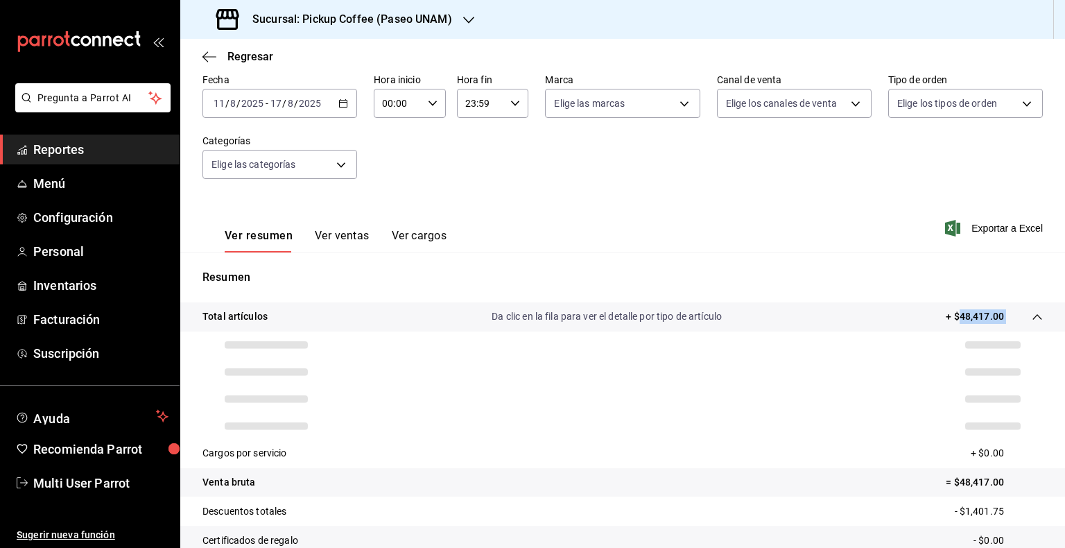
copy tbody "48,417.00"
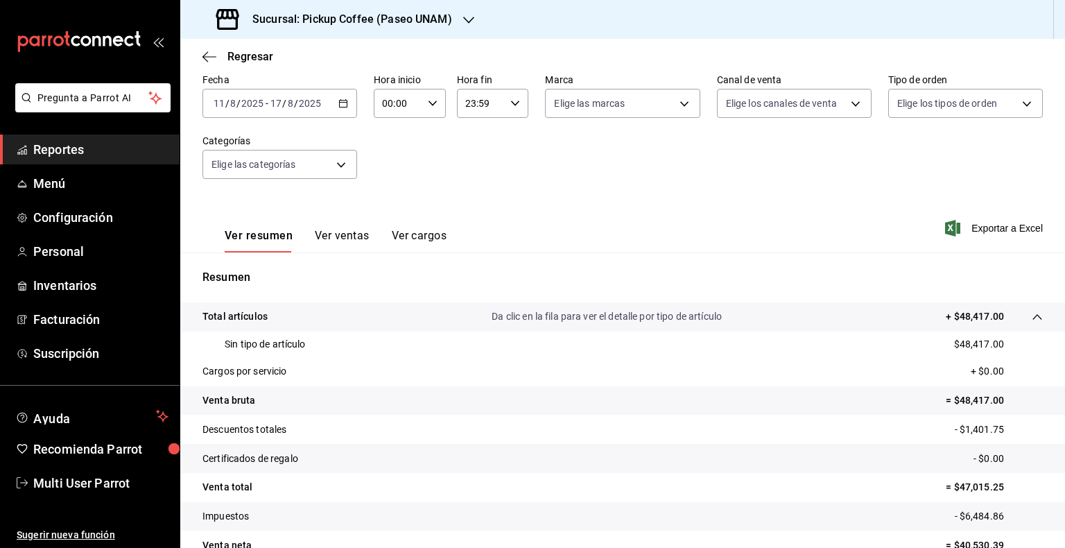
click at [333, 111] on div "[DATE] [DATE] - [DATE] [DATE]" at bounding box center [279, 103] width 155 height 29
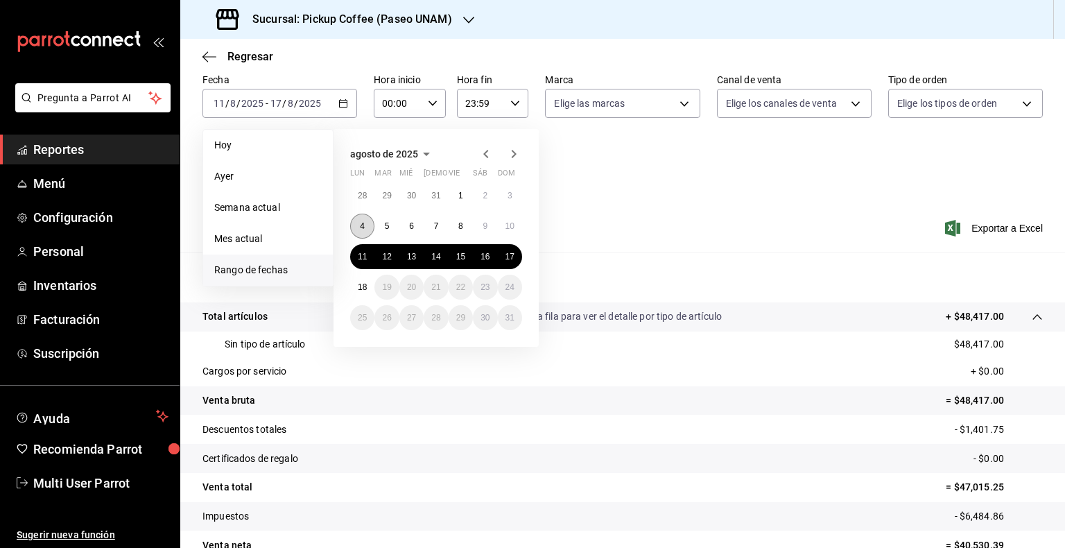
click at [358, 226] on button "4" at bounding box center [362, 226] width 24 height 25
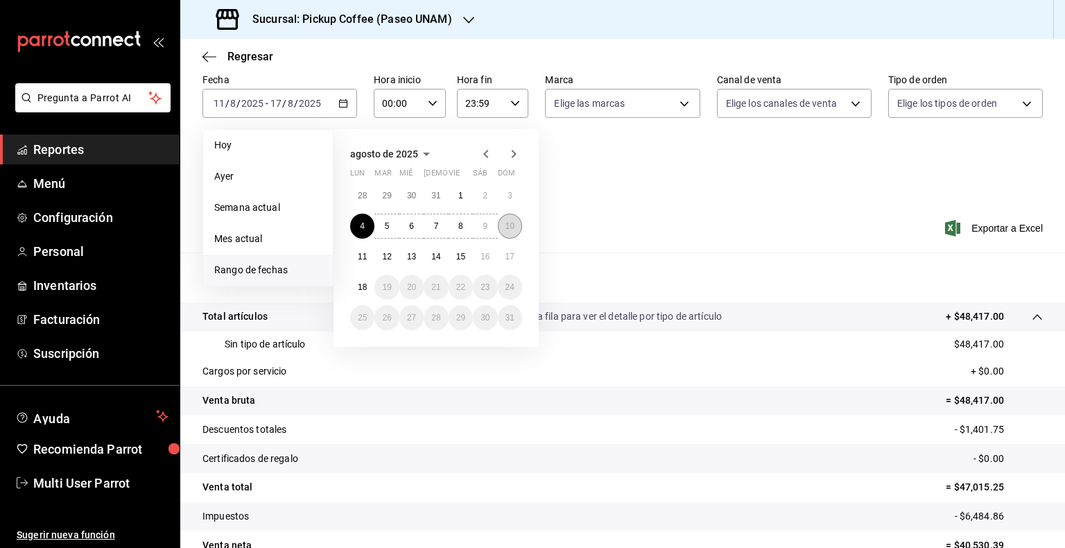
click at [503, 233] on button "10" at bounding box center [510, 226] width 24 height 25
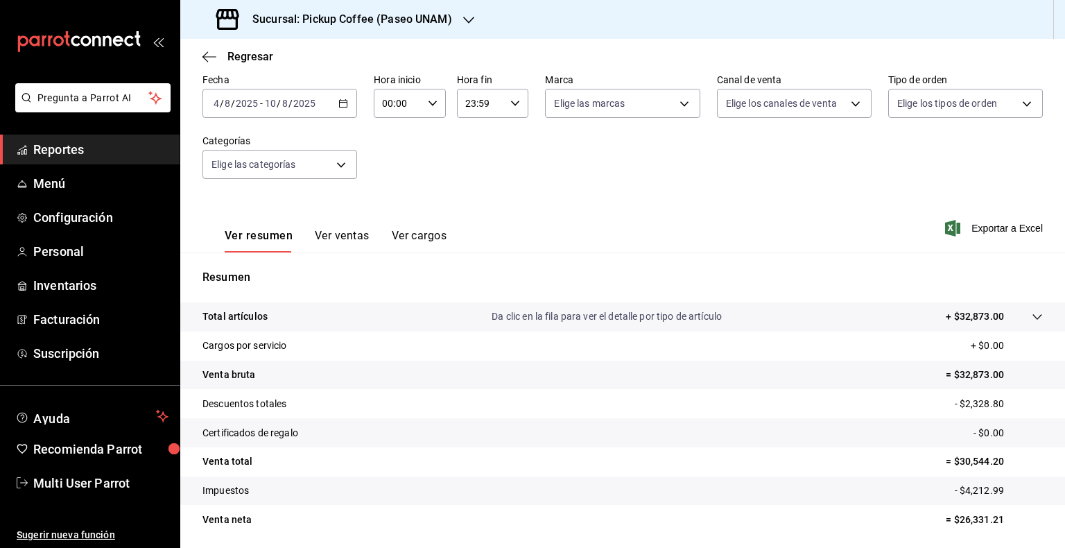
click at [347, 106] on div "[DATE] [DATE] - [DATE] [DATE]" at bounding box center [279, 103] width 155 height 29
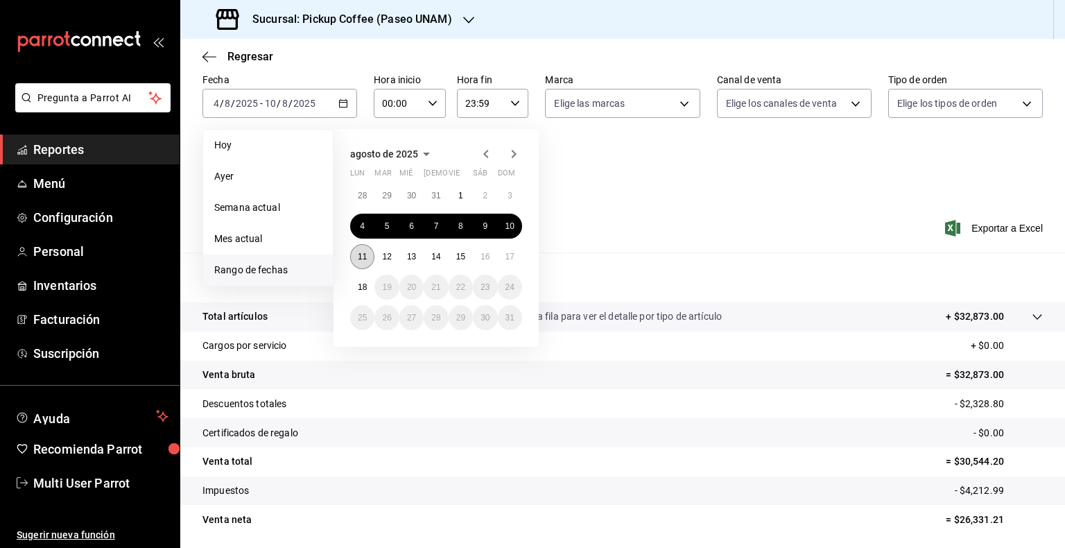
click at [365, 257] on abbr "11" at bounding box center [362, 257] width 9 height 10
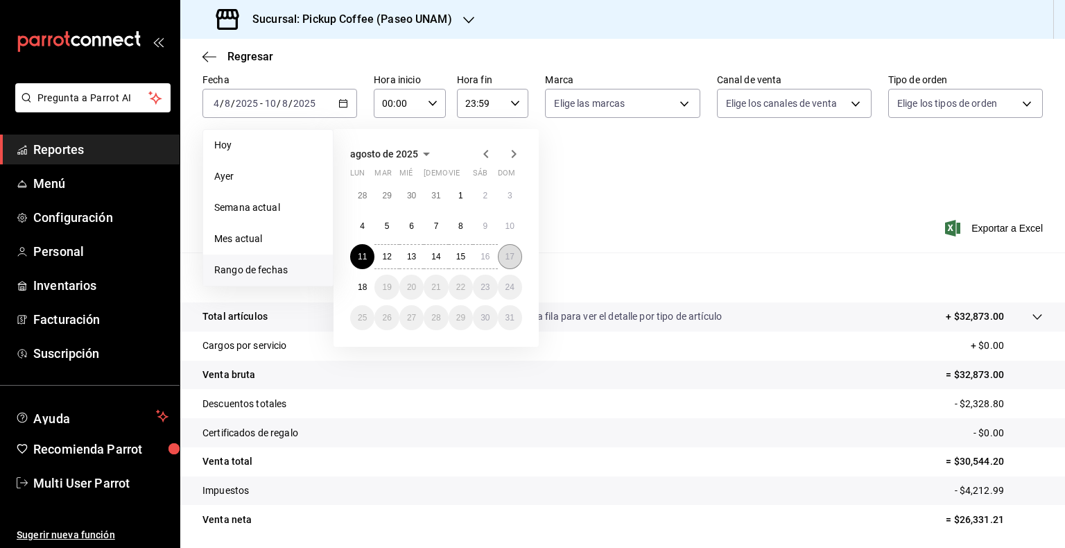
click at [505, 257] on abbr "17" at bounding box center [509, 257] width 9 height 10
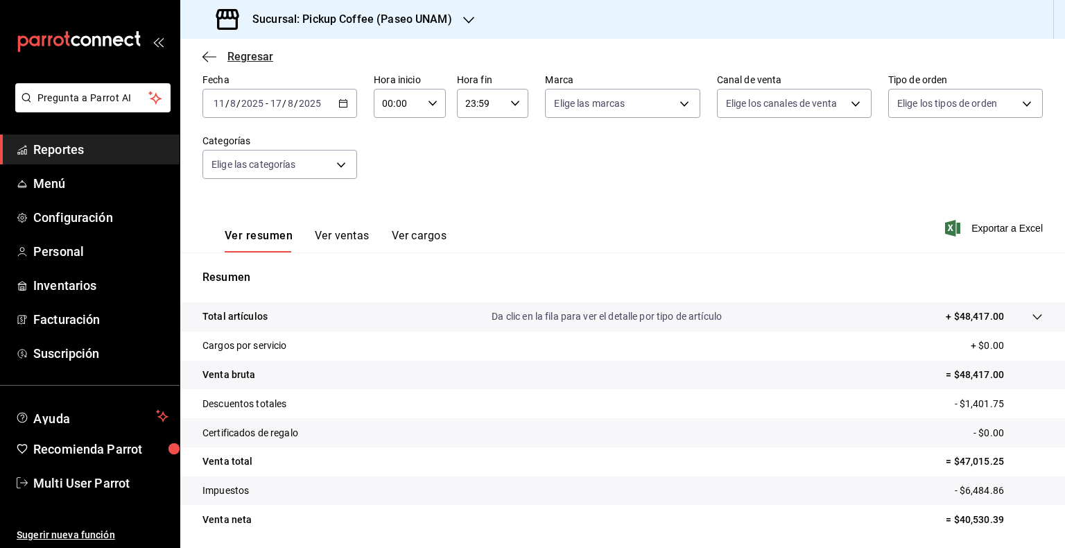
click at [206, 52] on icon "button" at bounding box center [209, 57] width 14 height 12
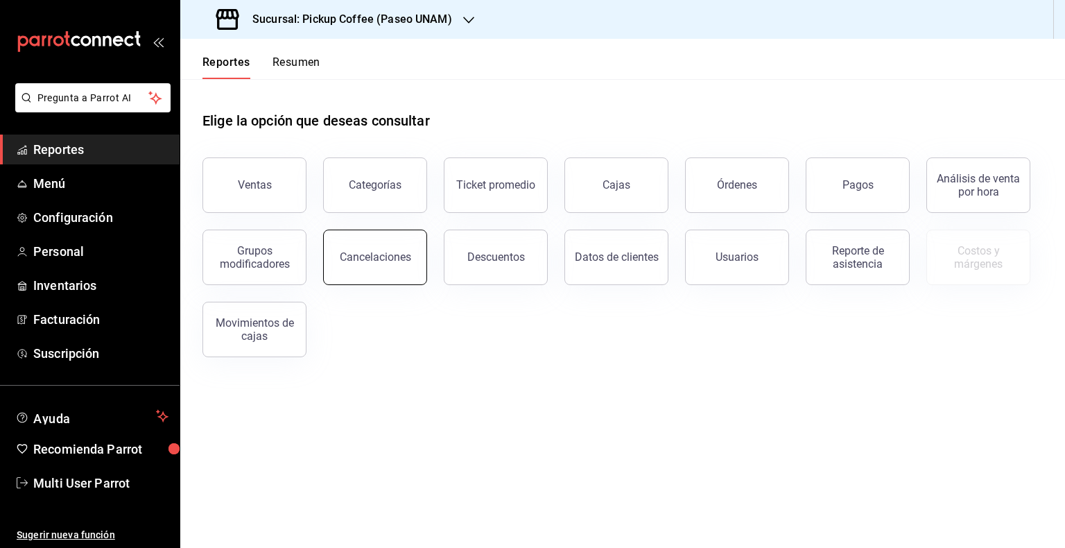
click at [399, 244] on button "Cancelaciones" at bounding box center [375, 257] width 104 height 55
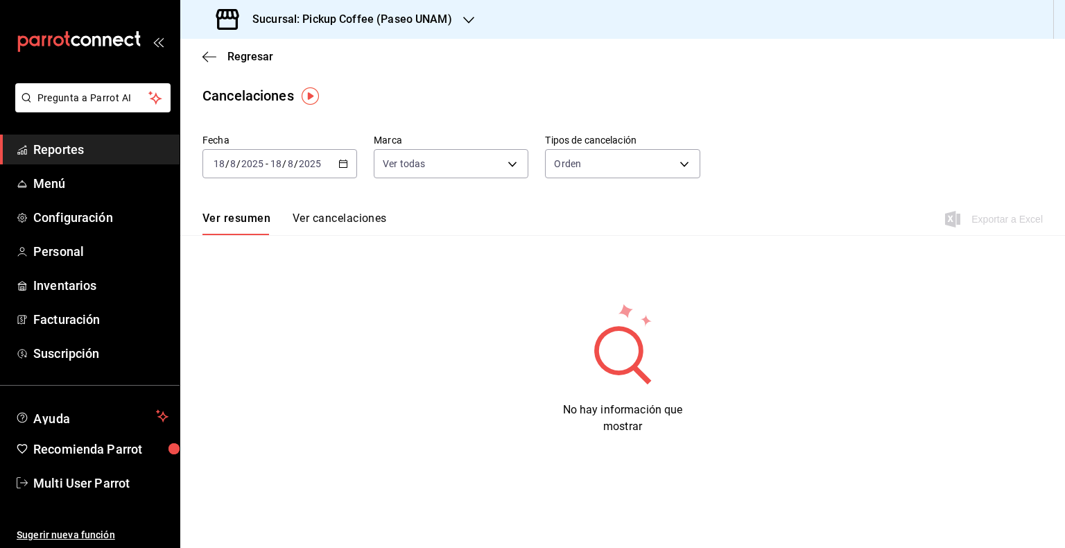
click at [350, 162] on div "[DATE] [DATE] - [DATE] [DATE]" at bounding box center [279, 163] width 155 height 29
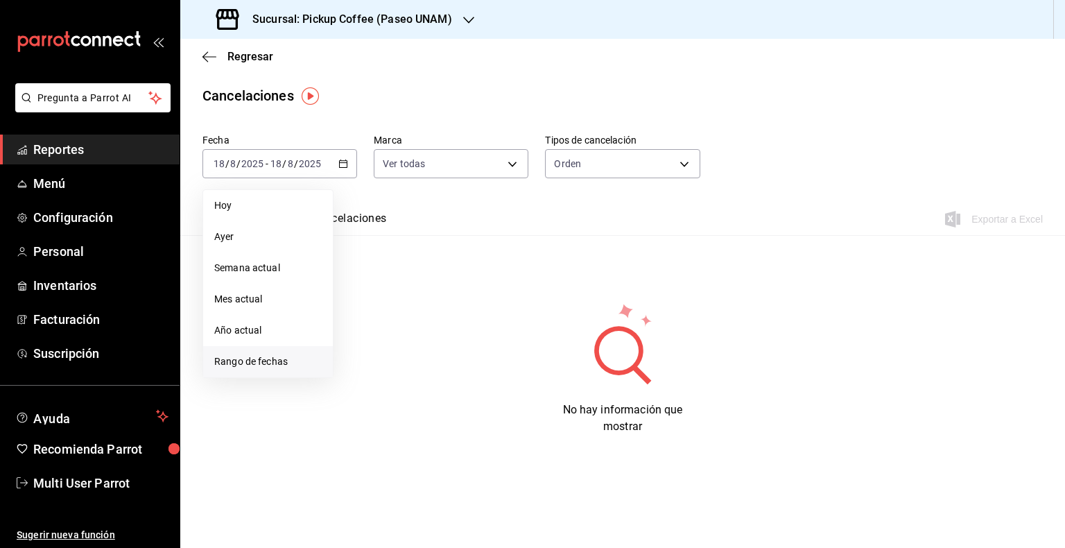
click at [277, 360] on span "Rango de fechas" at bounding box center [267, 361] width 107 height 15
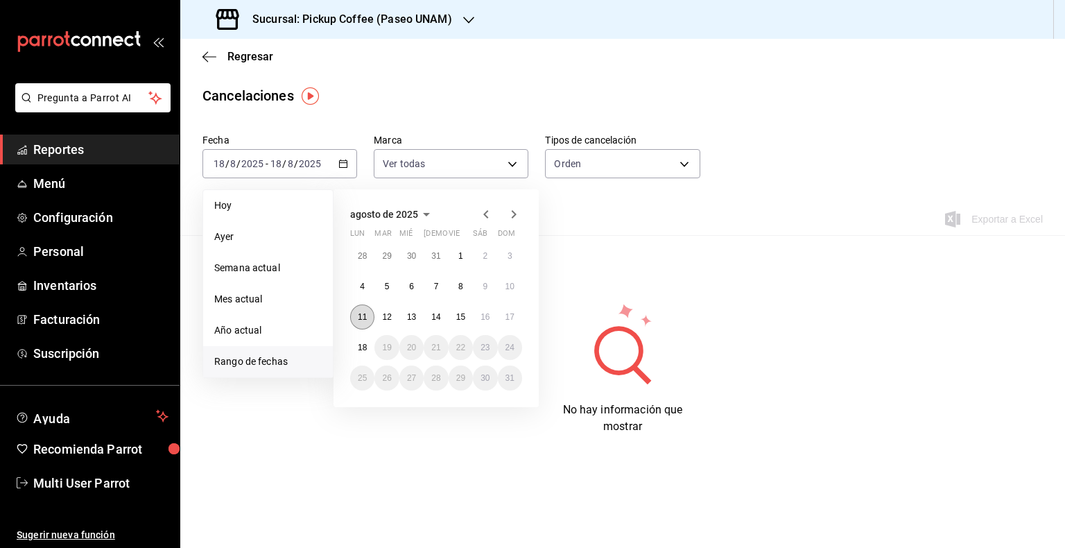
click at [360, 313] on abbr "11" at bounding box center [362, 317] width 9 height 10
click at [516, 315] on button "17" at bounding box center [510, 316] width 24 height 25
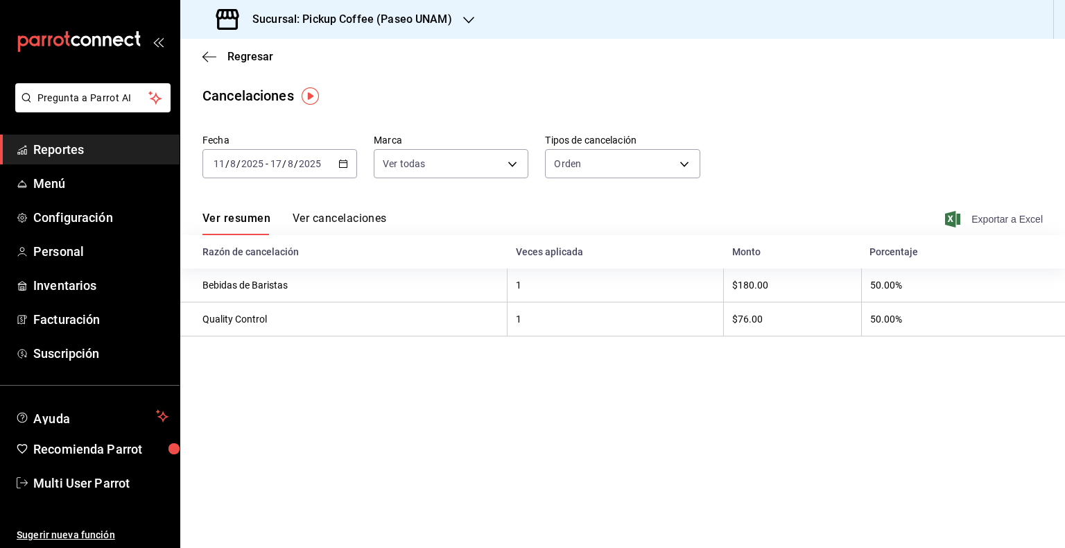
click at [999, 221] on span "Exportar a Excel" at bounding box center [995, 219] width 95 height 17
click at [363, 215] on button "Ver cancelaciones" at bounding box center [340, 223] width 94 height 24
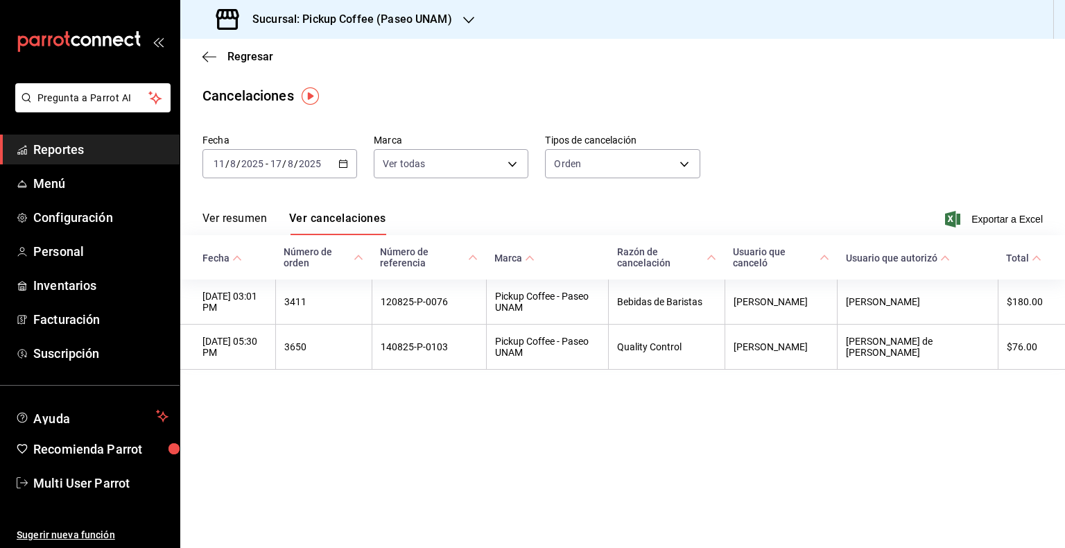
click at [356, 219] on button "Ver cancelaciones" at bounding box center [337, 223] width 97 height 24
click at [345, 168] on div "[DATE] [DATE] - [DATE] [DATE]" at bounding box center [279, 163] width 155 height 29
click at [327, 171] on div "[DATE] [DATE] - [DATE] [DATE]" at bounding box center [279, 163] width 155 height 29
click at [341, 168] on icon "button" at bounding box center [343, 164] width 10 height 10
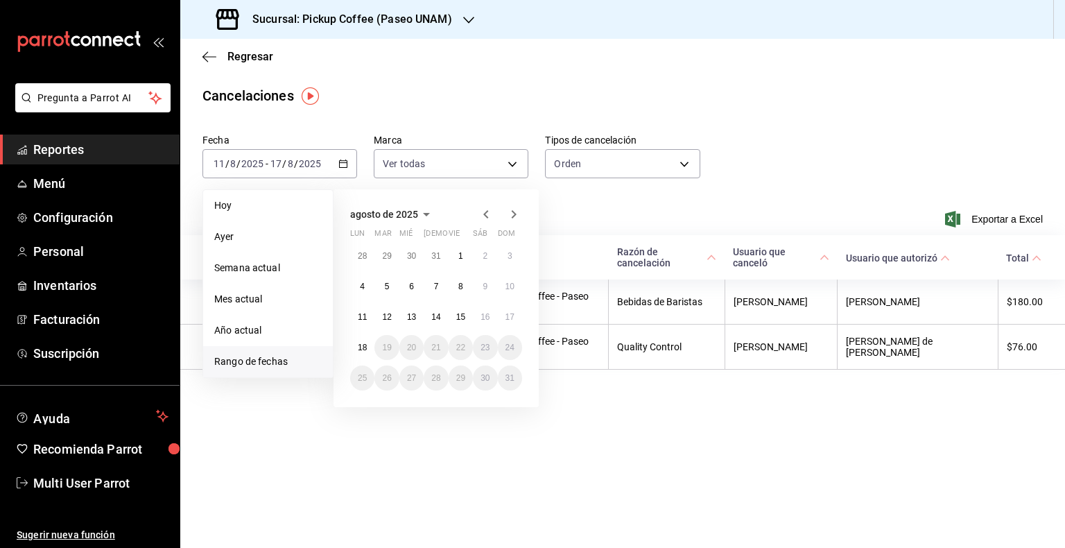
click at [421, 83] on main "Regresar Cancelaciones Fecha [DATE] [DATE] - [DATE] [DATE] [DATE] [DATE] Semana…" at bounding box center [622, 293] width 885 height 509
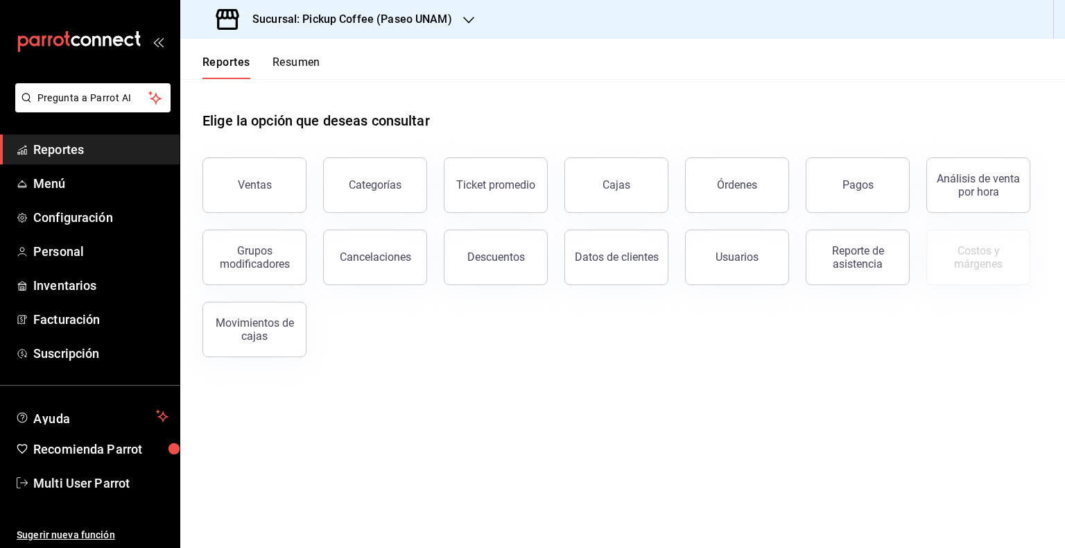
drag, startPoint x: 358, startPoint y: 270, endPoint x: 381, endPoint y: 235, distance: 41.5
click at [358, 270] on button "Cancelaciones" at bounding box center [375, 257] width 104 height 55
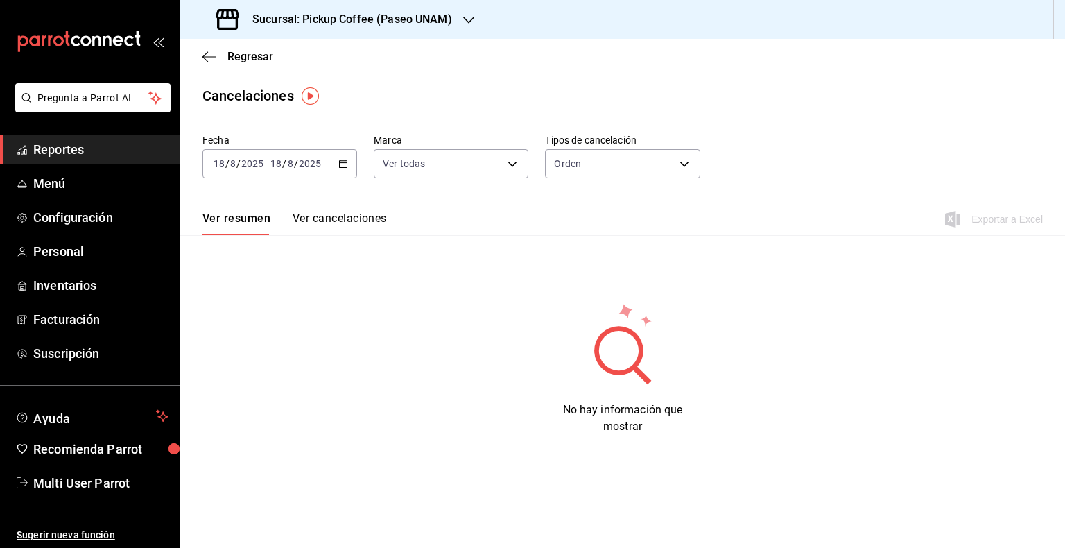
click at [348, 162] on div "[DATE] [DATE] - [DATE] [DATE]" at bounding box center [279, 163] width 155 height 29
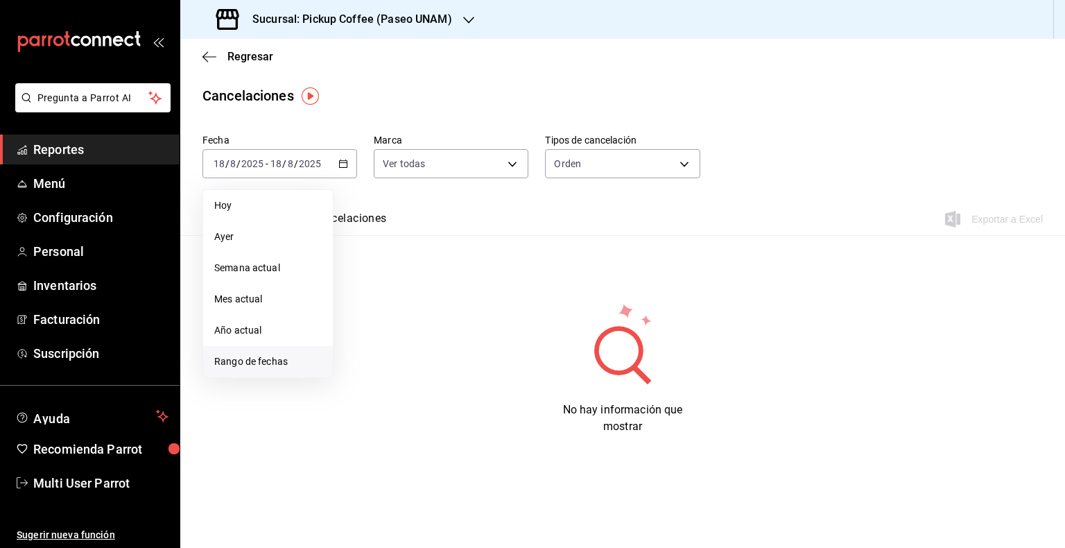
click at [263, 368] on span "Rango de fechas" at bounding box center [267, 361] width 107 height 15
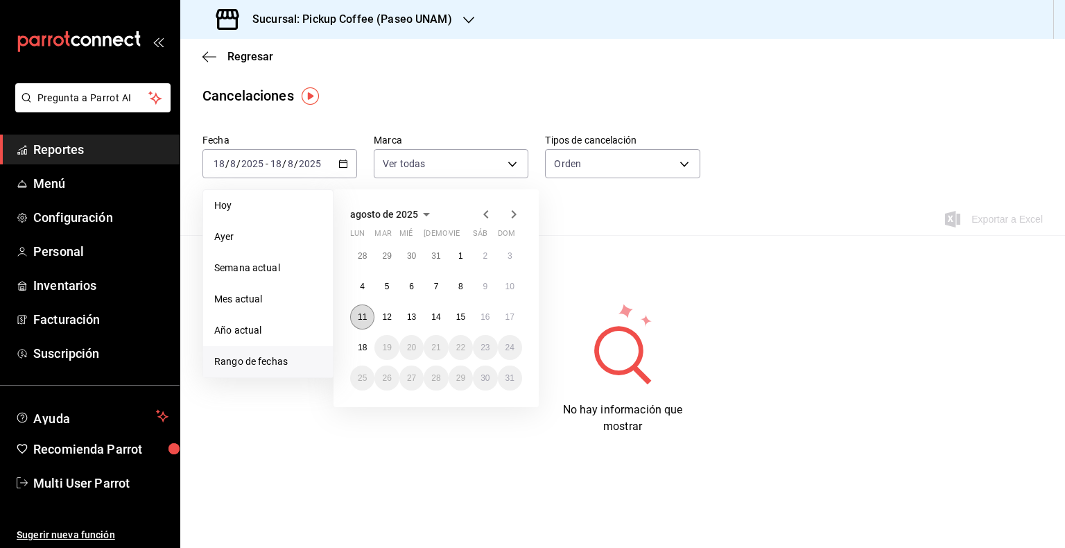
click at [358, 318] on abbr "11" at bounding box center [362, 317] width 9 height 10
click at [511, 313] on abbr "17" at bounding box center [509, 317] width 9 height 10
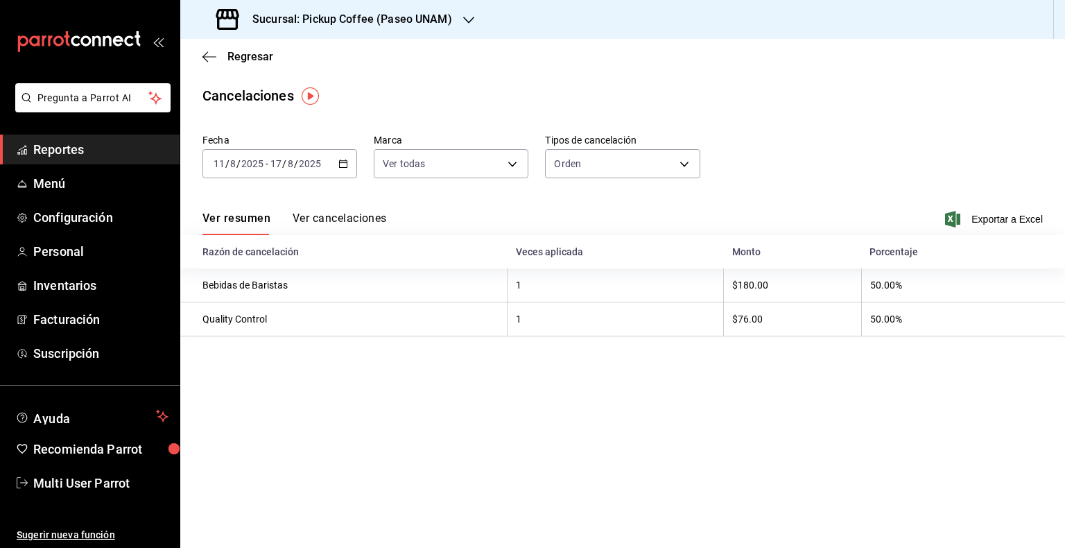
click at [399, 224] on div "Ver resumen Ver cancelaciones Exportar a Excel" at bounding box center [622, 215] width 885 height 40
click at [383, 219] on button "Ver cancelaciones" at bounding box center [340, 223] width 94 height 24
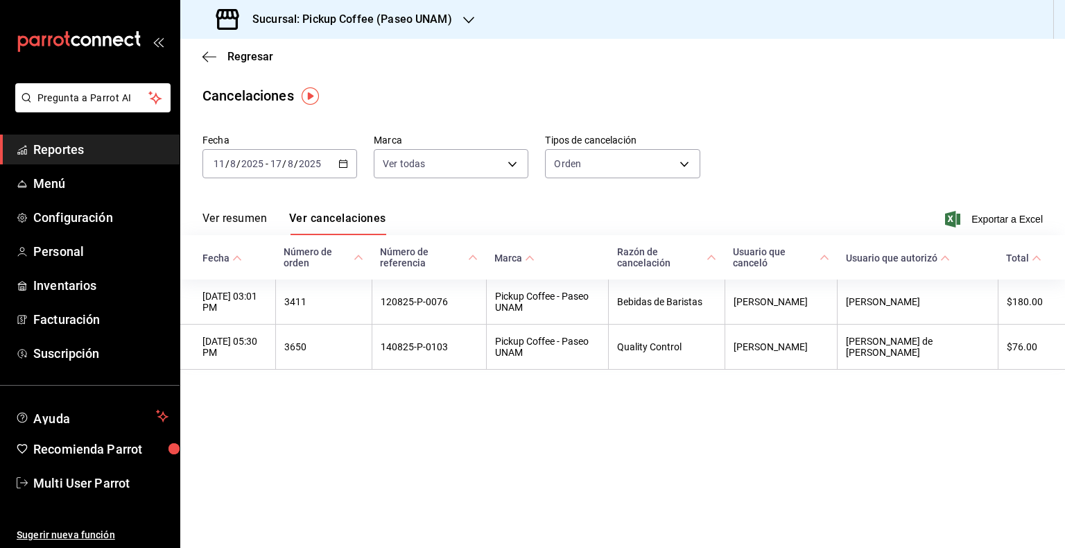
drag, startPoint x: 570, startPoint y: 488, endPoint x: 571, endPoint y: 476, distance: 12.5
click at [576, 487] on main "Regresar Cancelaciones Fecha 2025-08-11 11 / 8 / 2025 - 2025-08-17 17 / 8 / 202…" at bounding box center [622, 293] width 885 height 509
click at [770, 465] on main "Regresar Cancelaciones Fecha 2025-08-11 11 / 8 / 2025 - 2025-08-17 17 / 8 / 202…" at bounding box center [622, 293] width 885 height 509
click at [212, 57] on icon "button" at bounding box center [209, 56] width 14 height 1
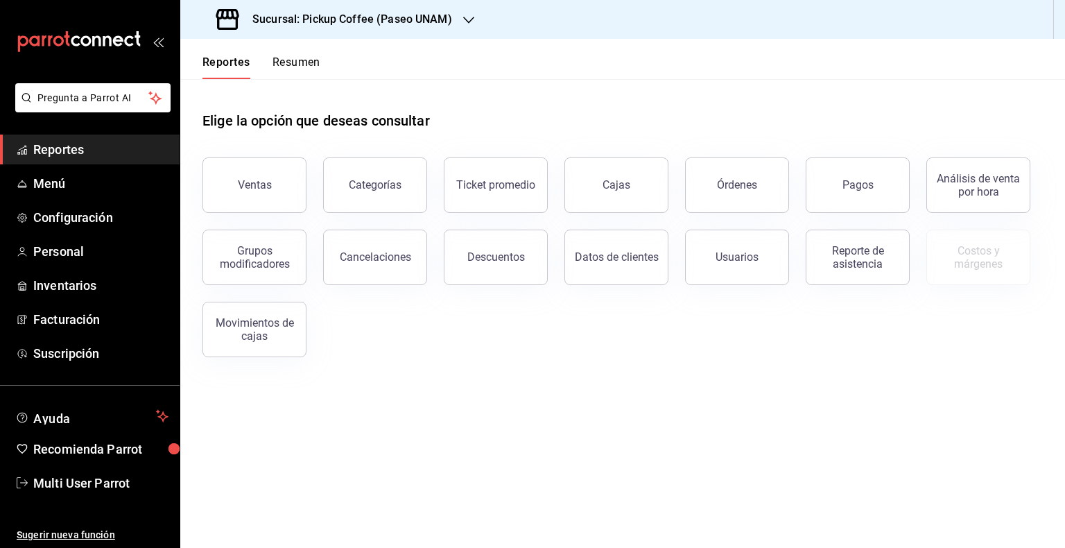
click at [636, 399] on main "Elige la opción que deseas consultar Ventas Categorías Ticket promedio Cajas Ór…" at bounding box center [622, 313] width 885 height 469
click at [447, 267] on div "Descuentos" at bounding box center [487, 249] width 121 height 72
click at [480, 259] on div "Descuentos" at bounding box center [496, 256] width 58 height 13
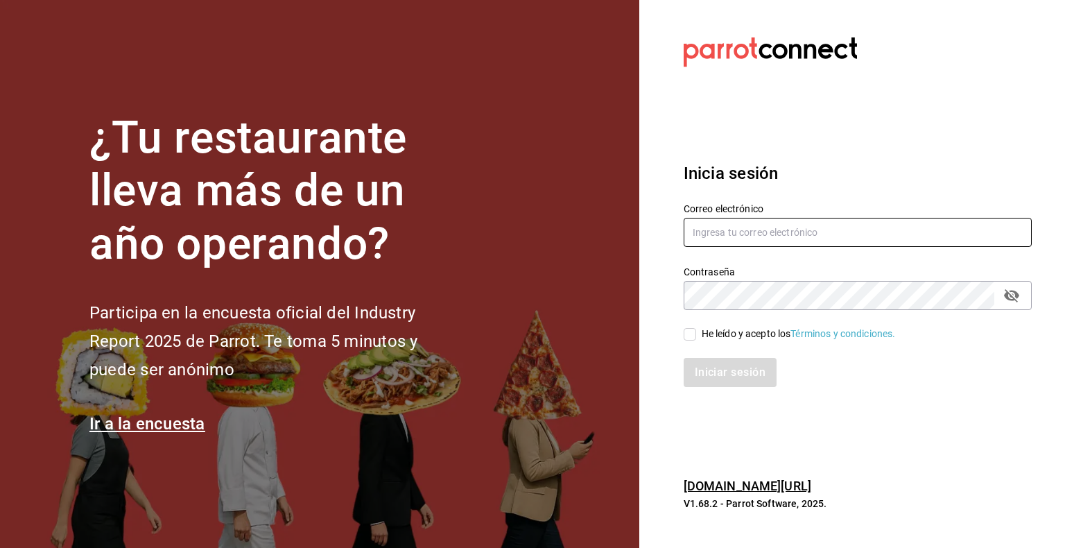
click at [790, 242] on input "text" at bounding box center [858, 232] width 348 height 29
type input "[EMAIL_ADDRESS][DOMAIN_NAME]"
click at [693, 327] on label "He leído y acepto los Términos y condiciones." at bounding box center [790, 334] width 212 height 15
click at [693, 328] on input "He leído y acepto los Términos y condiciones." at bounding box center [690, 334] width 12 height 12
checkbox input "true"
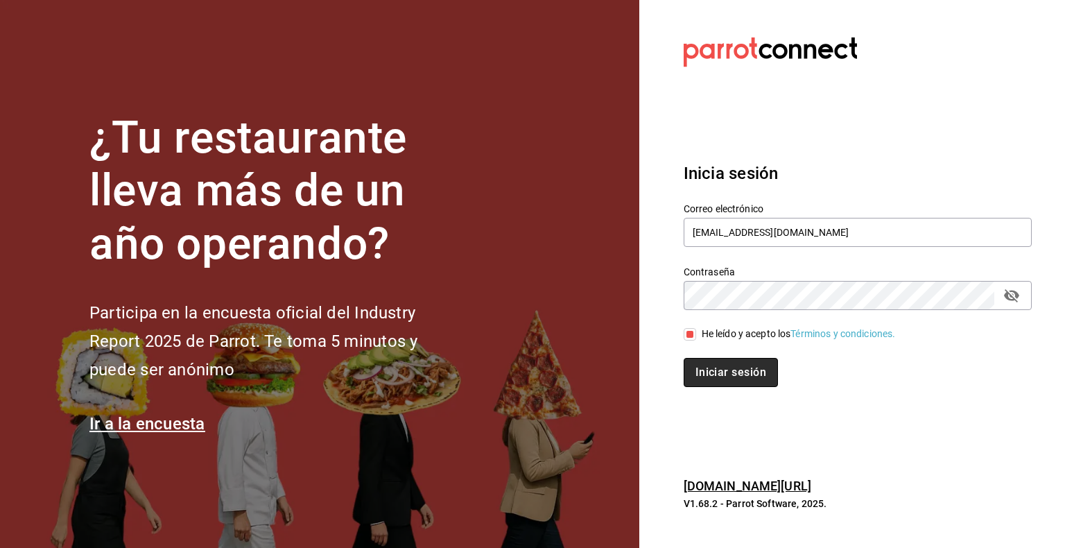
click at [716, 374] on button "Iniciar sesión" at bounding box center [731, 372] width 94 height 29
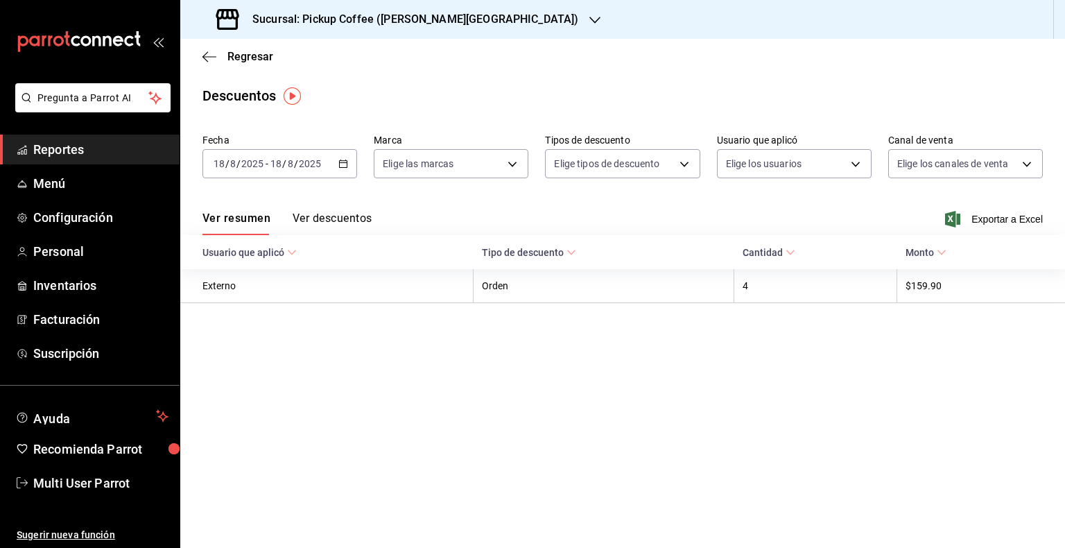
click at [448, 19] on h3 "Sucursal: Pickup Coffee ([PERSON_NAME][GEOGRAPHIC_DATA])" at bounding box center [409, 19] width 337 height 17
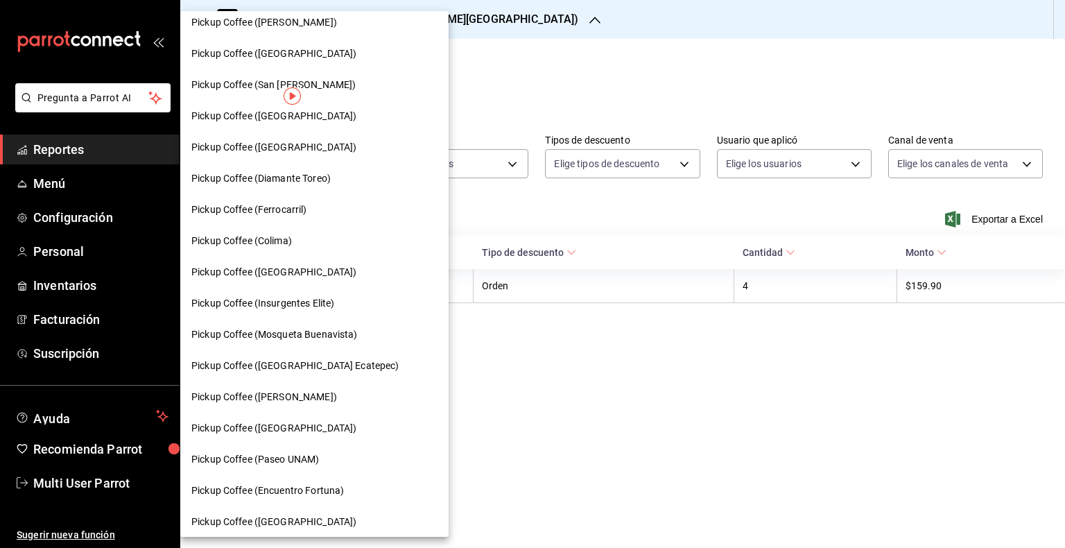
click at [310, 478] on nav "Pickup Coffee ([PERSON_NAME][GEOGRAPHIC_DATA]) Pickup Coffee (Tlalpan) Pickup C…" at bounding box center [314, 7] width 268 height 1197
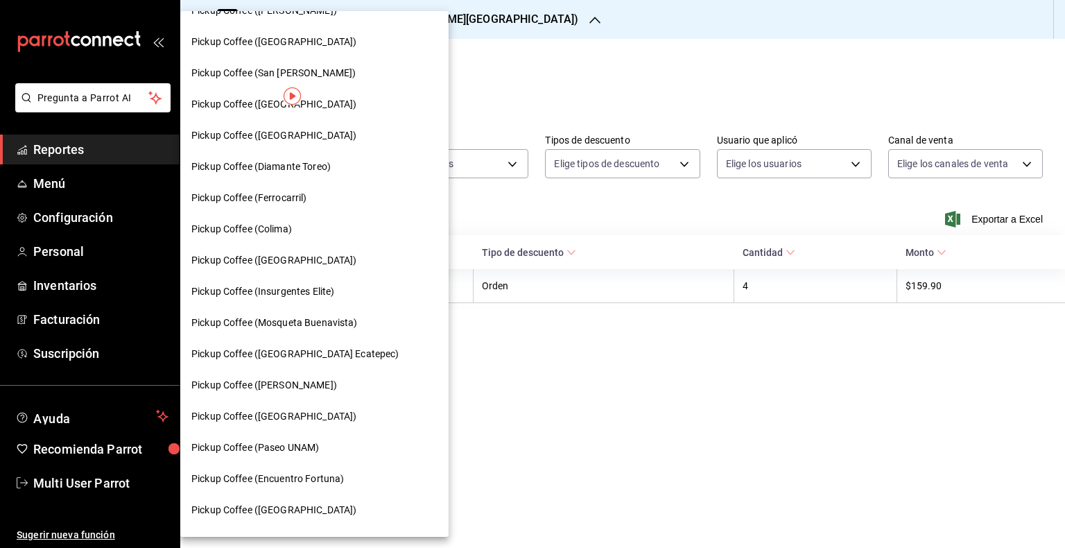
scroll to position [616, 0]
click at [309, 444] on span "Pickup Coffee (Paseo UNAM)" at bounding box center [255, 446] width 128 height 15
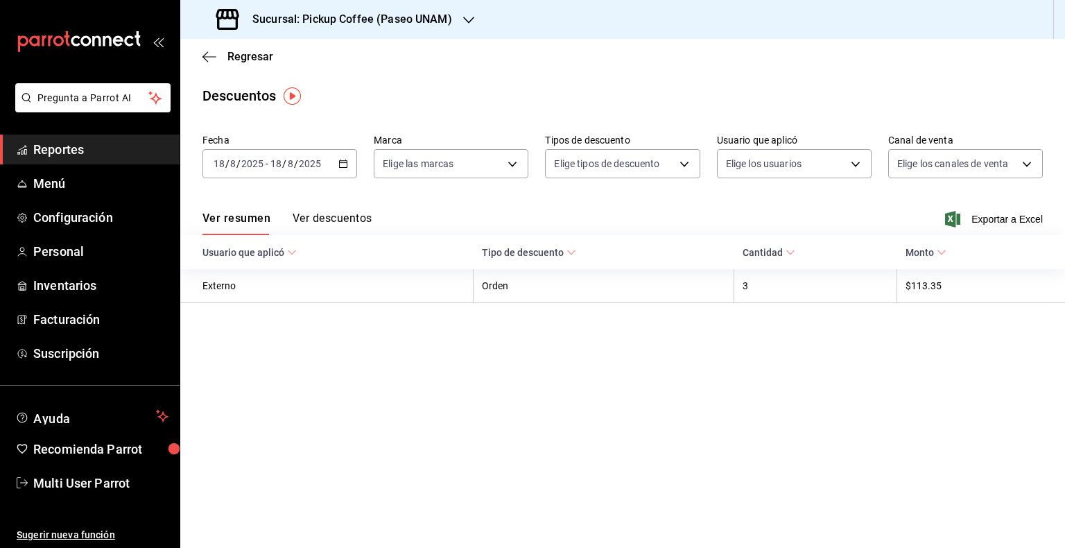
click at [347, 161] on \(Stroke\) "button" at bounding box center [343, 164] width 8 height 8
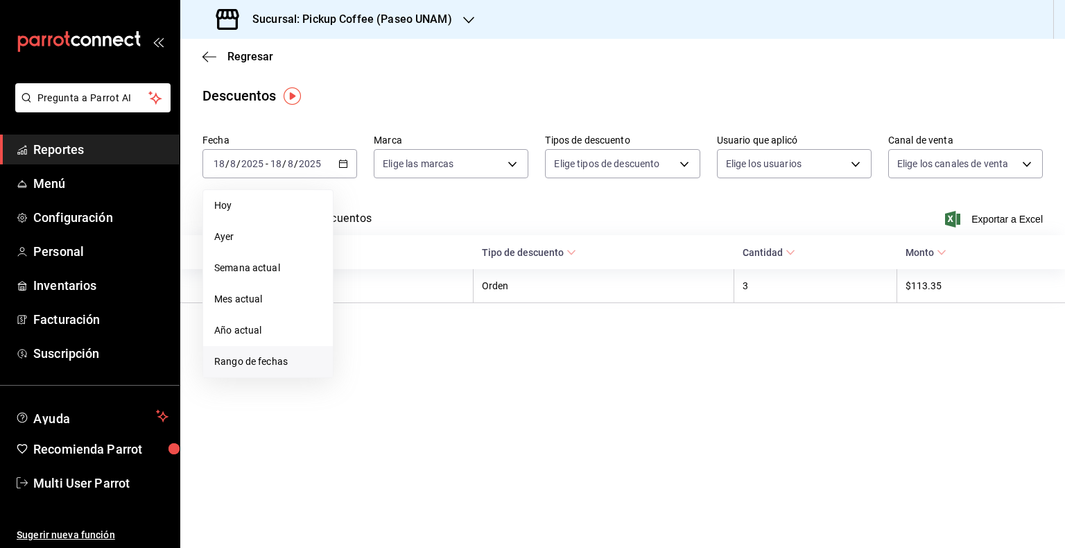
click at [261, 362] on span "Rango de fechas" at bounding box center [267, 361] width 107 height 15
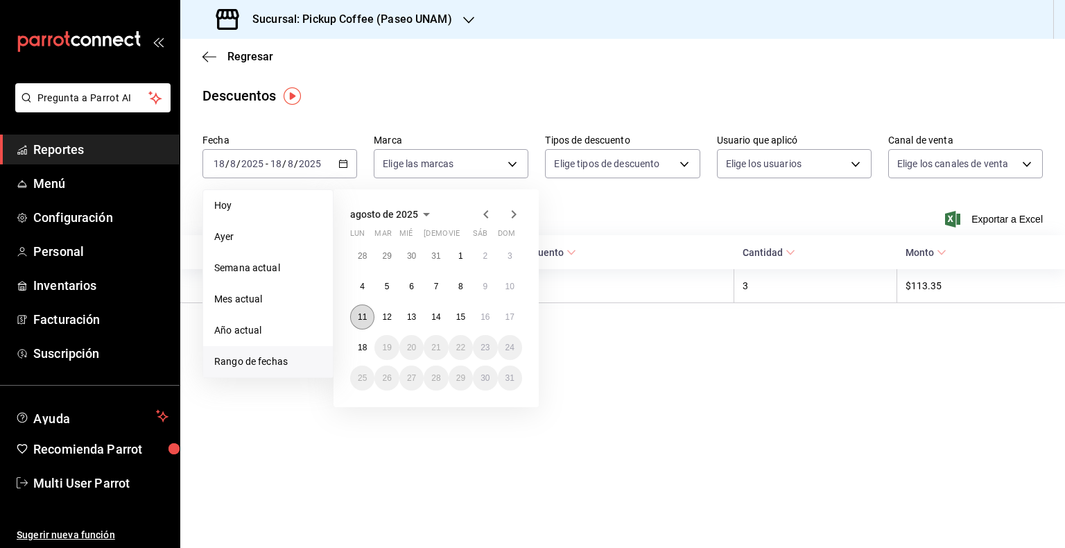
click at [361, 318] on abbr "11" at bounding box center [362, 317] width 9 height 10
click at [511, 317] on abbr "17" at bounding box center [509, 317] width 9 height 10
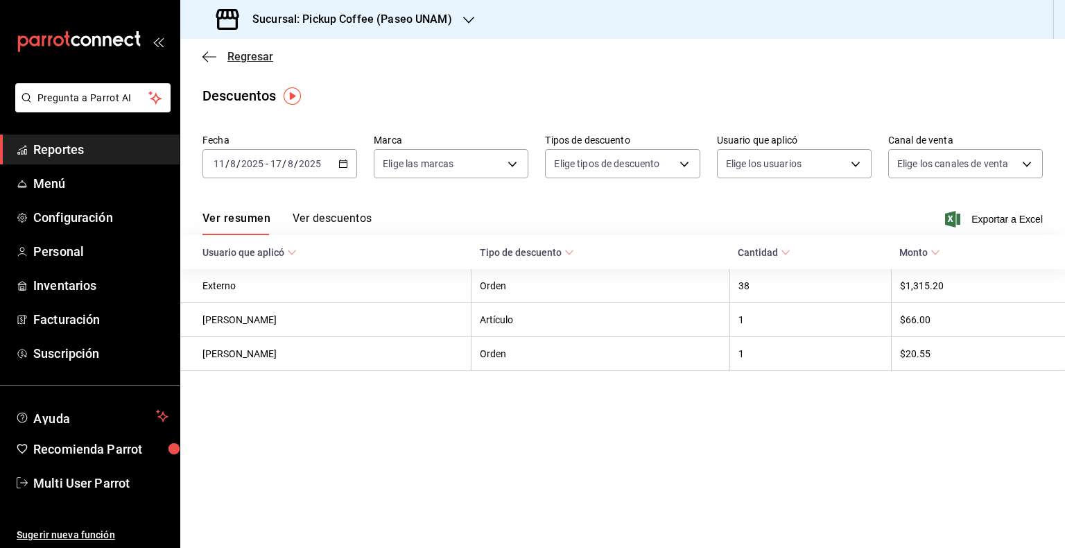
click at [208, 57] on icon "button" at bounding box center [209, 57] width 14 height 12
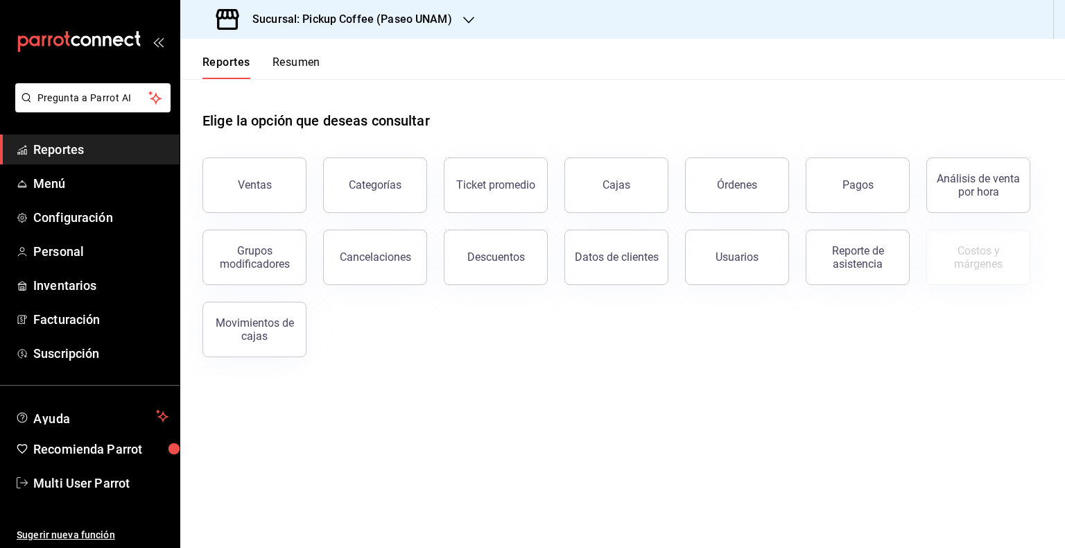
click at [281, 65] on button "Resumen" at bounding box center [297, 67] width 48 height 24
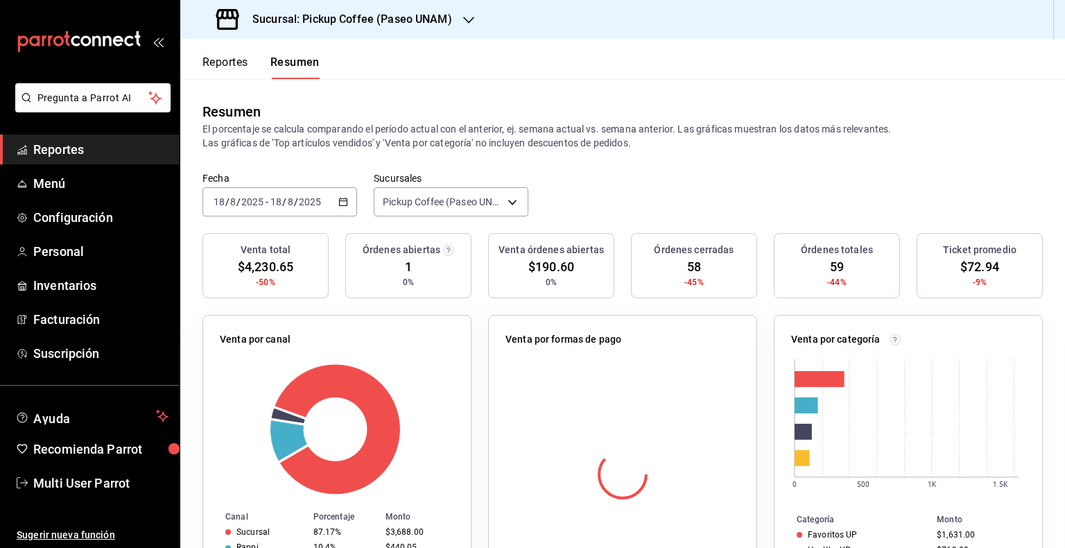
click at [458, 35] on div "Sucursal: Pickup Coffee (Paseo UNAM)" at bounding box center [335, 19] width 288 height 39
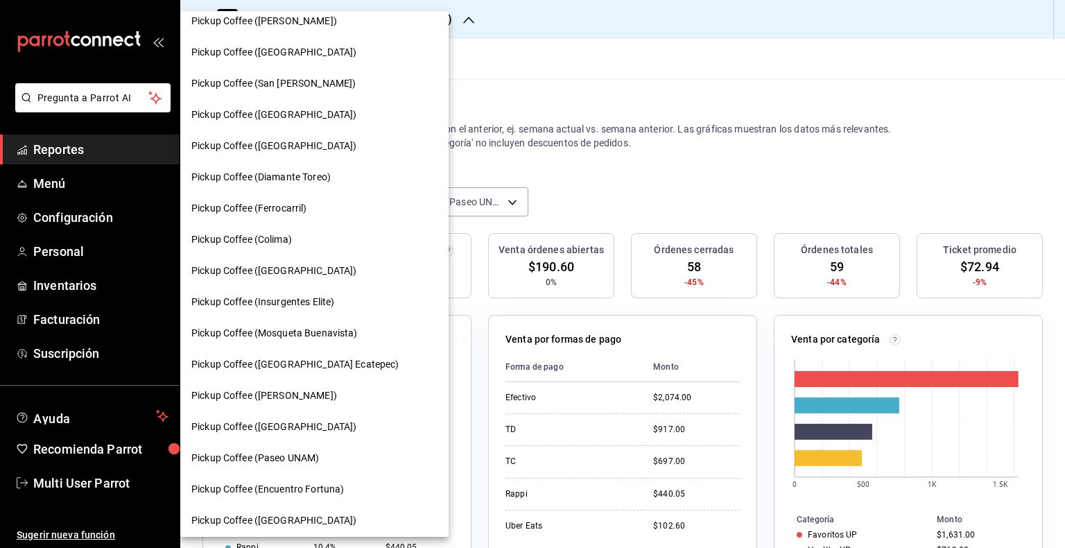
scroll to position [603, 0]
click at [319, 292] on div "Pickup Coffee (Insurgentes Elite)" at bounding box center [314, 303] width 268 height 31
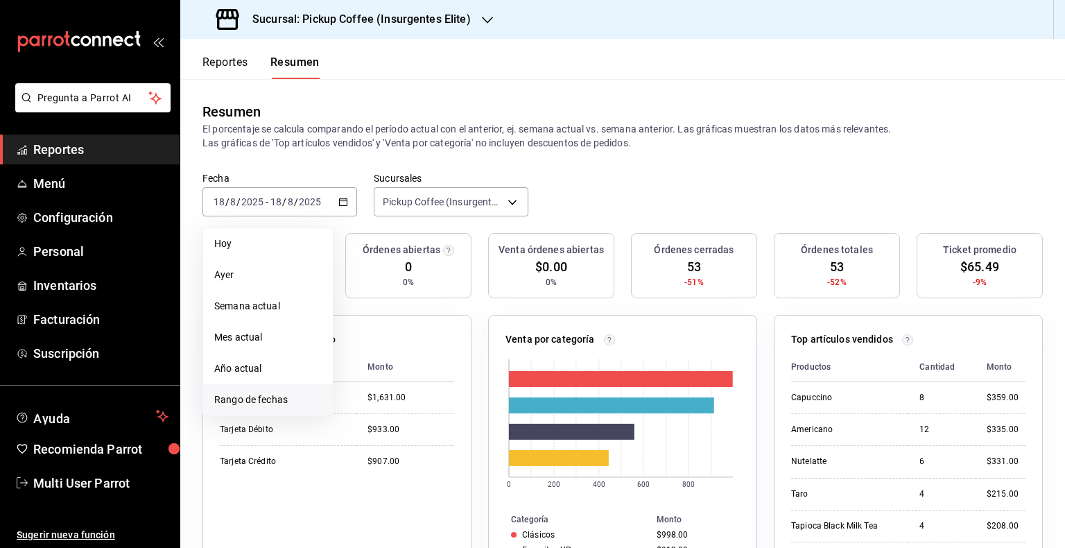
click at [241, 395] on span "Rango de fechas" at bounding box center [267, 399] width 107 height 15
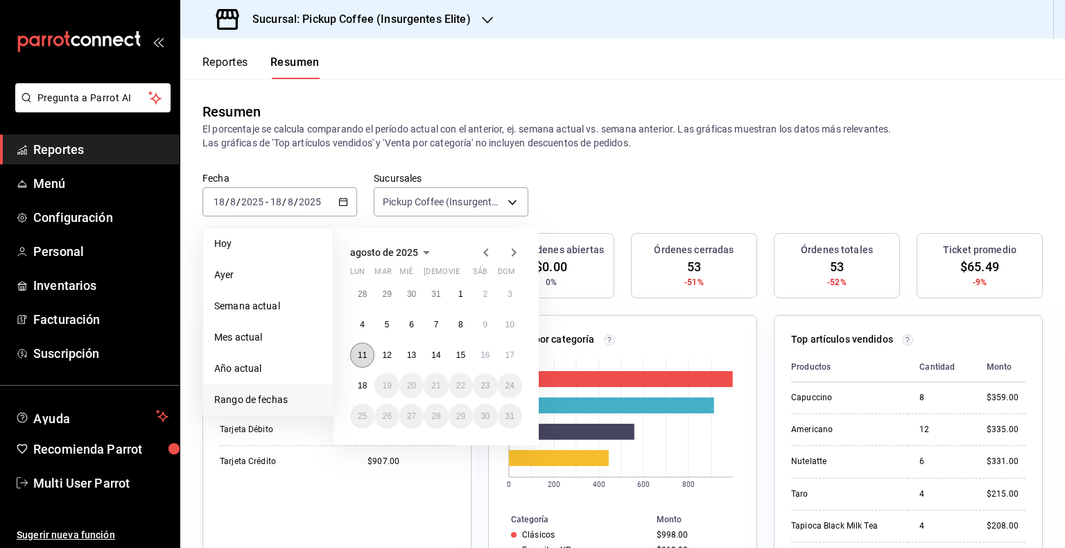
click at [358, 347] on button "11" at bounding box center [362, 355] width 24 height 25
click at [503, 349] on button "17" at bounding box center [510, 355] width 24 height 25
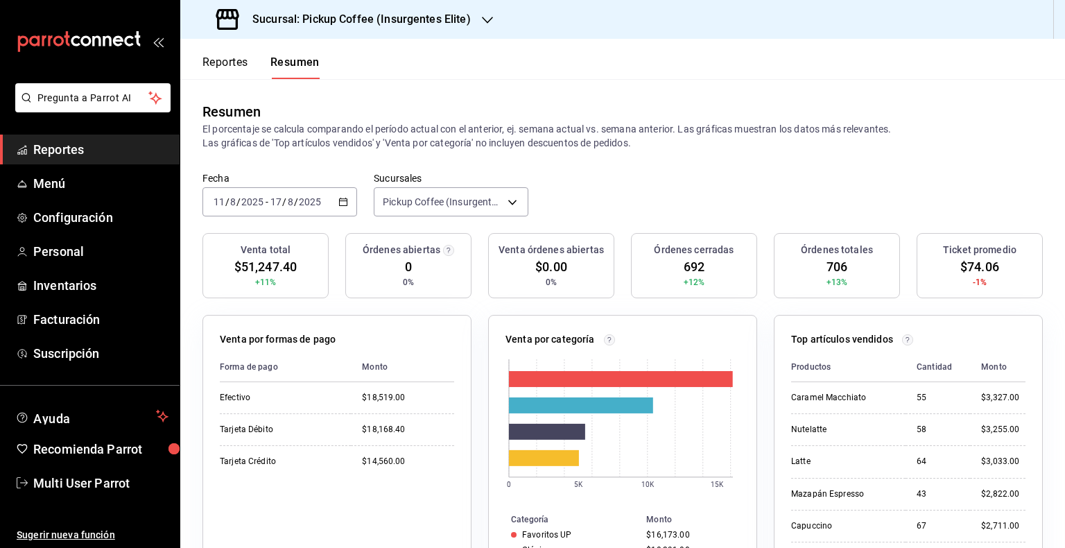
click at [228, 54] on div "Reportes Resumen" at bounding box center [249, 59] width 139 height 40
click at [237, 58] on button "Reportes" at bounding box center [225, 67] width 46 height 24
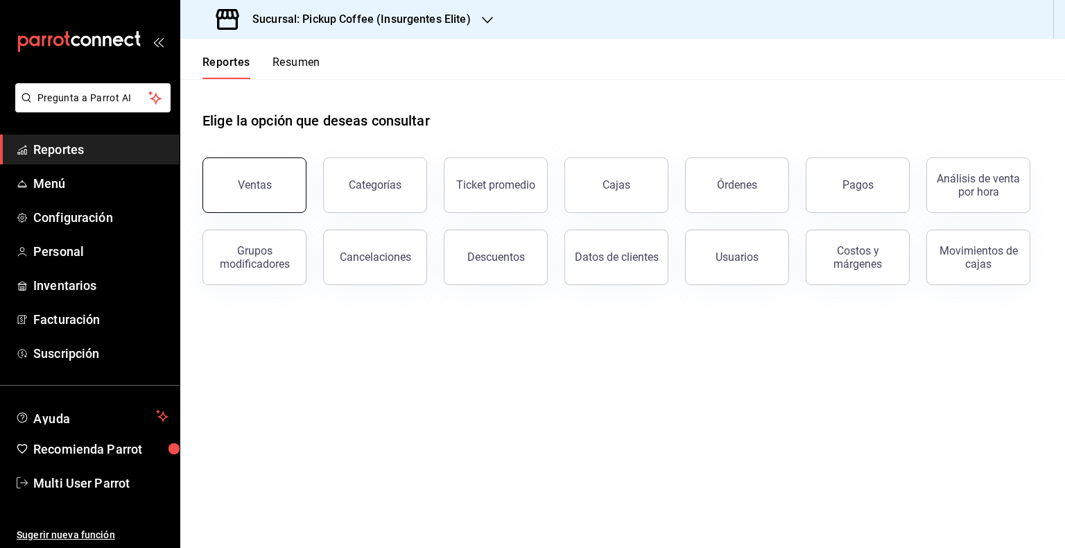
click at [247, 179] on div "Ventas" at bounding box center [255, 184] width 34 height 13
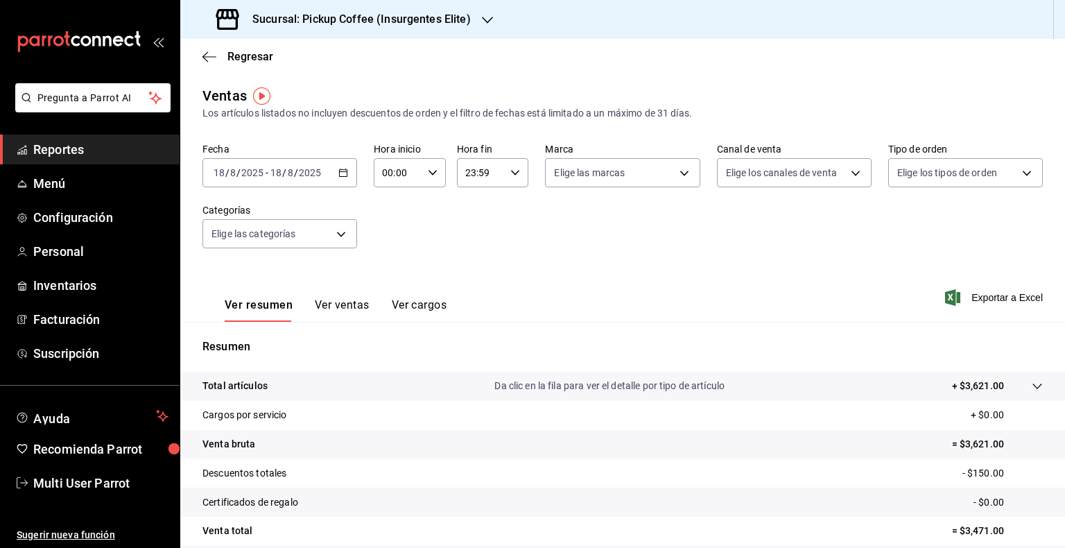
click at [339, 176] on \(Stroke\) "button" at bounding box center [343, 173] width 8 height 8
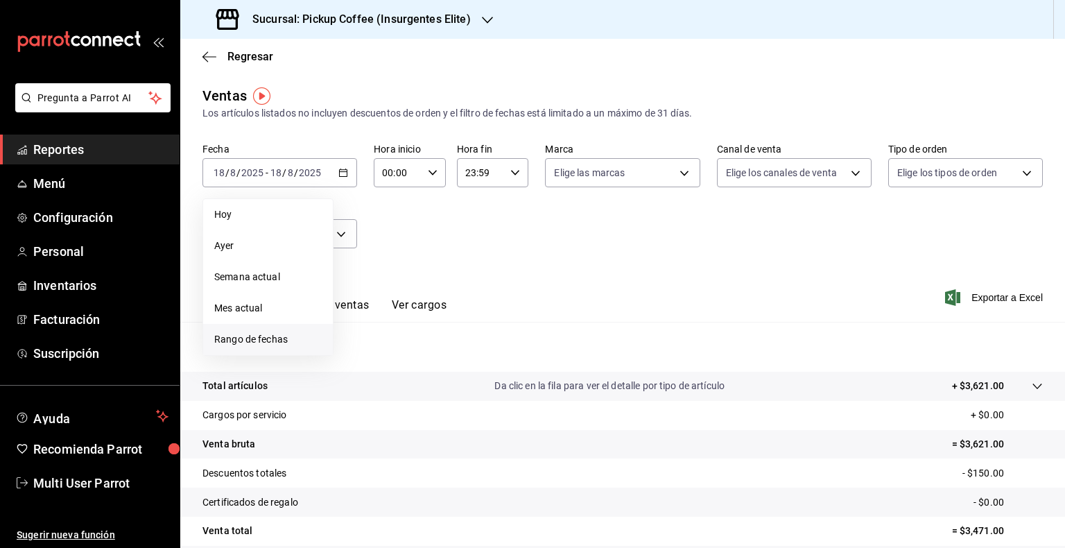
click at [274, 339] on span "Rango de fechas" at bounding box center [267, 339] width 107 height 15
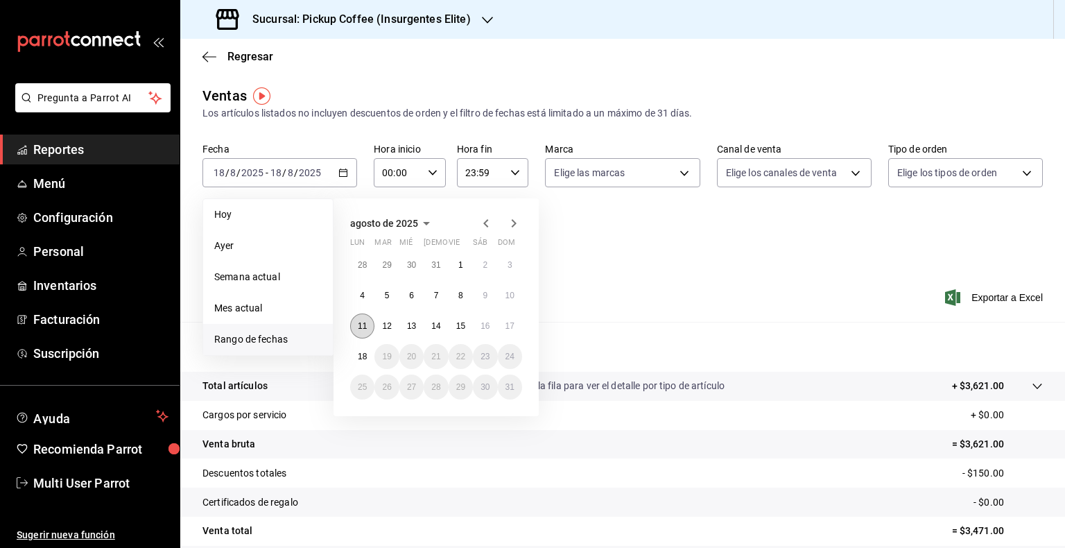
click at [368, 317] on button "11" at bounding box center [362, 325] width 24 height 25
click at [508, 321] on abbr "17" at bounding box center [509, 326] width 9 height 10
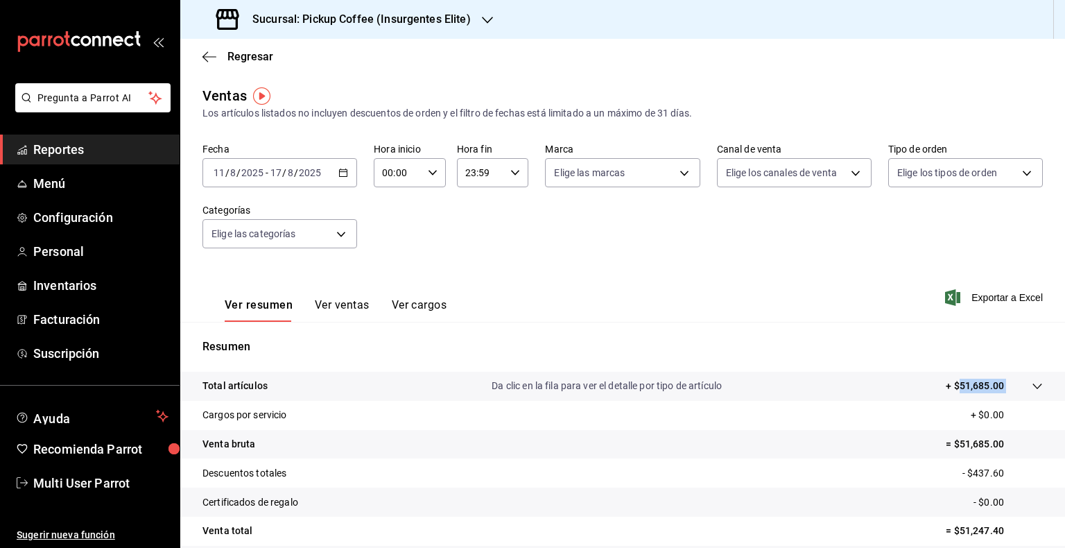
drag, startPoint x: 994, startPoint y: 386, endPoint x: 951, endPoint y: 392, distance: 44.1
click at [951, 392] on tr "Total artículos Da clic en la fila para ver el detalle por tipo de artículo + $…" at bounding box center [622, 386] width 885 height 29
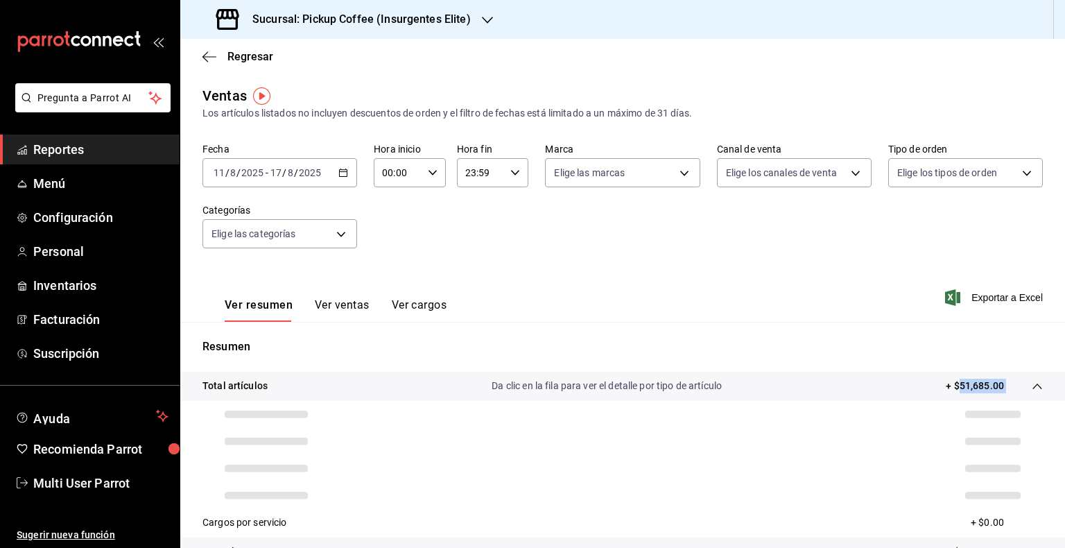
copy tbody "51,685.00"
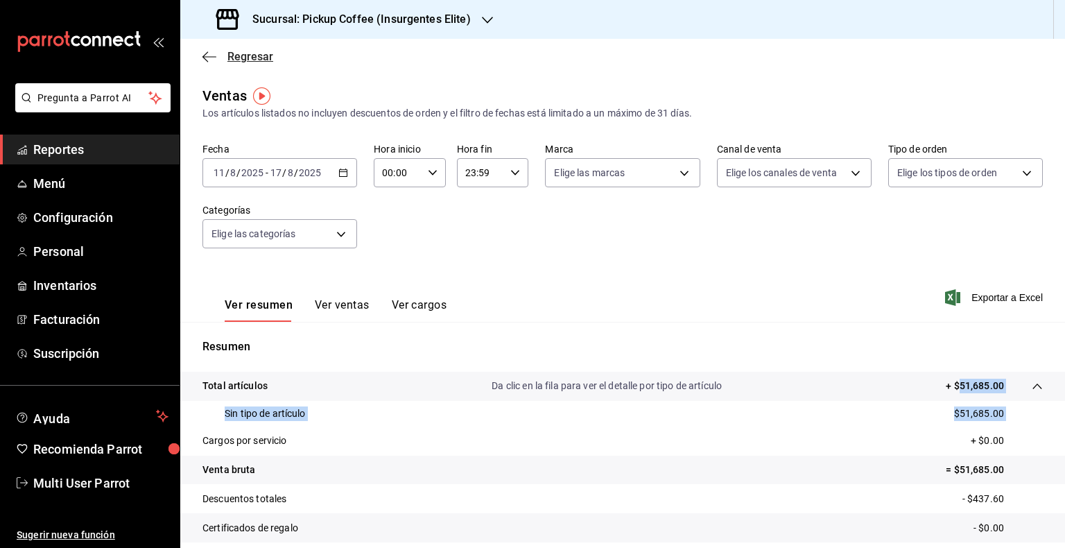
click at [263, 58] on span "Regresar" at bounding box center [250, 56] width 46 height 13
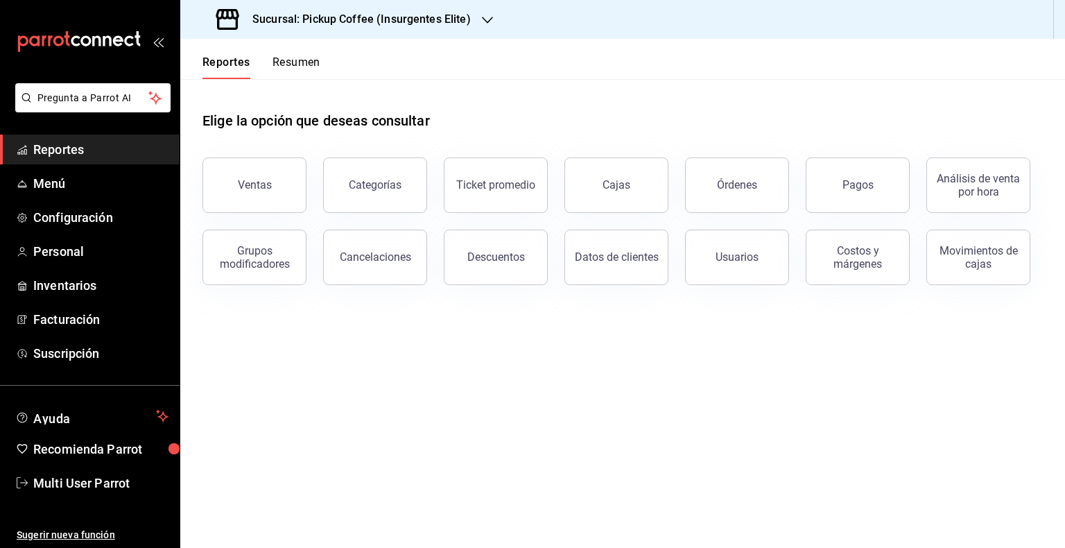
click at [304, 62] on button "Resumen" at bounding box center [297, 67] width 48 height 24
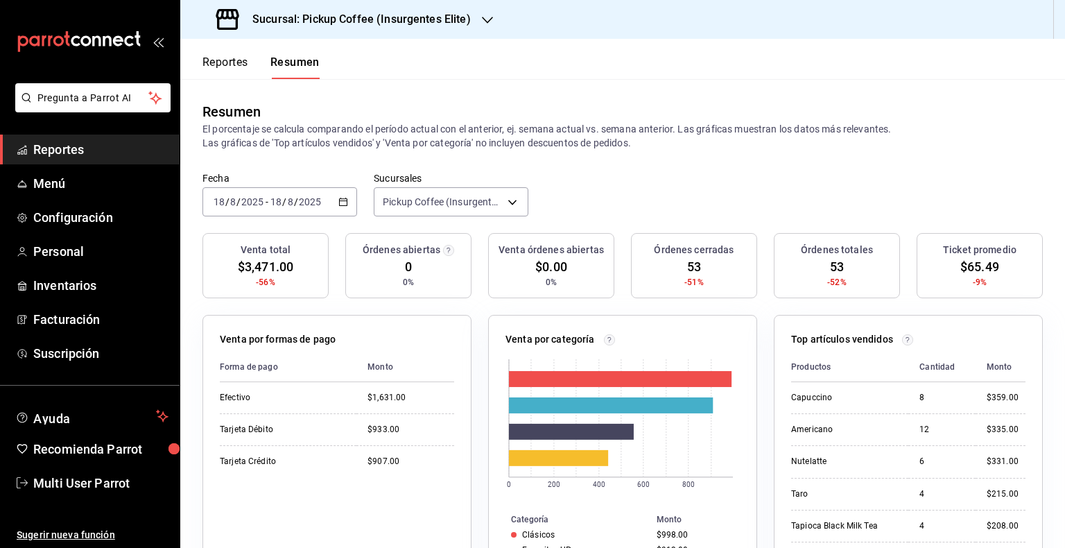
click at [241, 60] on button "Reportes" at bounding box center [225, 67] width 46 height 24
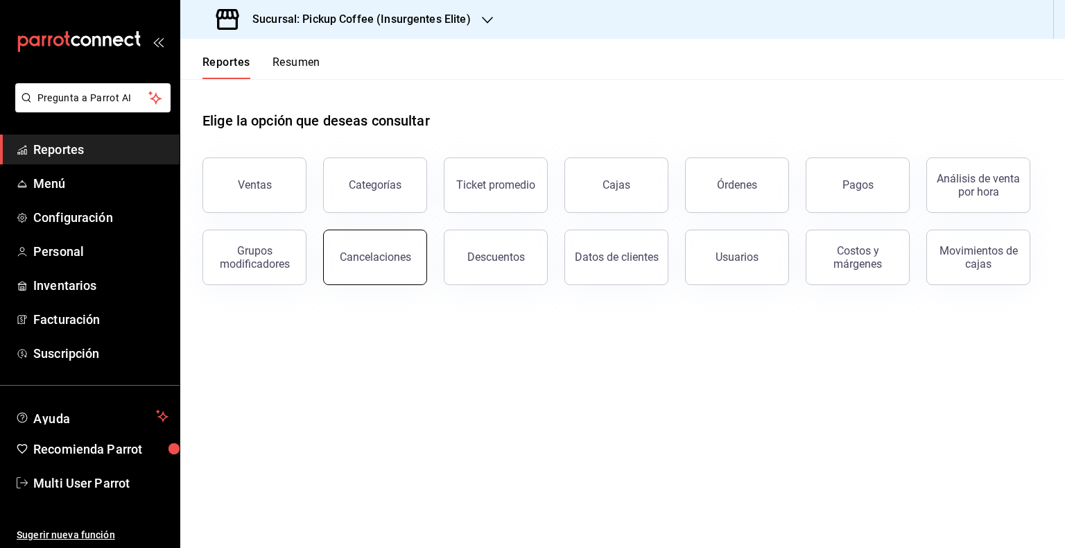
click at [397, 261] on div "Cancelaciones" at bounding box center [375, 256] width 71 height 13
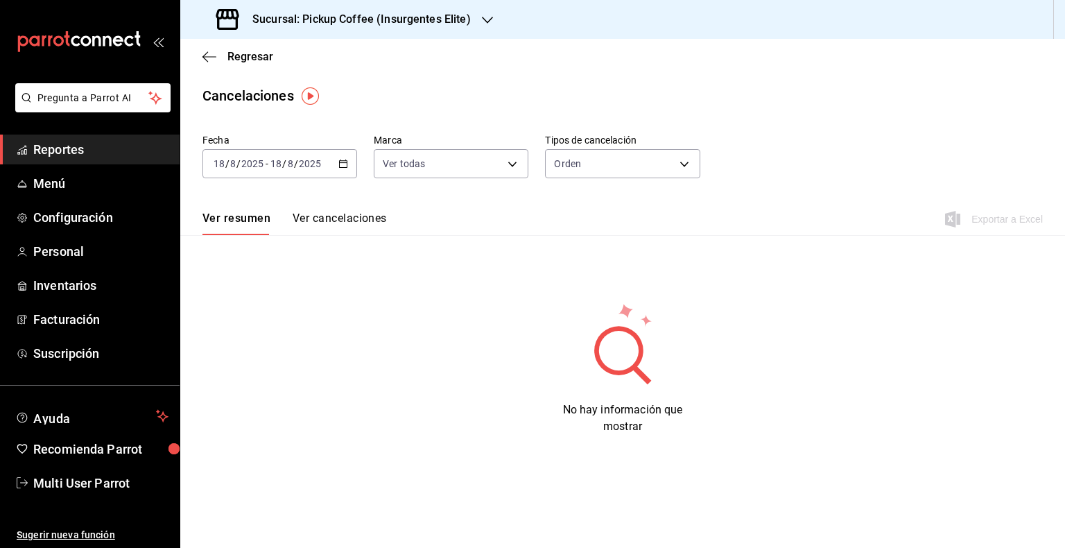
click at [349, 164] on div "2025-08-18 18 / 8 / 2025 - 2025-08-18 18 / 8 / 2025" at bounding box center [279, 163] width 155 height 29
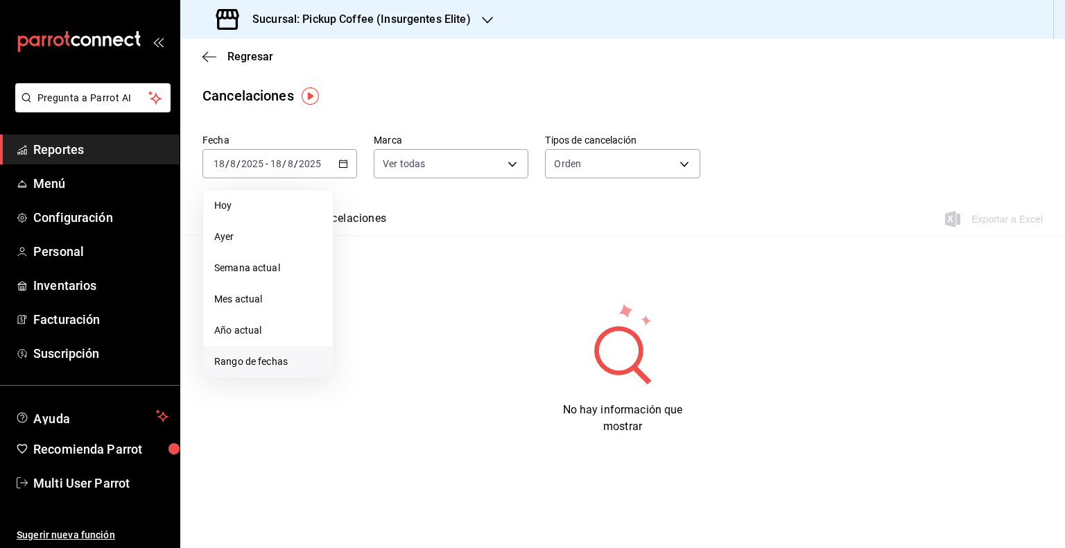
click at [274, 356] on span "Rango de fechas" at bounding box center [267, 361] width 107 height 15
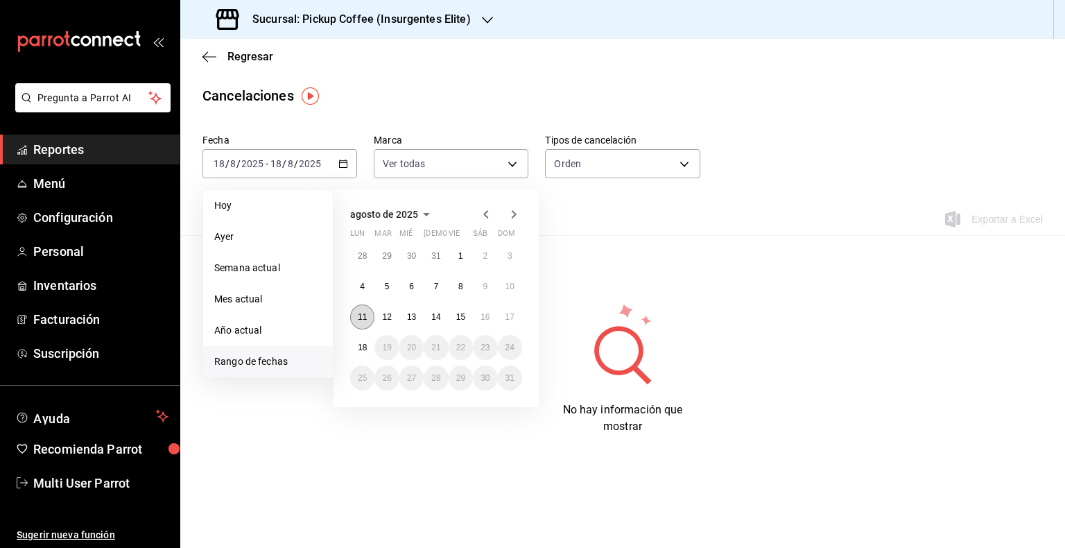
click at [363, 317] on abbr "11" at bounding box center [362, 317] width 9 height 10
click at [513, 317] on abbr "17" at bounding box center [509, 317] width 9 height 10
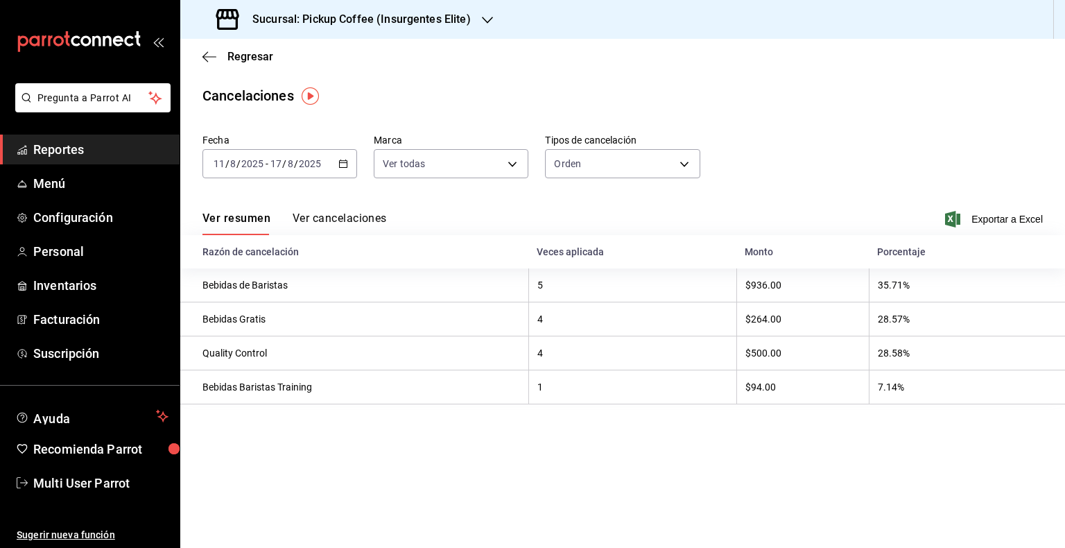
click at [329, 209] on div "Ver resumen Ver cancelaciones Exportar a Excel" at bounding box center [622, 215] width 885 height 40
click at [333, 220] on button "Ver cancelaciones" at bounding box center [340, 223] width 94 height 24
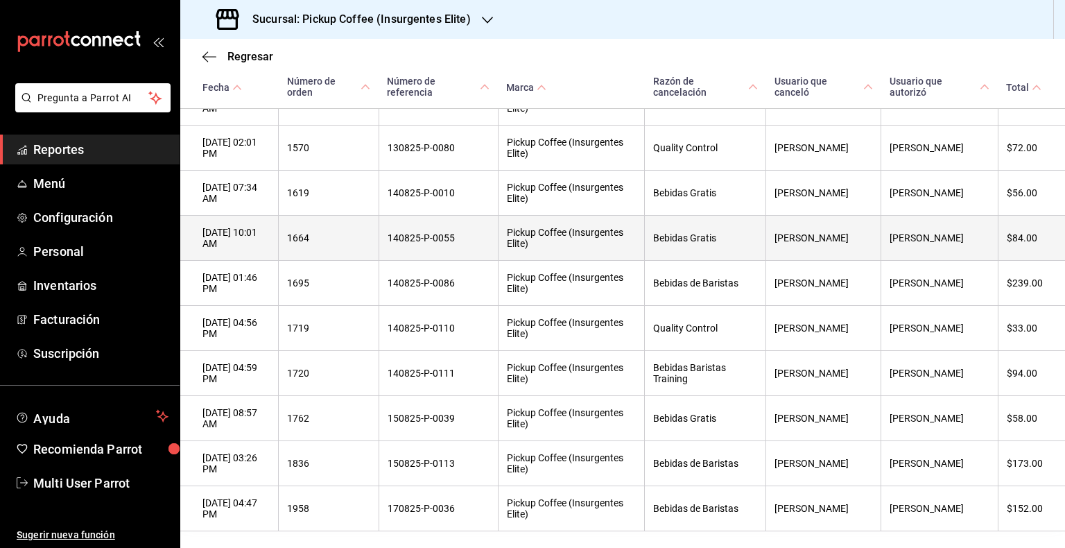
scroll to position [406, 0]
click at [716, 252] on th "Bebidas Gratis" at bounding box center [705, 237] width 121 height 45
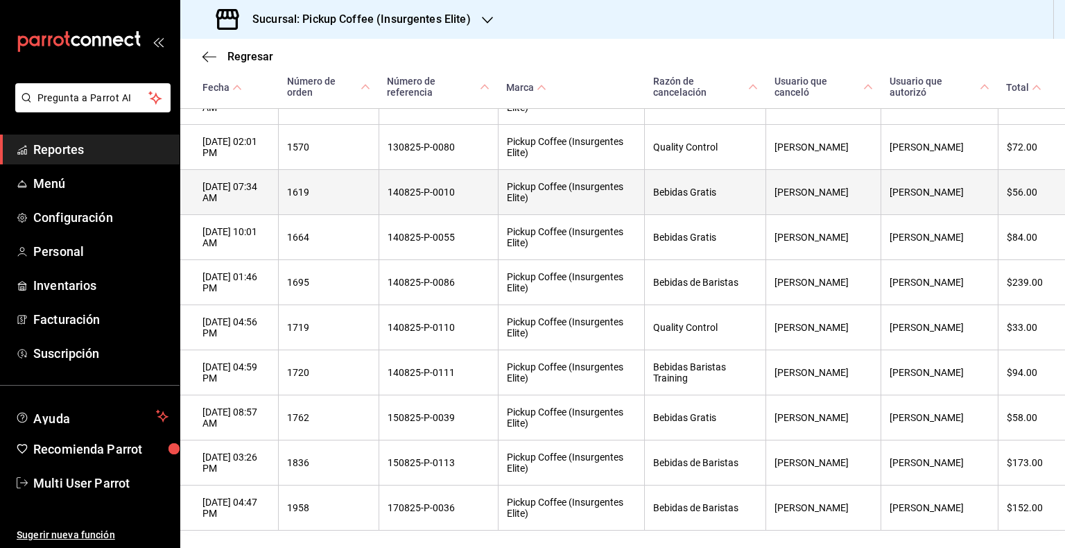
click at [720, 215] on th "Bebidas Gratis" at bounding box center [705, 192] width 121 height 45
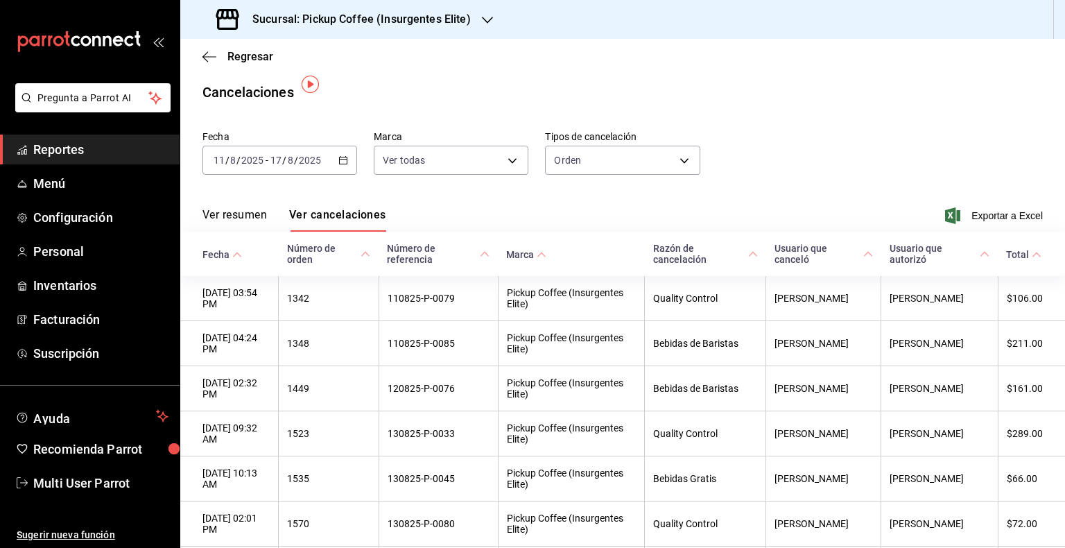
scroll to position [0, 0]
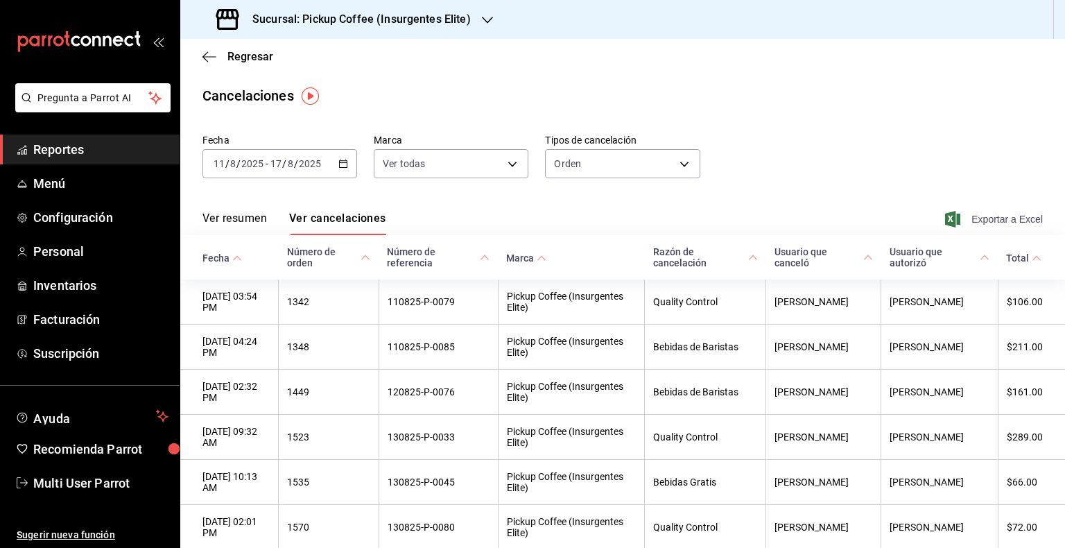
click at [992, 215] on span "Exportar a Excel" at bounding box center [995, 219] width 95 height 17
click at [211, 53] on icon "button" at bounding box center [209, 57] width 14 height 12
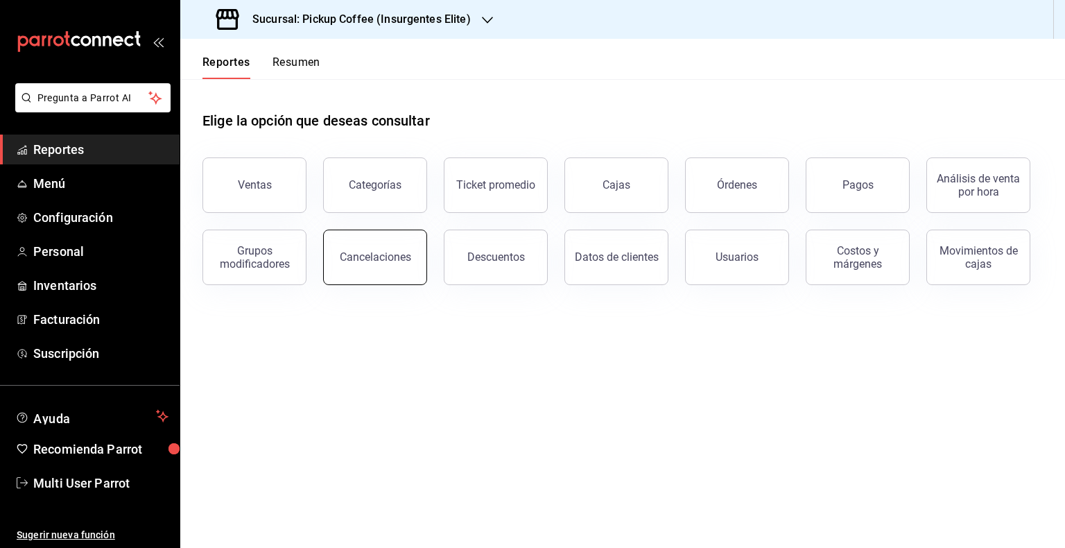
click at [374, 254] on div "Cancelaciones" at bounding box center [375, 256] width 71 height 13
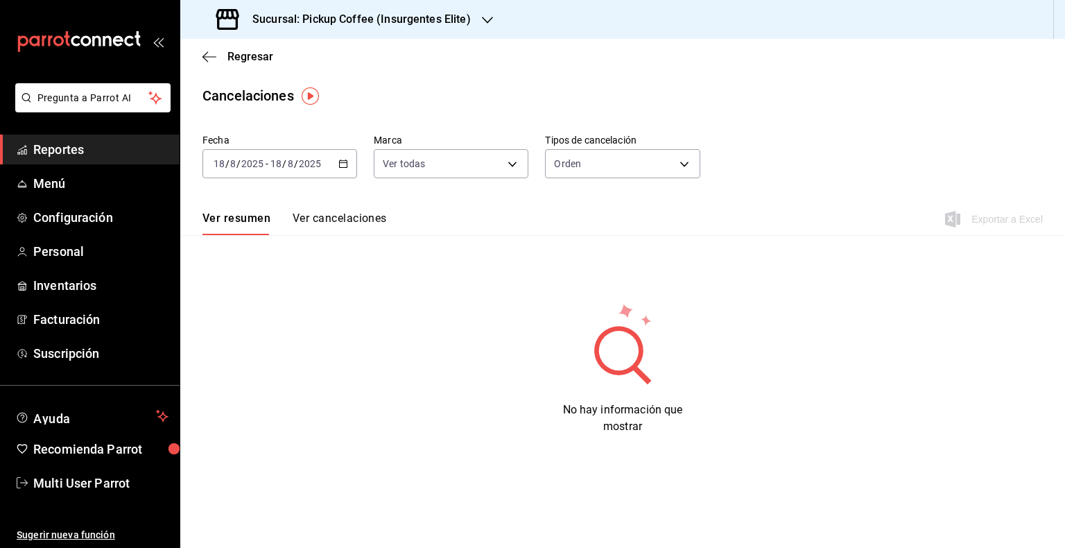
click at [349, 175] on div "2025-08-18 18 / 8 / 2025 - 2025-08-18 18 / 8 / 2025" at bounding box center [279, 163] width 155 height 29
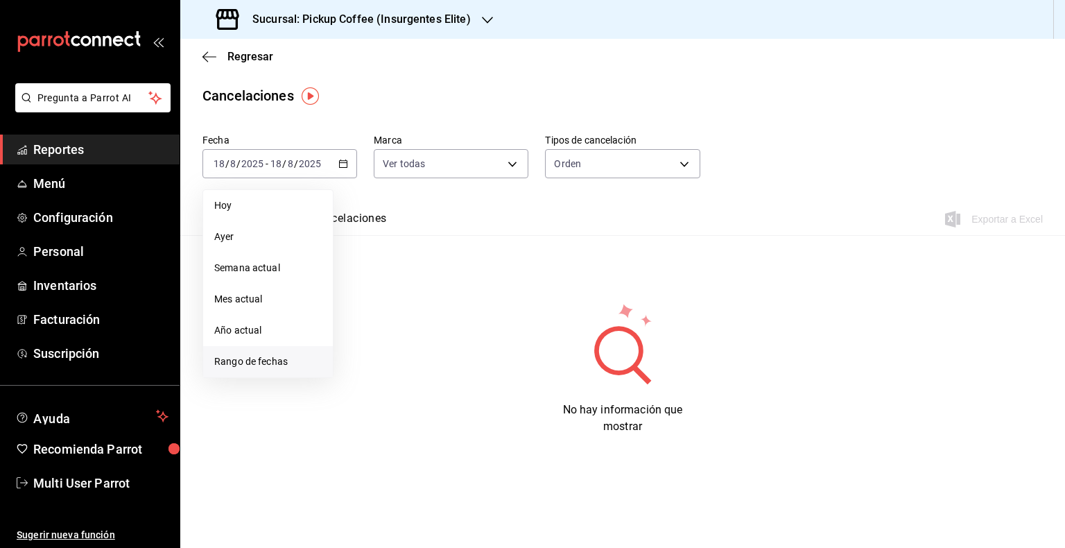
click at [255, 356] on span "Rango de fechas" at bounding box center [267, 361] width 107 height 15
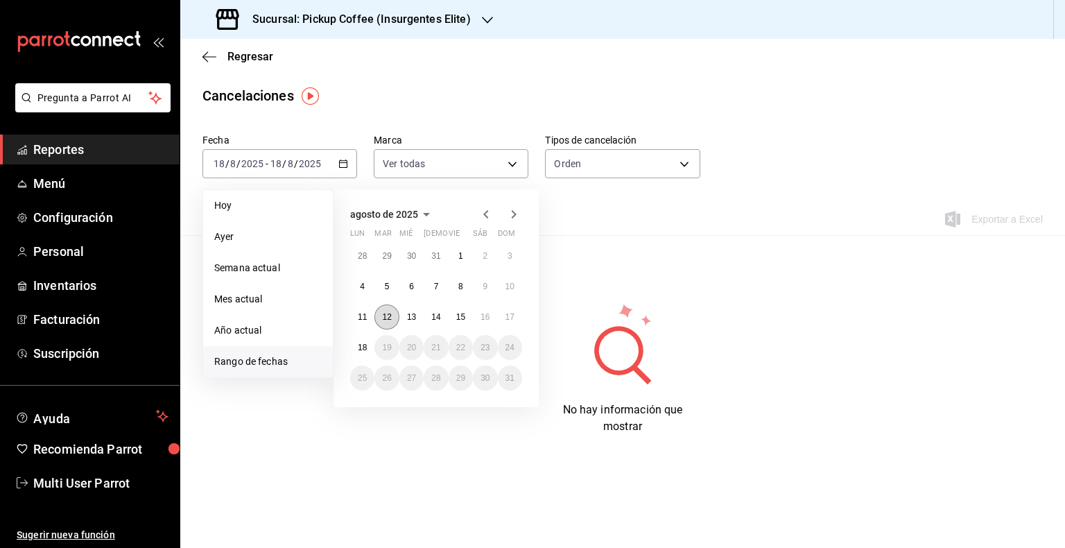
click at [374, 315] on button "12" at bounding box center [386, 316] width 24 height 25
click at [356, 317] on button "11" at bounding box center [362, 316] width 24 height 25
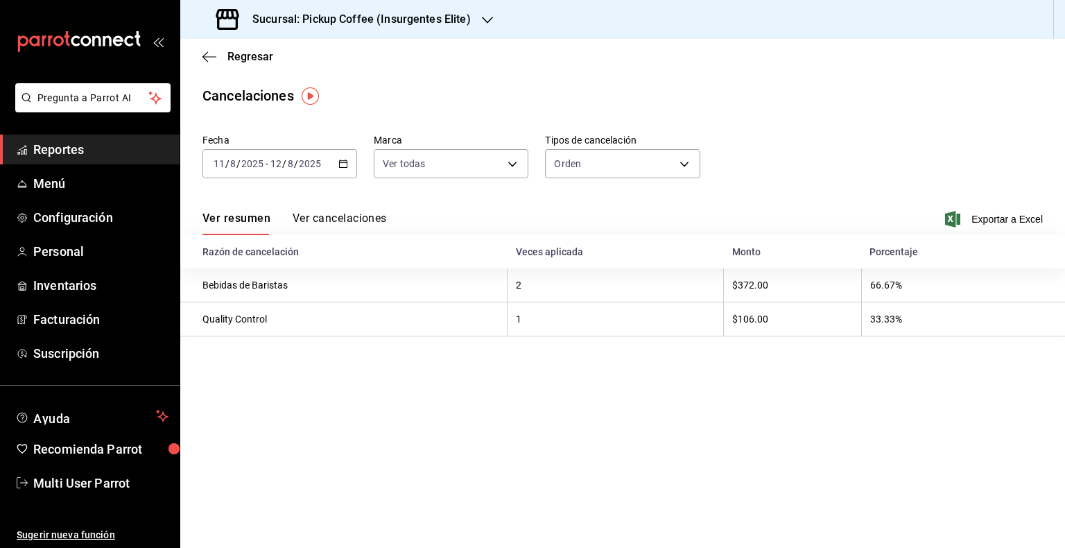
click at [338, 145] on div "Fecha 2025-08-11 11 / 8 / 2025 - 2025-08-12 12 / 8 / 2025" at bounding box center [279, 156] width 155 height 44
click at [338, 169] on div "2025-08-11 11 / 8 / 2025 - 2025-08-12 12 / 8 / 2025" at bounding box center [279, 163] width 155 height 29
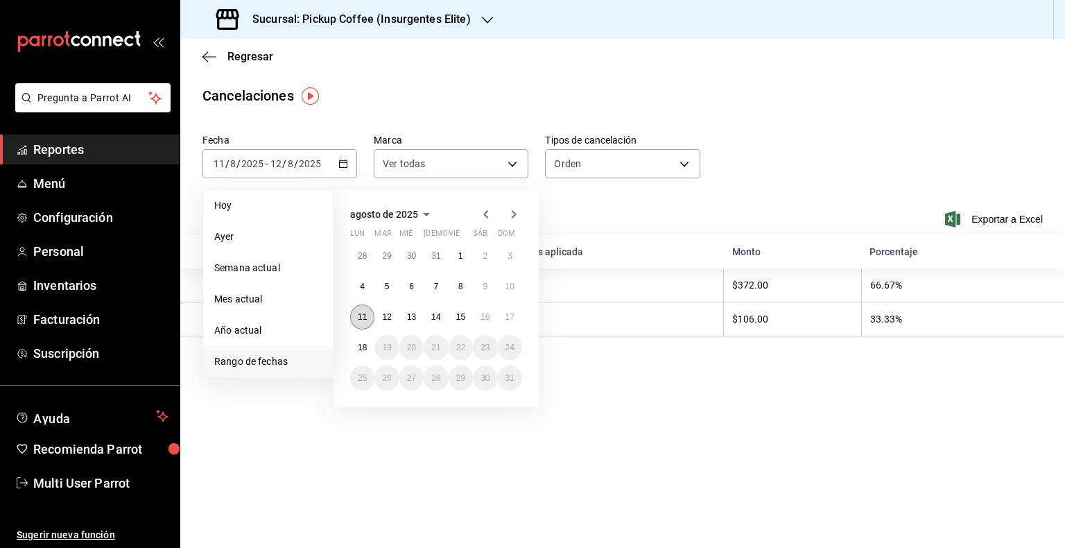
click at [357, 316] on button "11" at bounding box center [362, 316] width 24 height 25
click at [512, 316] on abbr "17" at bounding box center [509, 317] width 9 height 10
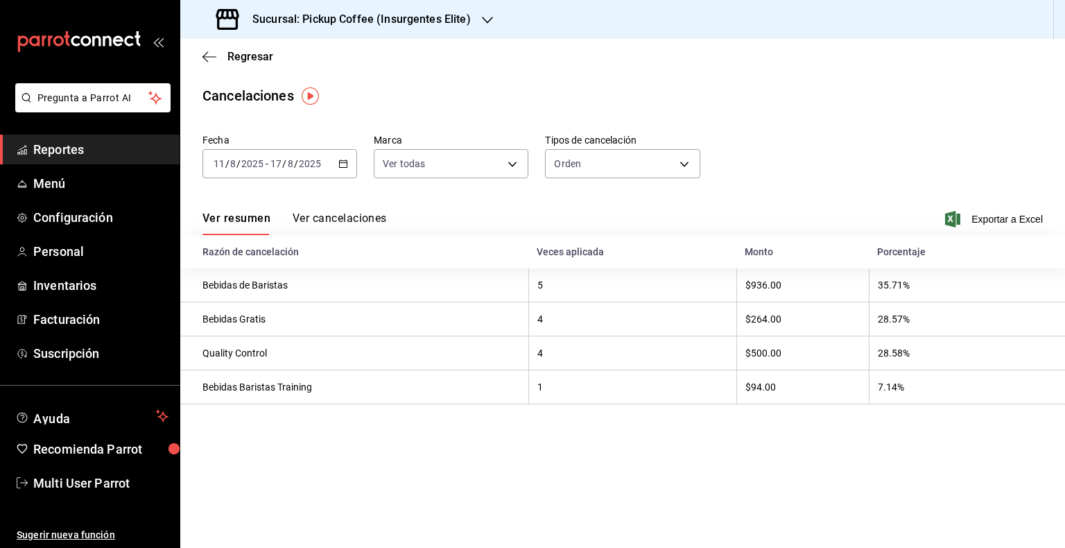
click at [213, 49] on div "Regresar" at bounding box center [622, 56] width 885 height 35
click at [212, 51] on icon "button" at bounding box center [209, 57] width 14 height 12
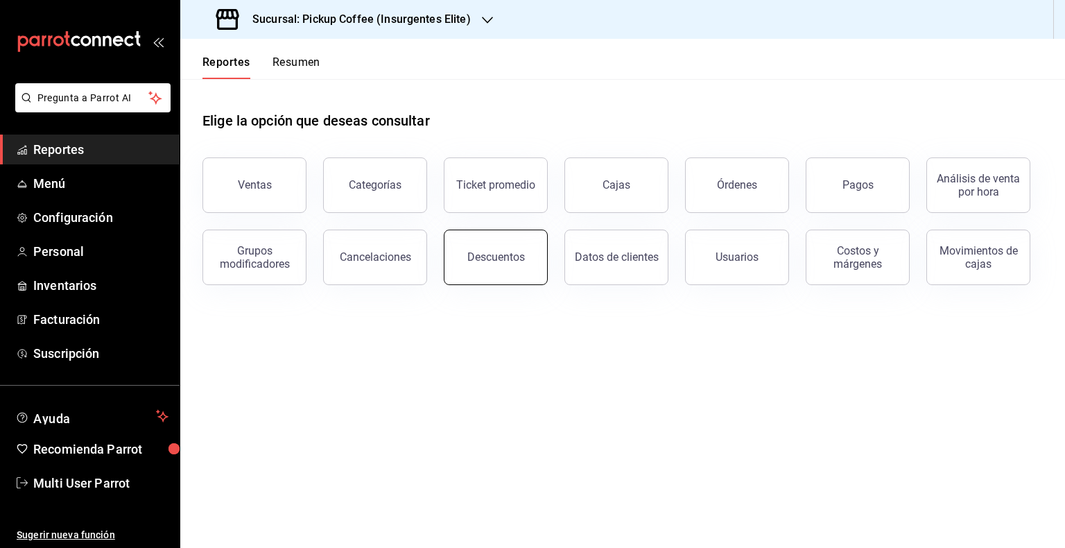
click at [499, 265] on button "Descuentos" at bounding box center [496, 257] width 104 height 55
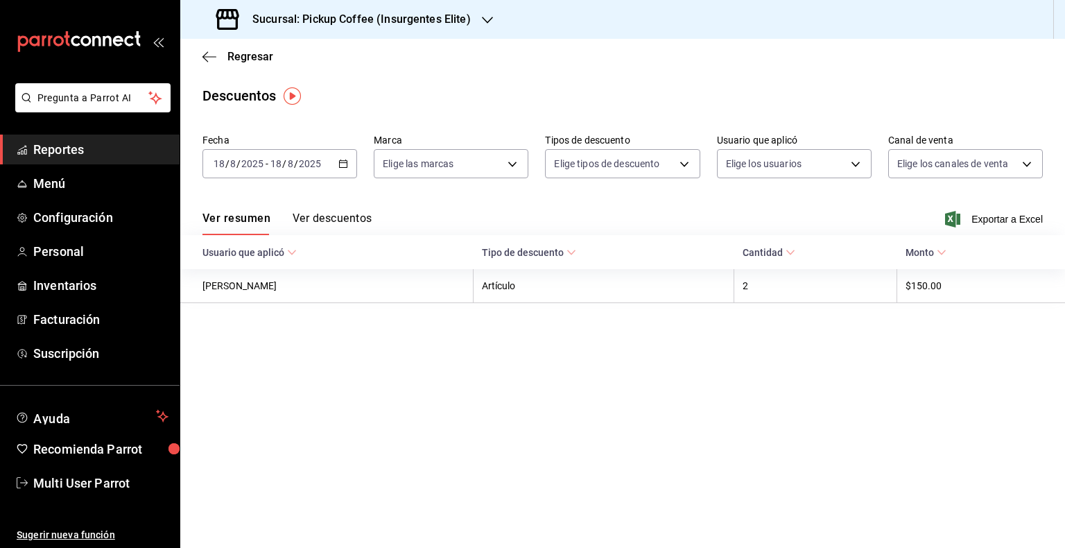
click at [345, 171] on div "2025-08-18 18 / 8 / 2025 - 2025-08-18 18 / 8 / 2025" at bounding box center [279, 163] width 155 height 29
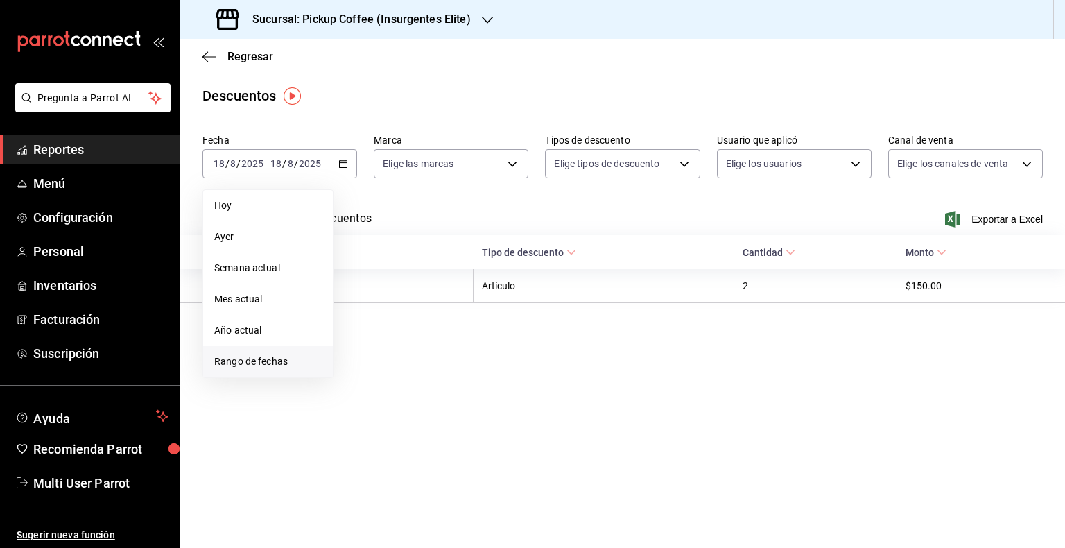
click at [292, 370] on li "Rango de fechas" at bounding box center [268, 361] width 130 height 31
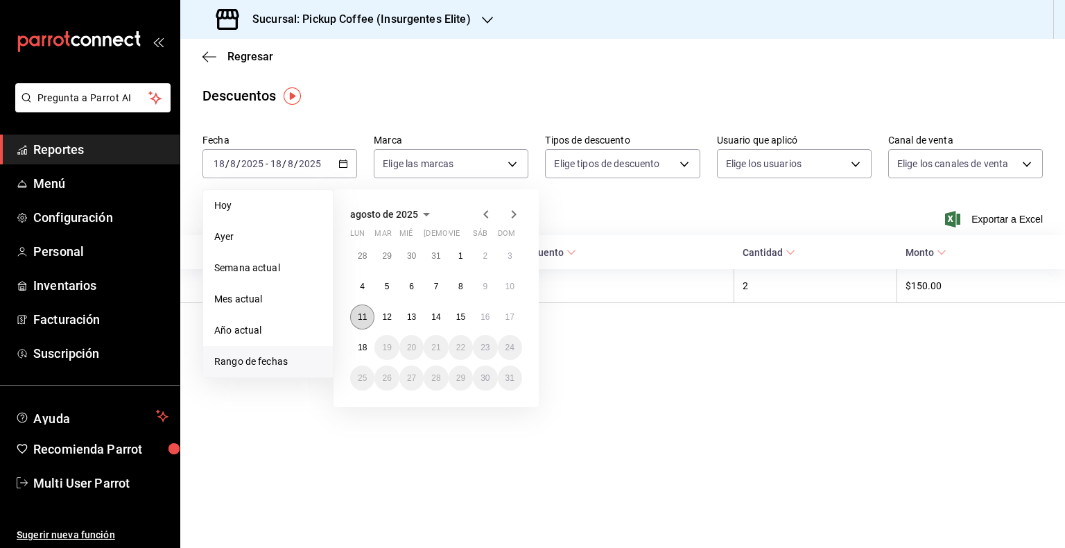
click at [371, 313] on button "11" at bounding box center [362, 316] width 24 height 25
click at [513, 318] on abbr "17" at bounding box center [509, 317] width 9 height 10
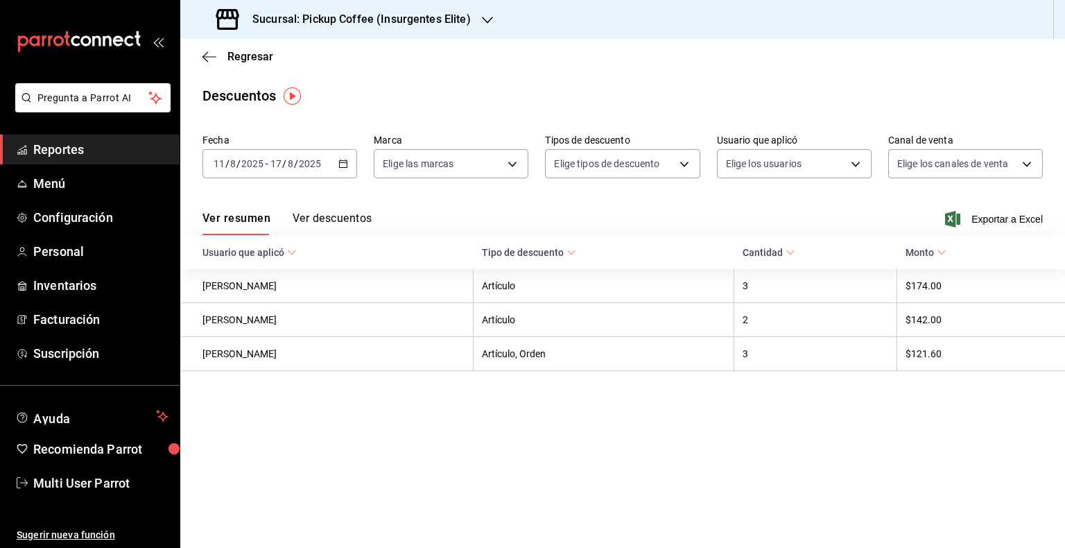
click at [201, 60] on div "Regresar" at bounding box center [622, 56] width 885 height 35
click at [205, 54] on icon "button" at bounding box center [205, 56] width 6 height 10
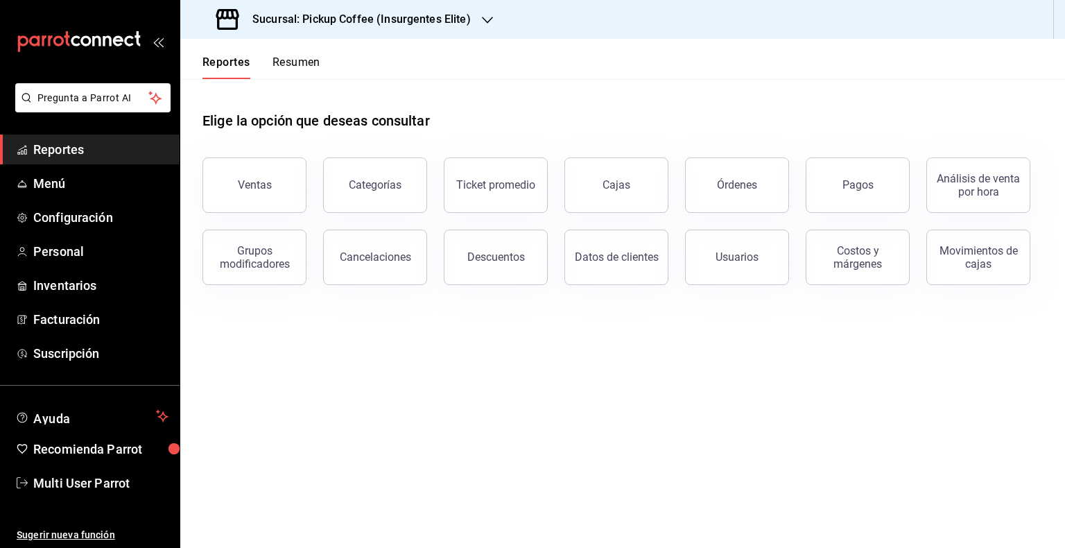
click at [469, 21] on div "Sucursal: Pickup Coffee (Insurgentes Elite)" at bounding box center [344, 19] width 307 height 39
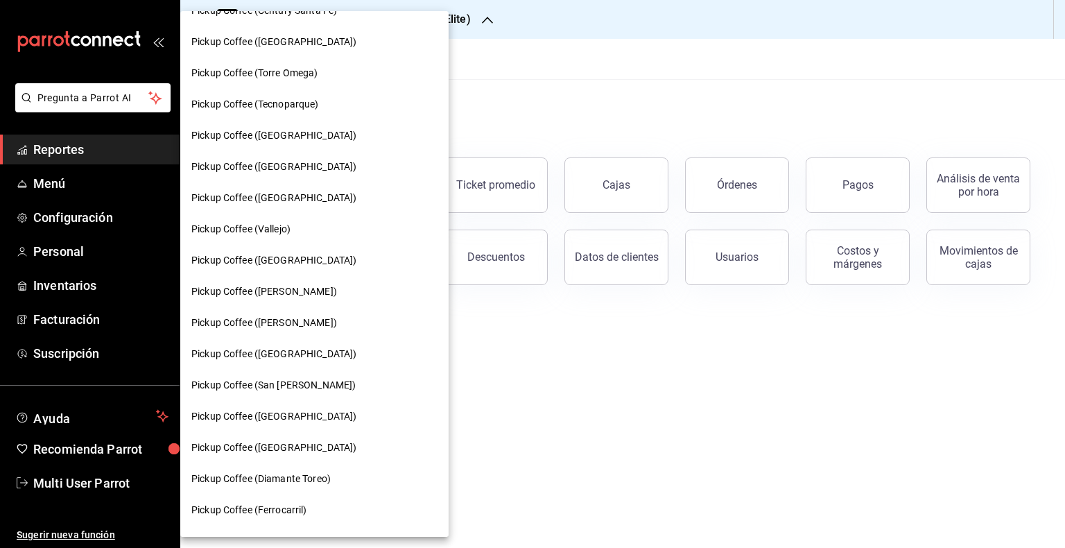
scroll to position [296, 0]
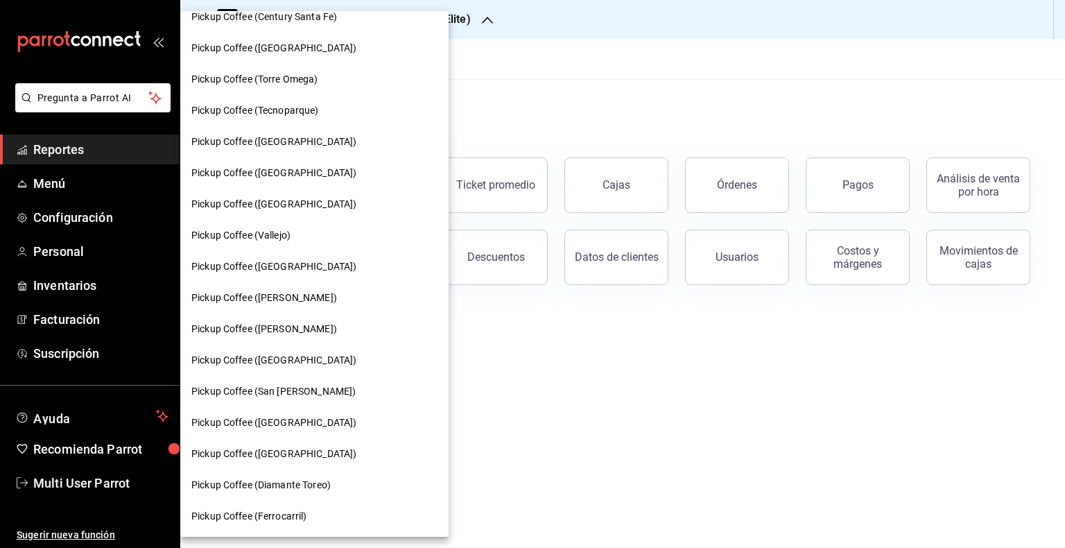
click at [316, 190] on div "Pickup Coffee ([GEOGRAPHIC_DATA])" at bounding box center [314, 204] width 268 height 31
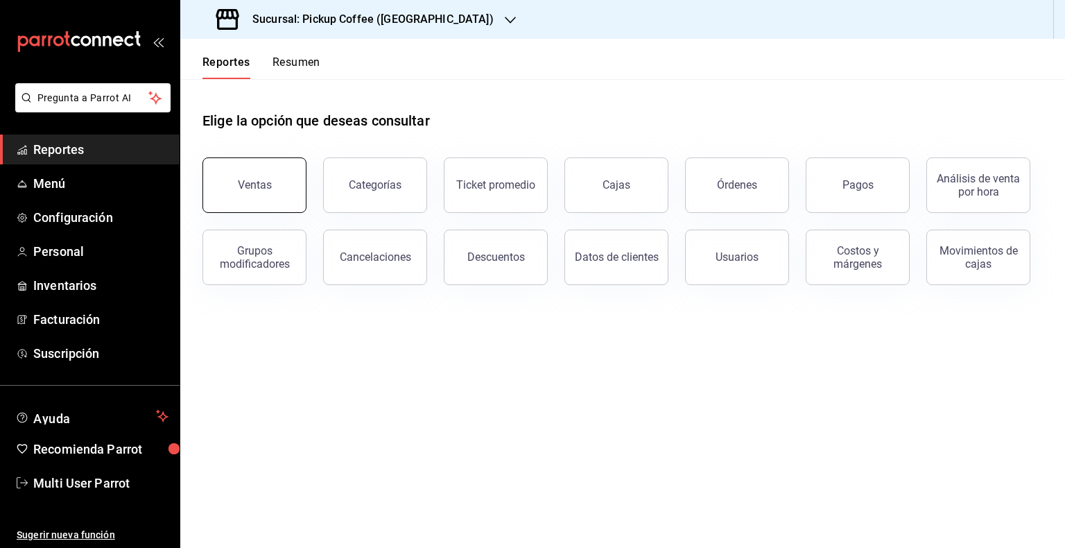
click at [268, 189] on div "Ventas" at bounding box center [255, 184] width 34 height 13
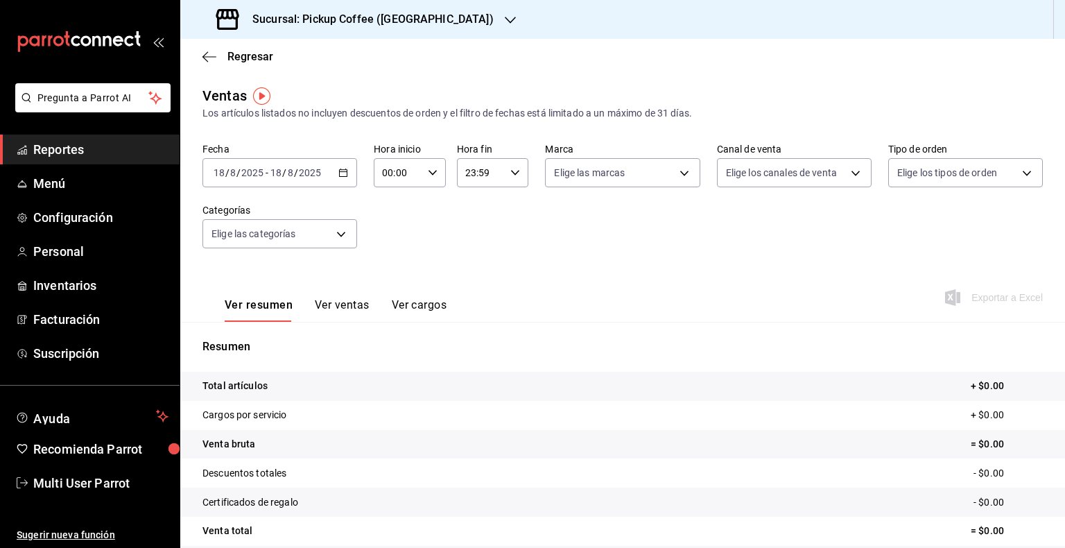
click at [341, 168] on icon "button" at bounding box center [343, 173] width 10 height 10
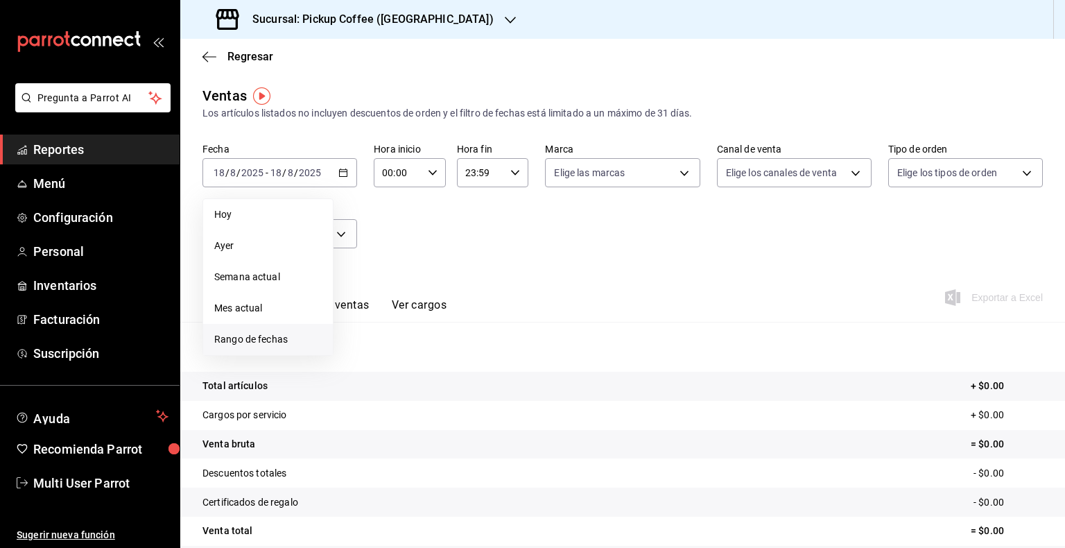
click at [272, 333] on span "Rango de fechas" at bounding box center [267, 339] width 107 height 15
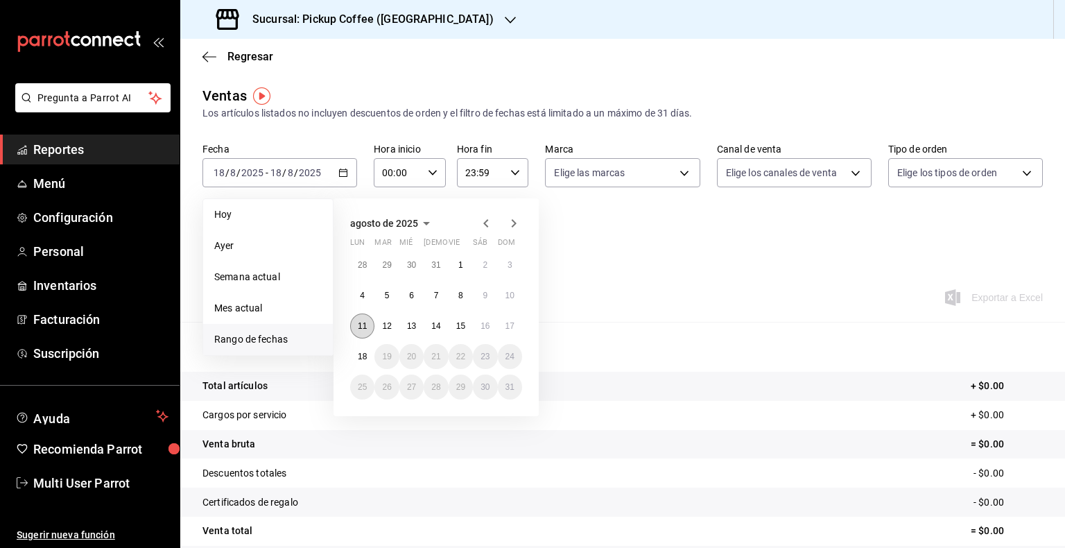
click at [369, 329] on button "11" at bounding box center [362, 325] width 24 height 25
click at [501, 329] on button "17" at bounding box center [510, 325] width 24 height 25
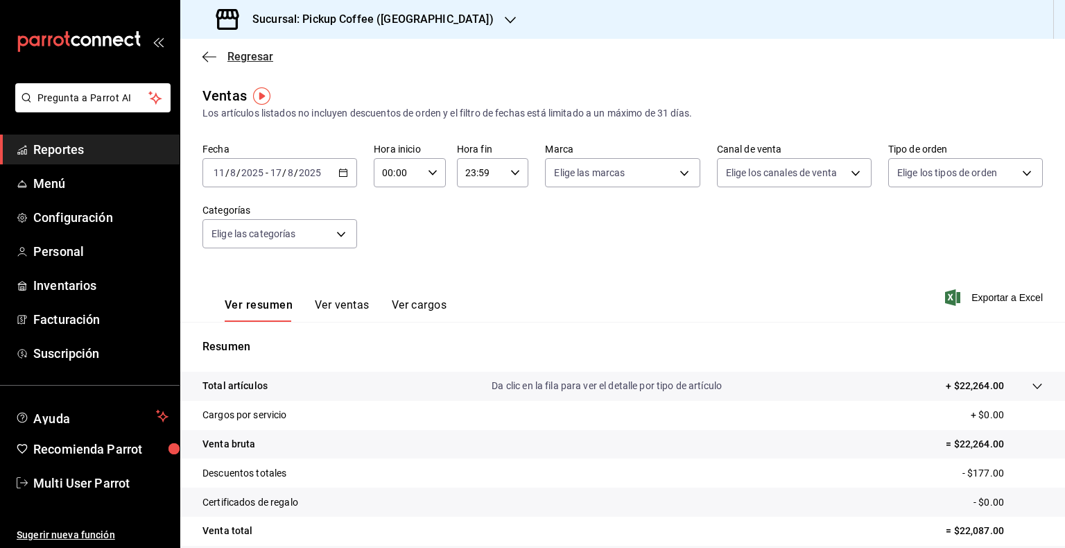
click at [205, 60] on icon "button" at bounding box center [209, 57] width 14 height 12
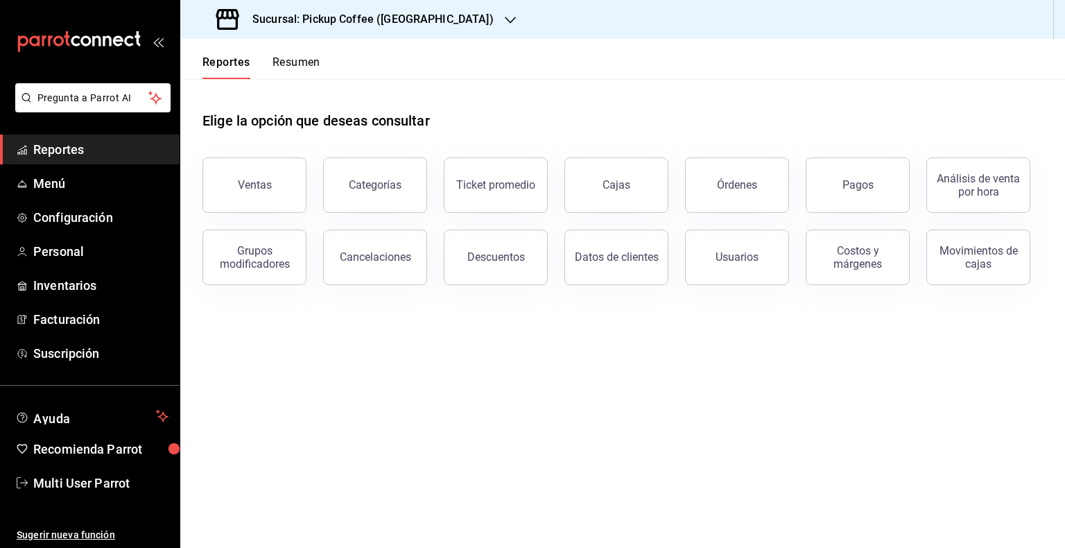
click at [305, 66] on button "Resumen" at bounding box center [297, 67] width 48 height 24
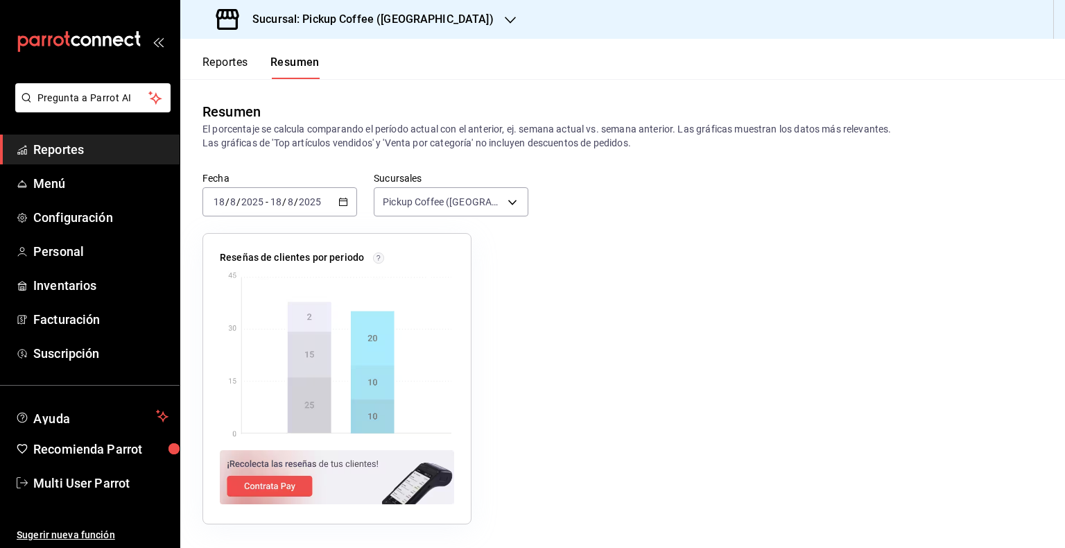
click at [344, 205] on \(Stroke\) "button" at bounding box center [343, 202] width 8 height 8
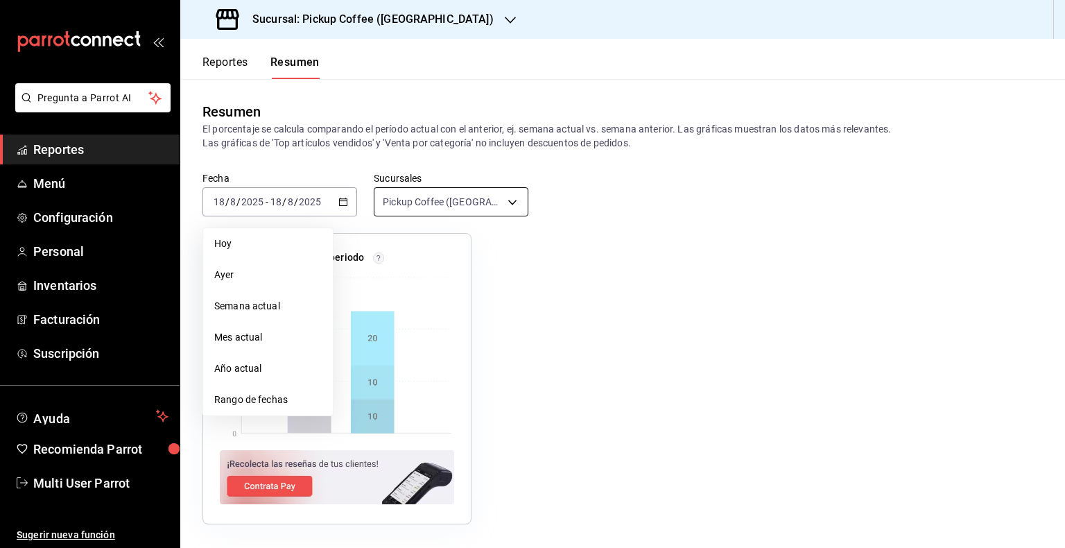
click at [505, 198] on body "Pregunta a Parrot AI Reportes Menú Configuración Personal Inventarios Facturaci…" at bounding box center [532, 274] width 1065 height 548
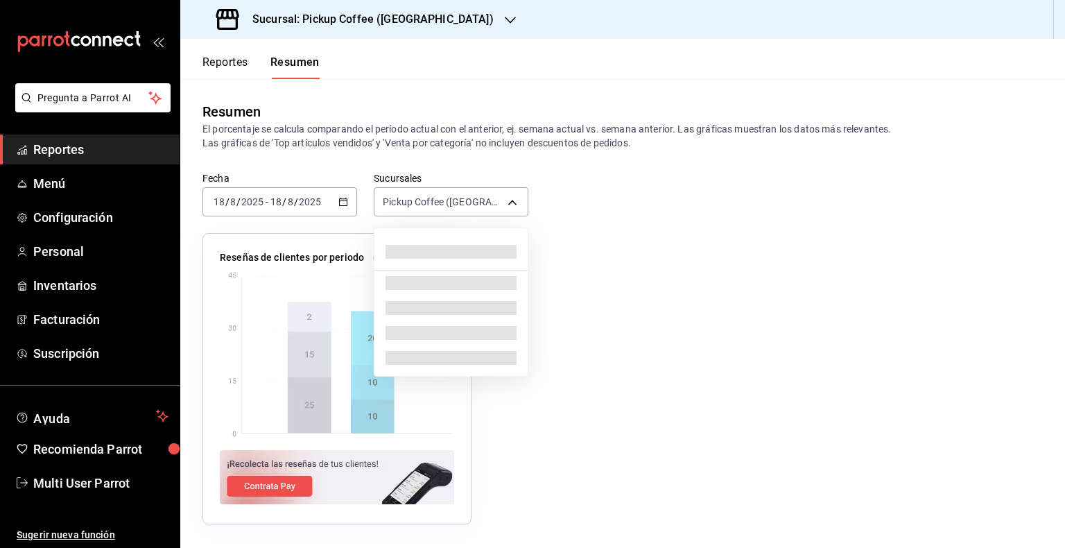
click at [505, 201] on div at bounding box center [532, 274] width 1065 height 548
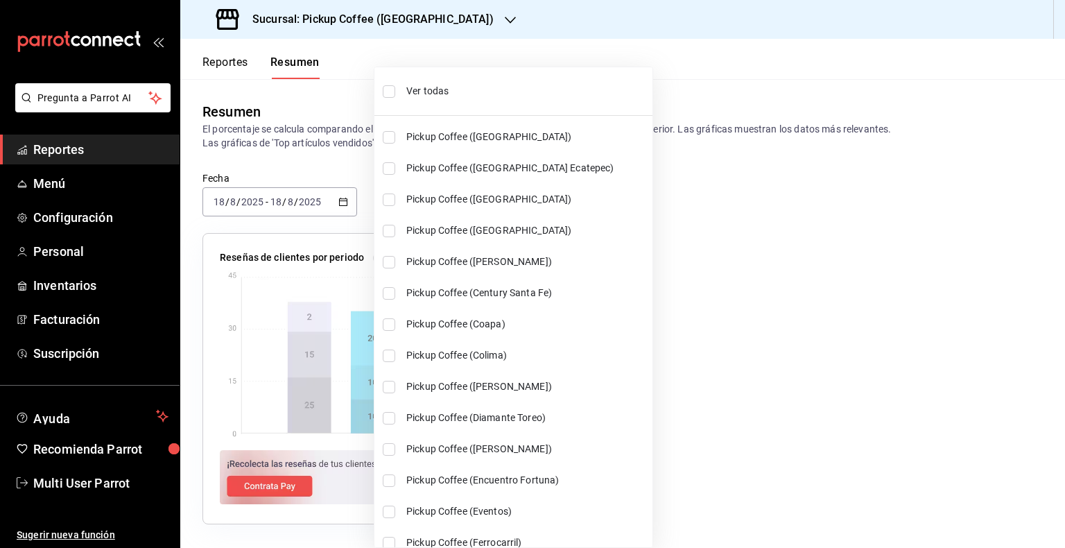
click at [682, 231] on div at bounding box center [532, 274] width 1065 height 548
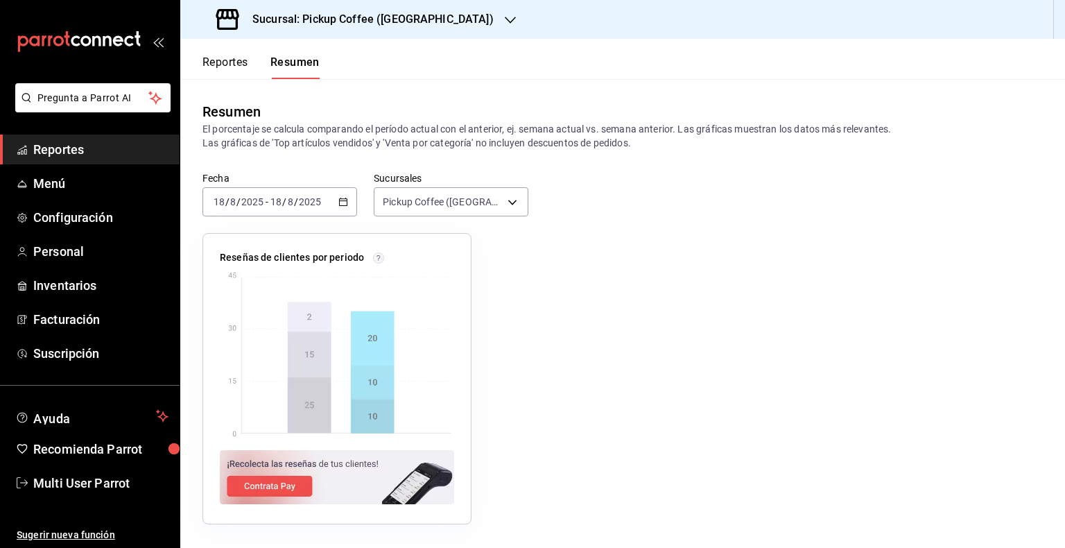
click at [344, 199] on icon "button" at bounding box center [343, 202] width 10 height 10
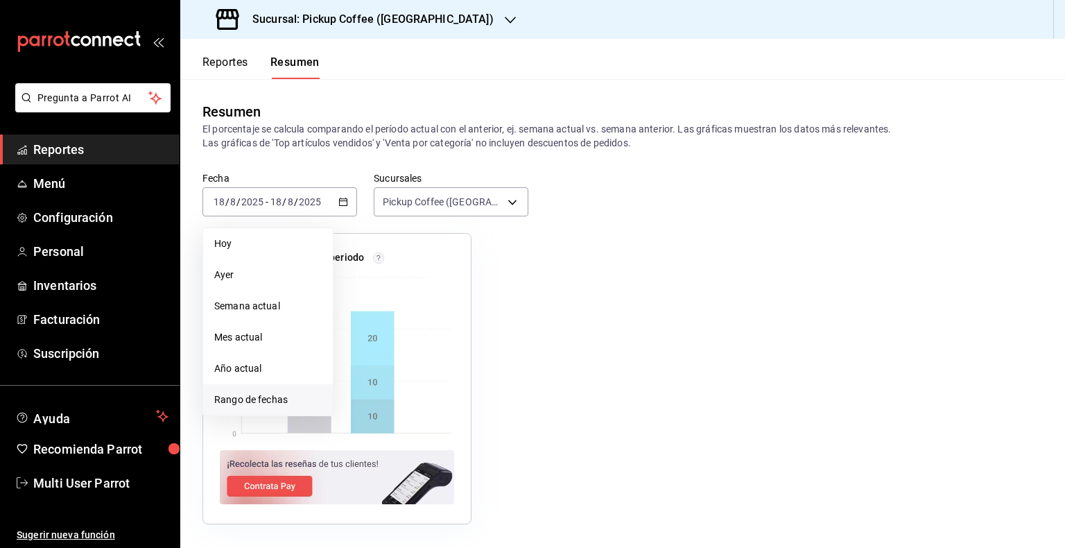
click at [261, 392] on span "Rango de fechas" at bounding box center [267, 399] width 107 height 15
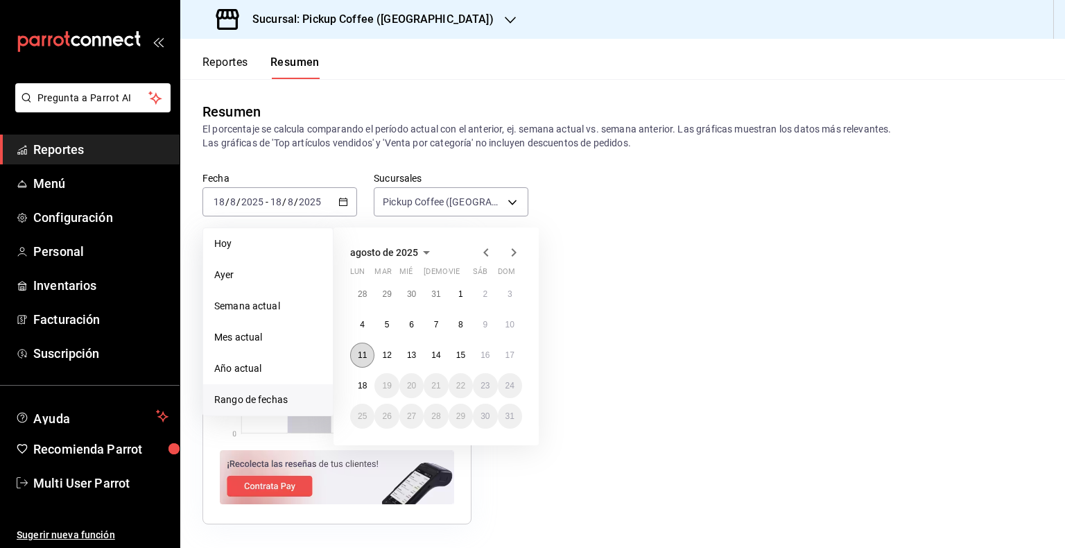
click at [370, 351] on button "11" at bounding box center [362, 355] width 24 height 25
click at [506, 356] on abbr "17" at bounding box center [509, 355] width 9 height 10
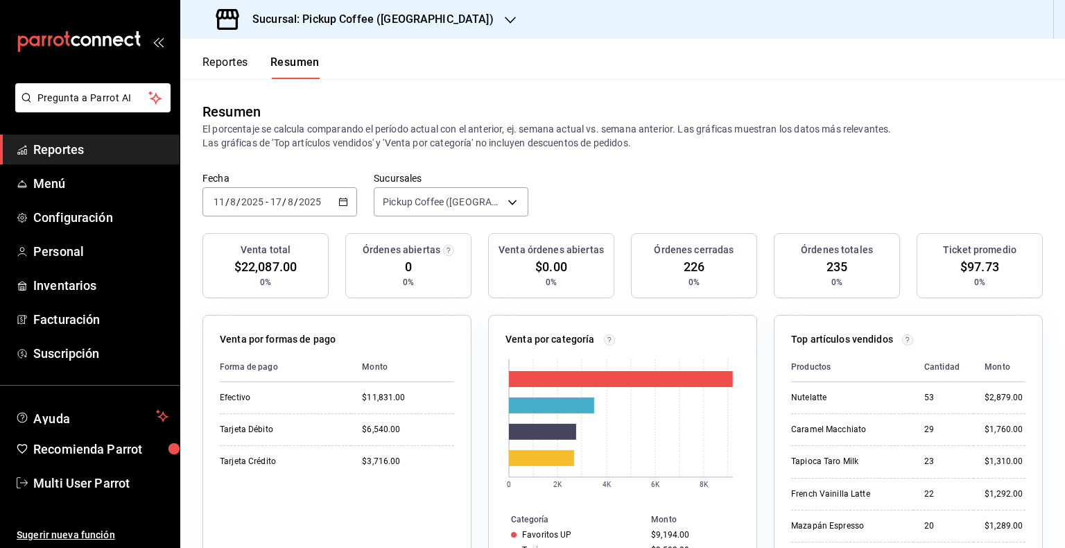
click at [225, 64] on button "Reportes" at bounding box center [225, 67] width 46 height 24
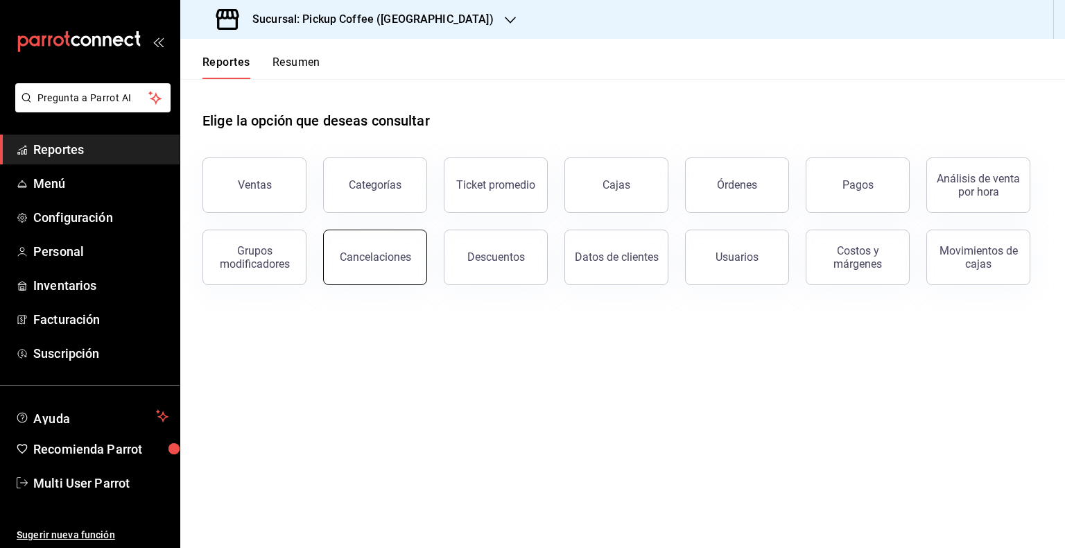
click at [408, 257] on button "Cancelaciones" at bounding box center [375, 257] width 104 height 55
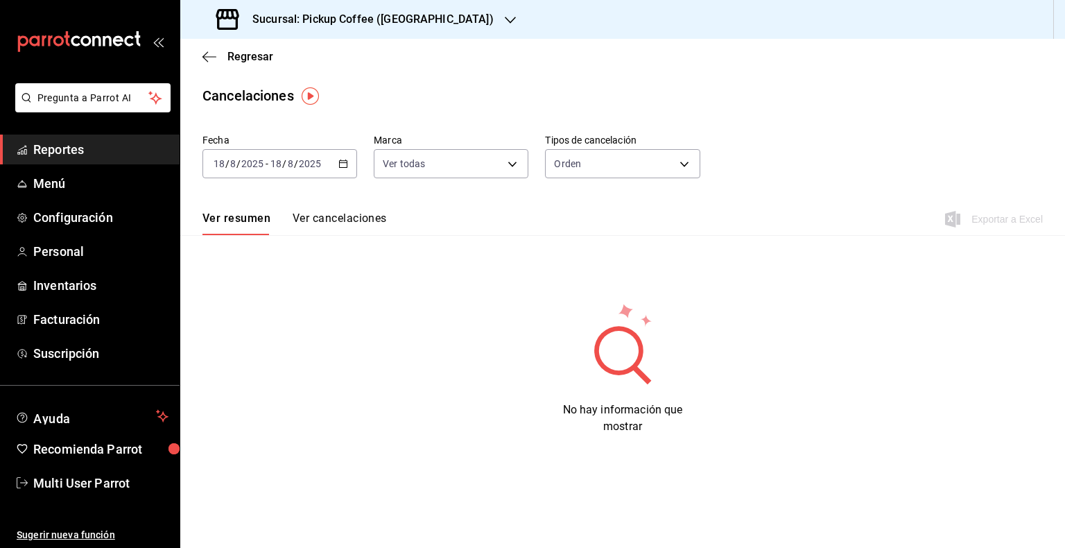
click at [338, 162] on icon "button" at bounding box center [343, 164] width 10 height 10
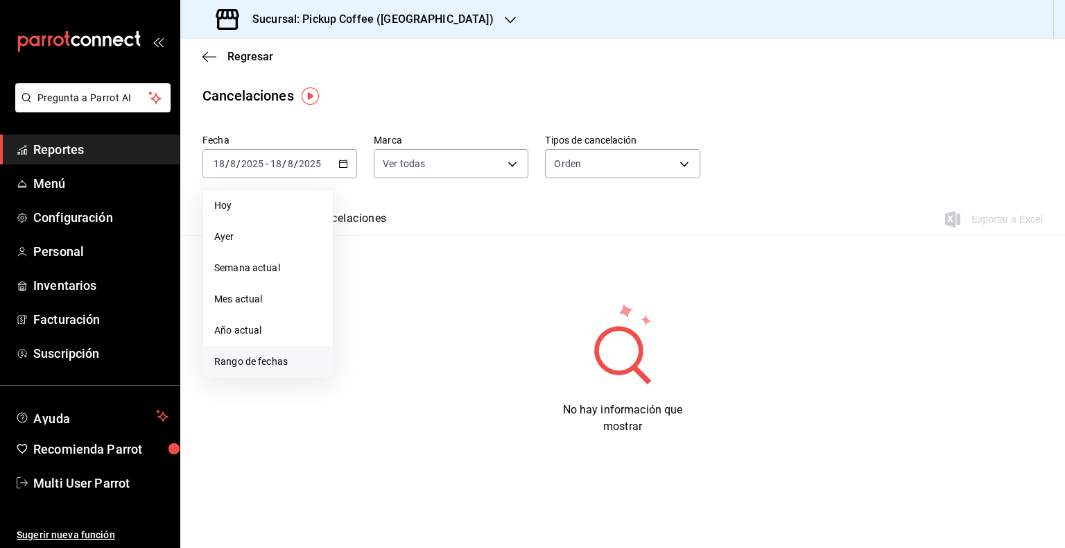
click at [250, 359] on span "Rango de fechas" at bounding box center [267, 361] width 107 height 15
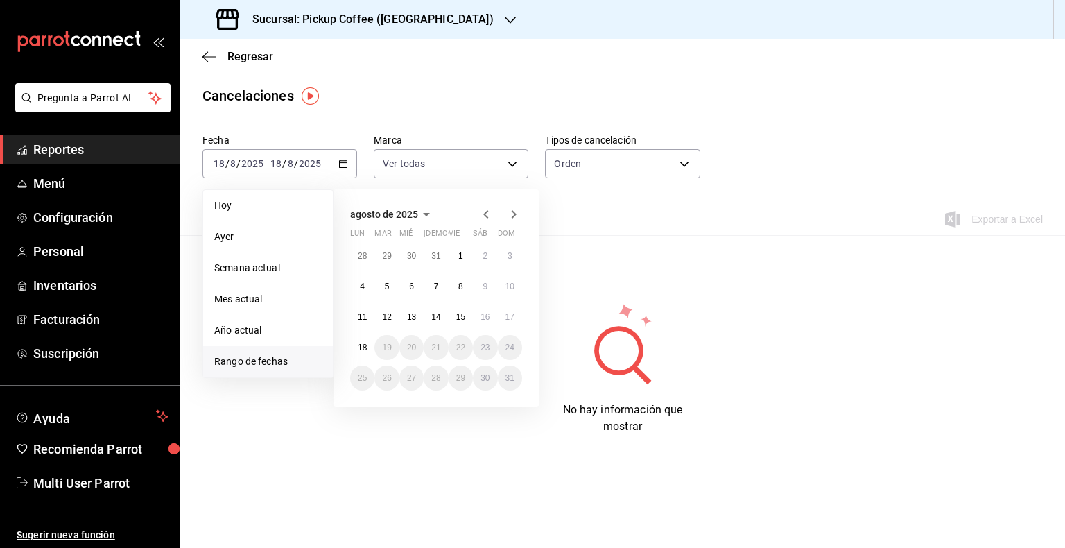
click at [349, 319] on div "agosto de 2025 lun mar mié jue vie sáb dom 28 29 30 31 1 2 3 4 5 6 7 8 9 10 11 …" at bounding box center [436, 298] width 205 height 218
click at [354, 318] on button "11" at bounding box center [362, 316] width 24 height 25
click at [510, 318] on abbr "17" at bounding box center [509, 317] width 9 height 10
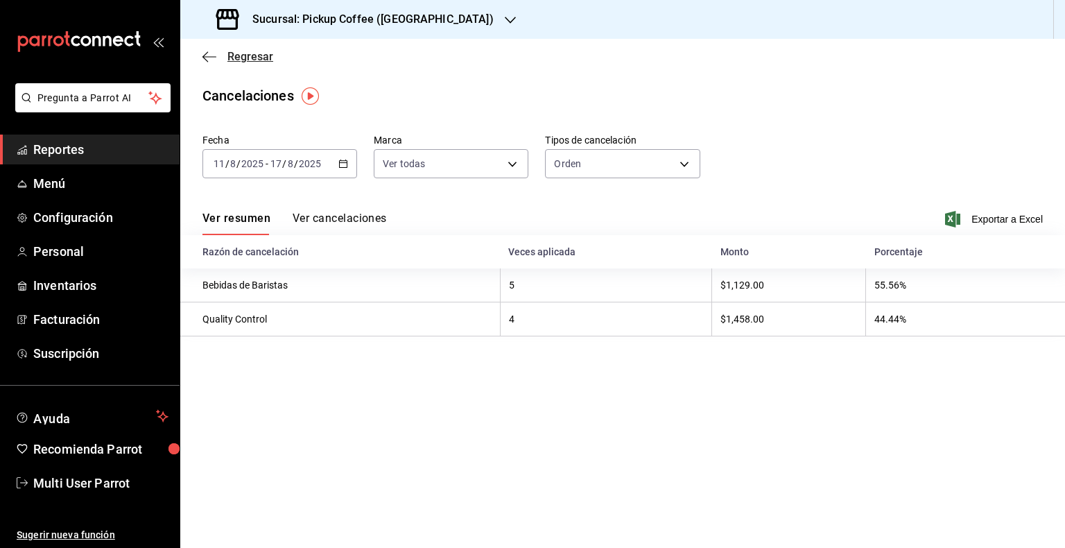
click at [208, 58] on icon "button" at bounding box center [209, 57] width 14 height 12
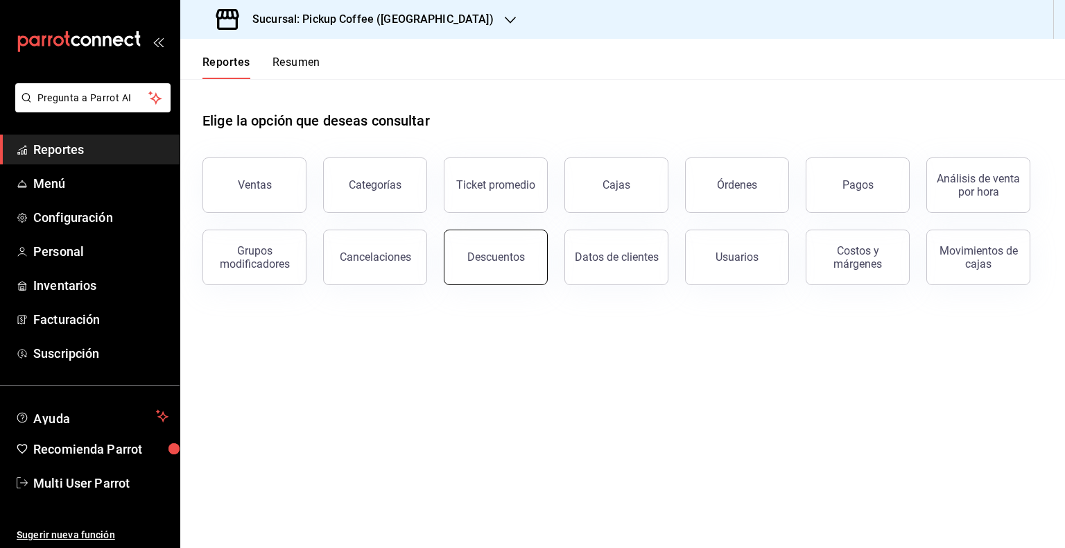
click at [487, 263] on button "Descuentos" at bounding box center [496, 257] width 104 height 55
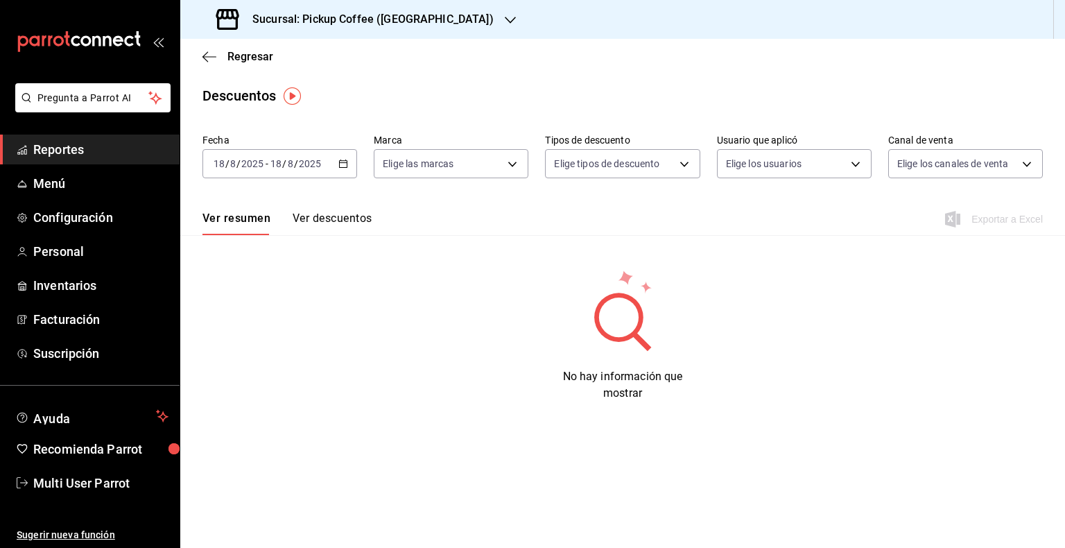
click at [345, 162] on icon "button" at bounding box center [343, 164] width 10 height 10
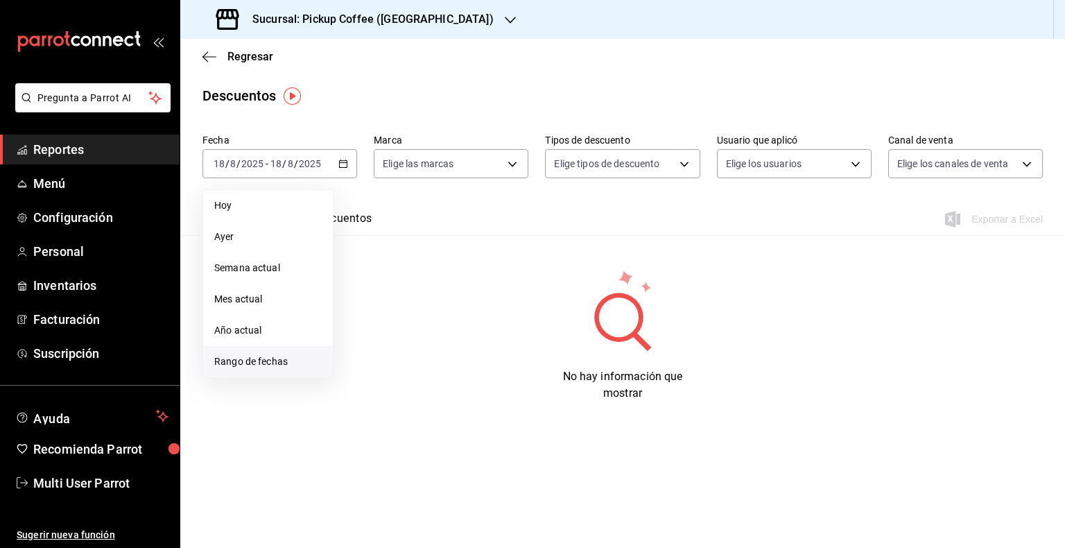
click at [247, 355] on span "Rango de fechas" at bounding box center [267, 361] width 107 height 15
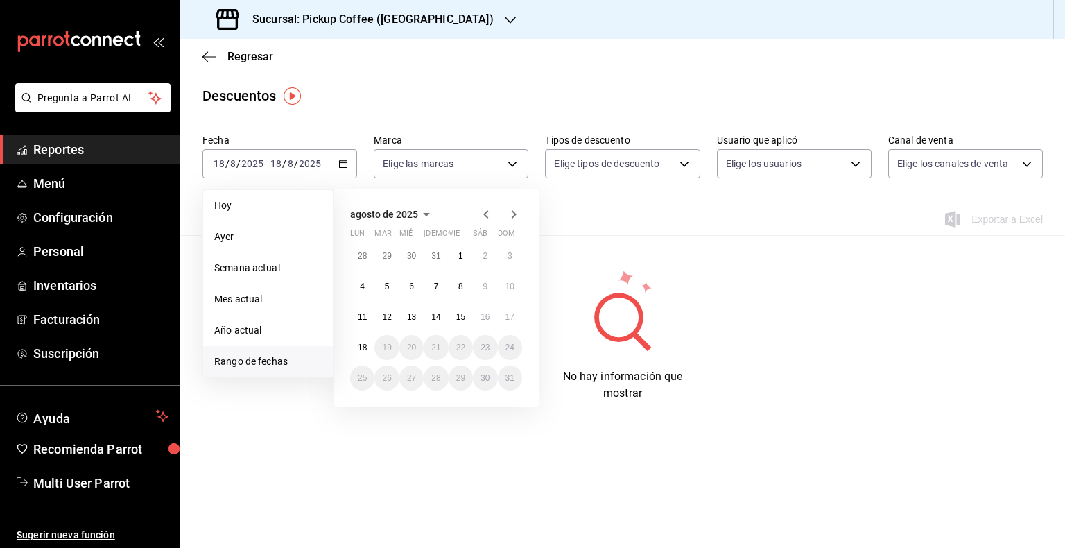
click at [348, 316] on div "agosto de 2025 lun mar mié jue vie sáb dom 28 29 30 31 1 2 3 4 5 6 7 8 9 10 11 …" at bounding box center [436, 298] width 205 height 218
click at [359, 314] on abbr "11" at bounding box center [362, 317] width 9 height 10
click at [501, 315] on button "17" at bounding box center [510, 316] width 24 height 25
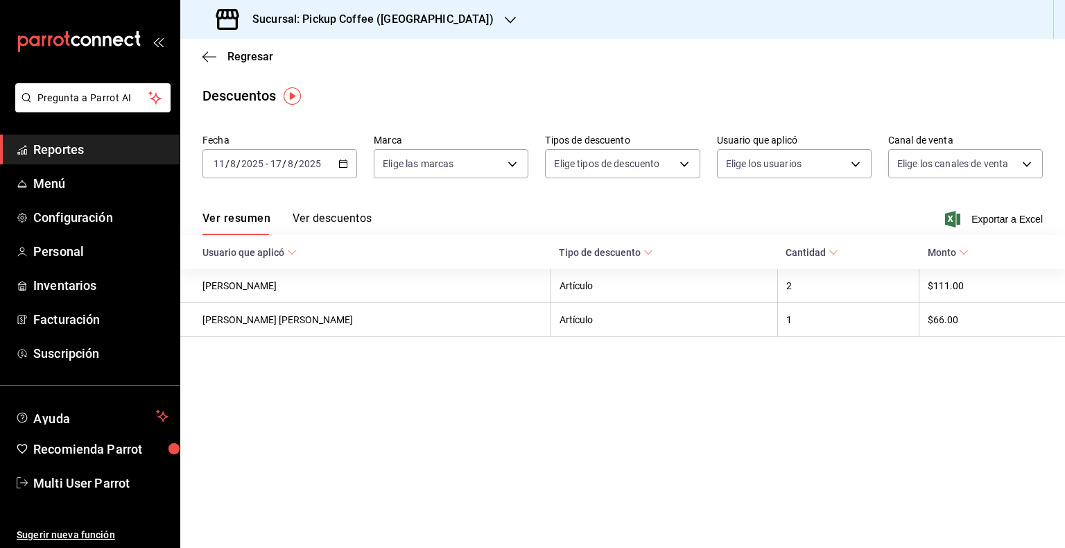
click at [200, 53] on div "Regresar" at bounding box center [622, 56] width 885 height 35
click at [202, 53] on icon "button" at bounding box center [209, 57] width 14 height 12
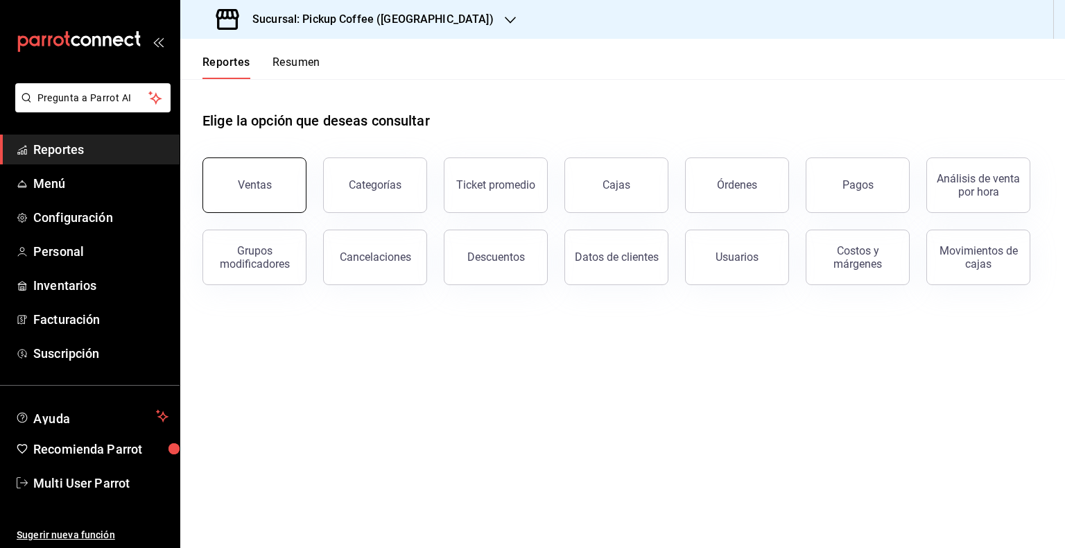
click at [250, 173] on button "Ventas" at bounding box center [254, 184] width 104 height 55
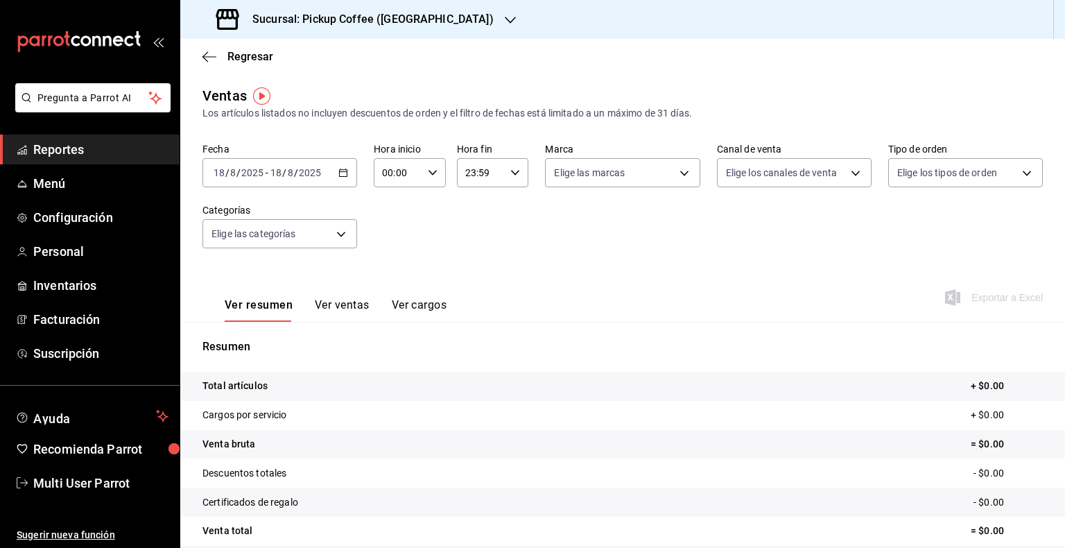
click at [481, 11] on div "Sucursal: Pickup Coffee ([GEOGRAPHIC_DATA])" at bounding box center [356, 19] width 330 height 39
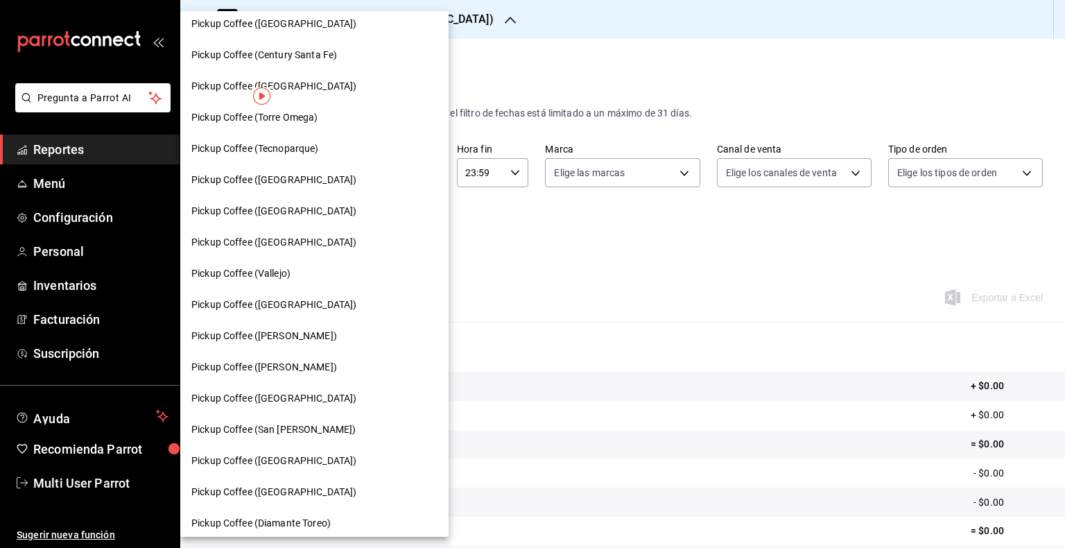
scroll to position [258, 0]
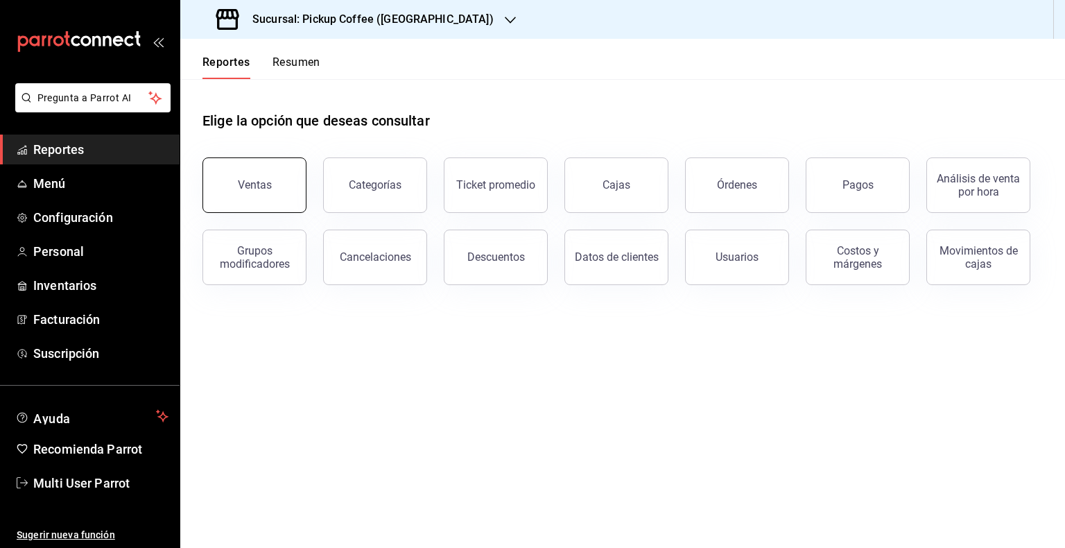
click at [261, 179] on div "Ventas" at bounding box center [255, 184] width 34 height 13
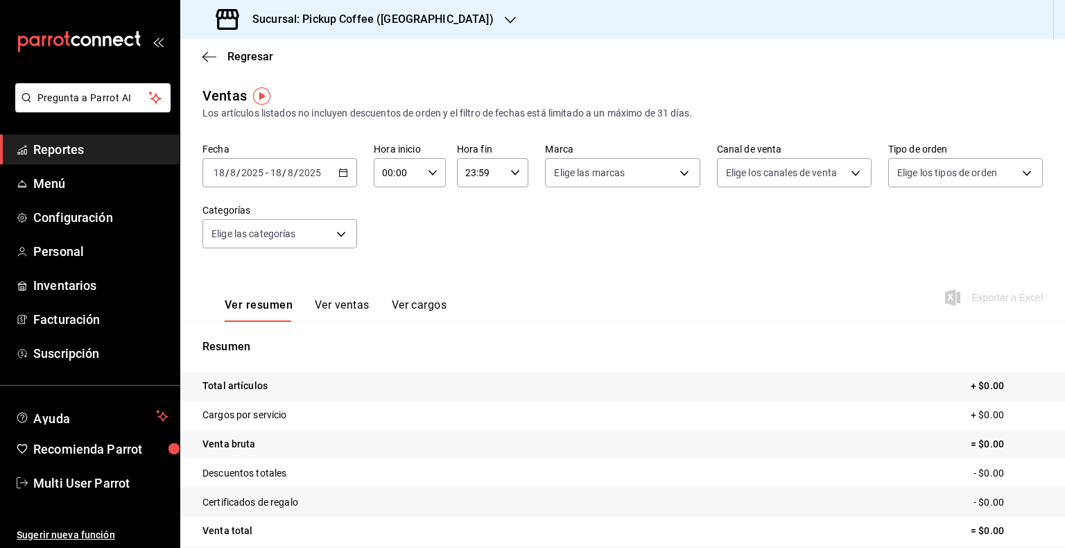
click at [338, 175] on icon "button" at bounding box center [343, 173] width 10 height 10
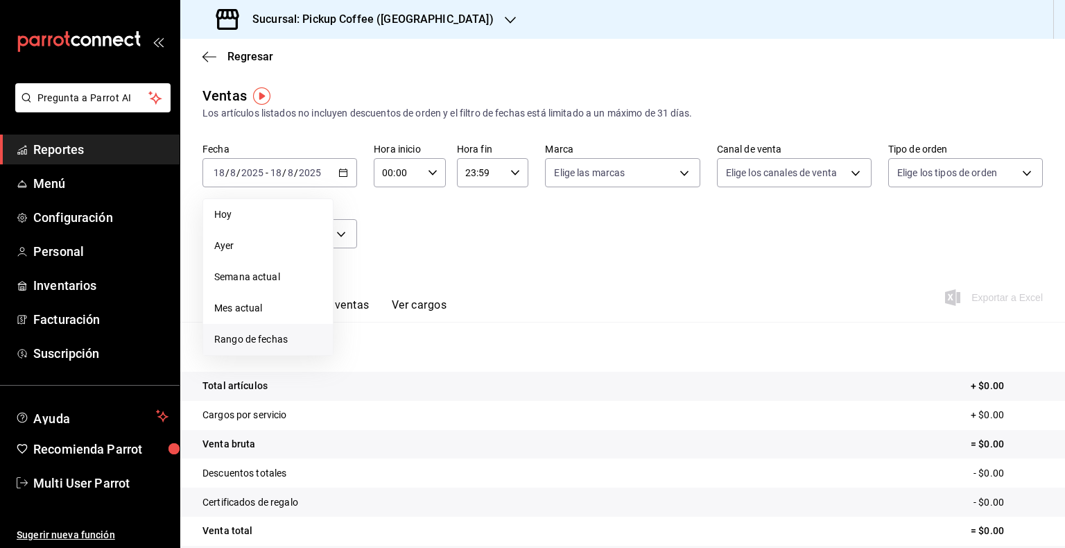
click at [259, 345] on span "Rango de fechas" at bounding box center [267, 339] width 107 height 15
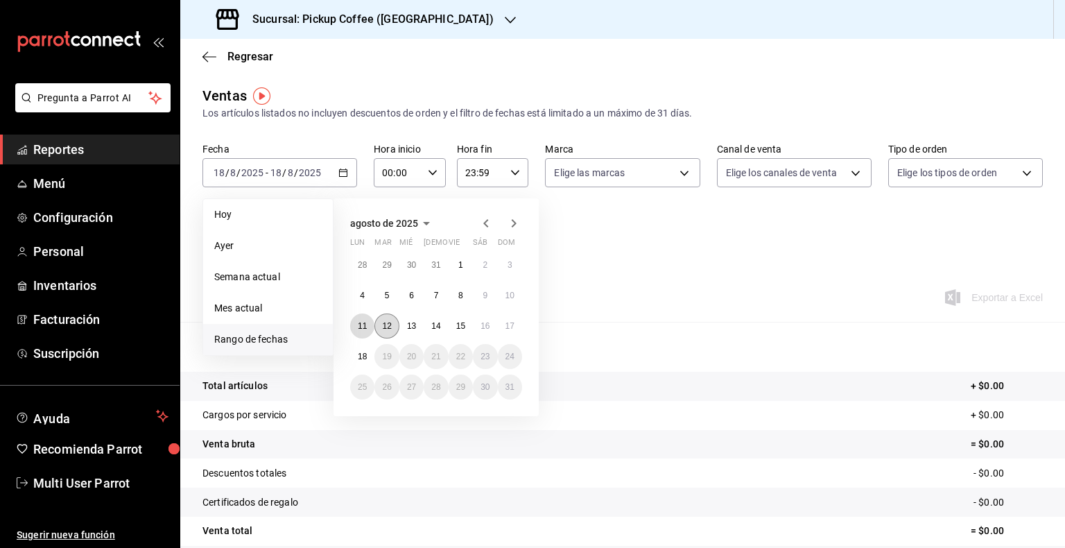
drag, startPoint x: 363, startPoint y: 321, endPoint x: 388, endPoint y: 322, distance: 25.0
click at [362, 322] on abbr "11" at bounding box center [362, 326] width 9 height 10
click at [357, 265] on button "28" at bounding box center [362, 264] width 24 height 25
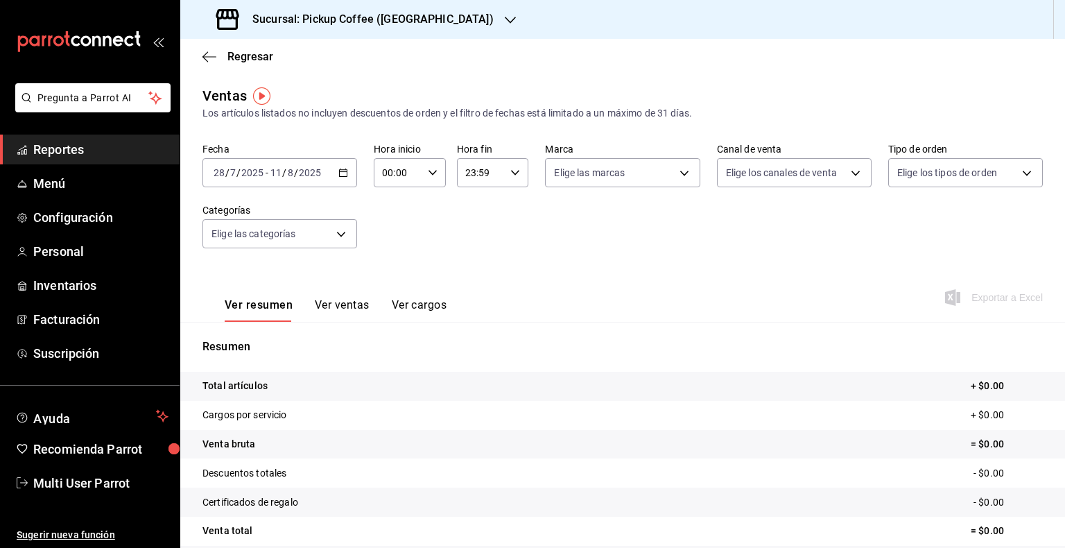
click at [344, 173] on icon "button" at bounding box center [343, 173] width 10 height 10
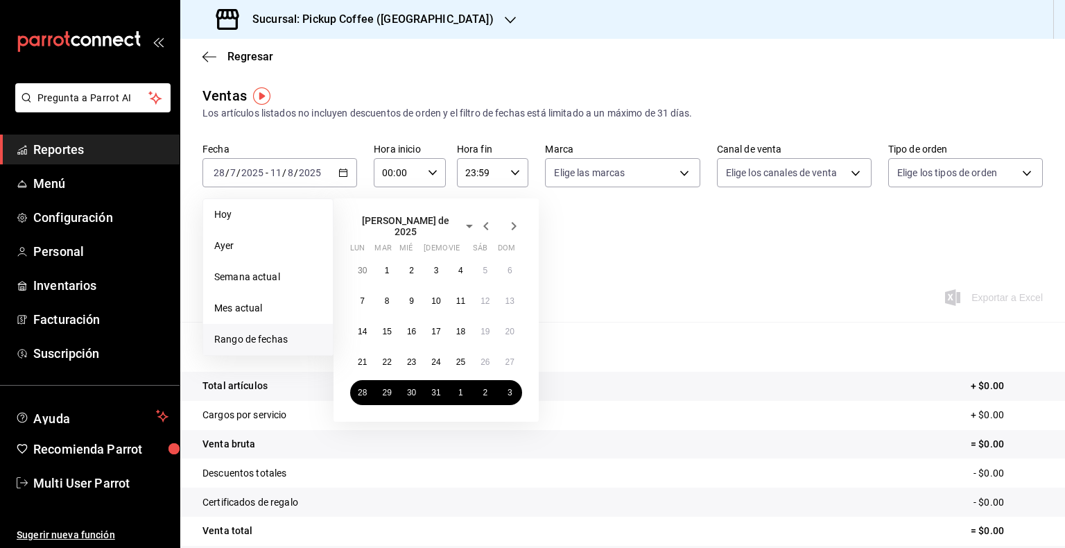
click at [461, 33] on div "Sucursal: Pickup Coffee ([GEOGRAPHIC_DATA])" at bounding box center [356, 19] width 330 height 39
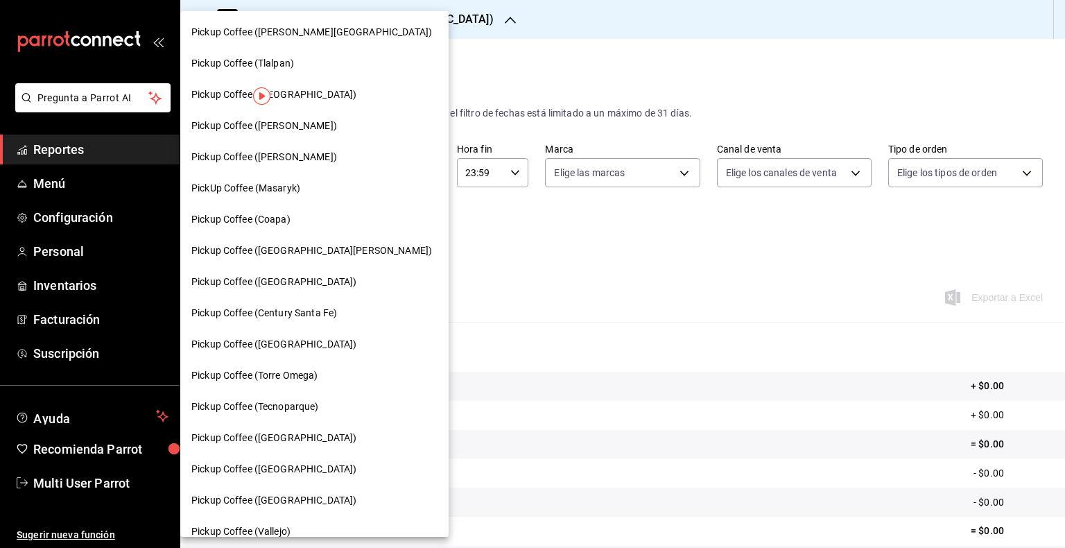
click at [474, 20] on div at bounding box center [532, 274] width 1065 height 548
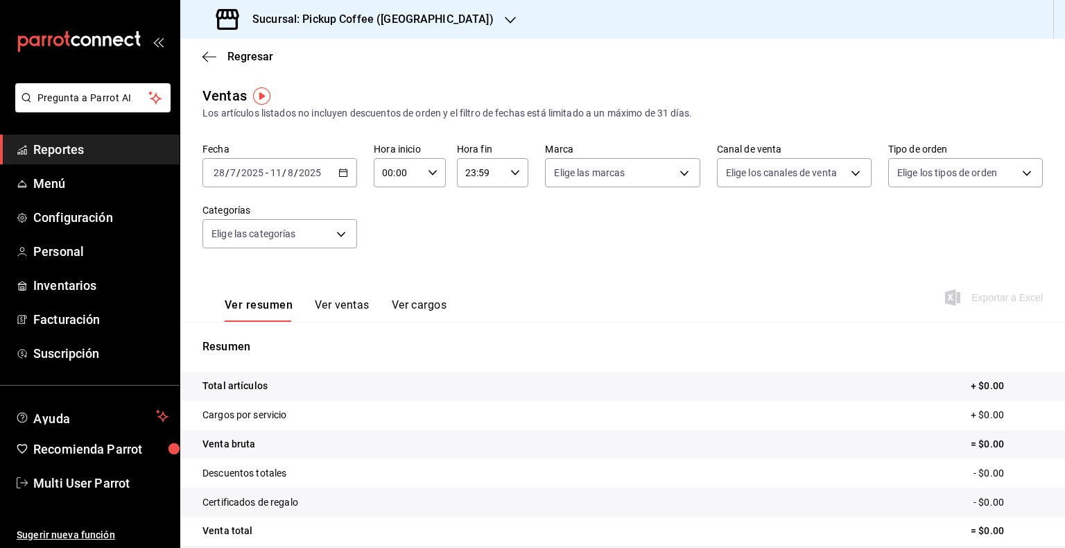
click at [474, 21] on div "Pickup Coffee ([PERSON_NAME][GEOGRAPHIC_DATA]) Pickup Coffee (Tlalpan) Pickup C…" at bounding box center [532, 274] width 1065 height 548
click at [483, 21] on div "Sucursal: Pickup Coffee ([GEOGRAPHIC_DATA])" at bounding box center [356, 19] width 330 height 39
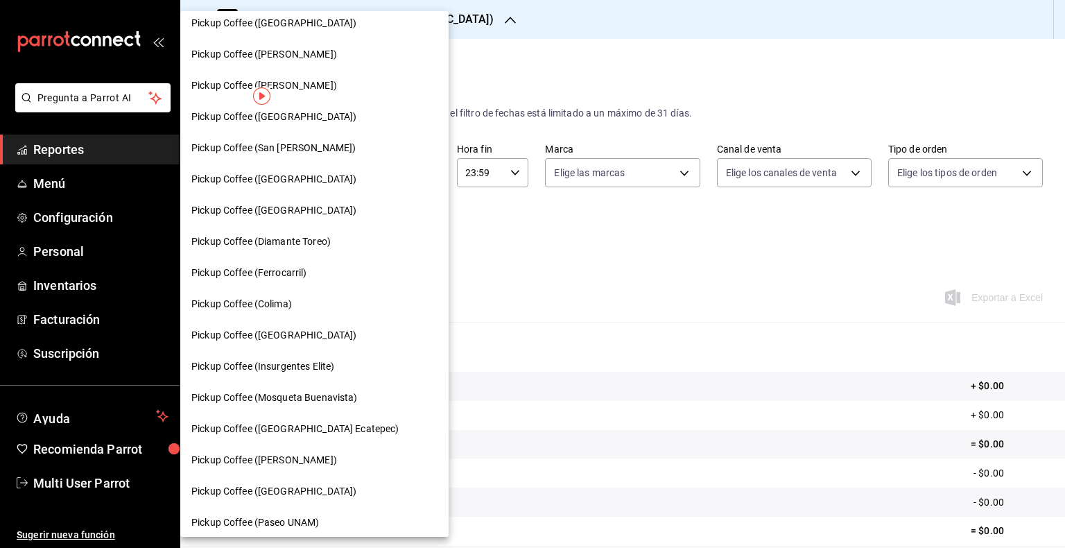
scroll to position [544, 0]
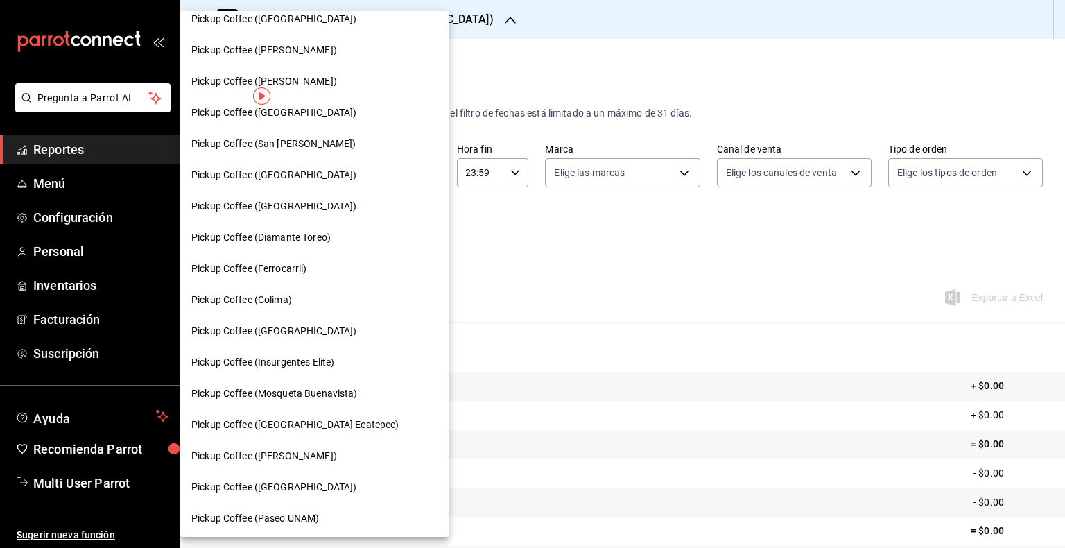
click at [339, 363] on div "Pickup Coffee (Insurgentes Elite)" at bounding box center [314, 362] width 246 height 15
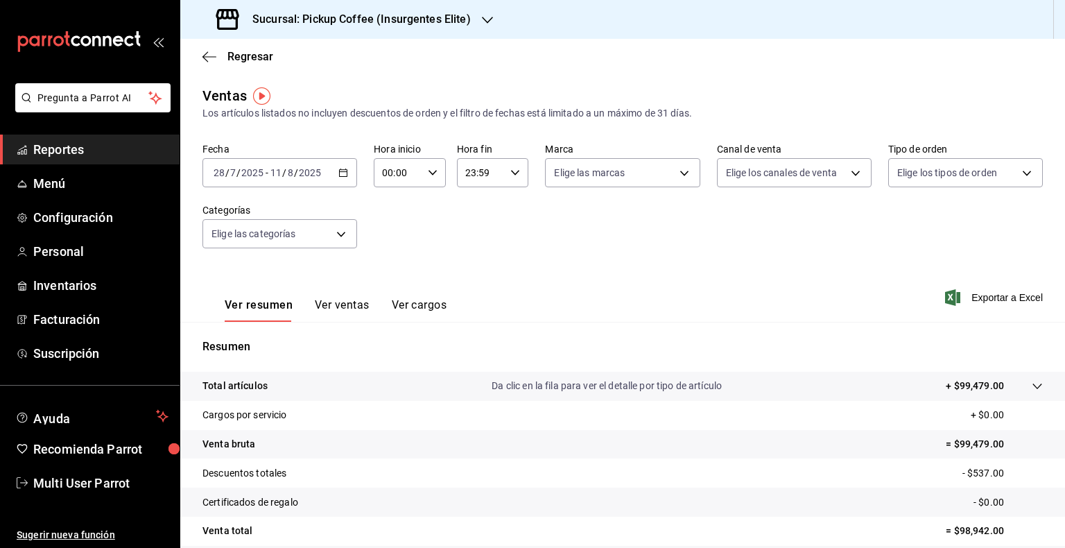
click at [348, 171] on div "[DATE] [DATE] - [DATE] [DATE]" at bounding box center [279, 172] width 155 height 29
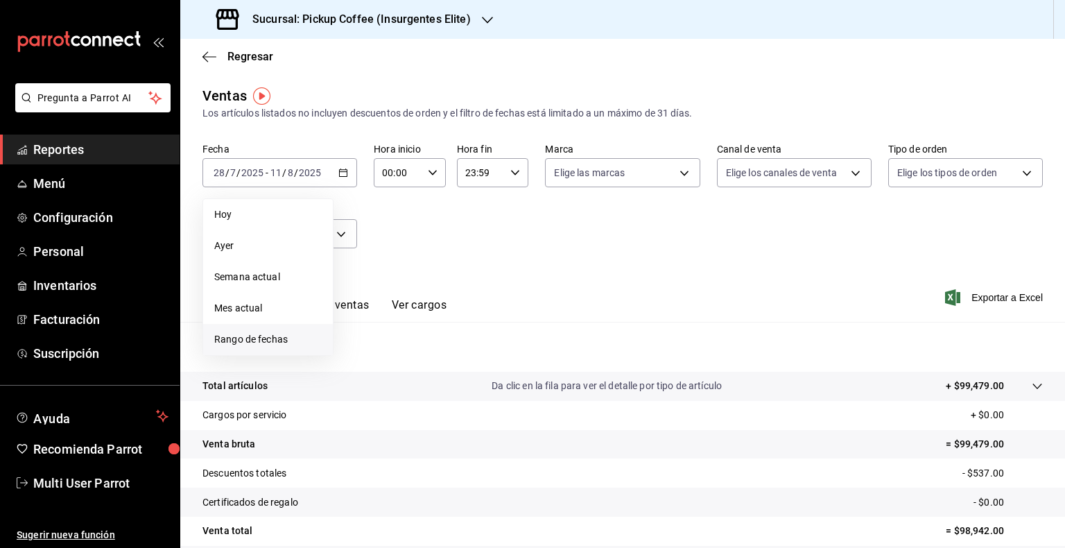
click at [279, 327] on li "Rango de fechas" at bounding box center [268, 339] width 130 height 31
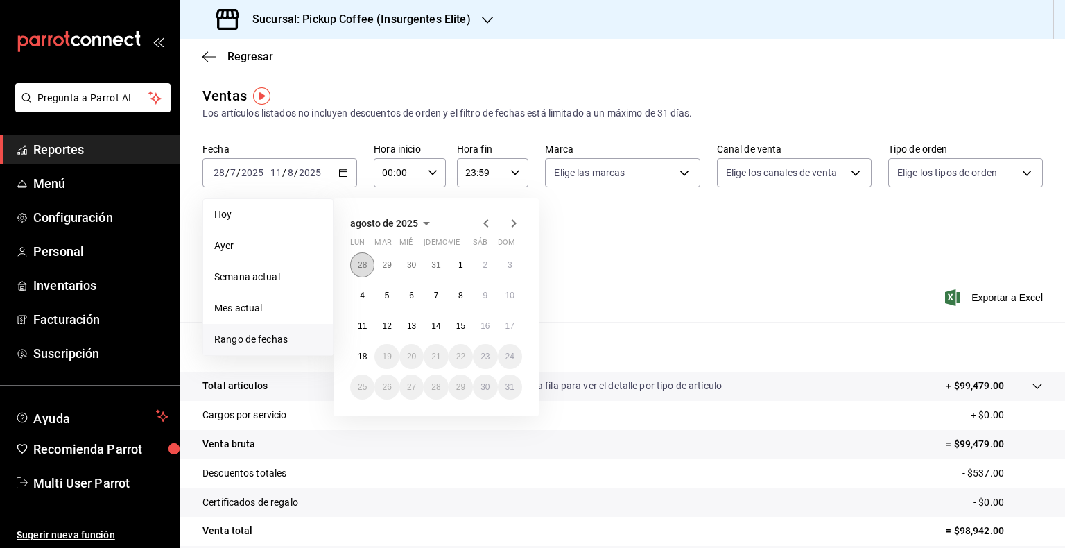
click at [369, 262] on button "28" at bounding box center [362, 264] width 24 height 25
click at [519, 387] on button "3" at bounding box center [510, 392] width 24 height 25
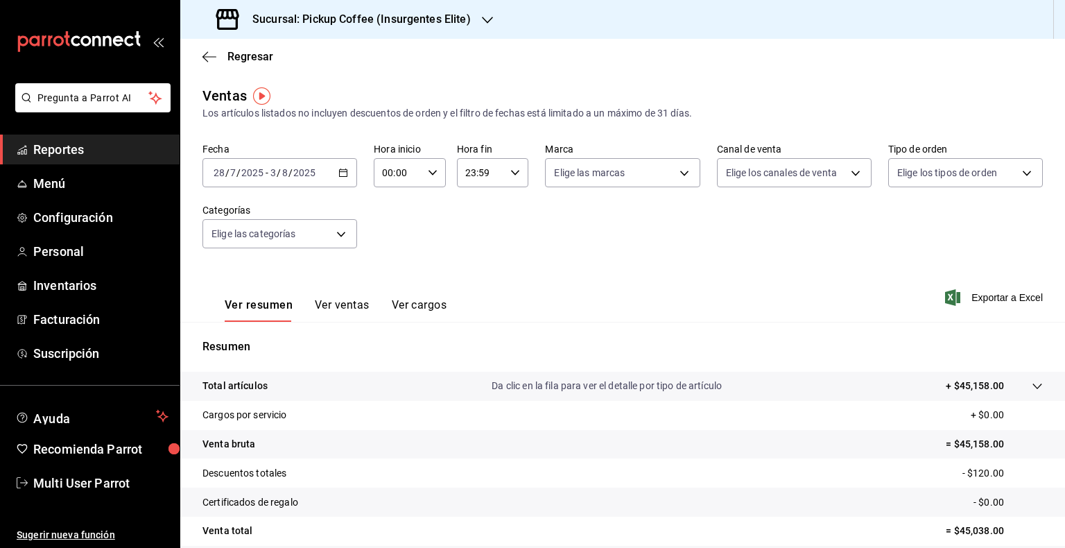
click at [338, 173] on icon "button" at bounding box center [343, 173] width 10 height 10
click at [344, 174] on icon "button" at bounding box center [343, 173] width 10 height 10
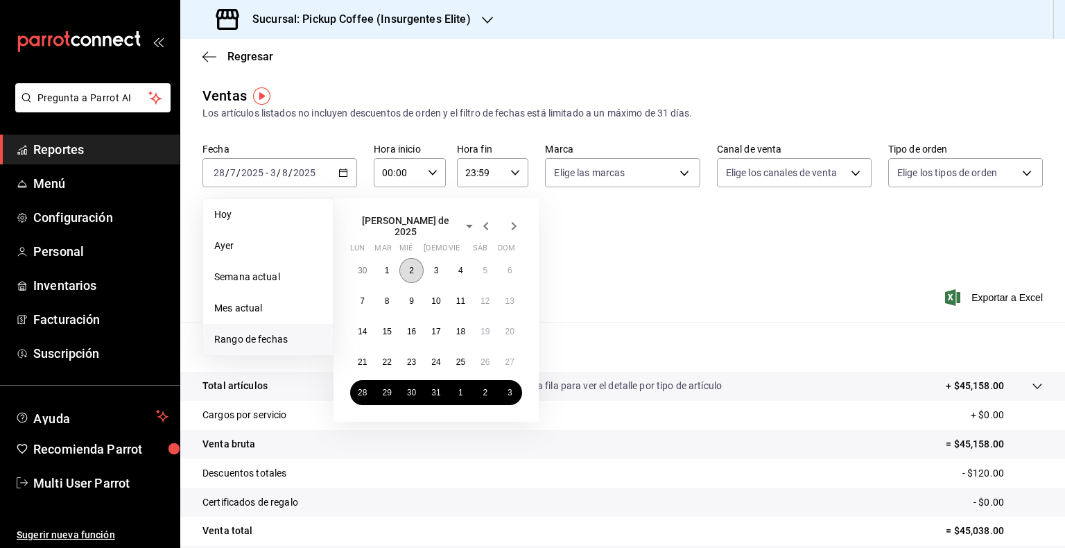
click at [415, 265] on button "2" at bounding box center [411, 270] width 24 height 25
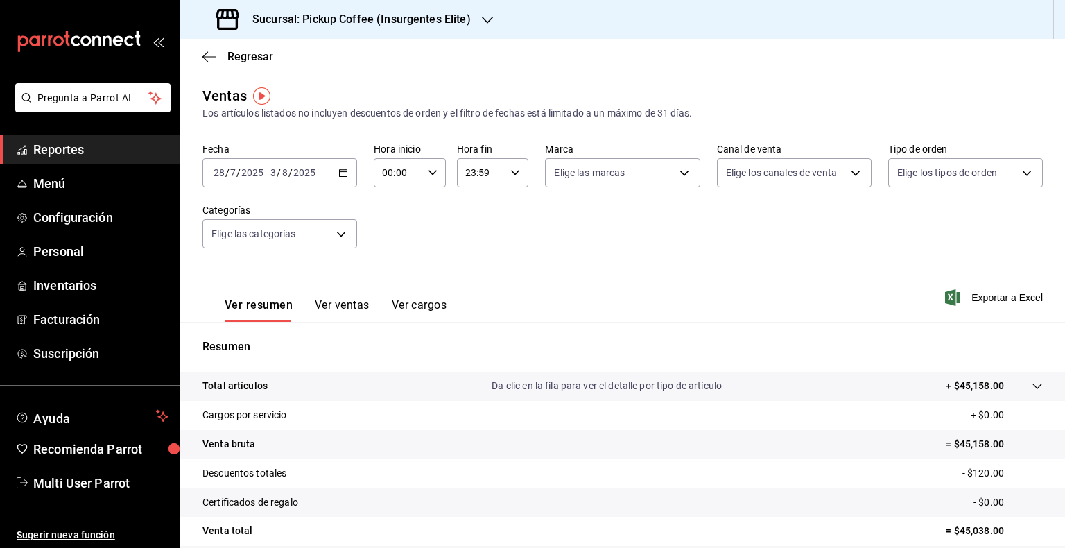
click at [261, 173] on input "2025" at bounding box center [253, 172] width 24 height 11
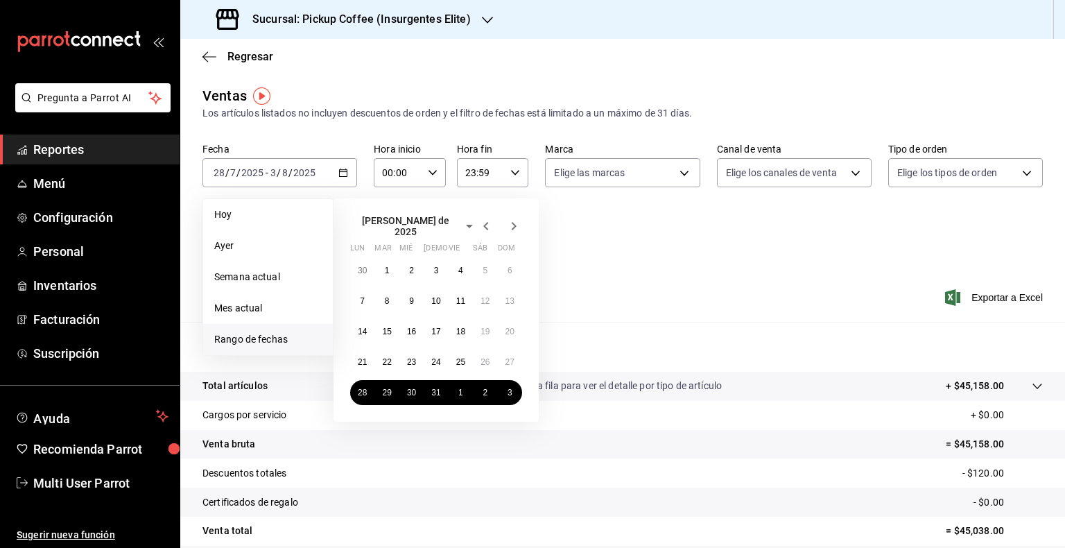
click at [546, 223] on div "[PERSON_NAME] de 2025 lun mar [PERSON_NAME] vie sáb dom 30 1 2 3 4 5 6 7 8 9 10…" at bounding box center [455, 304] width 243 height 234
click at [365, 388] on abbr "28" at bounding box center [362, 393] width 9 height 10
click at [513, 387] on button "3" at bounding box center [510, 392] width 24 height 25
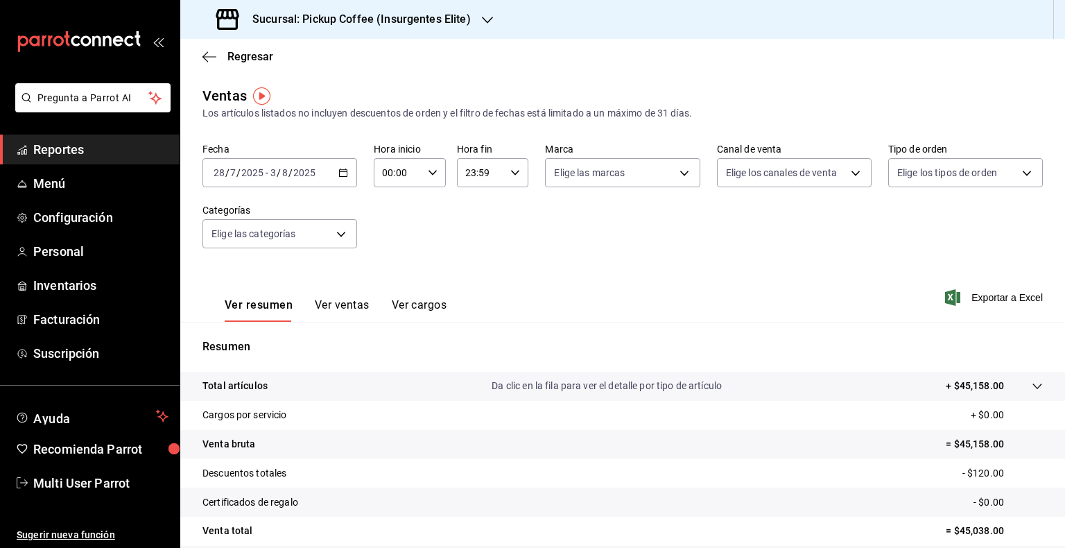
click at [349, 175] on div "[DATE] [DATE] - [DATE] [DATE]" at bounding box center [279, 172] width 155 height 29
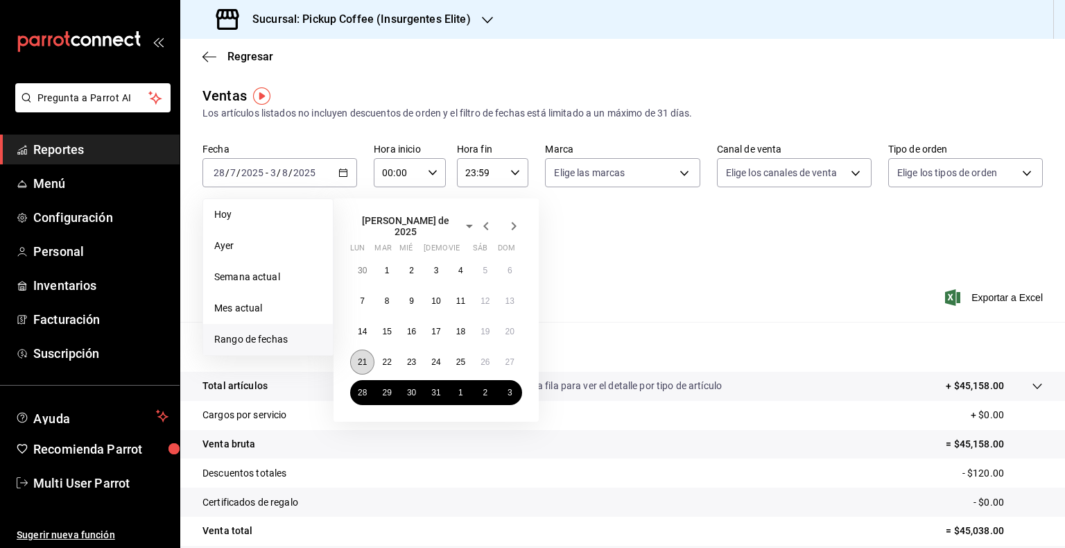
click at [368, 354] on button "21" at bounding box center [362, 361] width 24 height 25
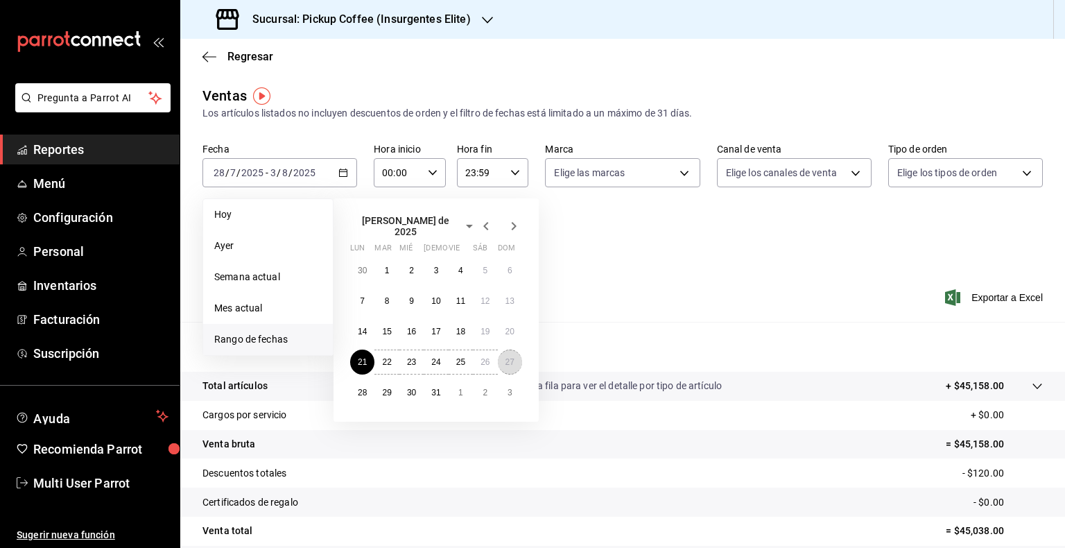
drag, startPoint x: 519, startPoint y: 357, endPoint x: 565, endPoint y: 288, distance: 82.9
click at [519, 357] on button "27" at bounding box center [510, 361] width 24 height 25
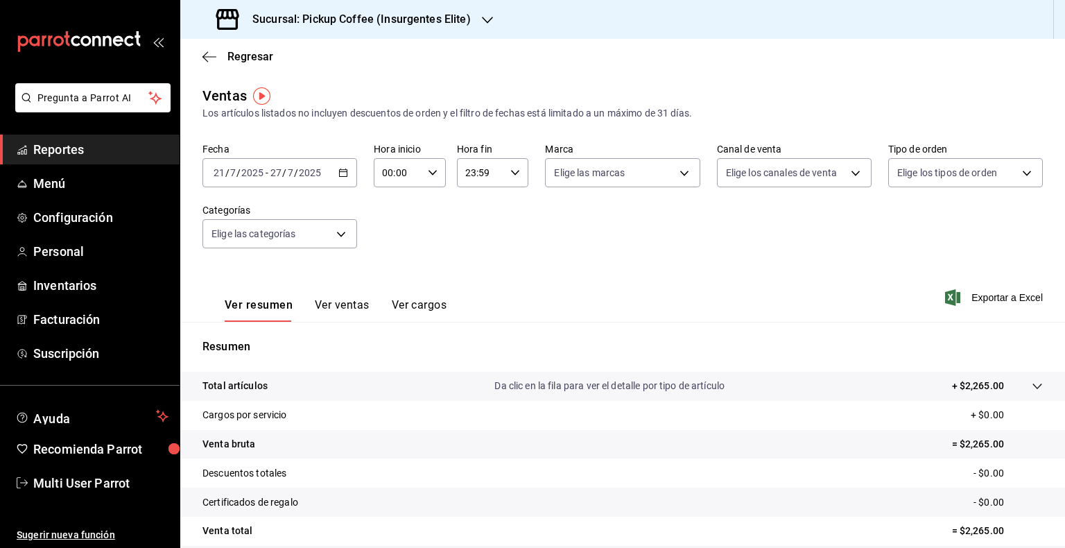
click at [349, 176] on div "[DATE] [DATE] - [DATE] [DATE]" at bounding box center [279, 172] width 155 height 29
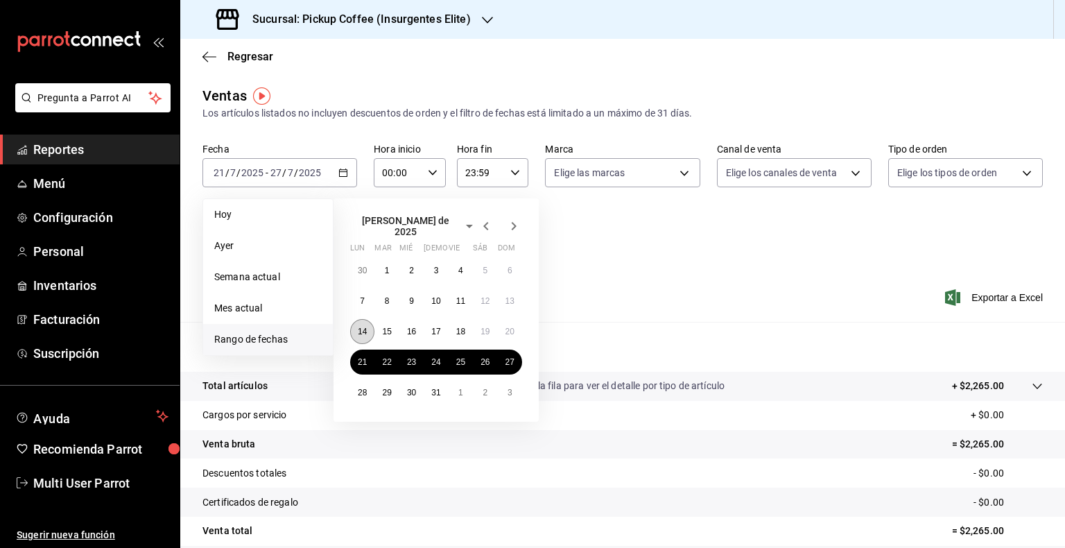
click at [366, 320] on button "14" at bounding box center [362, 331] width 24 height 25
click at [508, 327] on abbr "20" at bounding box center [509, 332] width 9 height 10
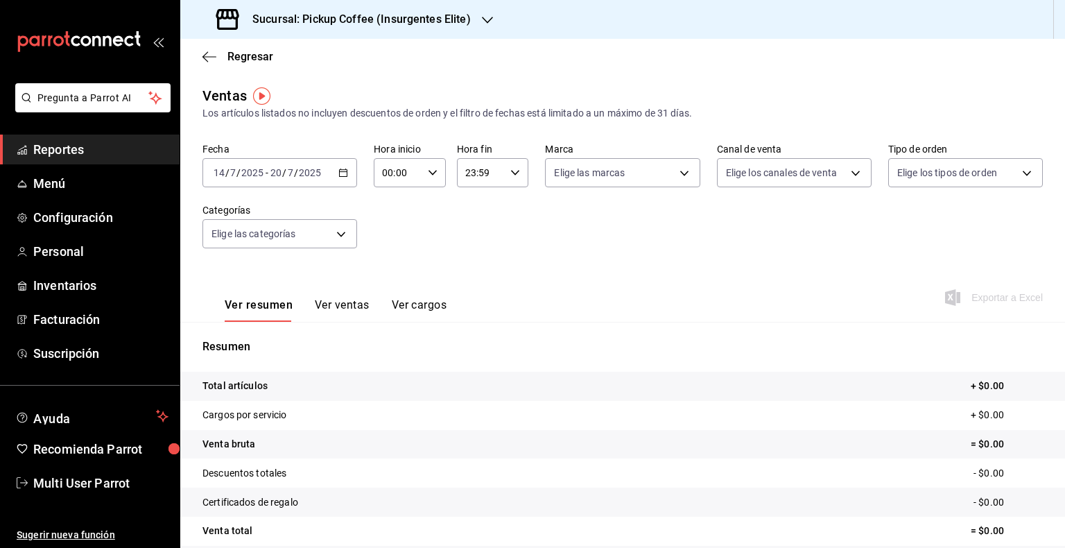
click at [338, 173] on icon "button" at bounding box center [343, 173] width 10 height 10
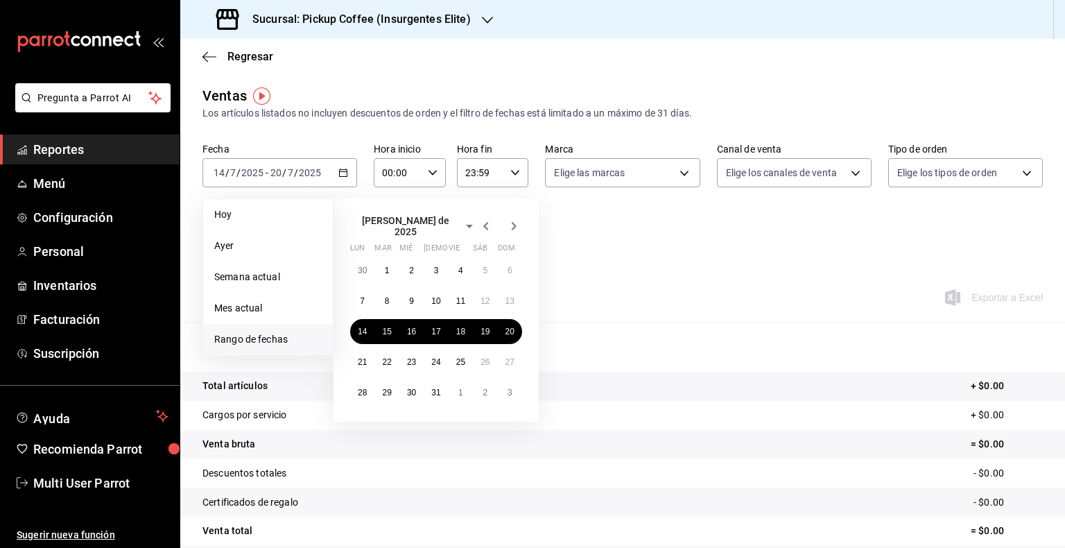
click at [494, 17] on div "Sucursal: Pickup Coffee (Insurgentes Elite)" at bounding box center [344, 19] width 307 height 39
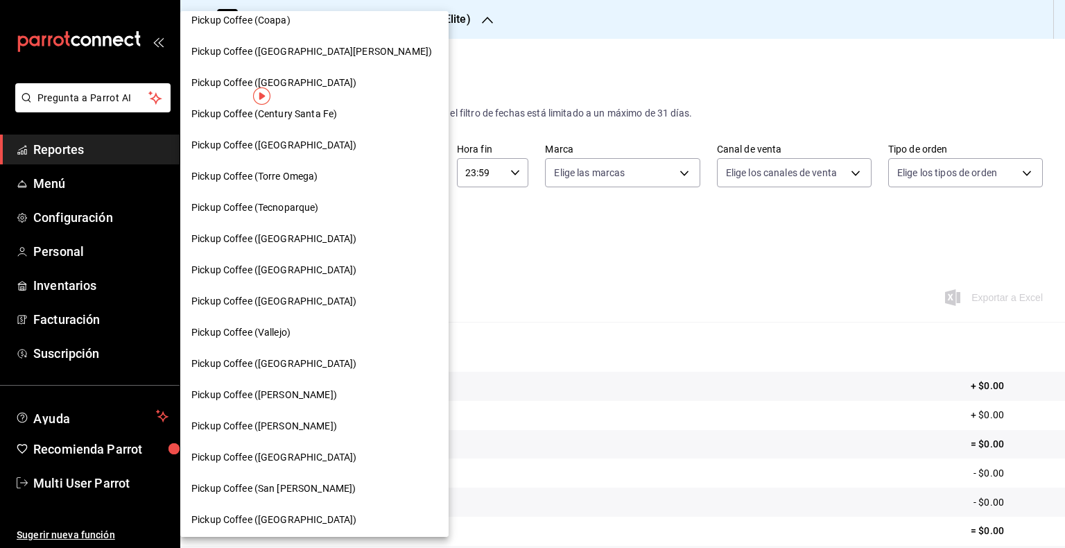
scroll to position [202, 0]
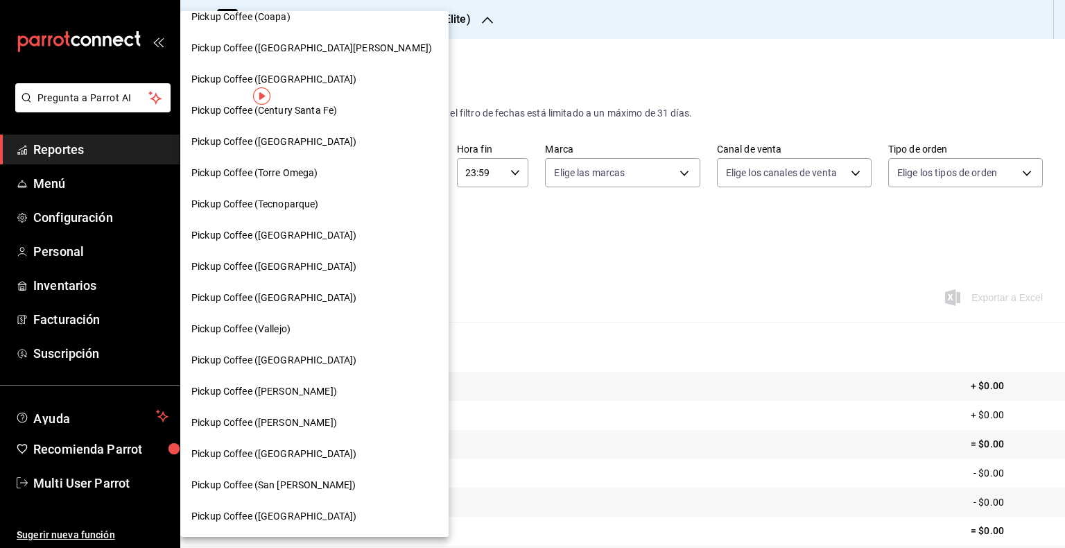
click at [325, 300] on span "Pickup Coffee ([GEOGRAPHIC_DATA])" at bounding box center [273, 298] width 165 height 15
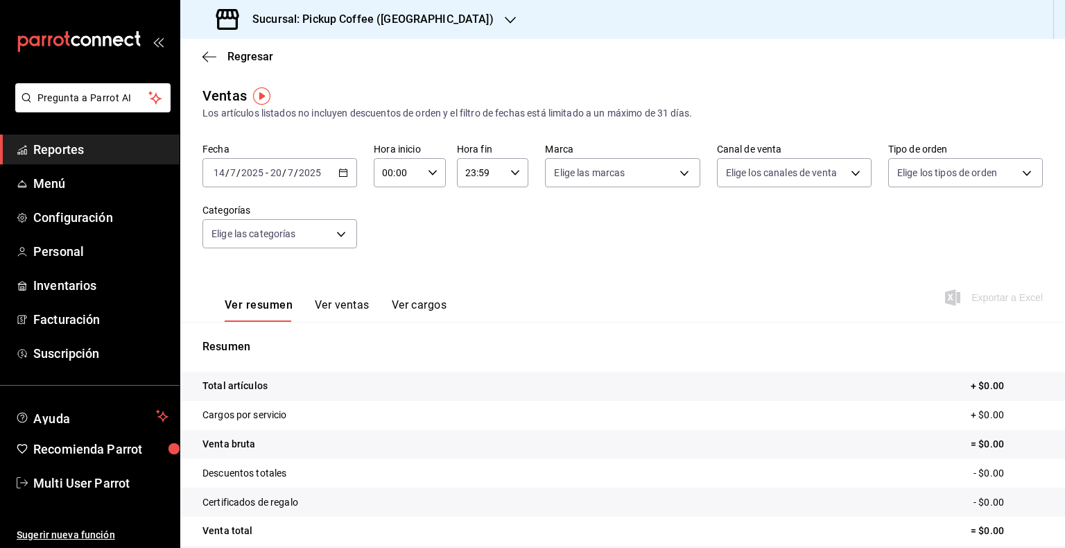
click at [336, 173] on div "[DATE] [DATE] - [DATE] [DATE]" at bounding box center [279, 172] width 155 height 29
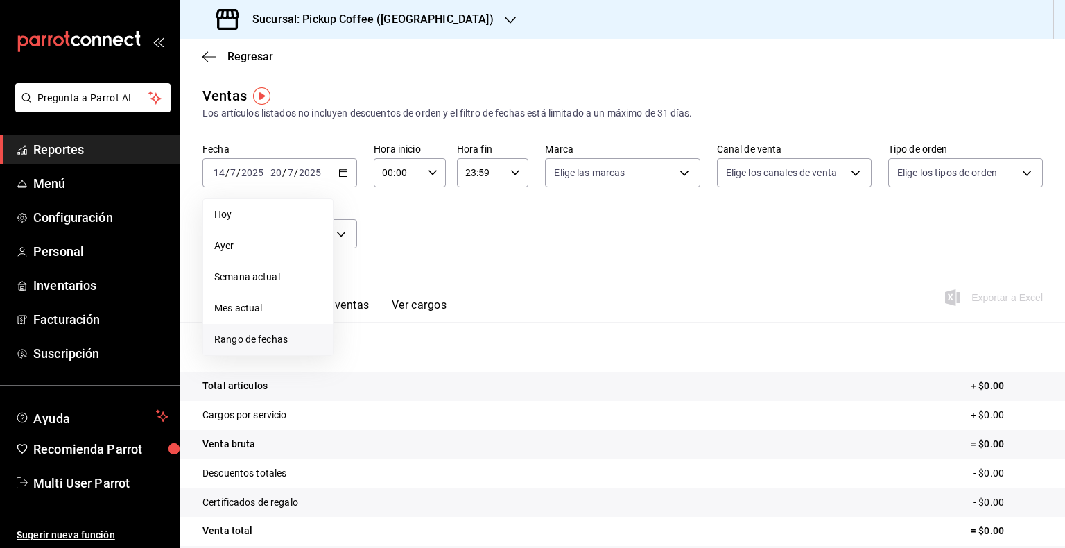
click at [272, 336] on span "Rango de fechas" at bounding box center [267, 339] width 107 height 15
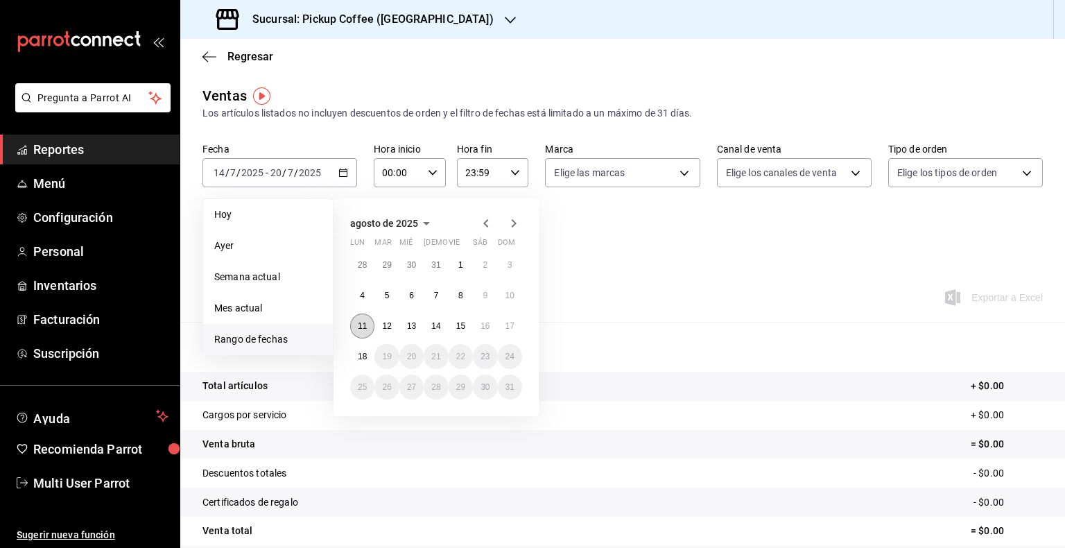
click at [358, 323] on abbr "11" at bounding box center [362, 326] width 9 height 10
click at [509, 321] on abbr "17" at bounding box center [509, 326] width 9 height 10
